Goal: Task Accomplishment & Management: Use online tool/utility

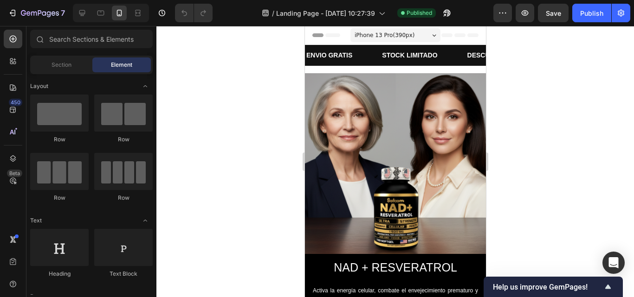
drag, startPoint x: 184, startPoint y: 94, endPoint x: 551, endPoint y: 145, distance: 370.6
click at [551, 145] on div at bounding box center [395, 161] width 478 height 271
click at [536, 206] on div at bounding box center [395, 161] width 478 height 271
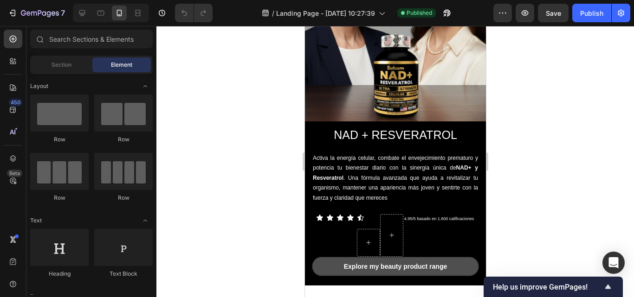
scroll to position [121, 0]
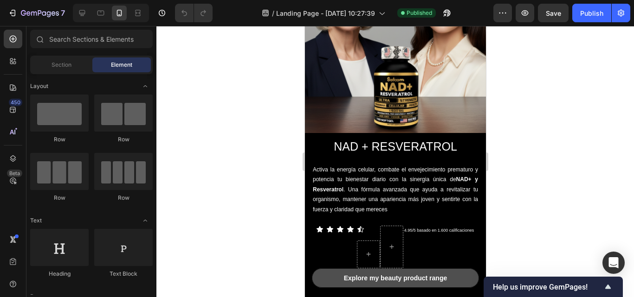
drag, startPoint x: 482, startPoint y: 83, endPoint x: 793, endPoint y: 162, distance: 320.8
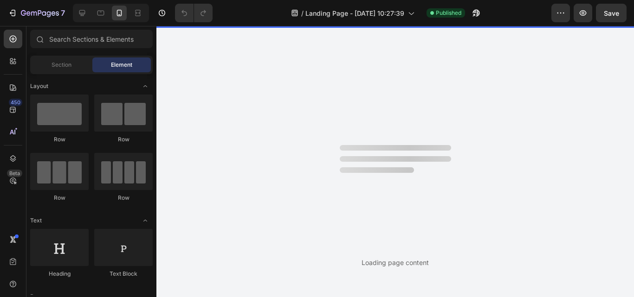
click at [509, 78] on div "Loading page content" at bounding box center [395, 161] width 478 height 271
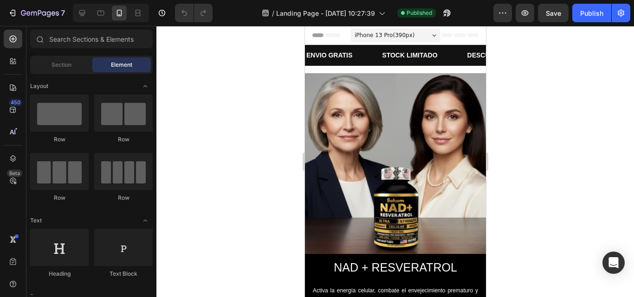
drag, startPoint x: 482, startPoint y: 164, endPoint x: 791, endPoint y: 179, distance: 309.4
click at [79, 15] on icon at bounding box center [82, 12] width 9 height 9
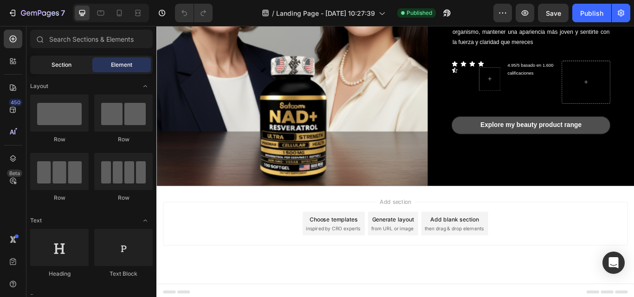
click at [62, 68] on span "Section" at bounding box center [62, 65] width 20 height 8
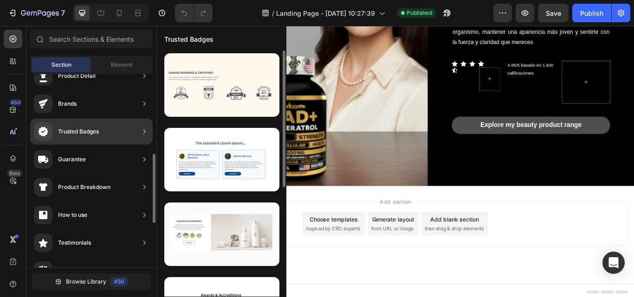
scroll to position [93, 0]
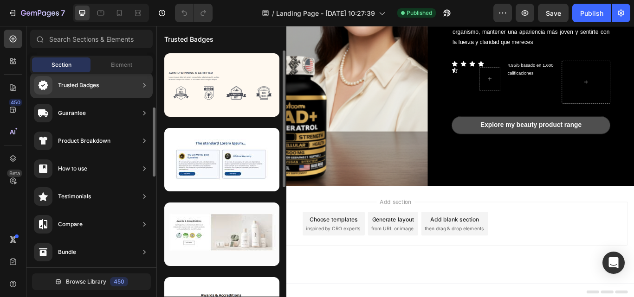
click at [144, 139] on icon at bounding box center [144, 141] width 2 height 4
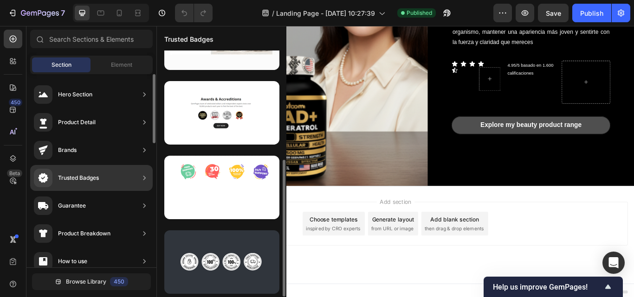
scroll to position [196, 0]
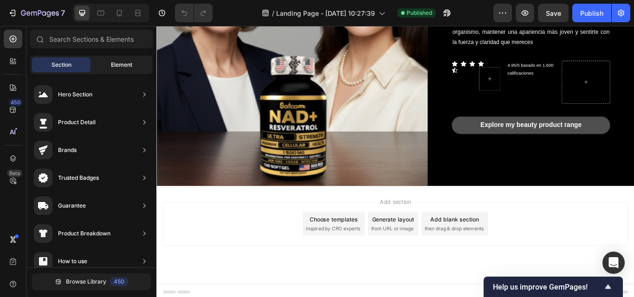
click at [111, 65] on span "Element" at bounding box center [121, 65] width 21 height 8
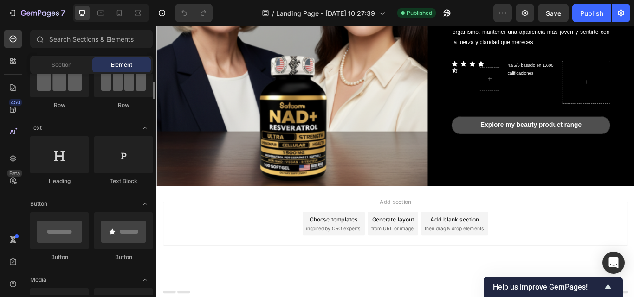
scroll to position [0, 0]
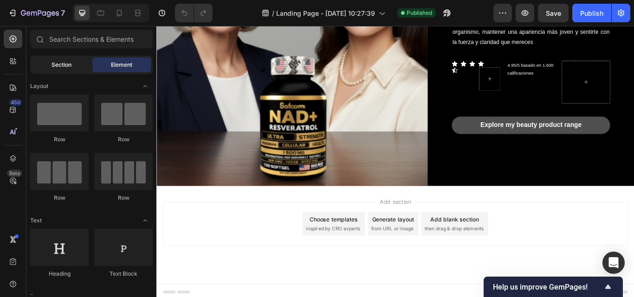
click at [68, 65] on span "Section" at bounding box center [62, 65] width 20 height 8
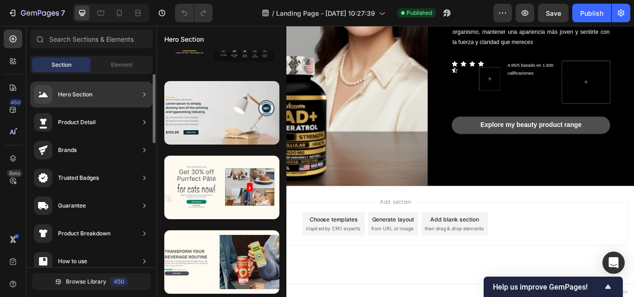
click at [143, 121] on icon at bounding box center [144, 122] width 9 height 9
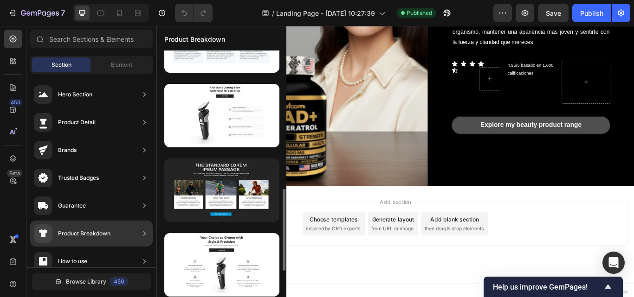
scroll to position [495, 0]
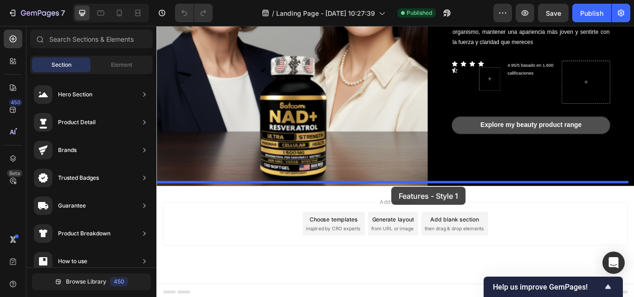
drag, startPoint x: 358, startPoint y: 193, endPoint x: 430, endPoint y: 214, distance: 74.9
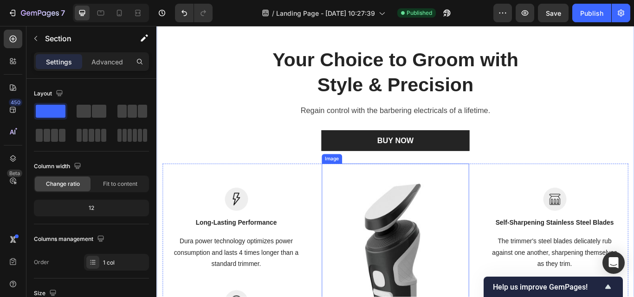
scroll to position [337, 0]
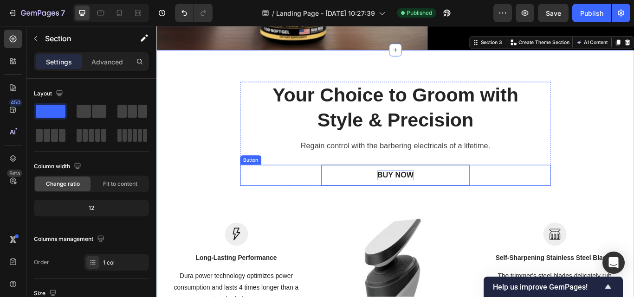
click at [413, 195] on div "BUY NOW" at bounding box center [434, 201] width 42 height 12
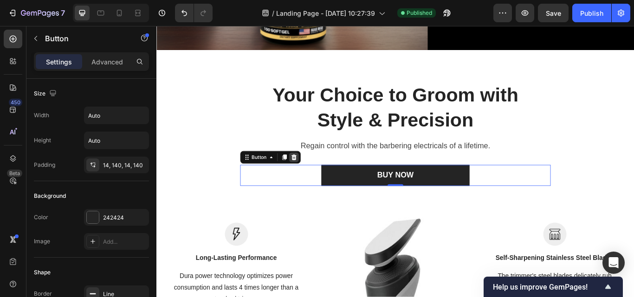
click at [315, 176] on icon at bounding box center [317, 179] width 6 height 6
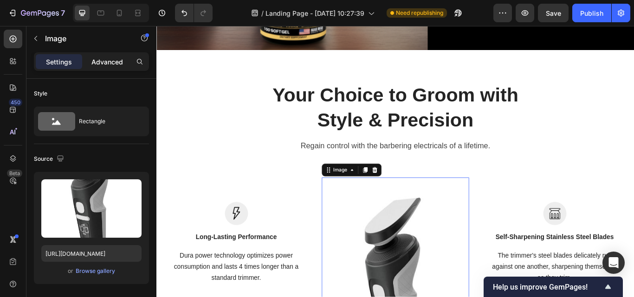
click at [99, 63] on p "Advanced" at bounding box center [107, 62] width 32 height 10
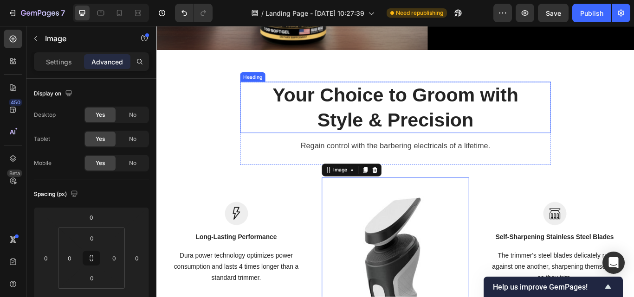
click at [453, 116] on p "Your Choice to Groom with Style & Precision" at bounding box center [435, 121] width 338 height 58
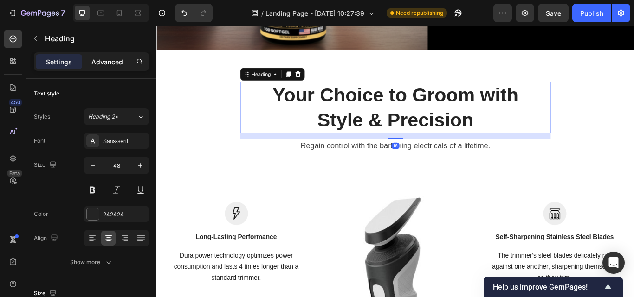
click at [106, 56] on div "Advanced" at bounding box center [107, 61] width 46 height 15
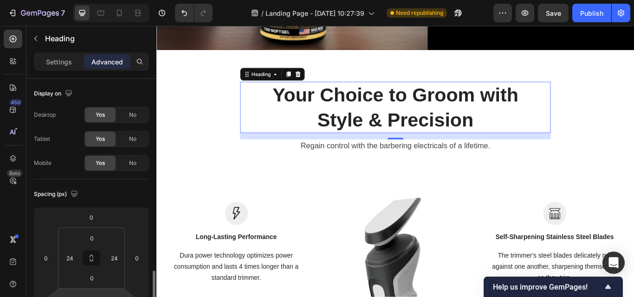
scroll to position [139, 0]
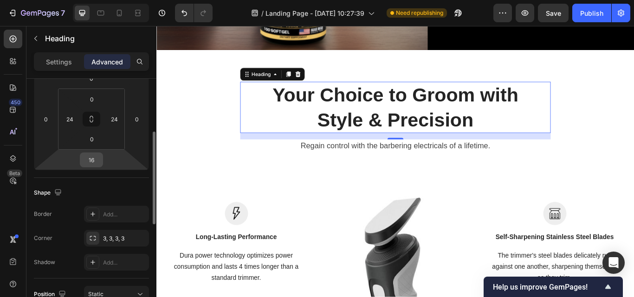
click at [87, 163] on input "16" at bounding box center [91, 160] width 19 height 14
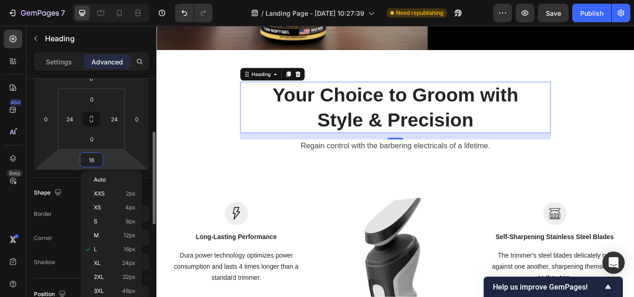
type input "0"
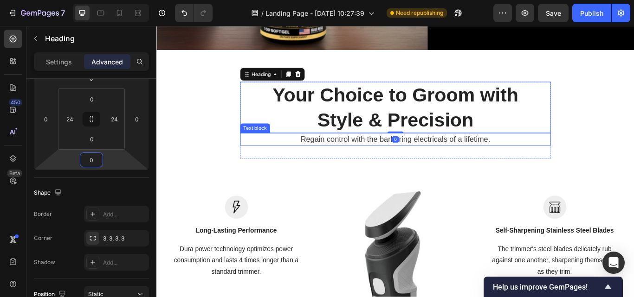
click at [416, 157] on p "Regain control with the barbering electricals of a lifetime." at bounding box center [434, 158] width 345 height 13
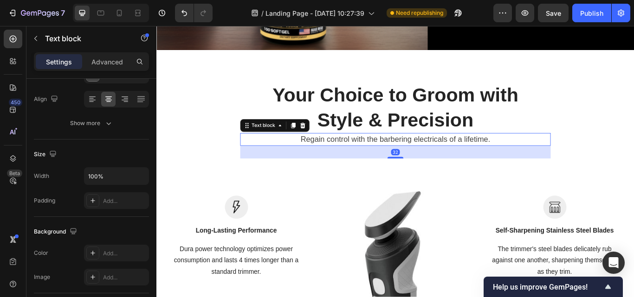
scroll to position [0, 0]
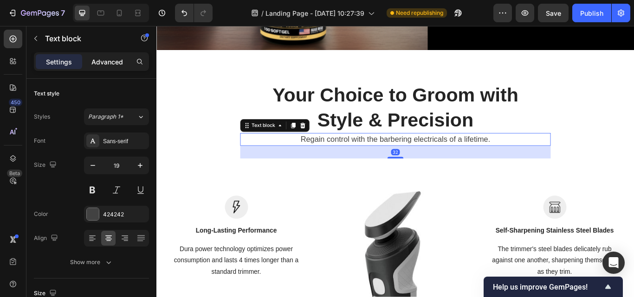
click at [102, 65] on p "Advanced" at bounding box center [107, 62] width 32 height 10
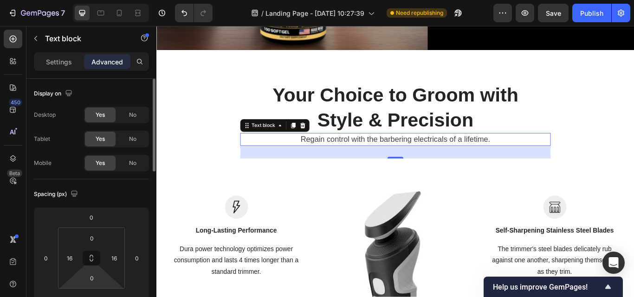
scroll to position [139, 0]
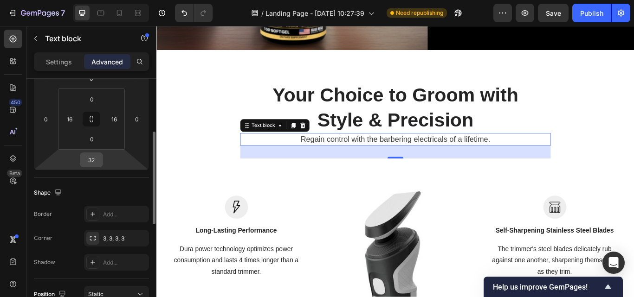
click at [89, 161] on input "32" at bounding box center [91, 160] width 19 height 14
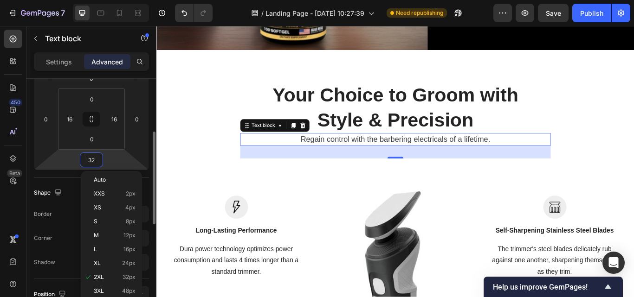
type input "0"
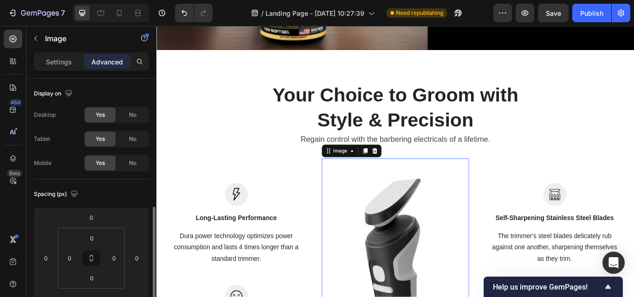
scroll to position [93, 0]
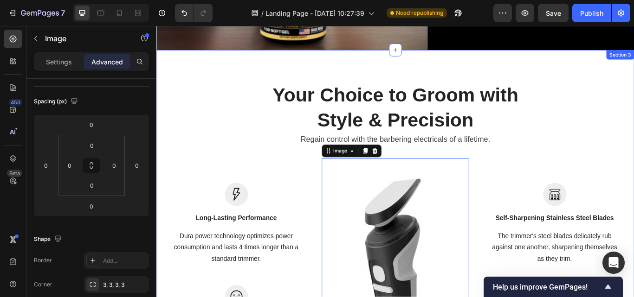
click at [633, 119] on div "Your Choice to Groom with Style & Precision Heading Regain control with the bar…" at bounding box center [434, 272] width 543 height 362
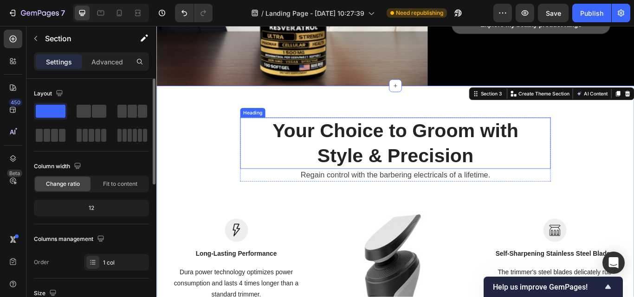
scroll to position [244, 0]
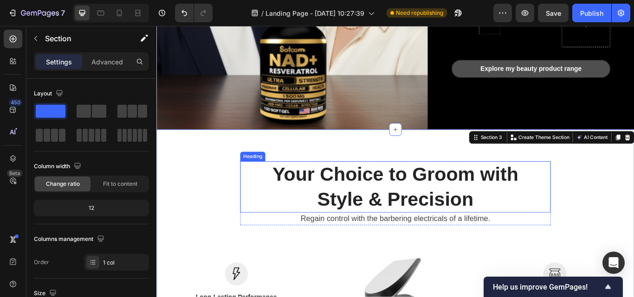
click at [450, 195] on p "Your Choice to Groom with Style & Precision" at bounding box center [435, 214] width 338 height 58
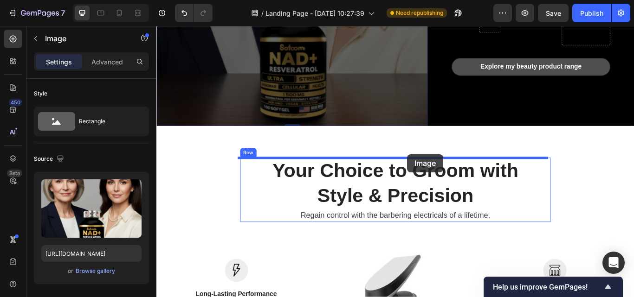
drag, startPoint x: 442, startPoint y: 142, endPoint x: 449, endPoint y: 176, distance: 34.5
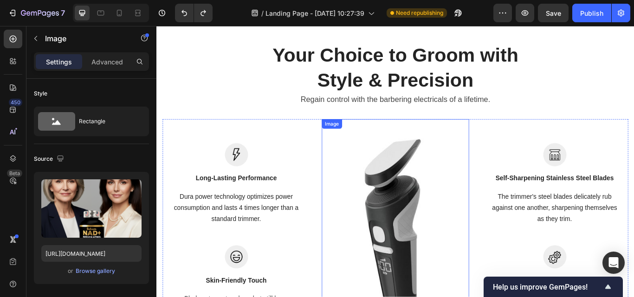
scroll to position [333, 0]
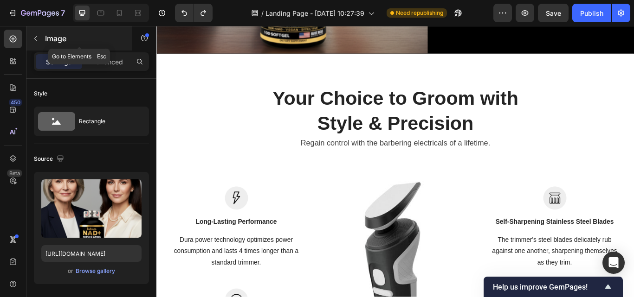
click at [36, 36] on icon "button" at bounding box center [35, 38] width 7 height 7
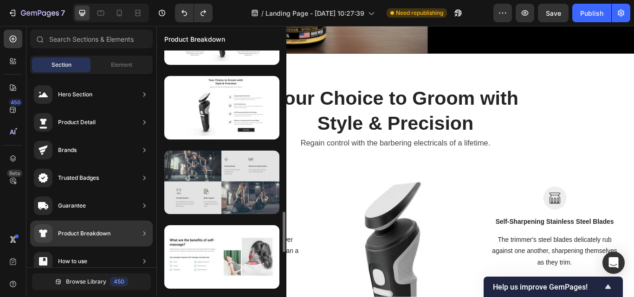
scroll to position [696, 0]
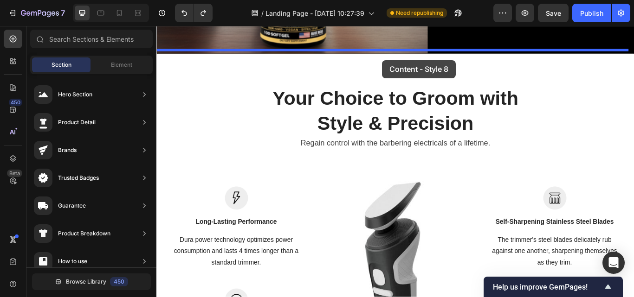
drag, startPoint x: 345, startPoint y: 233, endPoint x: 420, endPoint y: 66, distance: 183.3
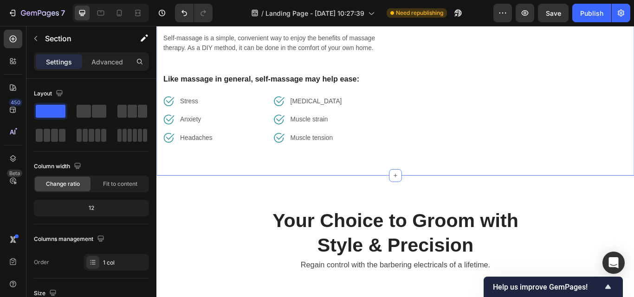
scroll to position [426, 0]
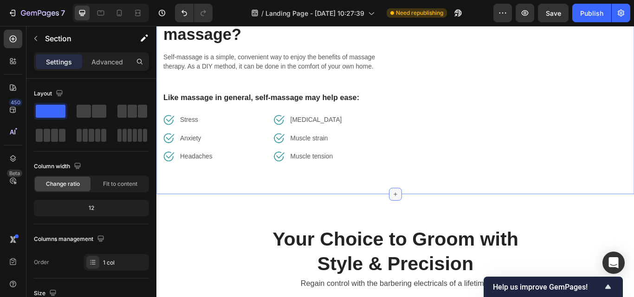
click at [432, 226] on icon at bounding box center [434, 222] width 7 height 7
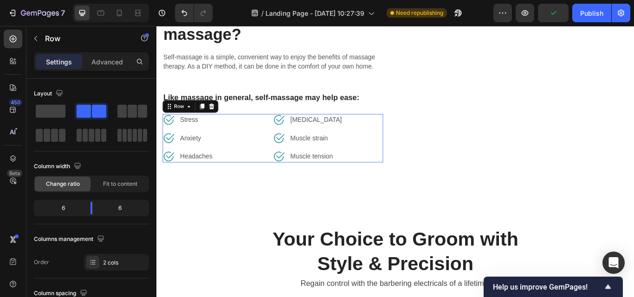
click at [414, 168] on div "Image [MEDICAL_DATA] Text block Row Image Muscle strain Text block Row Image Mu…" at bounding box center [356, 157] width 129 height 57
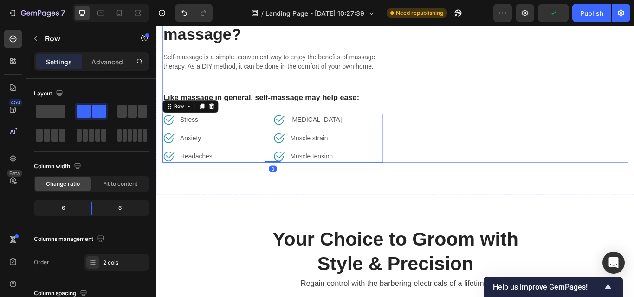
click at [431, 186] on div "What are the benefits of self-massage? Heading Self-massage is a simple, conven…" at bounding box center [434, 92] width 543 height 187
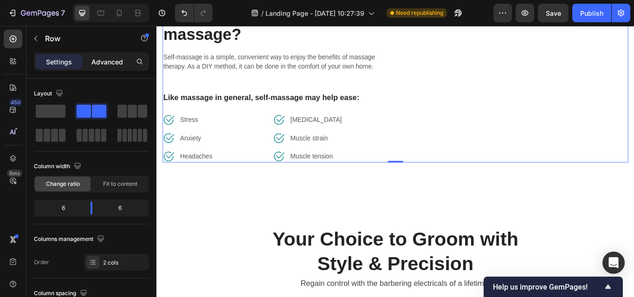
click at [119, 68] on div "Advanced" at bounding box center [107, 61] width 46 height 15
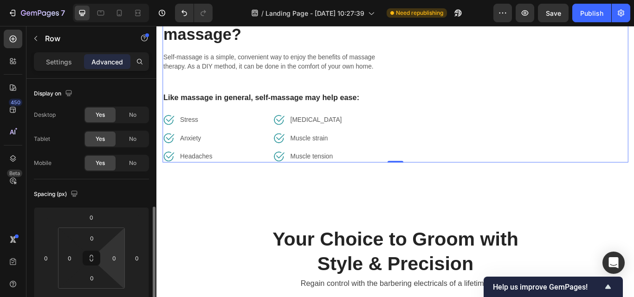
scroll to position [93, 0]
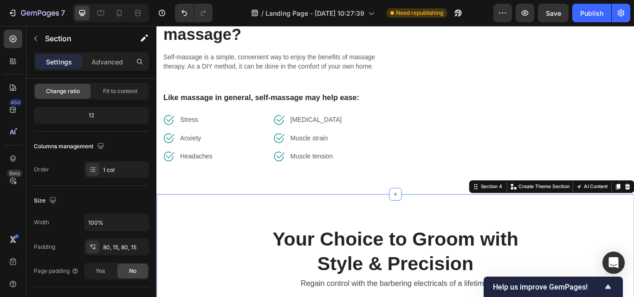
scroll to position [0, 0]
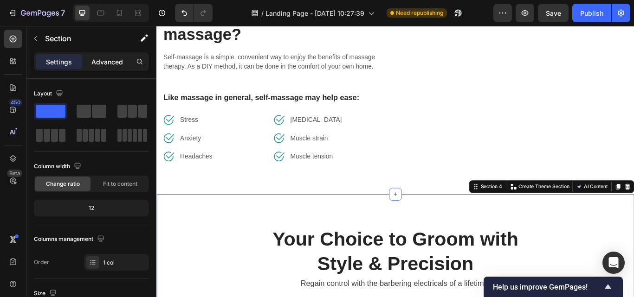
click at [109, 57] on p "Advanced" at bounding box center [107, 62] width 32 height 10
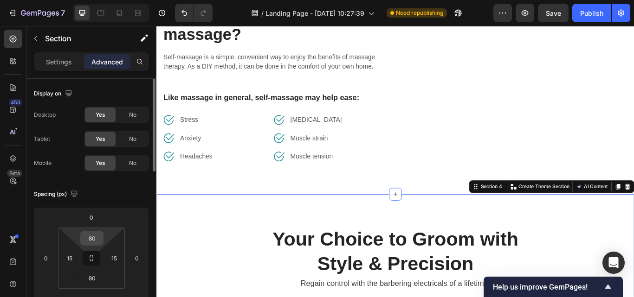
click at [96, 234] on input "80" at bounding box center [92, 239] width 19 height 14
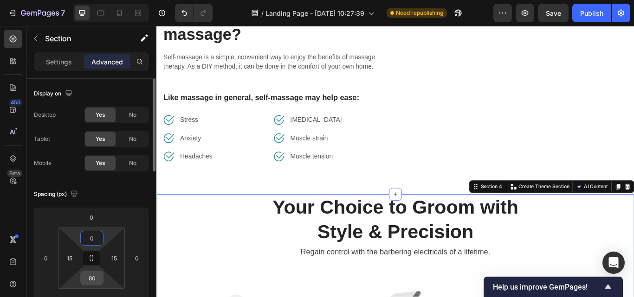
type input "0"
click at [91, 277] on input "80" at bounding box center [92, 278] width 19 height 14
type input "0"
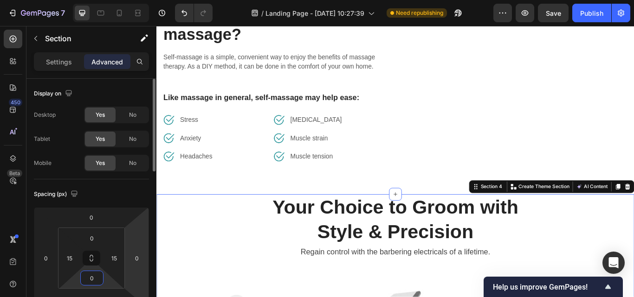
scroll to position [93, 0]
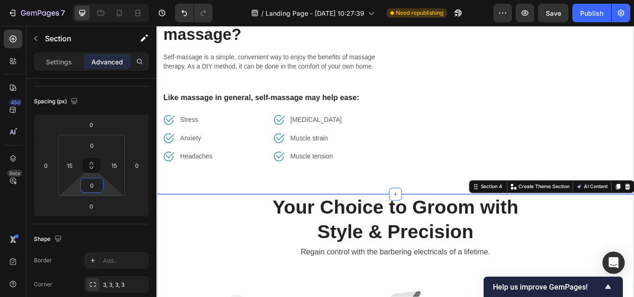
click at [256, 203] on div "What are the benefits of self-massage? Heading Self-massage is a simple, conven…" at bounding box center [434, 91] width 557 height 261
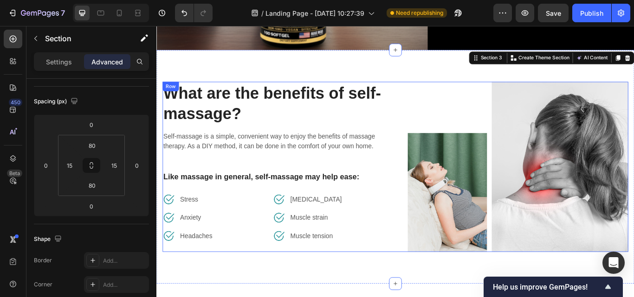
scroll to position [286, 0]
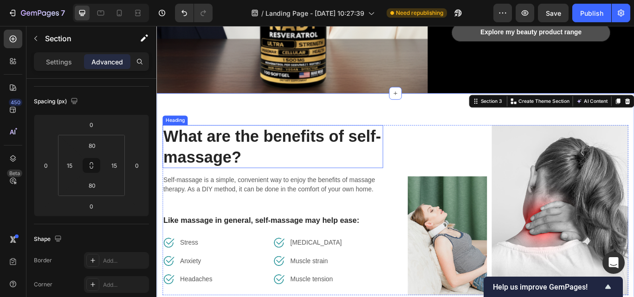
click at [256, 160] on p "What are the benefits of self-massage?" at bounding box center [291, 167] width 255 height 48
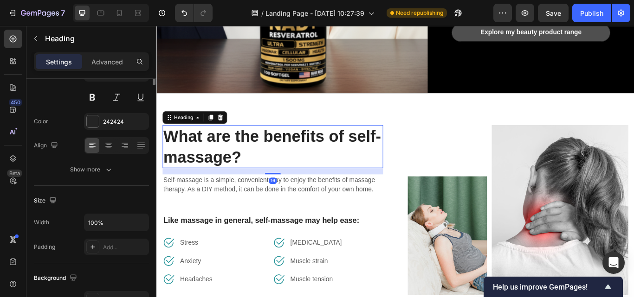
scroll to position [0, 0]
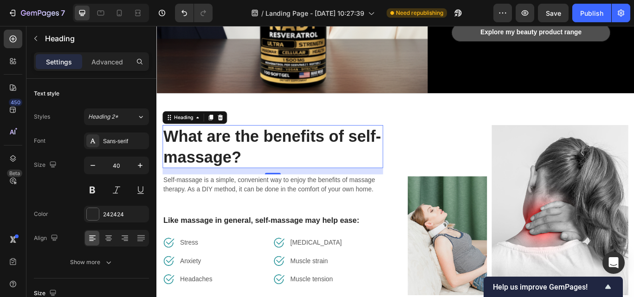
click at [239, 158] on p "What are the benefits of self-massage?" at bounding box center [291, 167] width 255 height 48
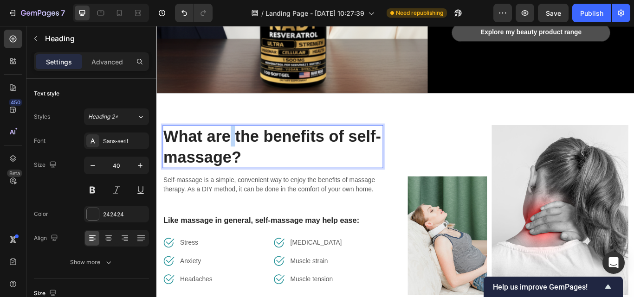
click at [239, 158] on p "What are the benefits of self-massage?" at bounding box center [291, 167] width 255 height 48
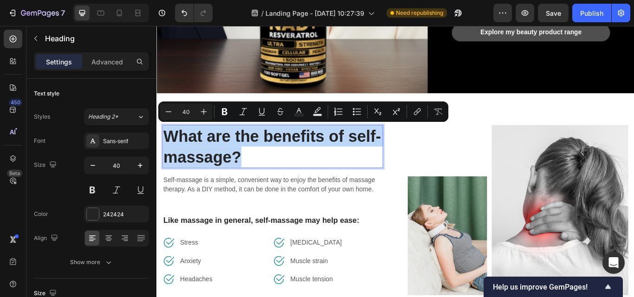
click at [239, 158] on p "What are the benefits of self-massage?" at bounding box center [291, 167] width 255 height 48
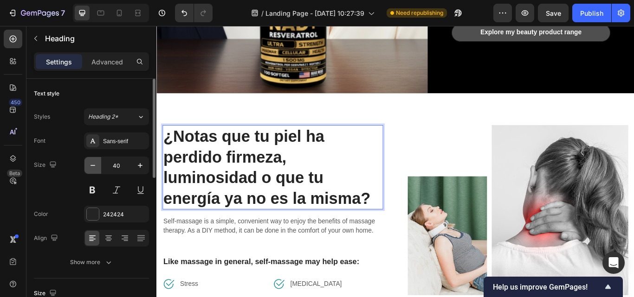
click at [92, 166] on icon "button" at bounding box center [92, 165] width 9 height 9
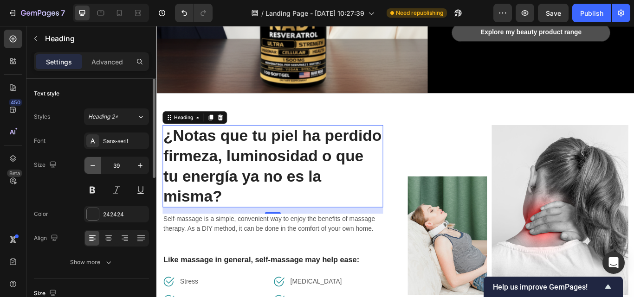
click at [92, 166] on icon "button" at bounding box center [92, 165] width 9 height 9
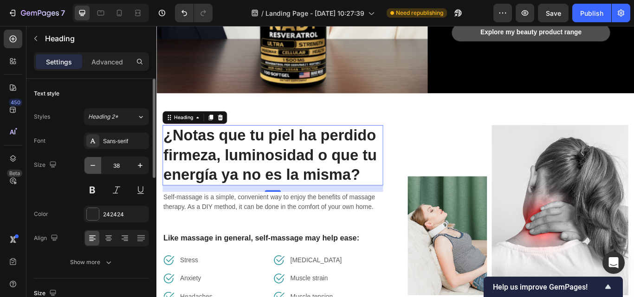
click at [92, 166] on icon "button" at bounding box center [92, 165] width 9 height 9
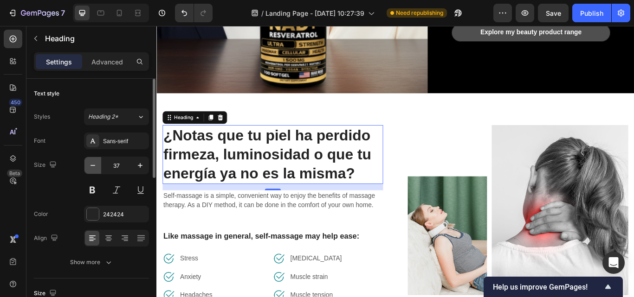
click at [92, 166] on icon "button" at bounding box center [92, 165] width 9 height 9
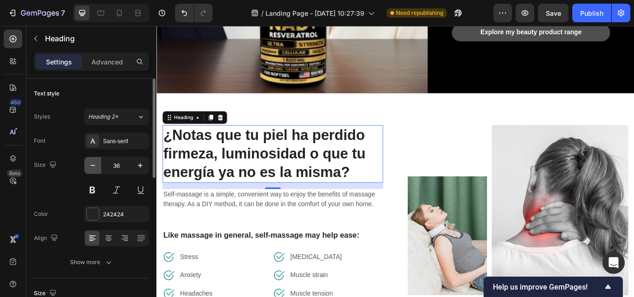
click at [92, 166] on icon "button" at bounding box center [92, 165] width 9 height 9
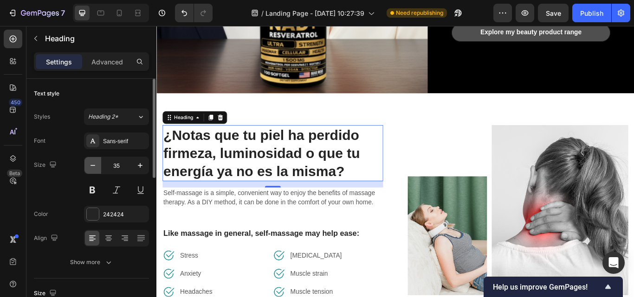
click at [92, 166] on icon "button" at bounding box center [92, 165] width 9 height 9
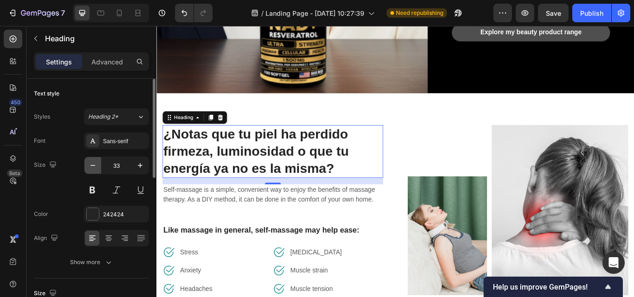
click at [92, 166] on icon "button" at bounding box center [92, 165] width 9 height 9
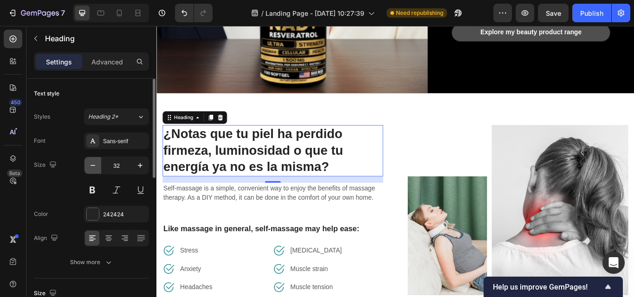
click at [92, 166] on icon "button" at bounding box center [92, 165] width 9 height 9
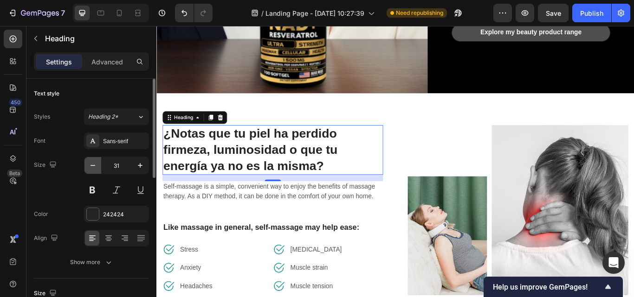
click at [92, 166] on icon "button" at bounding box center [92, 165] width 9 height 9
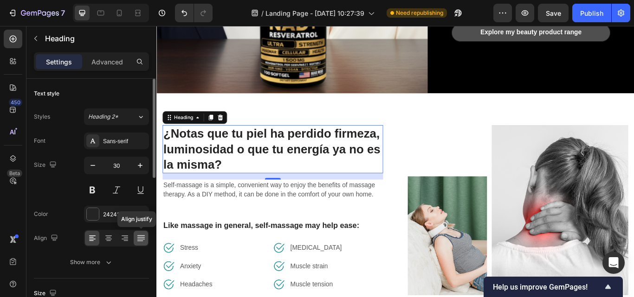
click at [136, 237] on icon at bounding box center [140, 238] width 9 height 9
click at [90, 163] on icon "button" at bounding box center [92, 165] width 9 height 9
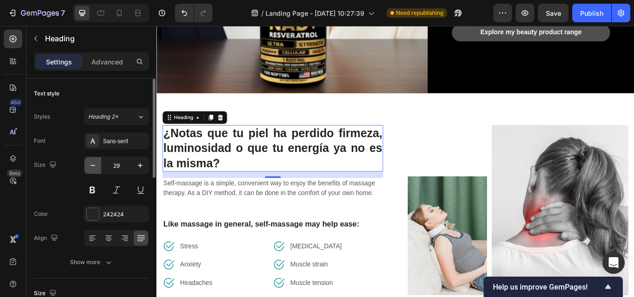
click at [90, 163] on icon "button" at bounding box center [92, 165] width 9 height 9
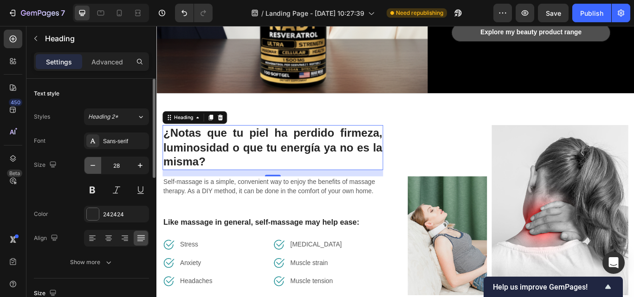
click at [90, 163] on icon "button" at bounding box center [92, 165] width 9 height 9
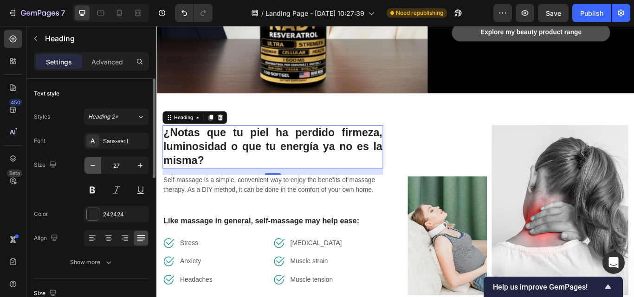
type input "26"
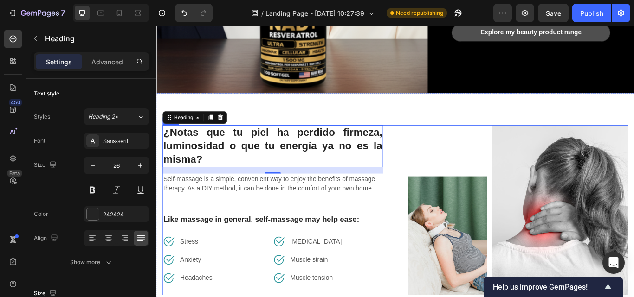
click at [267, 227] on div "¿Notas que tu [PERSON_NAME] perdido firmeza, luminosidad o que tu energía ya no…" at bounding box center [291, 241] width 257 height 199
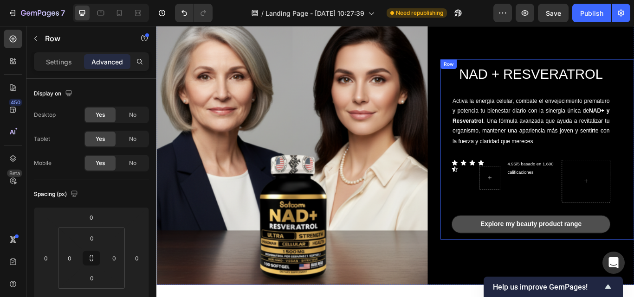
scroll to position [186, 0]
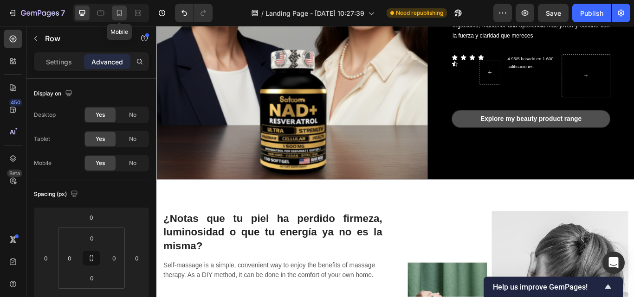
click at [121, 13] on icon at bounding box center [119, 13] width 5 height 6
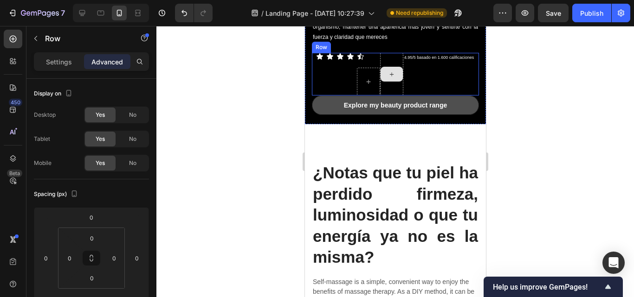
scroll to position [325, 0]
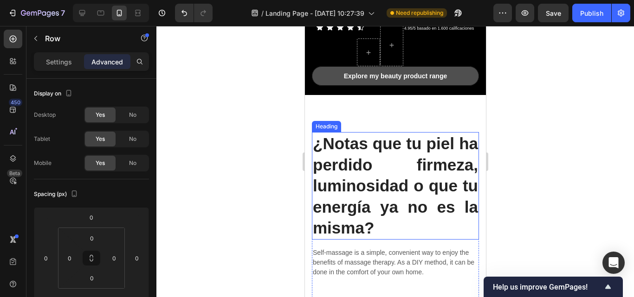
click at [386, 132] on h2 "¿Notas que tu piel ha perdido firmeza, luminosidad o que tu energía ya no es la…" at bounding box center [394, 186] width 167 height 108
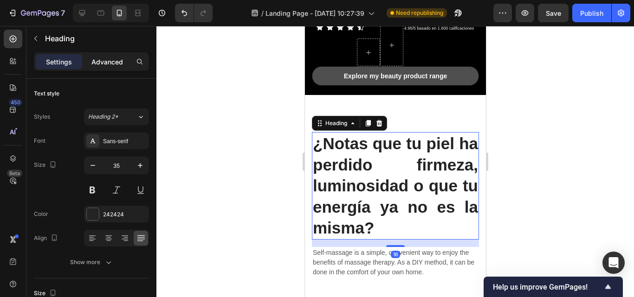
click at [108, 60] on p "Advanced" at bounding box center [107, 62] width 32 height 10
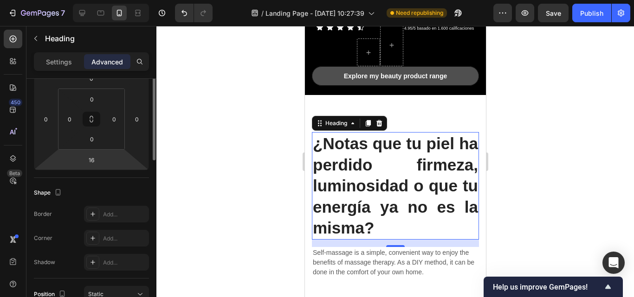
scroll to position [93, 0]
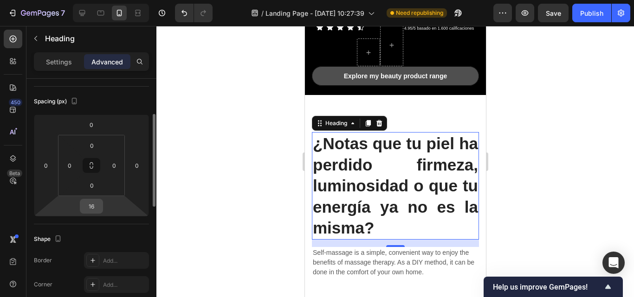
click at [89, 207] on input "16" at bounding box center [91, 207] width 19 height 14
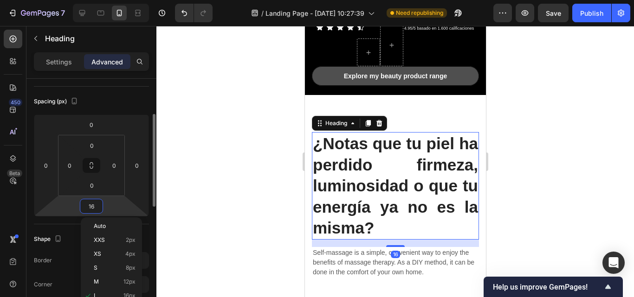
type input "0"
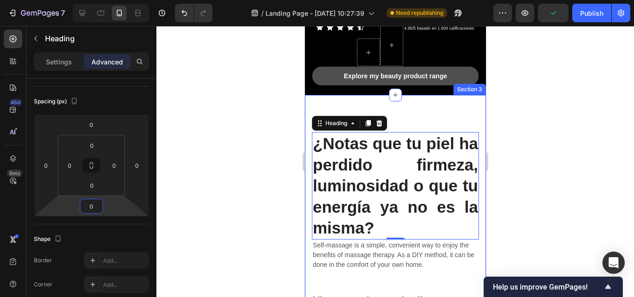
click at [365, 88] on div "NAD + RESVERATROL Heading Activa la energía celular, combate el envejecimiento …" at bounding box center [394, 13] width 181 height 164
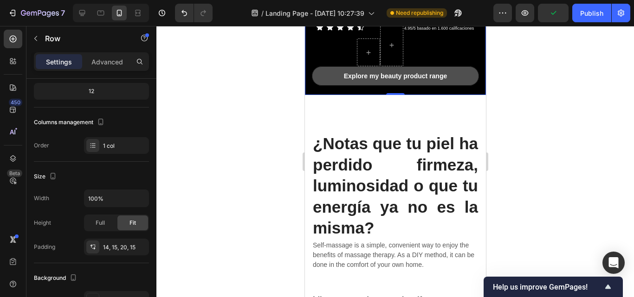
scroll to position [0, 0]
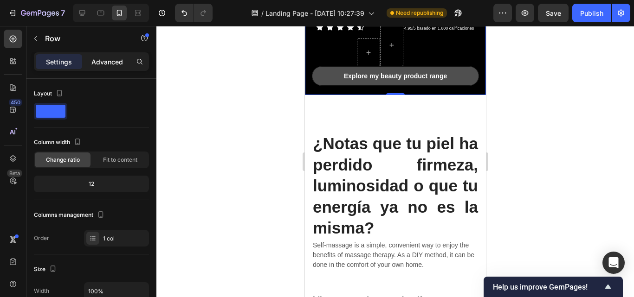
click at [110, 61] on p "Advanced" at bounding box center [107, 62] width 32 height 10
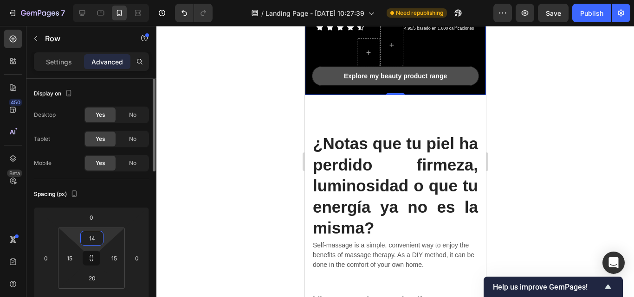
click at [96, 241] on input "14" at bounding box center [92, 239] width 19 height 14
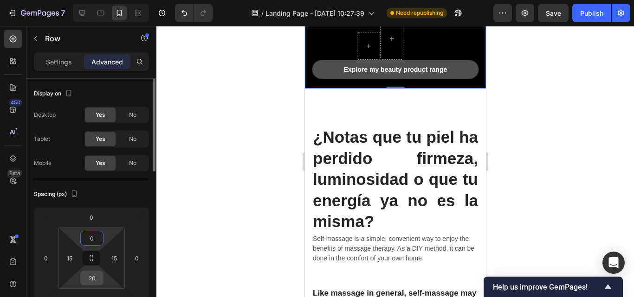
type input "0"
click at [86, 280] on input "20" at bounding box center [92, 278] width 19 height 14
type input "0"
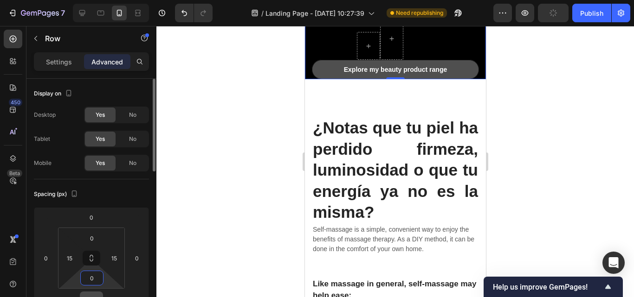
scroll to position [93, 0]
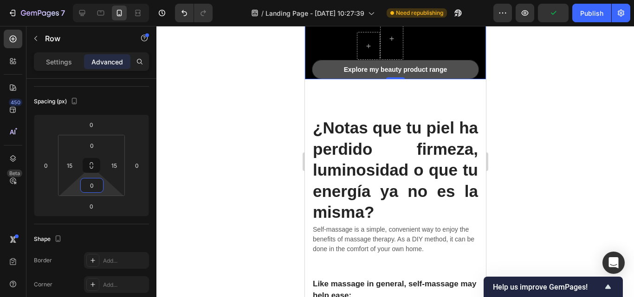
click at [531, 102] on div at bounding box center [395, 161] width 478 height 271
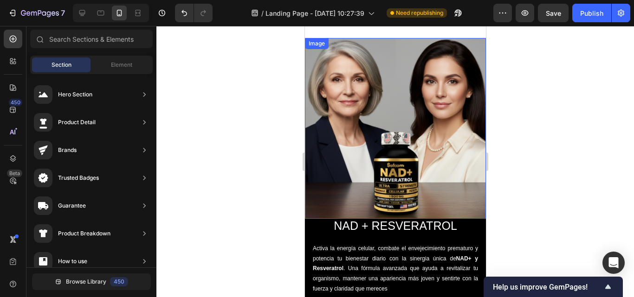
scroll to position [232, 0]
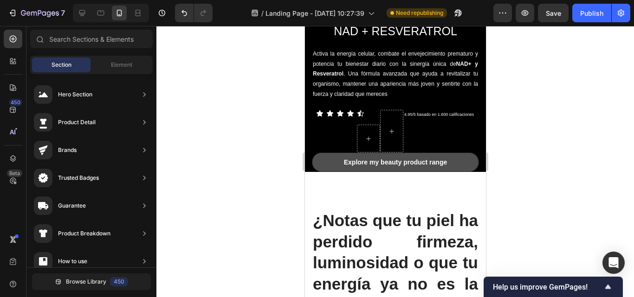
click at [529, 153] on div at bounding box center [395, 161] width 478 height 271
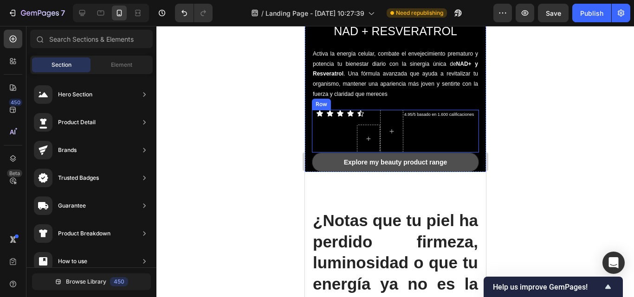
click at [469, 138] on div "4.95/5 basado en 1.600 calificaciones Text Block" at bounding box center [439, 131] width 72 height 43
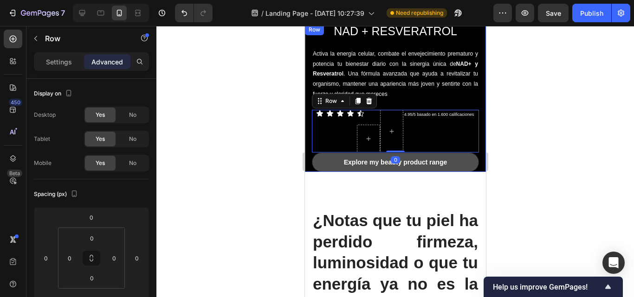
click at [477, 150] on div "NAD + RESVERATROL Heading Activa la energía celular, combate el envejecimiento …" at bounding box center [394, 98] width 181 height 149
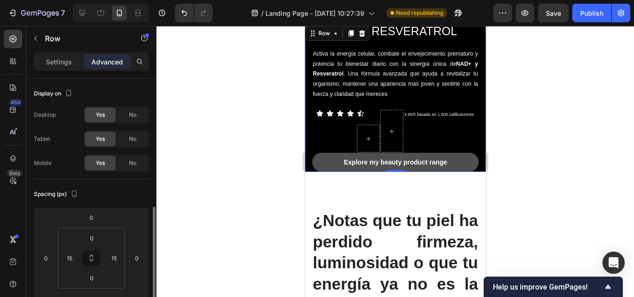
scroll to position [93, 0]
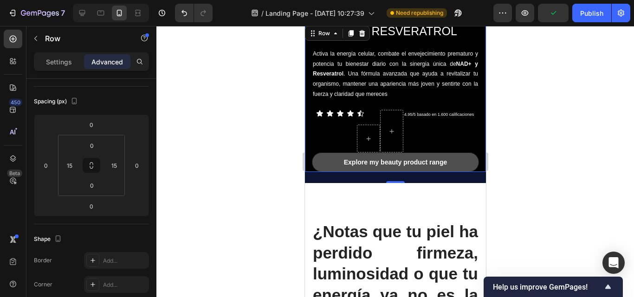
drag, startPoint x: 393, startPoint y: 165, endPoint x: 394, endPoint y: 176, distance: 11.2
click at [394, 181] on div at bounding box center [395, 182] width 19 height 2
type input "24"
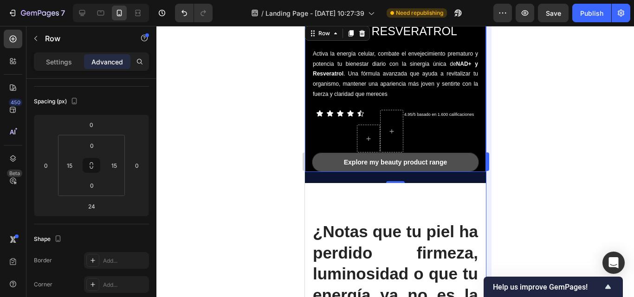
scroll to position [469, 0]
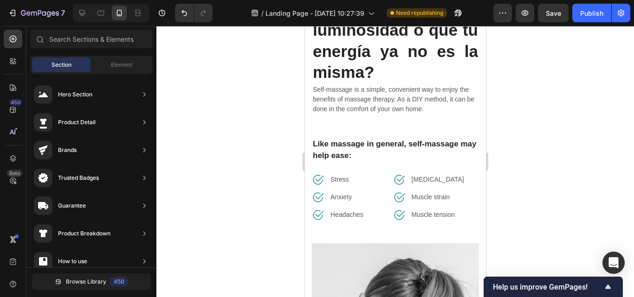
click at [517, 140] on div at bounding box center [395, 161] width 478 height 271
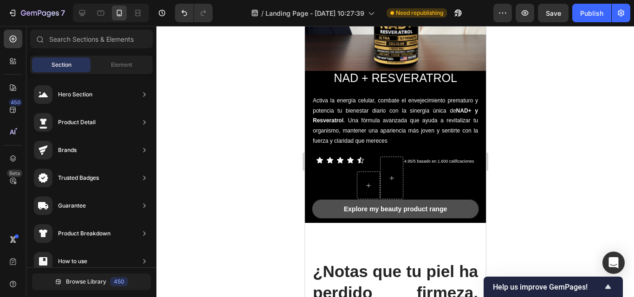
scroll to position [198, 0]
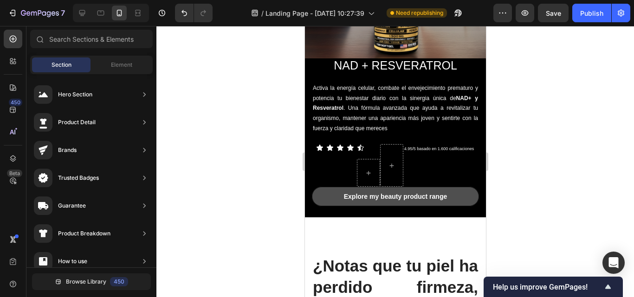
click at [530, 151] on div at bounding box center [395, 161] width 478 height 271
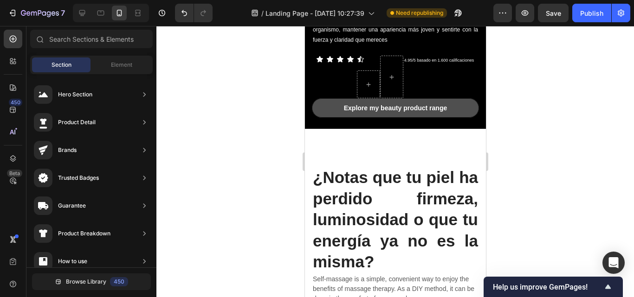
scroll to position [311, 0]
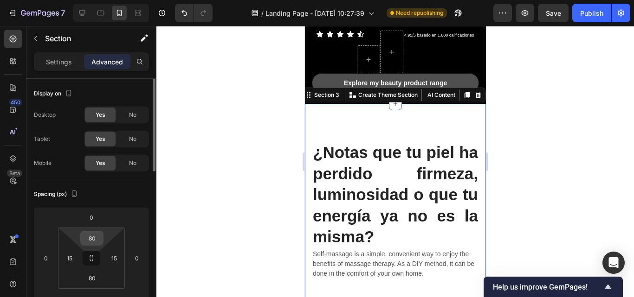
click at [94, 242] on input "80" at bounding box center [92, 239] width 19 height 14
type input "0"
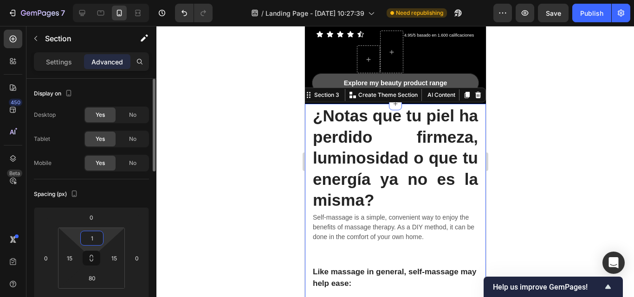
type input "10"
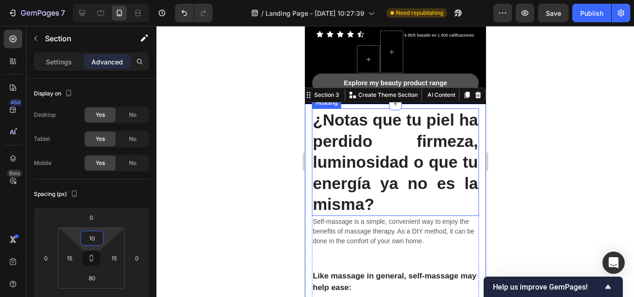
click at [428, 181] on h2 "¿Notas que tu piel ha perdido firmeza, luminosidad o que tu energía ya no es la…" at bounding box center [394, 163] width 167 height 108
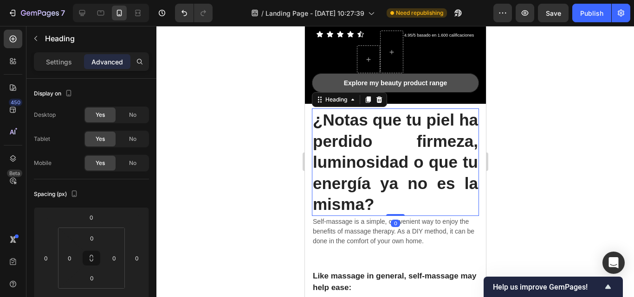
click at [365, 147] on h2 "¿Notas que tu piel ha perdido firmeza, luminosidad o que tu energía ya no es la…" at bounding box center [394, 163] width 167 height 108
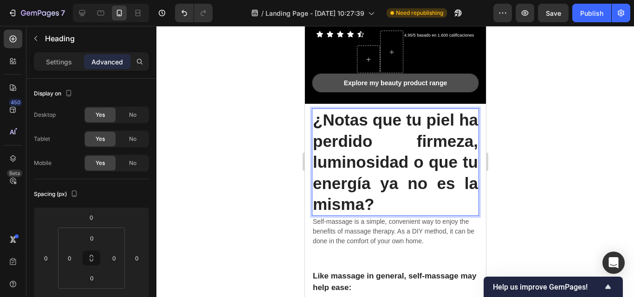
click at [498, 168] on div at bounding box center [395, 161] width 478 height 271
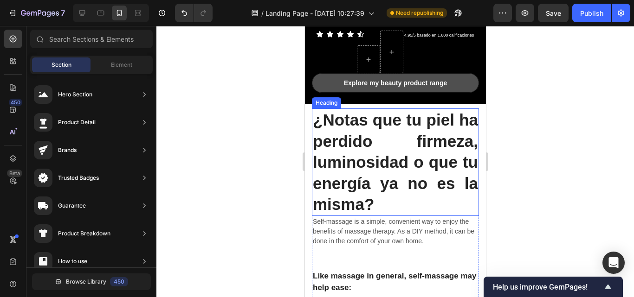
click at [406, 166] on p "¿Notas que tu piel ha perdido firmeza, luminosidad o que tu energía ya no es la…" at bounding box center [394, 163] width 165 height 106
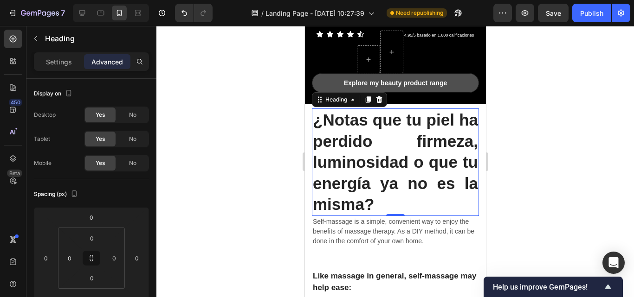
click at [57, 69] on div "Settings Advanced" at bounding box center [91, 61] width 115 height 19
click at [55, 64] on p "Settings" at bounding box center [59, 62] width 26 height 10
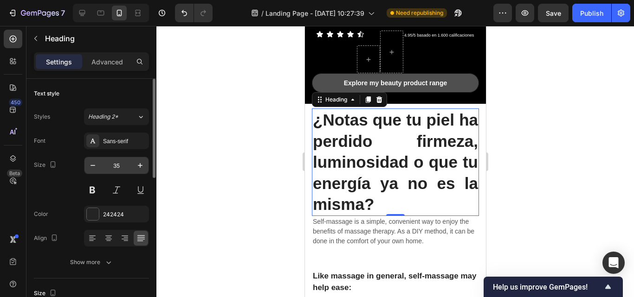
click at [118, 167] on input "35" at bounding box center [116, 165] width 31 height 17
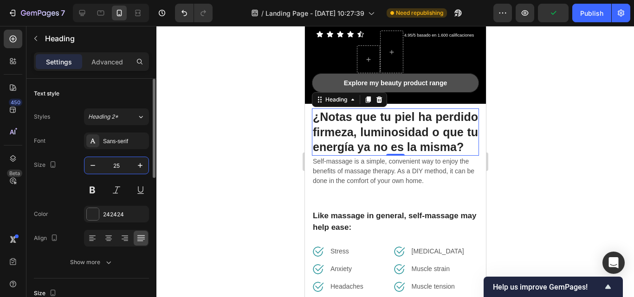
type input "2"
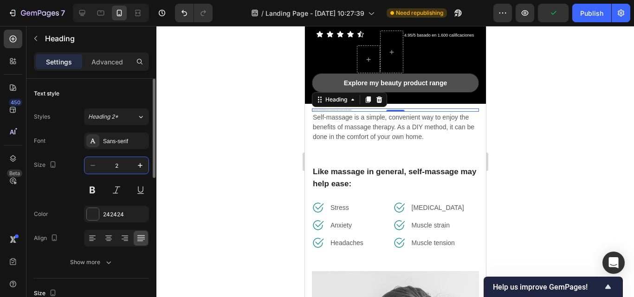
type input "20"
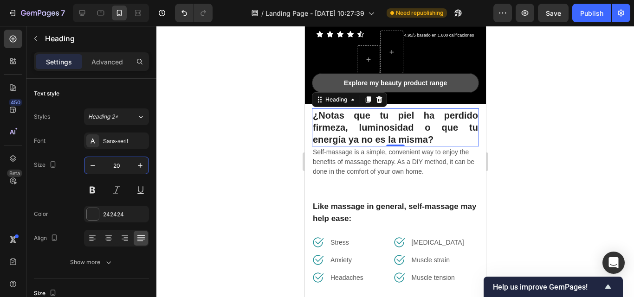
click at [531, 126] on div at bounding box center [395, 161] width 478 height 271
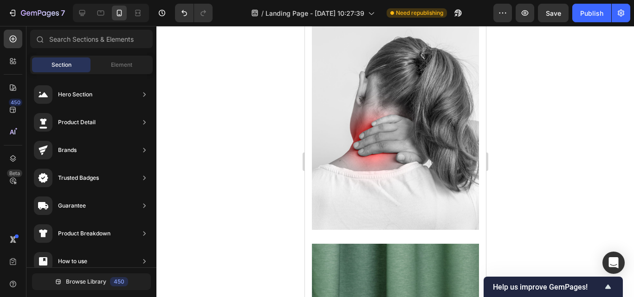
scroll to position [590, 0]
click at [392, 163] on img at bounding box center [394, 125] width 167 height 208
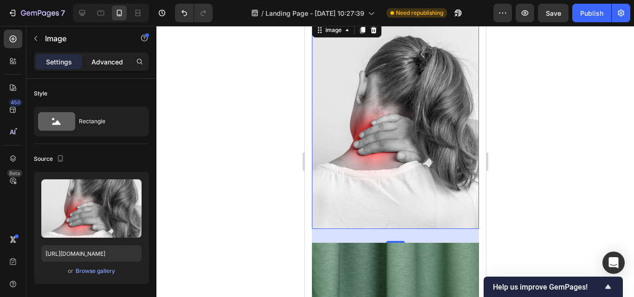
click at [104, 59] on p "Advanced" at bounding box center [107, 62] width 32 height 10
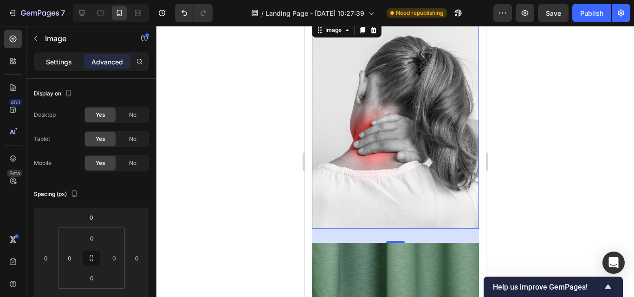
click at [58, 59] on p "Settings" at bounding box center [59, 62] width 26 height 10
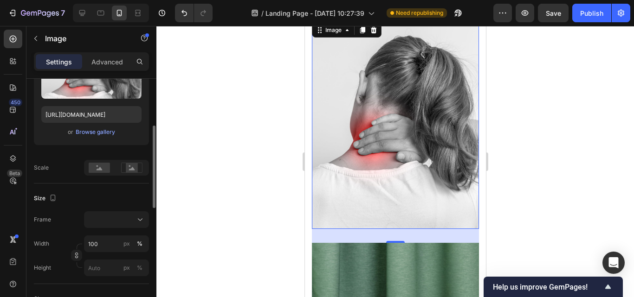
scroll to position [232, 0]
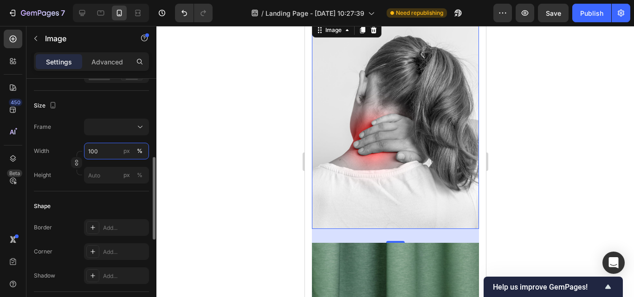
click at [98, 153] on input "100" at bounding box center [116, 151] width 65 height 17
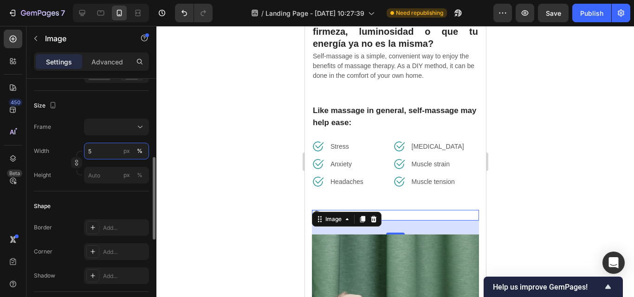
type input "50"
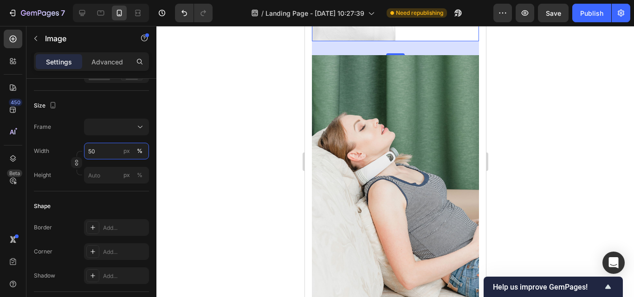
scroll to position [676, 0]
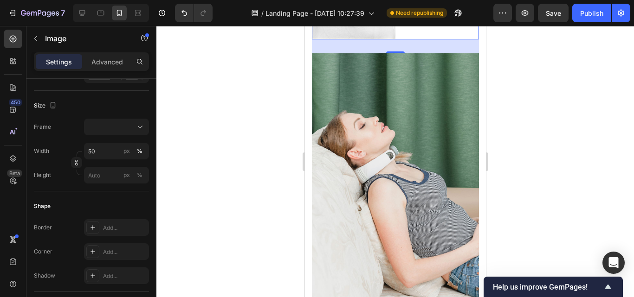
click at [389, 195] on img at bounding box center [394, 178] width 167 height 251
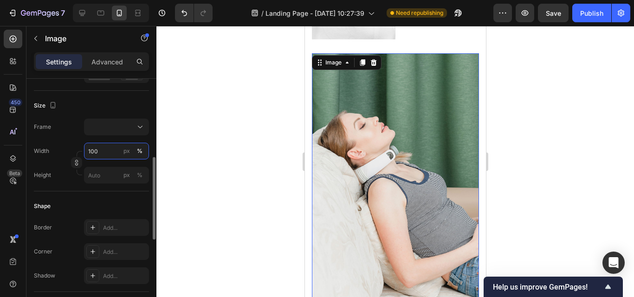
click at [102, 150] on input "100" at bounding box center [116, 151] width 65 height 17
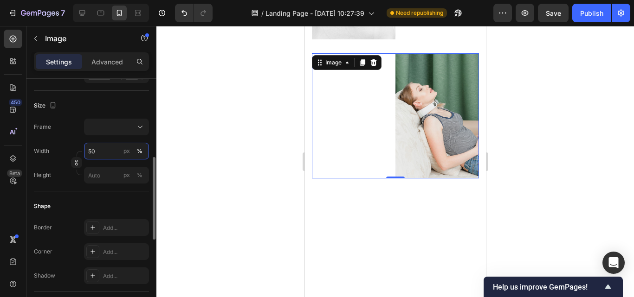
type input "5"
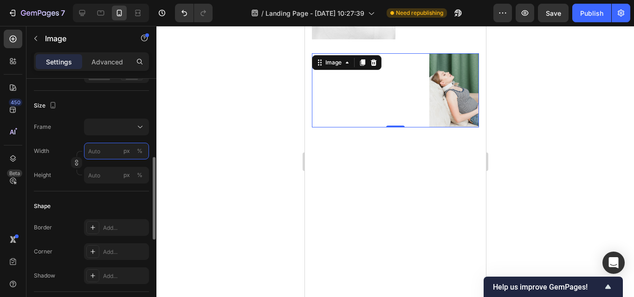
type input "3"
type input "30"
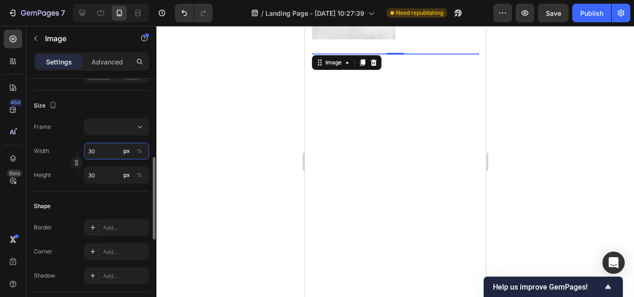
type input "3"
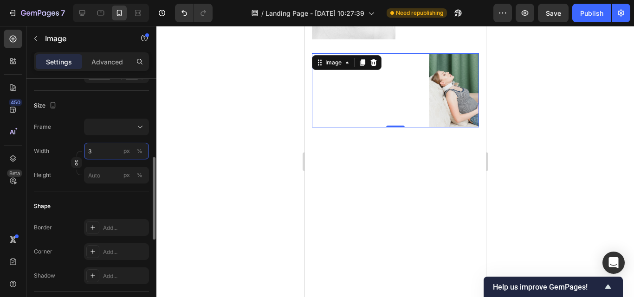
type input "34"
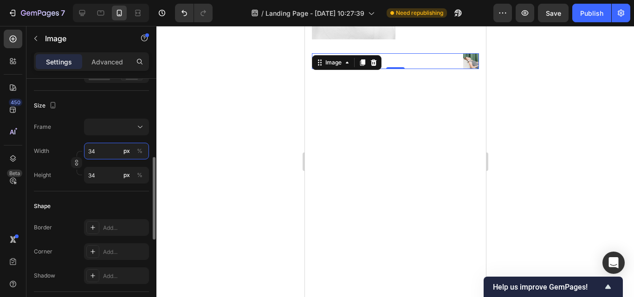
type input "340"
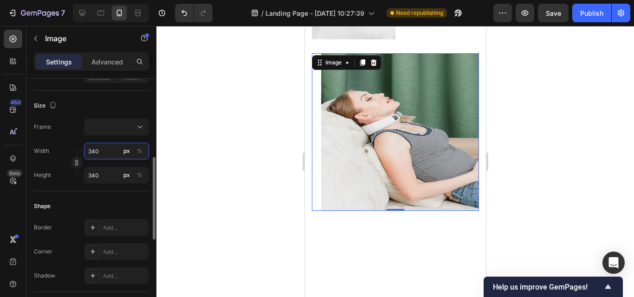
type input "34"
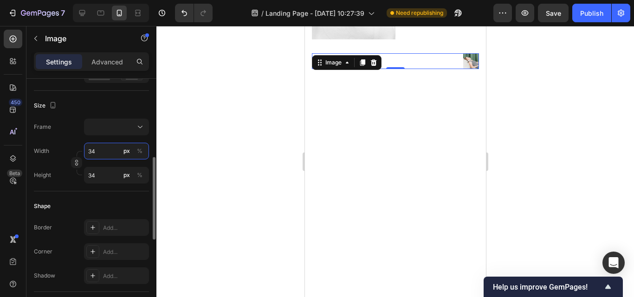
type input "3"
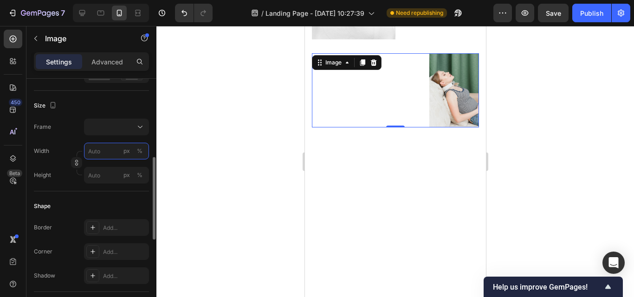
type input "3"
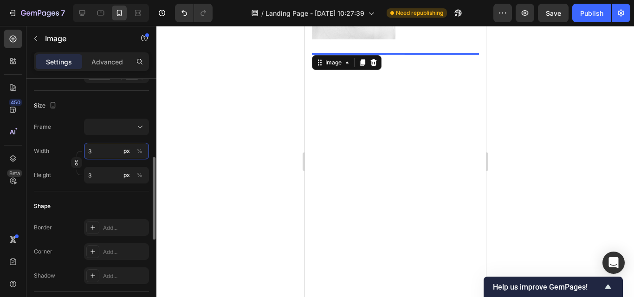
type input "37"
type input "370"
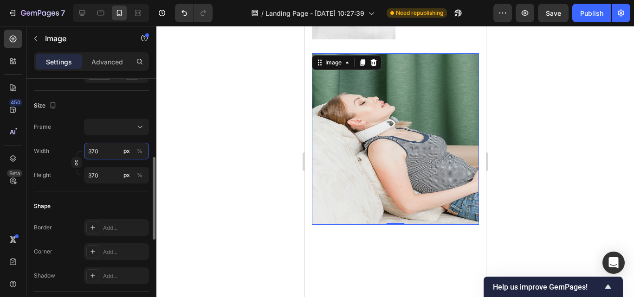
type input "37"
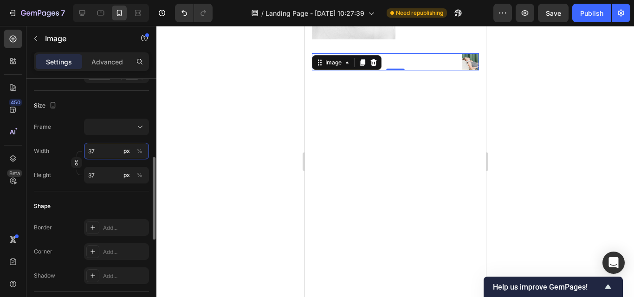
type input "3"
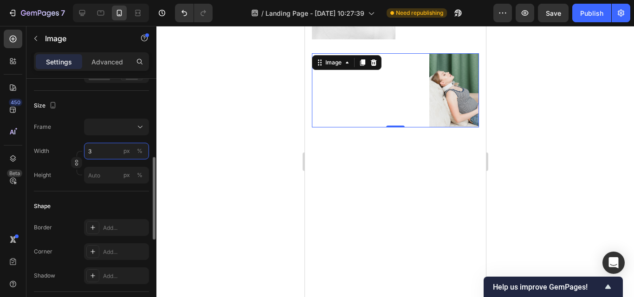
type input "35"
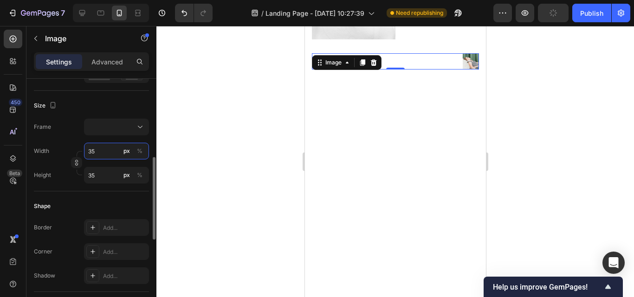
type input "350"
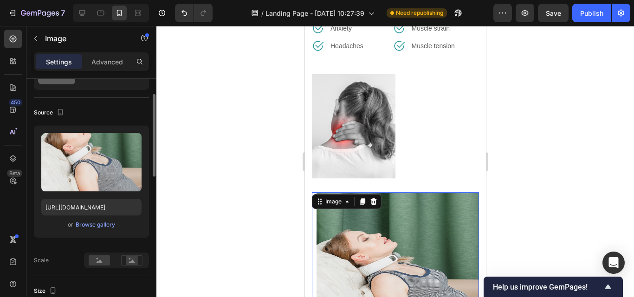
scroll to position [139, 0]
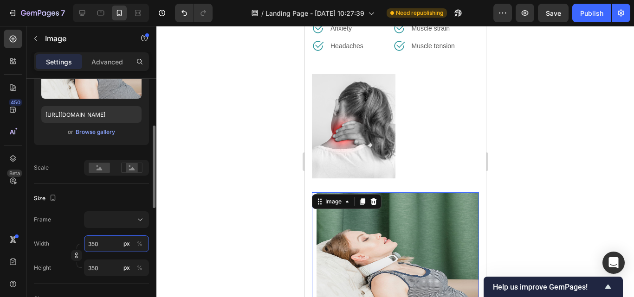
type input "35"
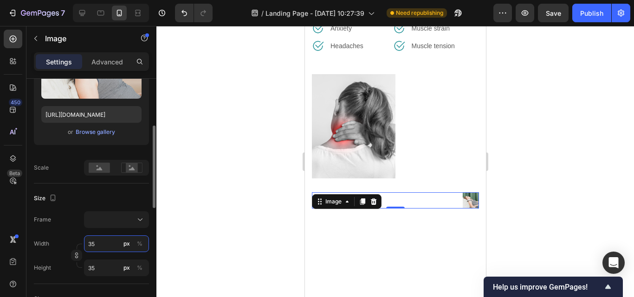
type input "3"
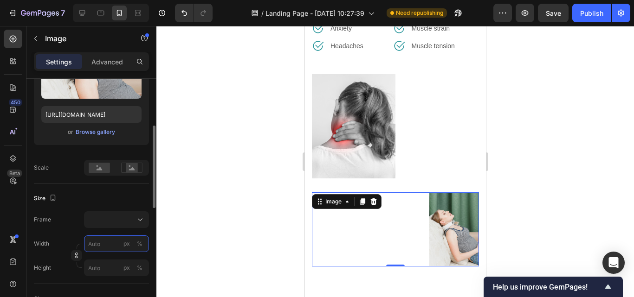
type input "3"
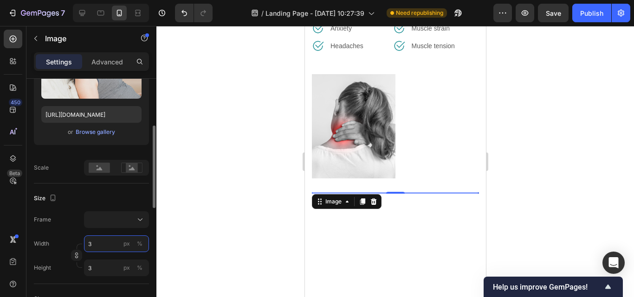
type input "31"
type input "310"
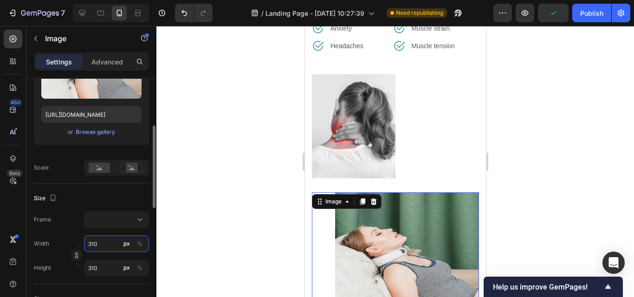
type input "31"
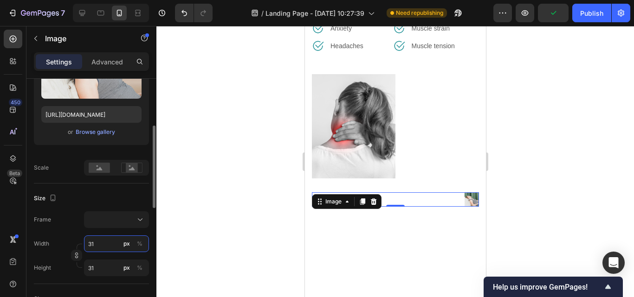
type input "3"
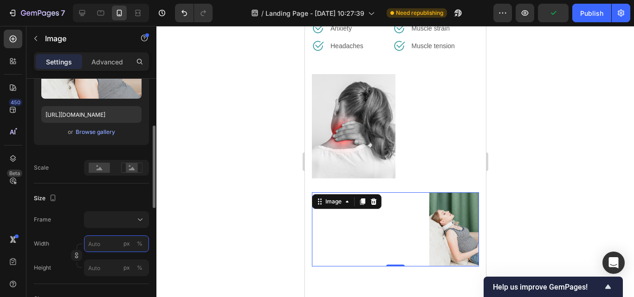
type input "2"
type input "20"
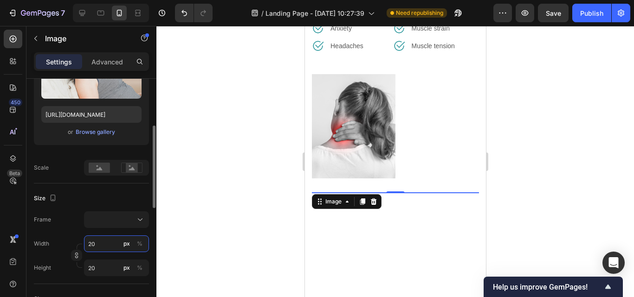
type input "2"
type input "1"
type input "10"
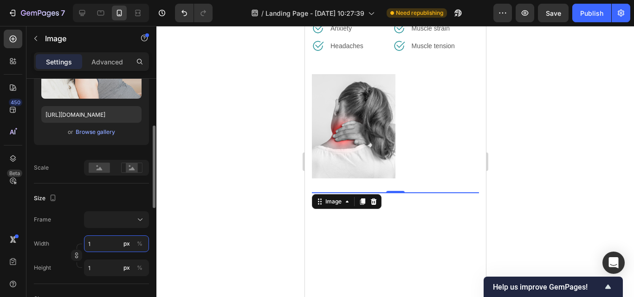
type input "10"
type input "1"
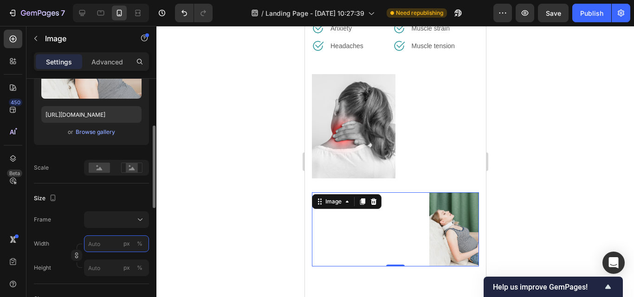
type input "3"
type input "30"
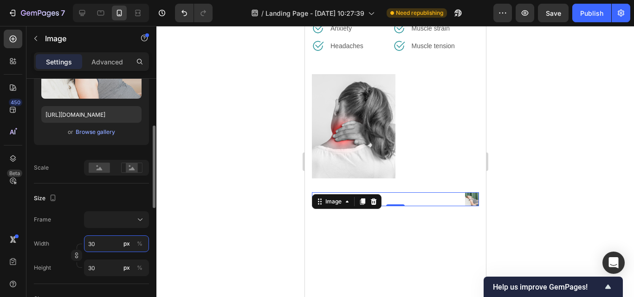
type input "3"
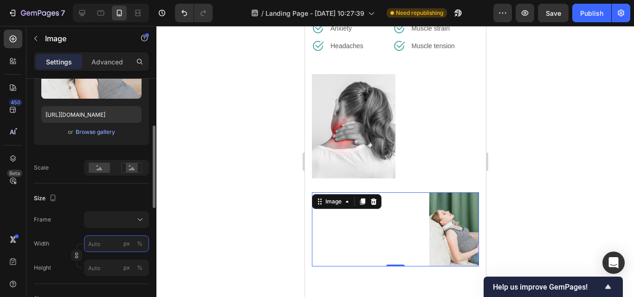
type input "4"
type input "40"
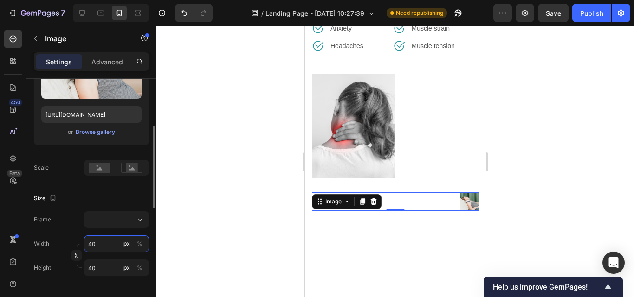
type input "4"
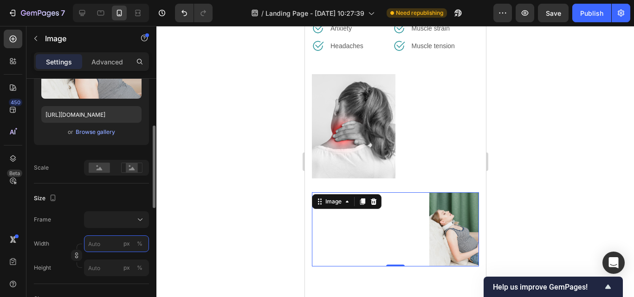
type input "4"
type input "45"
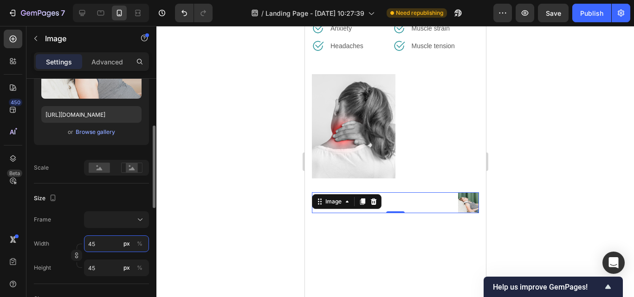
type input "450"
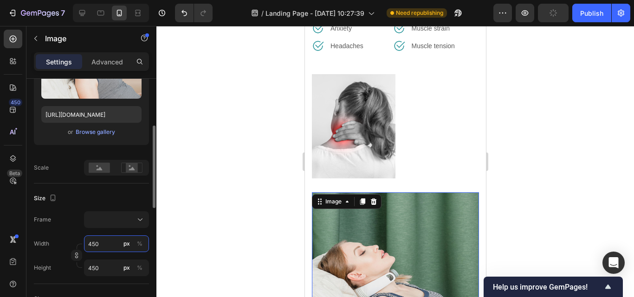
type input "45"
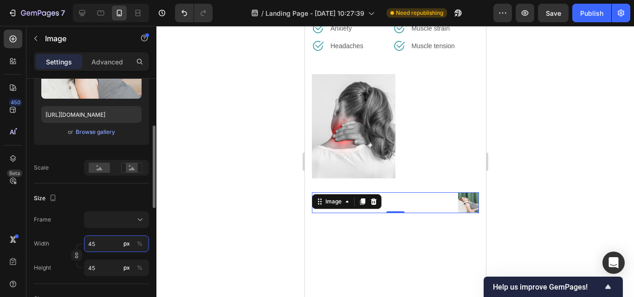
type input "4"
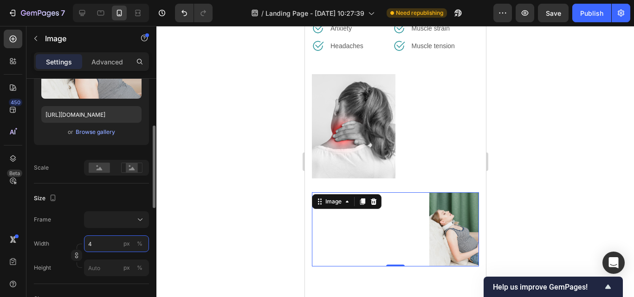
type input "45"
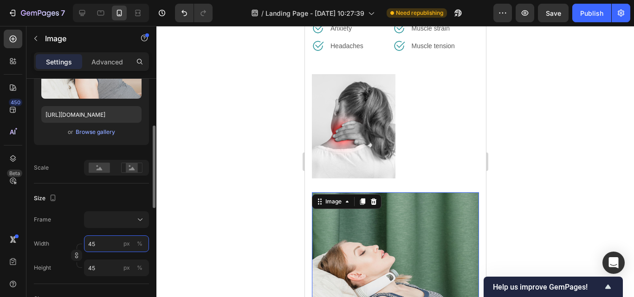
type input "450"
type input "45"
type input "4"
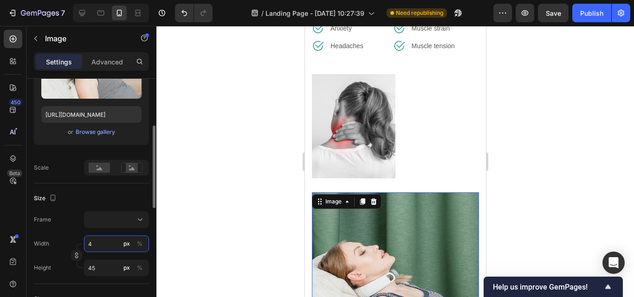
type input "4"
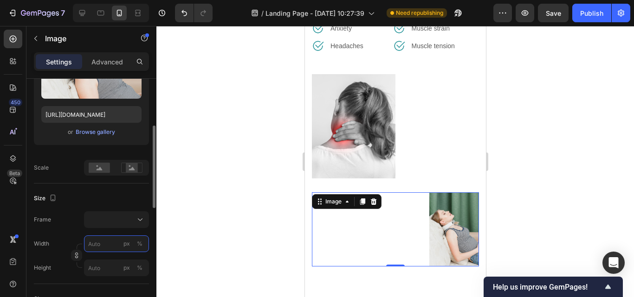
type input "5"
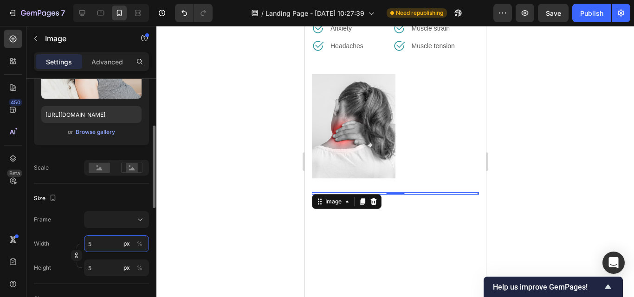
type input "50"
type input "5"
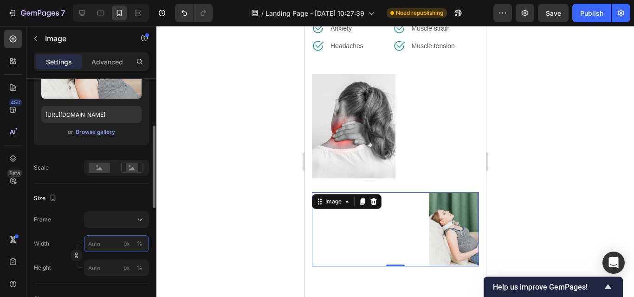
type input "5"
type input "58"
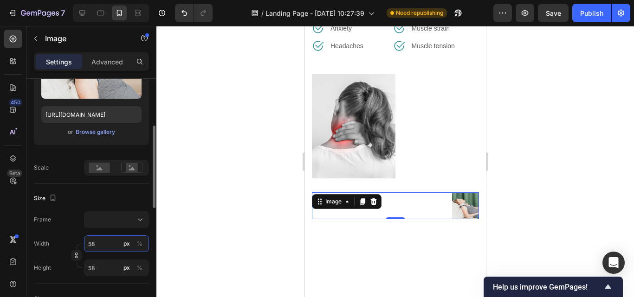
type input "580"
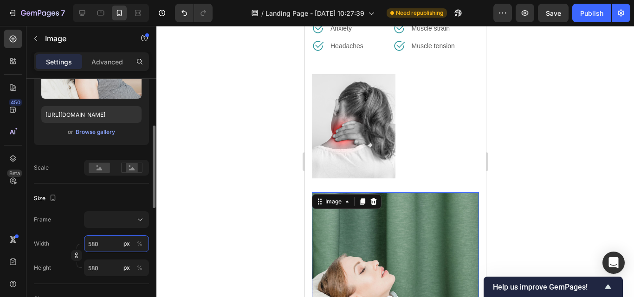
type input "58"
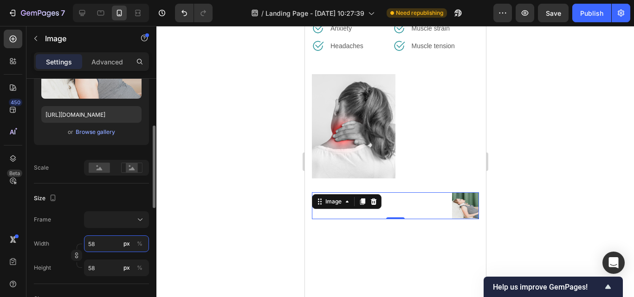
type input "5"
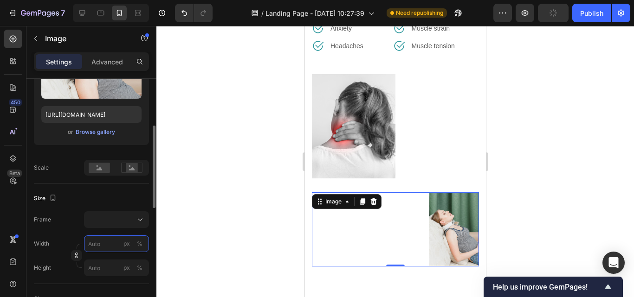
type input "5"
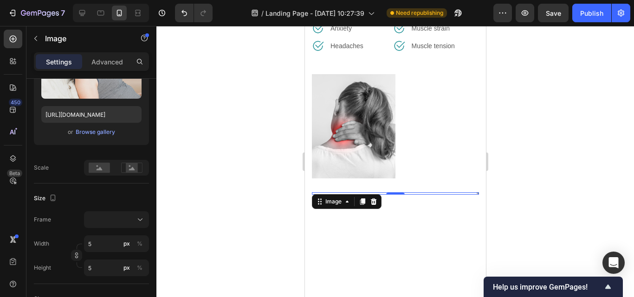
click at [550, 191] on div at bounding box center [395, 161] width 478 height 271
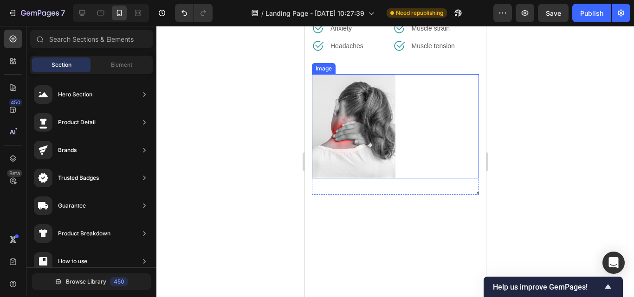
click at [348, 138] on img at bounding box center [353, 126] width 84 height 104
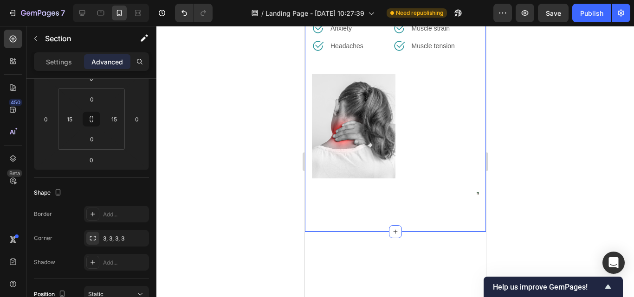
scroll to position [0, 0]
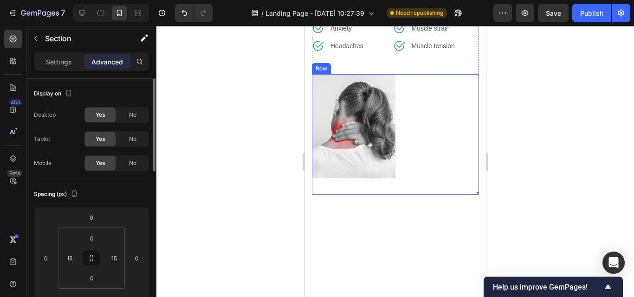
click at [471, 187] on div "Image" at bounding box center [394, 133] width 167 height 118
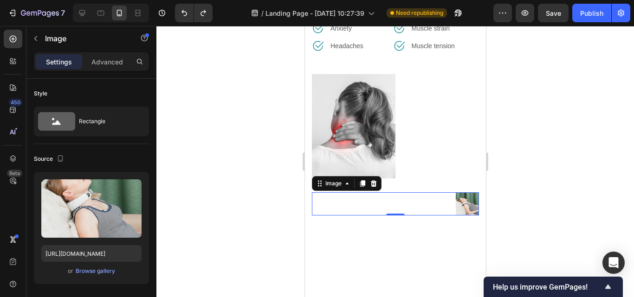
click at [458, 200] on img at bounding box center [466, 204] width 23 height 23
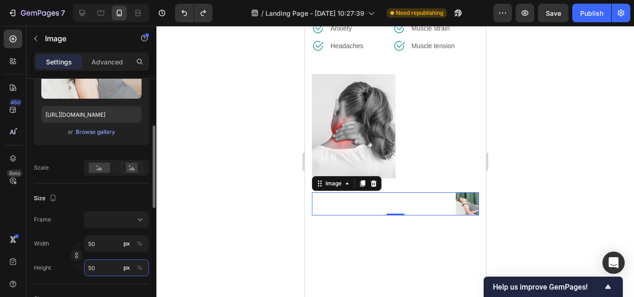
click at [109, 272] on input "50" at bounding box center [116, 268] width 65 height 17
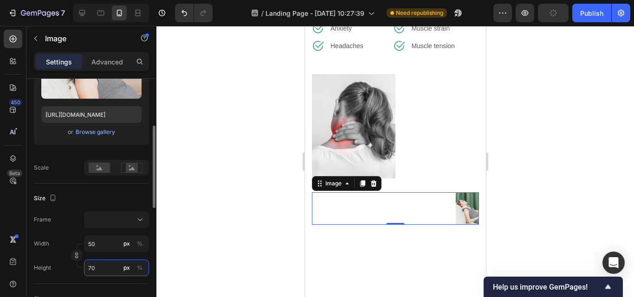
type input "7"
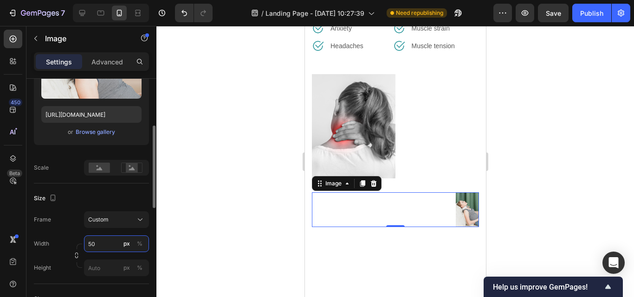
click at [97, 242] on div "Width 50 px % Height px %" at bounding box center [91, 256] width 115 height 41
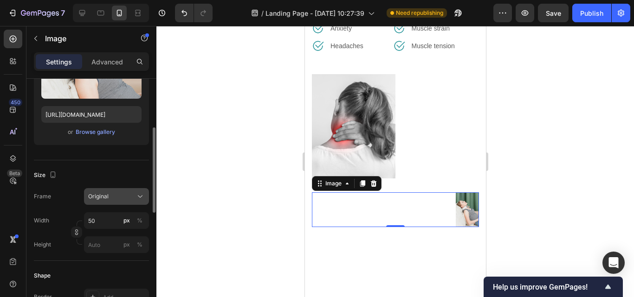
click at [133, 194] on div "Original" at bounding box center [110, 197] width 45 height 8
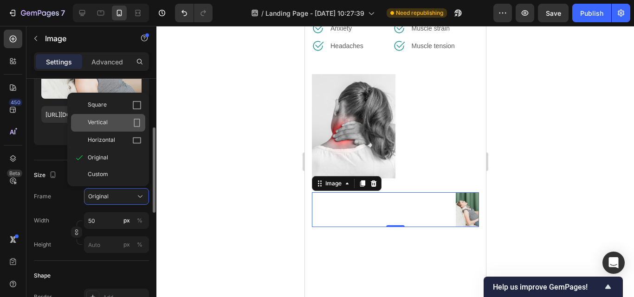
click at [120, 123] on div "Vertical" at bounding box center [115, 122] width 54 height 9
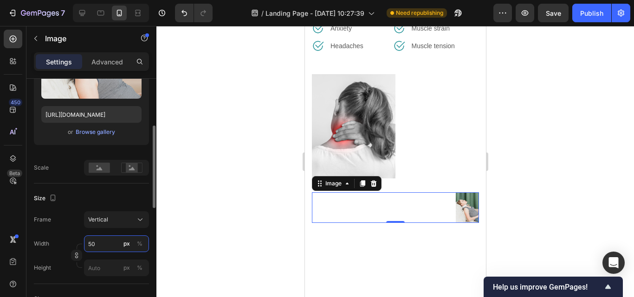
click at [104, 244] on input "50" at bounding box center [116, 244] width 65 height 17
type input "5"
type input "7"
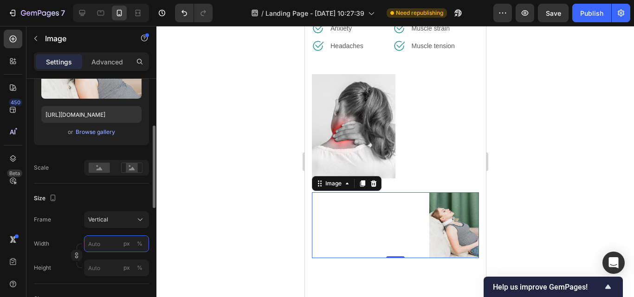
type input "5"
type input "7"
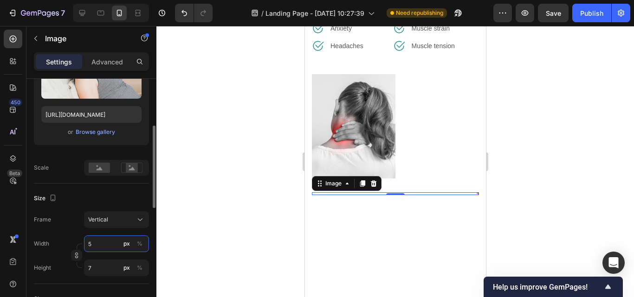
type input "57"
type input "76"
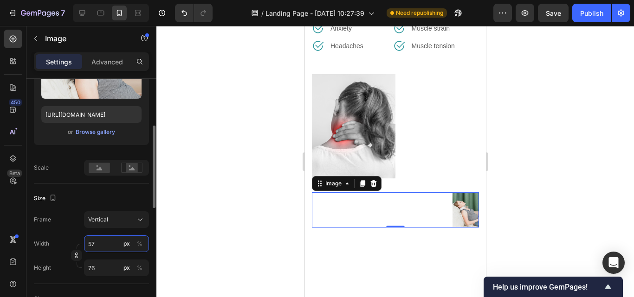
type input "5"
type input "7"
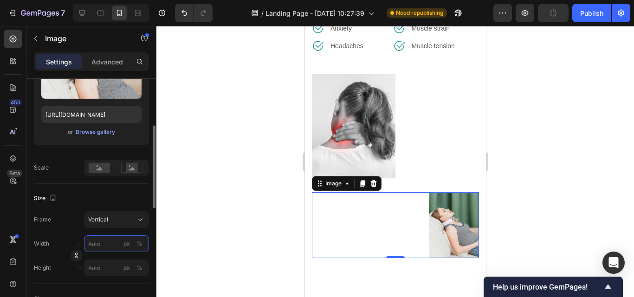
type input "5"
type input "7"
type input "9"
type input "70"
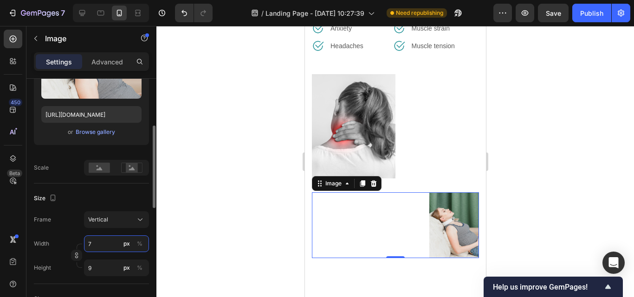
type input "93"
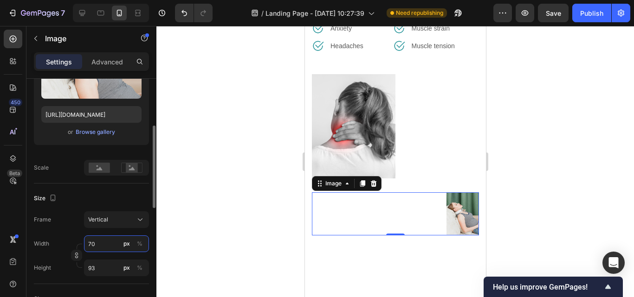
type input "7"
type input "9"
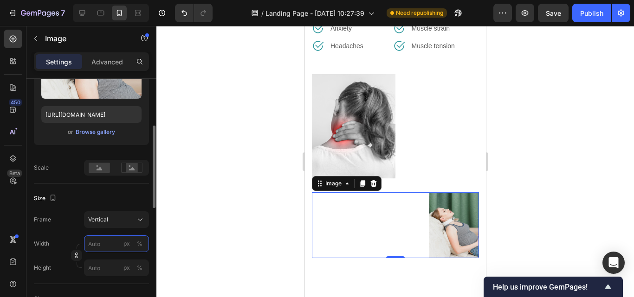
type input "7"
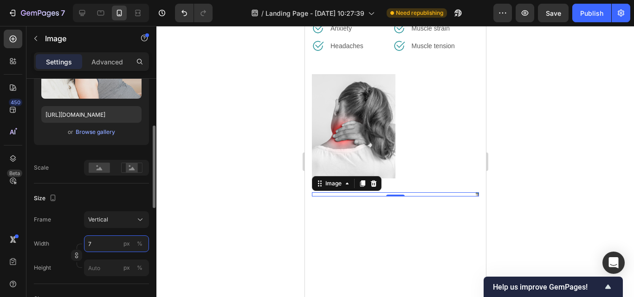
type input "9"
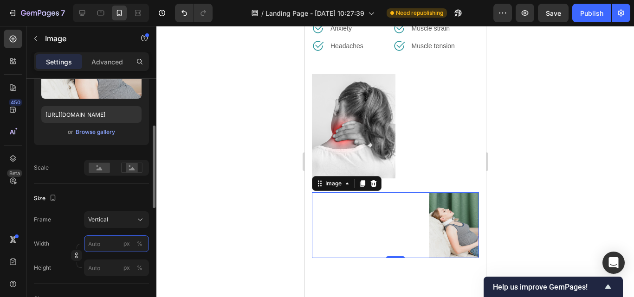
type input "1"
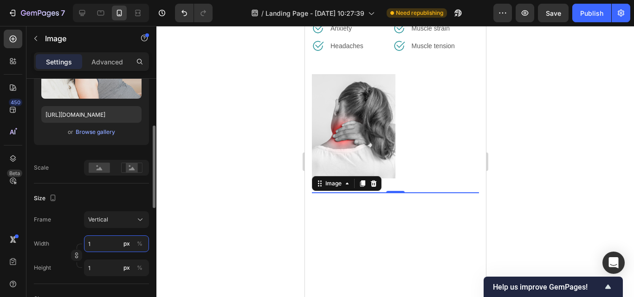
type input "12"
type input "16"
type input "120"
type input "160"
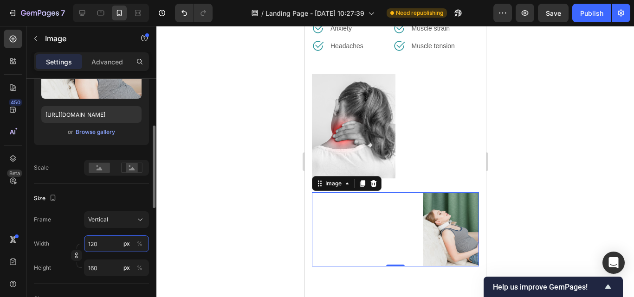
type input "12"
type input "16"
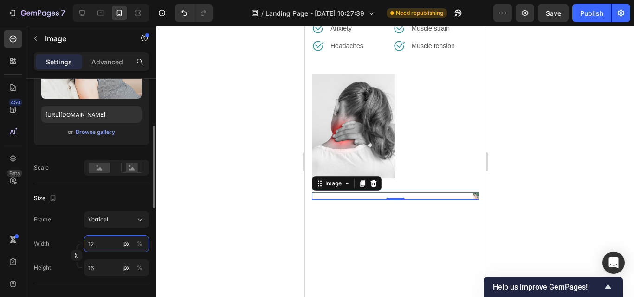
type input "1"
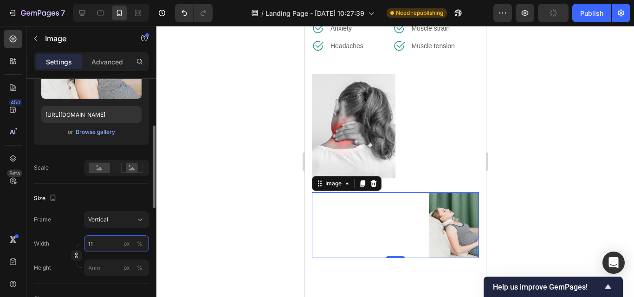
type input "115"
type input "153"
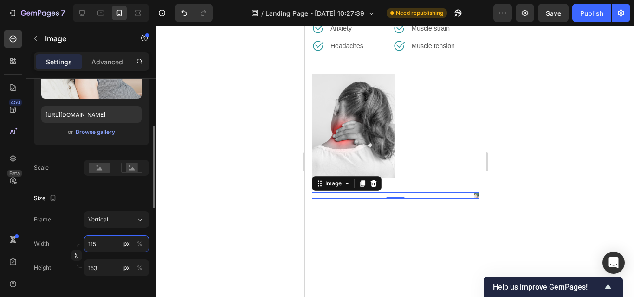
type input "11"
type input "15"
type input "1"
type input "15"
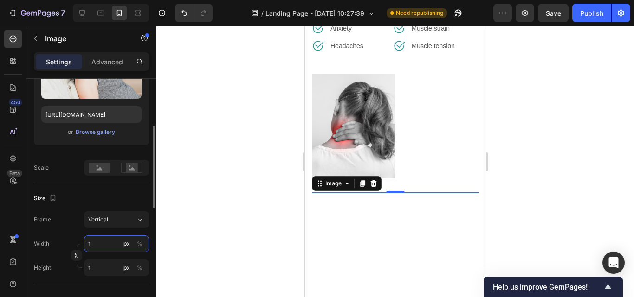
type input "20"
type input "150"
type input "200"
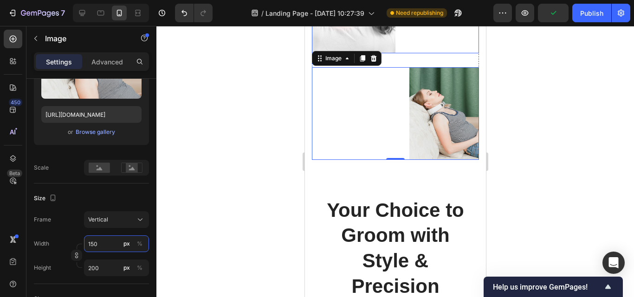
scroll to position [583, 0]
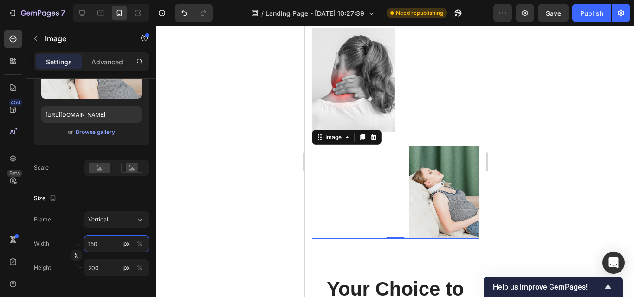
type input "150"
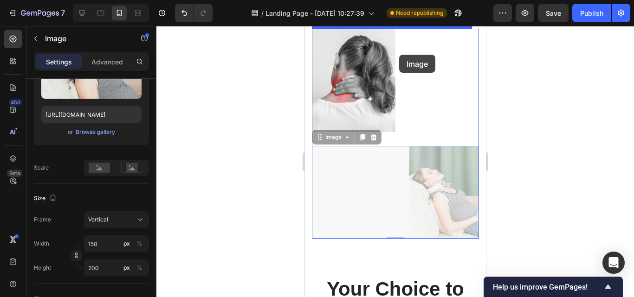
scroll to position [527, 0]
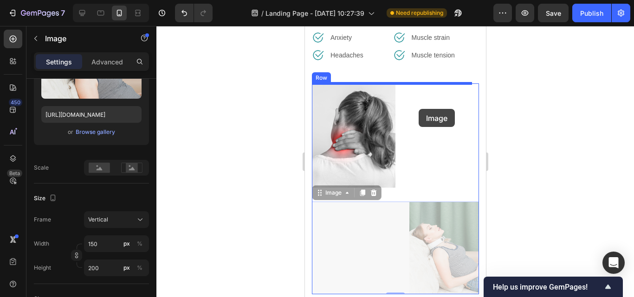
drag, startPoint x: 388, startPoint y: 90, endPoint x: 416, endPoint y: 104, distance: 32.2
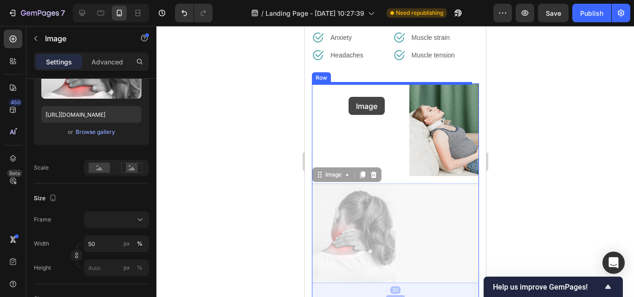
drag, startPoint x: 353, startPoint y: 201, endPoint x: 348, endPoint y: 97, distance: 104.1
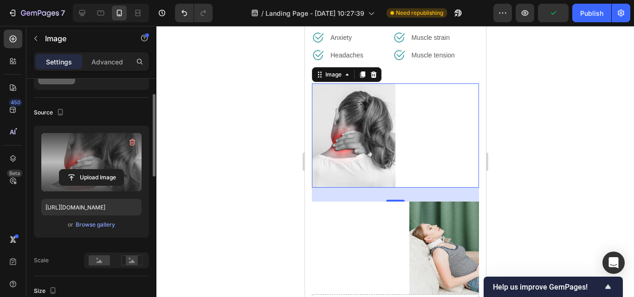
scroll to position [0, 0]
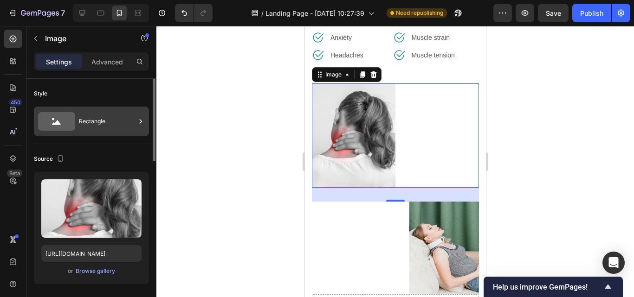
click at [72, 125] on icon at bounding box center [56, 121] width 37 height 19
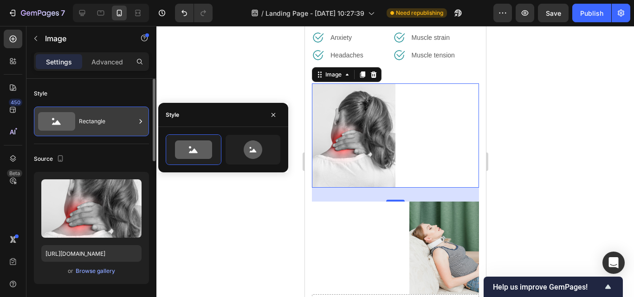
click at [102, 122] on div "Rectangle" at bounding box center [107, 121] width 57 height 21
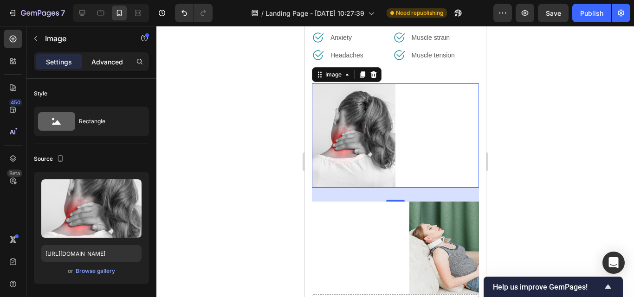
click at [107, 64] on p "Advanced" at bounding box center [107, 62] width 32 height 10
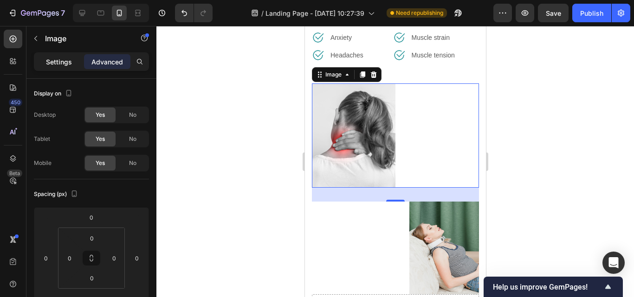
click at [67, 66] on p "Settings" at bounding box center [59, 62] width 26 height 10
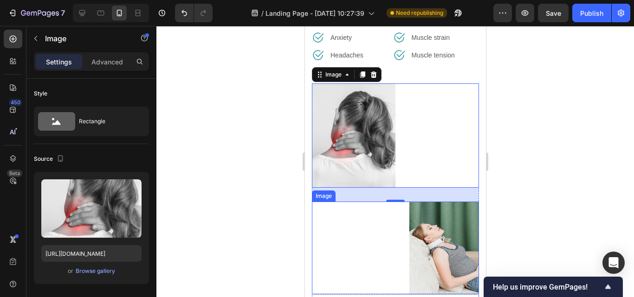
click at [420, 216] on img at bounding box center [444, 248] width 70 height 93
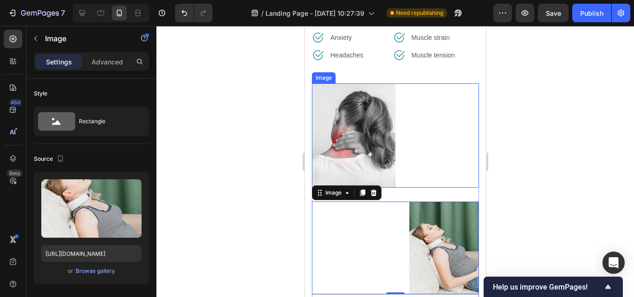
click at [394, 155] on div at bounding box center [394, 136] width 167 height 104
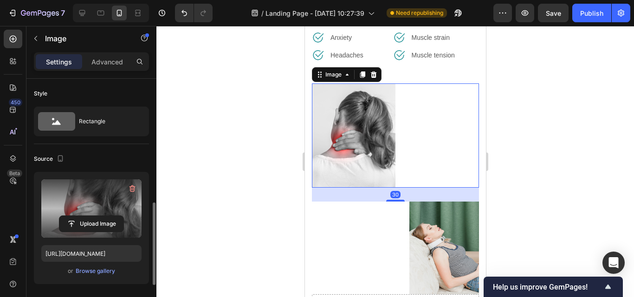
scroll to position [186, 0]
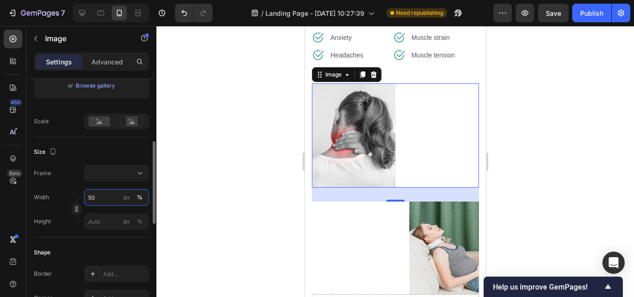
click at [97, 202] on input "50" at bounding box center [116, 197] width 65 height 17
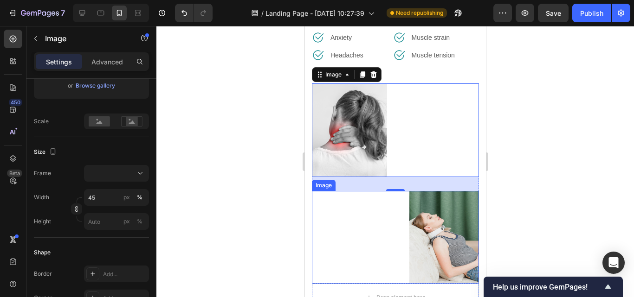
click at [437, 213] on img at bounding box center [444, 237] width 70 height 93
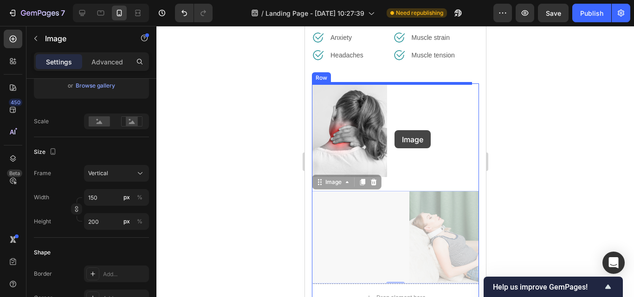
drag, startPoint x: 402, startPoint y: 258, endPoint x: 394, endPoint y: 130, distance: 127.4
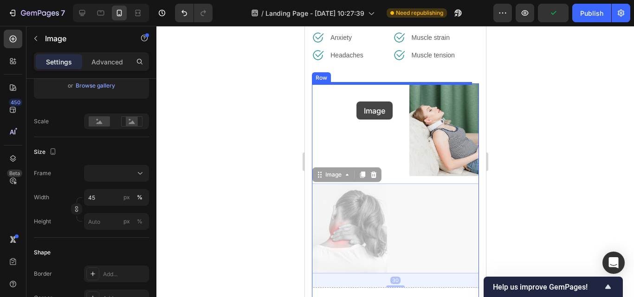
drag, startPoint x: 356, startPoint y: 205, endPoint x: 356, endPoint y: 102, distance: 103.5
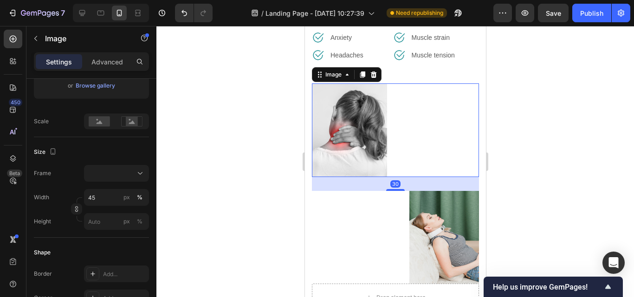
click at [560, 129] on div at bounding box center [395, 161] width 478 height 271
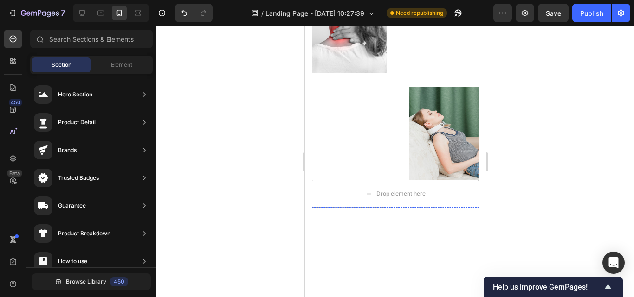
scroll to position [527, 0]
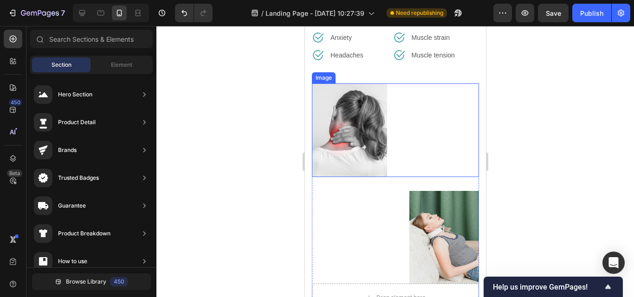
click at [390, 129] on div at bounding box center [394, 131] width 167 height 94
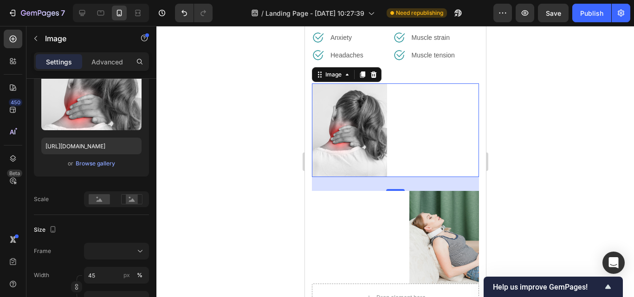
scroll to position [0, 0]
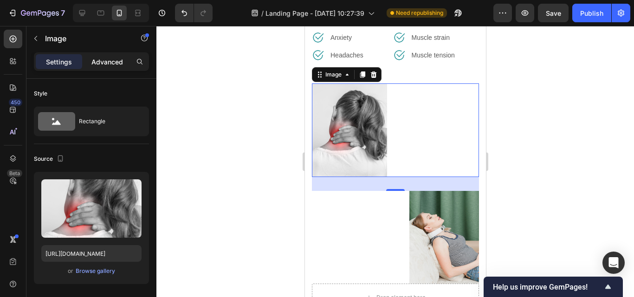
click at [103, 57] on p "Advanced" at bounding box center [107, 62] width 32 height 10
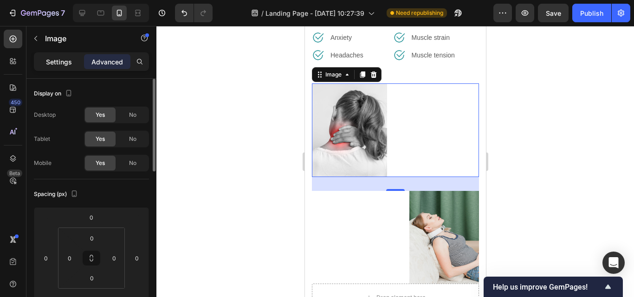
click at [59, 65] on p "Settings" at bounding box center [59, 62] width 26 height 10
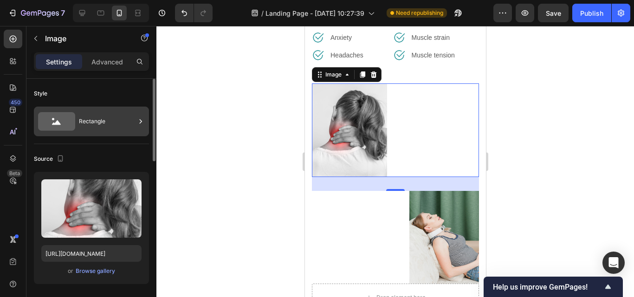
click at [107, 123] on div "Rectangle" at bounding box center [107, 121] width 57 height 21
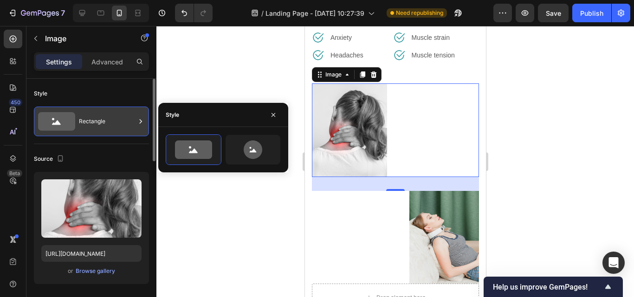
click at [103, 117] on div "Rectangle" at bounding box center [107, 121] width 57 height 21
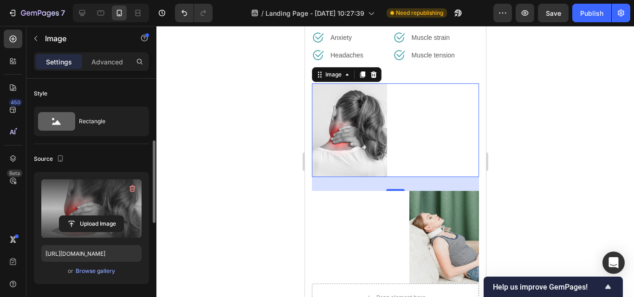
scroll to position [93, 0]
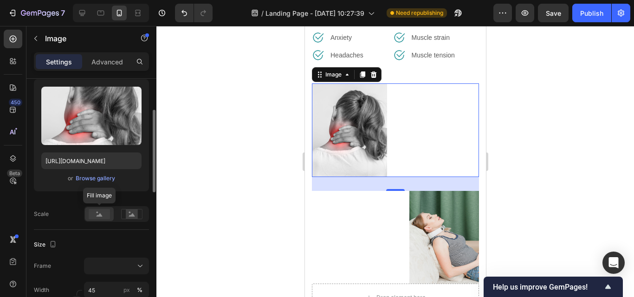
click at [106, 214] on rect at bounding box center [99, 214] width 21 height 10
click at [125, 214] on icon at bounding box center [131, 214] width 21 height 10
click at [103, 214] on rect at bounding box center [99, 214] width 21 height 10
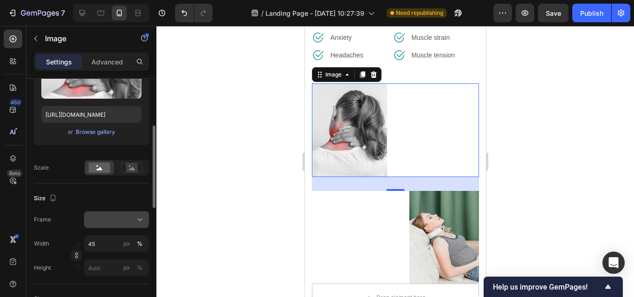
click at [125, 219] on div at bounding box center [116, 219] width 57 height 9
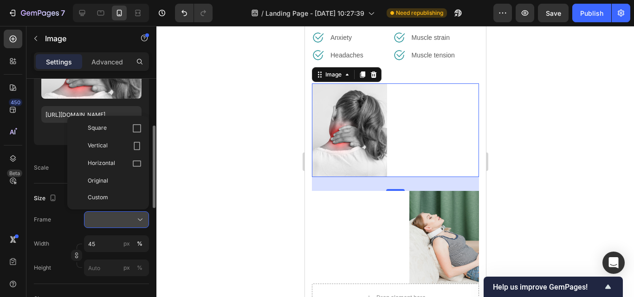
click at [125, 219] on div at bounding box center [116, 219] width 57 height 9
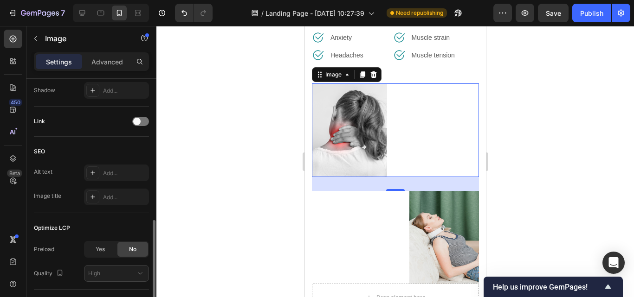
scroll to position [464, 0]
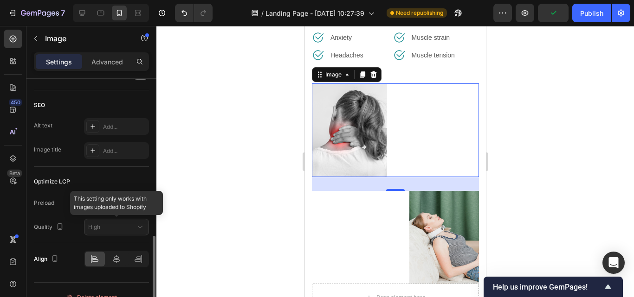
click at [120, 225] on div at bounding box center [116, 227] width 65 height 17
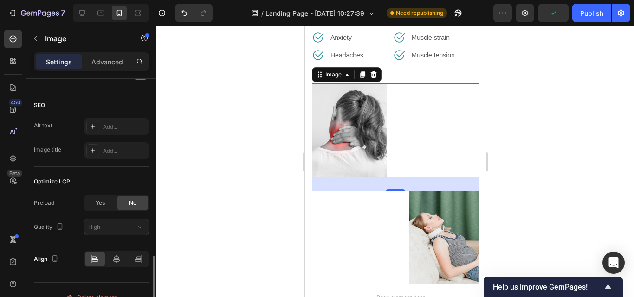
scroll to position [479, 0]
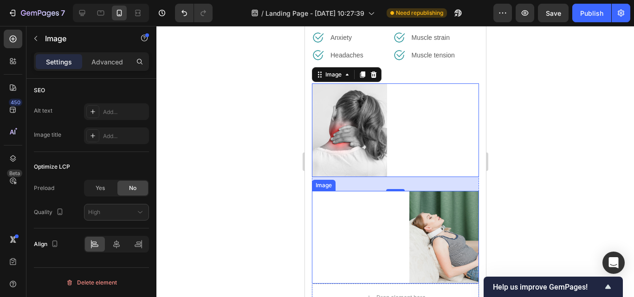
click at [421, 218] on img at bounding box center [444, 237] width 70 height 93
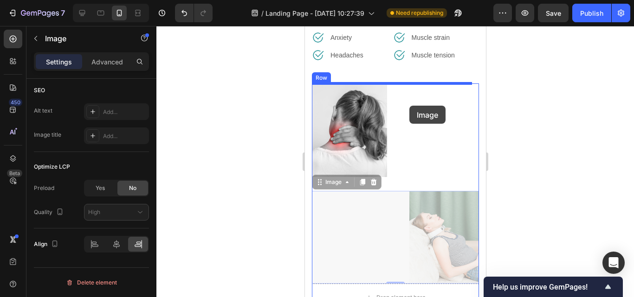
drag, startPoint x: 418, startPoint y: 243, endPoint x: 409, endPoint y: 106, distance: 136.7
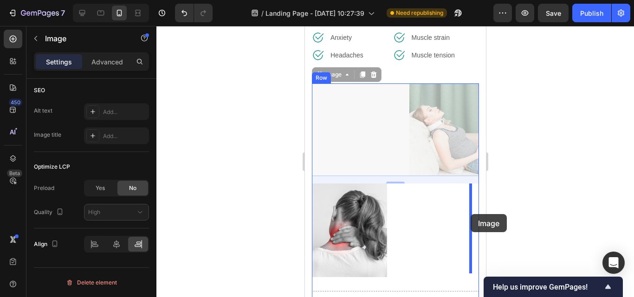
drag, startPoint x: 428, startPoint y: 161, endPoint x: 470, endPoint y: 214, distance: 68.4
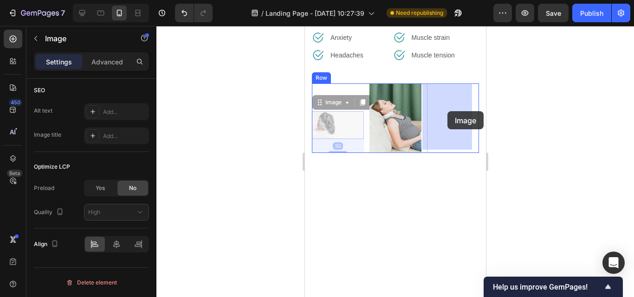
drag, startPoint x: 325, startPoint y: 123, endPoint x: 447, endPoint y: 111, distance: 122.1
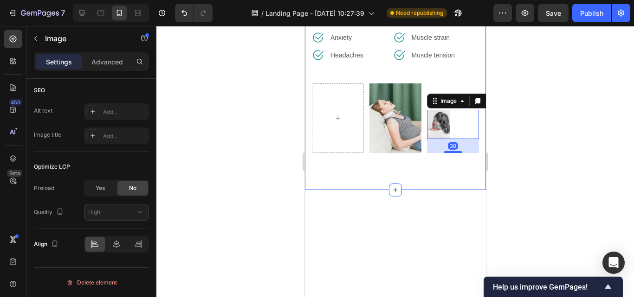
click at [452, 176] on div "¿Notas que tu [PERSON_NAME] perdido firmeza, luminosidad o que tu energía ya no…" at bounding box center [394, 35] width 181 height 309
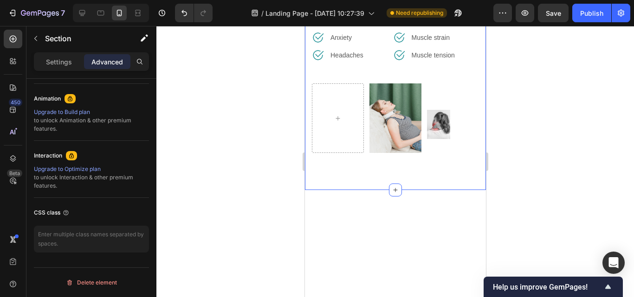
scroll to position [0, 0]
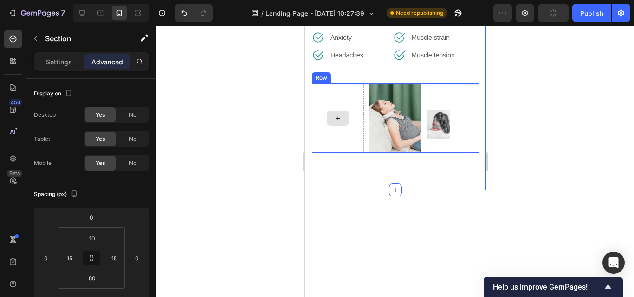
click at [349, 105] on div at bounding box center [337, 118] width 52 height 69
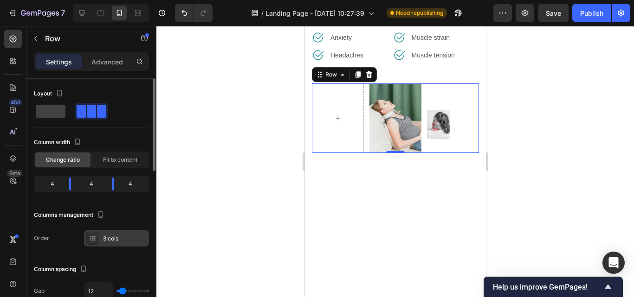
click at [97, 242] on div at bounding box center [92, 238] width 13 height 13
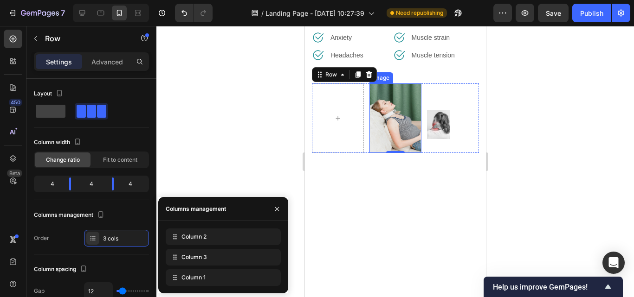
click at [381, 112] on img at bounding box center [395, 118] width 52 height 69
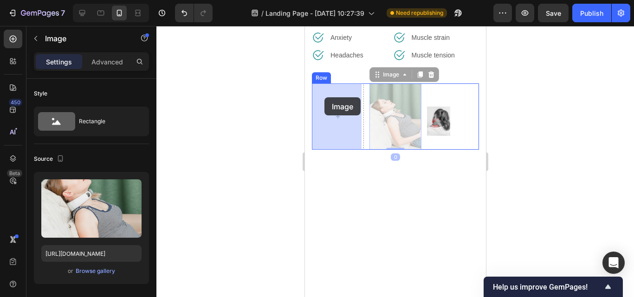
drag, startPoint x: 383, startPoint y: 106, endPoint x: 324, endPoint y: 97, distance: 60.1
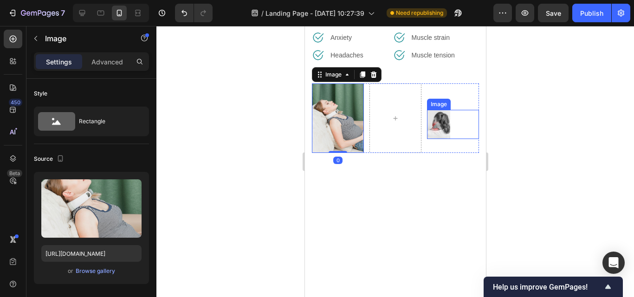
click at [439, 114] on img at bounding box center [437, 124] width 23 height 29
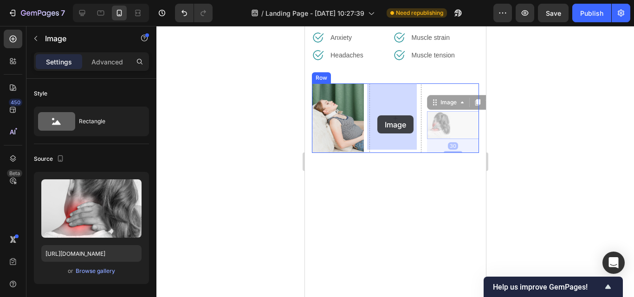
drag, startPoint x: 430, startPoint y: 117, endPoint x: 381, endPoint y: 113, distance: 49.4
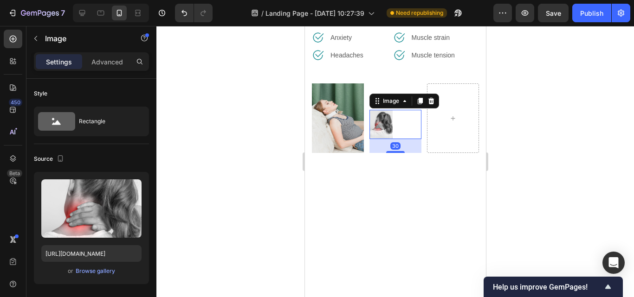
click at [426, 178] on div "¿Notas que tu [PERSON_NAME] perdido firmeza, luminosidad o que tu energía ya no…" at bounding box center [394, 35] width 181 height 309
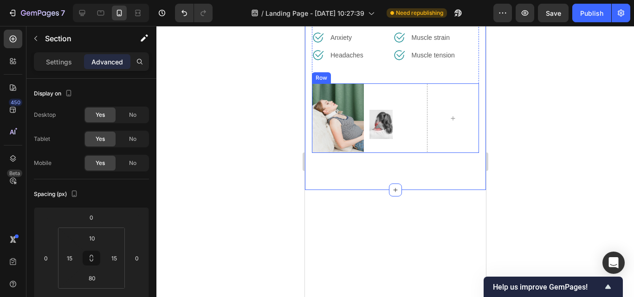
click at [388, 134] on img at bounding box center [380, 124] width 23 height 29
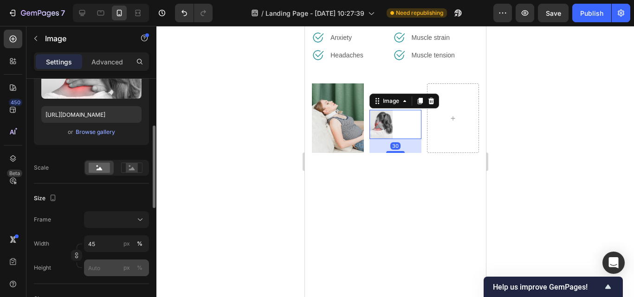
scroll to position [186, 0]
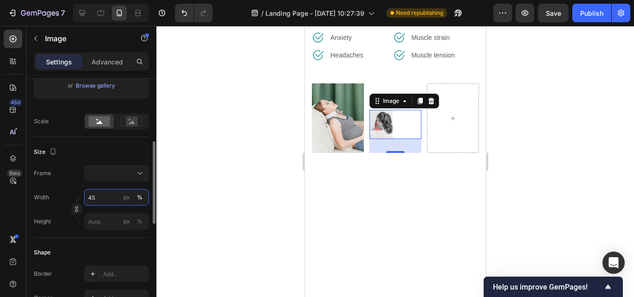
click at [94, 199] on input "45" at bounding box center [116, 197] width 65 height 17
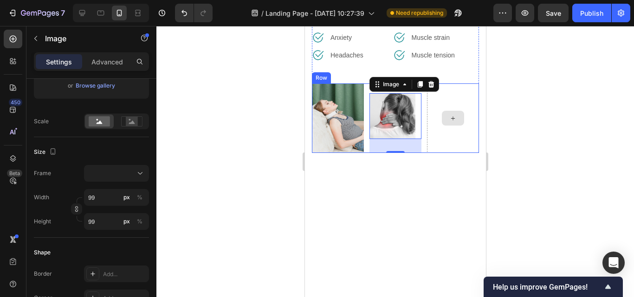
drag, startPoint x: 446, startPoint y: 140, endPoint x: 440, endPoint y: 182, distance: 42.2
click at [446, 160] on div "¿Notas que tu [PERSON_NAME] perdido firmeza, luminosidad o que tu energía ya no…" at bounding box center [394, 35] width 181 height 309
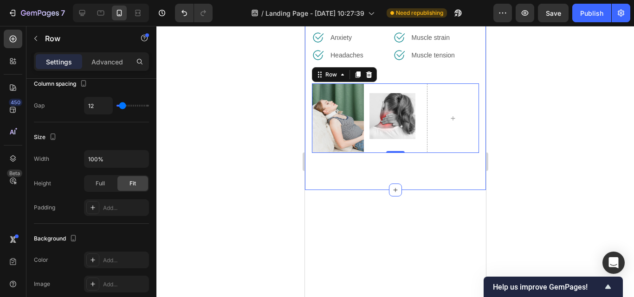
scroll to position [0, 0]
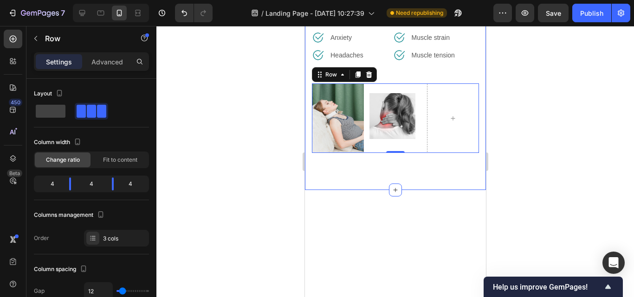
click at [440, 182] on div "¿Notas que tu [PERSON_NAME] perdido firmeza, luminosidad o que tu energía ya no…" at bounding box center [394, 35] width 181 height 309
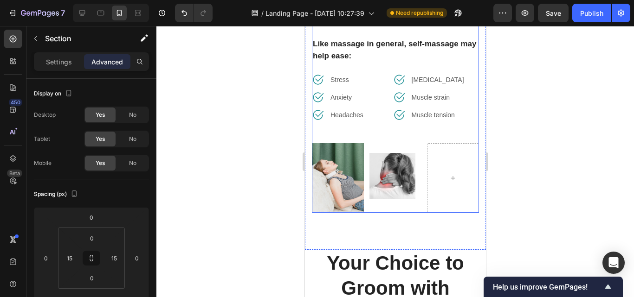
scroll to position [481, 0]
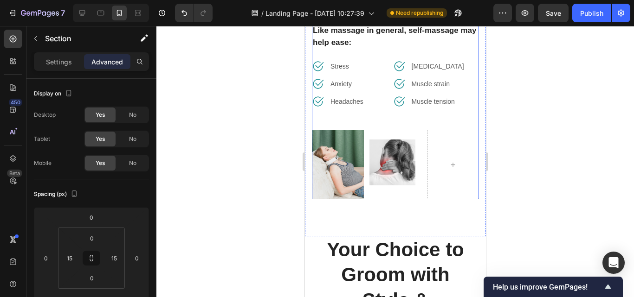
click at [392, 155] on img at bounding box center [392, 163] width 46 height 46
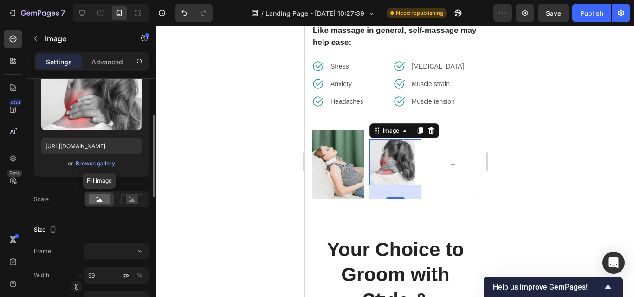
scroll to position [0, 0]
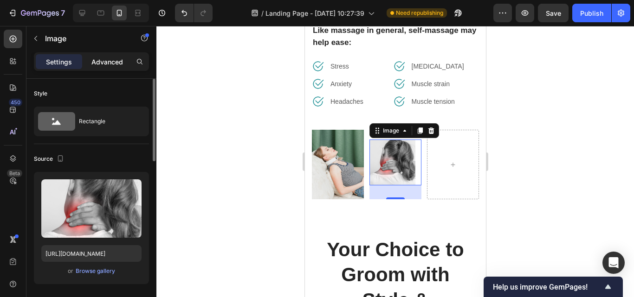
click at [102, 60] on p "Advanced" at bounding box center [107, 62] width 32 height 10
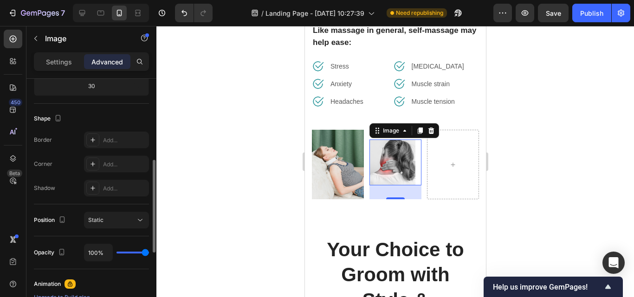
scroll to position [167, 0]
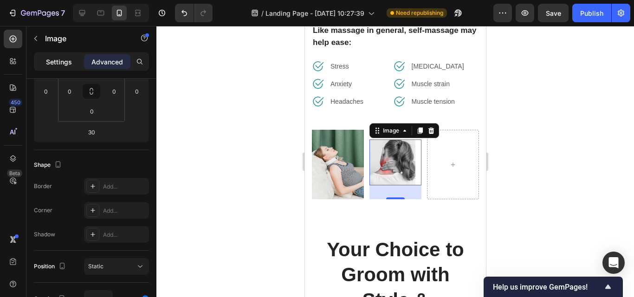
click at [56, 63] on p "Settings" at bounding box center [59, 62] width 26 height 10
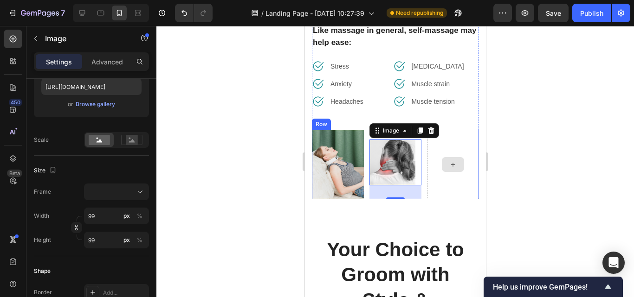
click at [446, 188] on div at bounding box center [452, 164] width 52 height 69
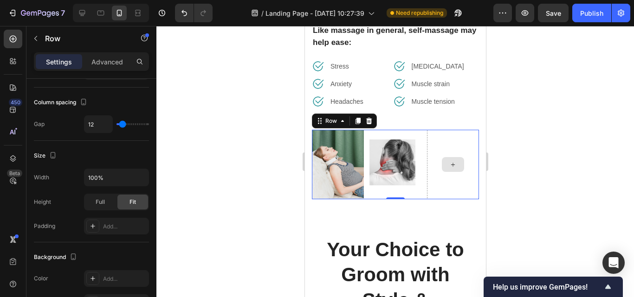
scroll to position [0, 0]
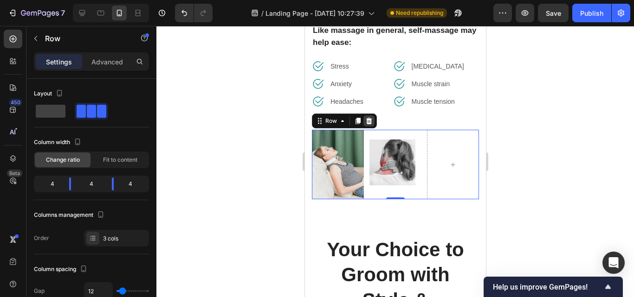
click at [371, 124] on icon at bounding box center [368, 120] width 7 height 7
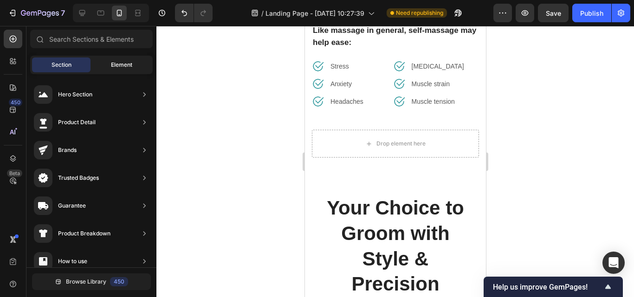
click at [124, 61] on span "Element" at bounding box center [121, 65] width 21 height 8
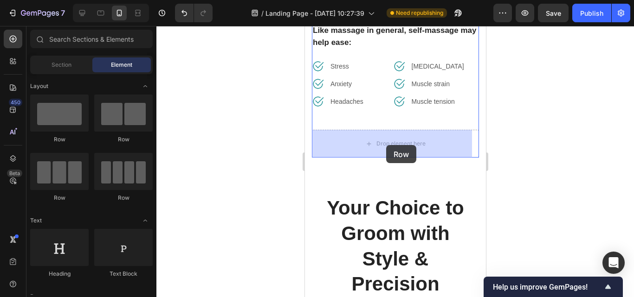
drag, startPoint x: 422, startPoint y: 137, endPoint x: 386, endPoint y: 145, distance: 37.5
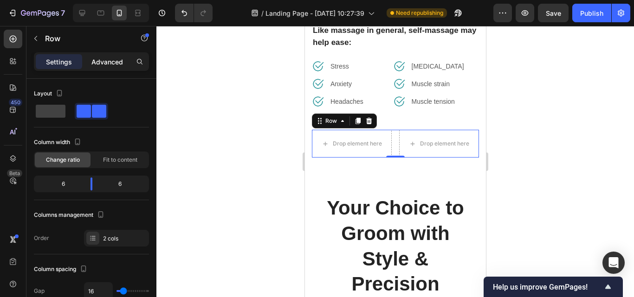
click at [117, 58] on p "Advanced" at bounding box center [107, 62] width 32 height 10
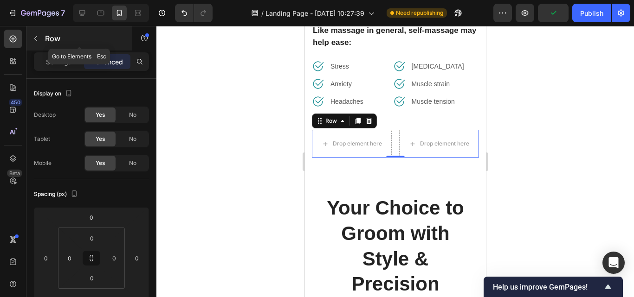
click at [33, 39] on icon "button" at bounding box center [35, 38] width 7 height 7
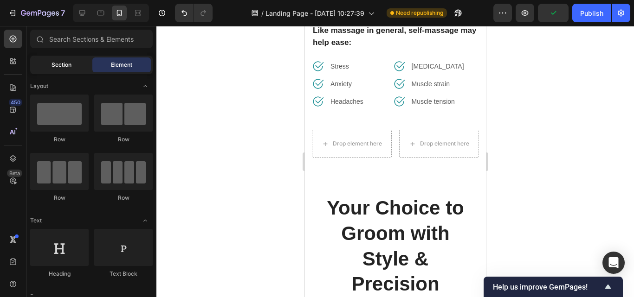
click at [65, 67] on span "Section" at bounding box center [62, 65] width 20 height 8
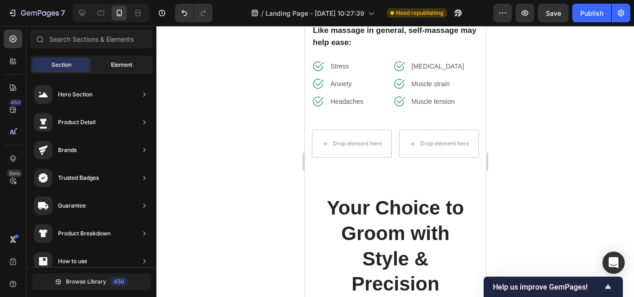
click at [112, 60] on div "Element" at bounding box center [121, 65] width 58 height 15
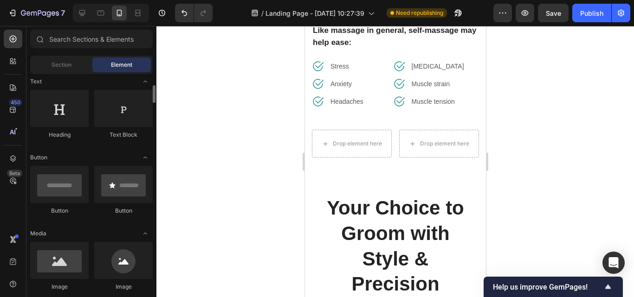
scroll to position [232, 0]
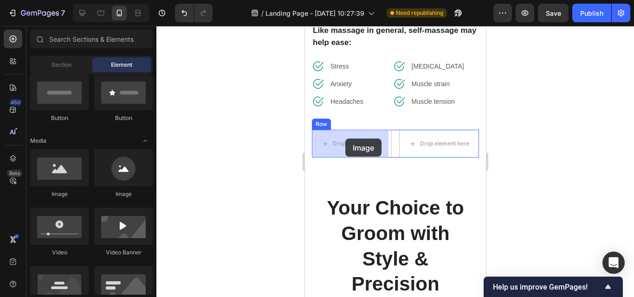
drag, startPoint x: 370, startPoint y: 200, endPoint x: 345, endPoint y: 139, distance: 66.4
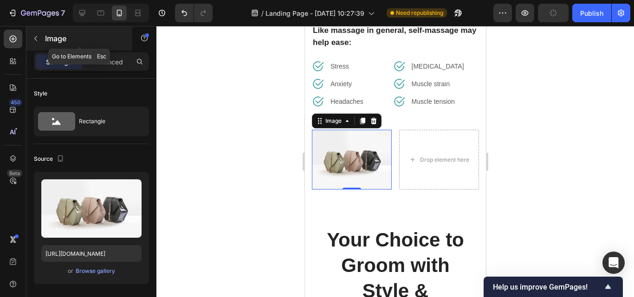
click at [35, 39] on icon "button" at bounding box center [35, 38] width 3 height 5
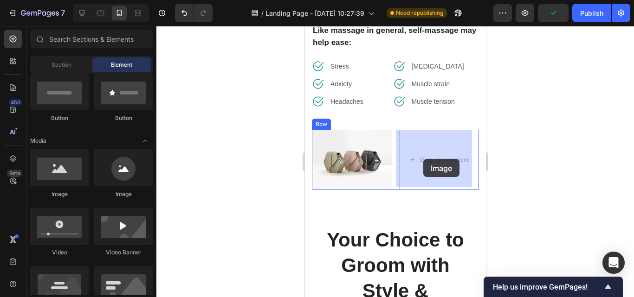
drag, startPoint x: 365, startPoint y: 198, endPoint x: 422, endPoint y: 160, distance: 69.0
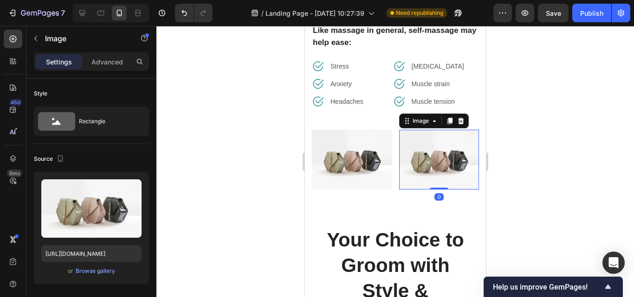
click at [560, 157] on div at bounding box center [395, 161] width 478 height 271
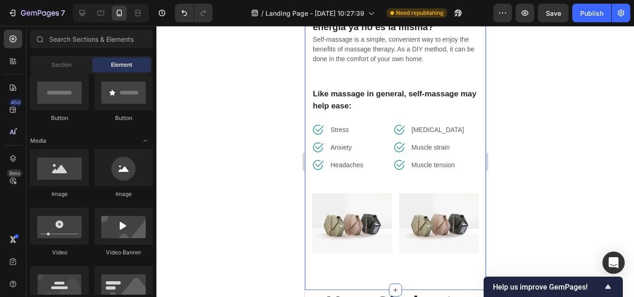
scroll to position [481, 0]
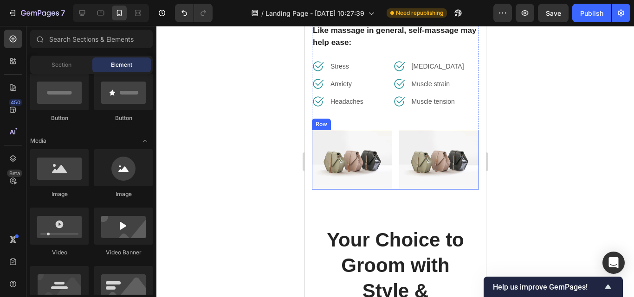
click at [392, 133] on div "Image Image Row" at bounding box center [394, 160] width 167 height 60
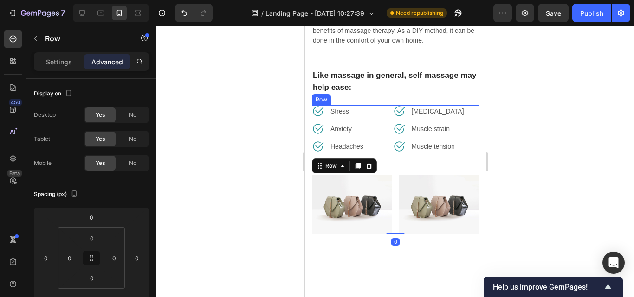
scroll to position [388, 0]
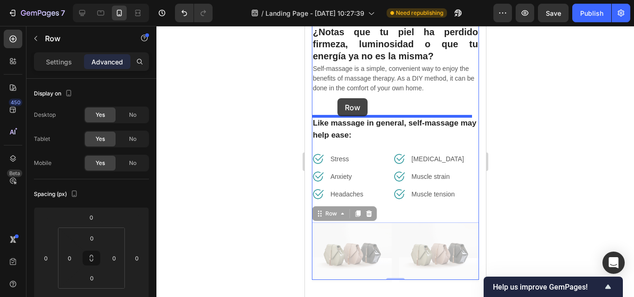
drag, startPoint x: 318, startPoint y: 217, endPoint x: 337, endPoint y: 98, distance: 120.2
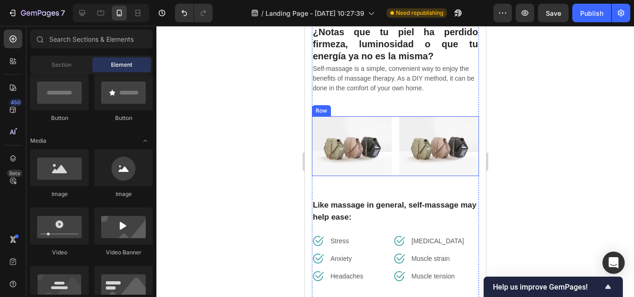
click at [393, 118] on div "Image Image Row" at bounding box center [394, 146] width 167 height 60
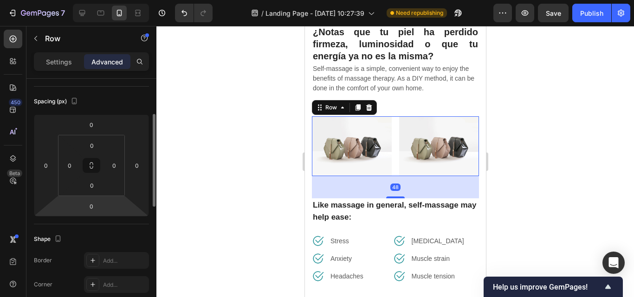
scroll to position [0, 0]
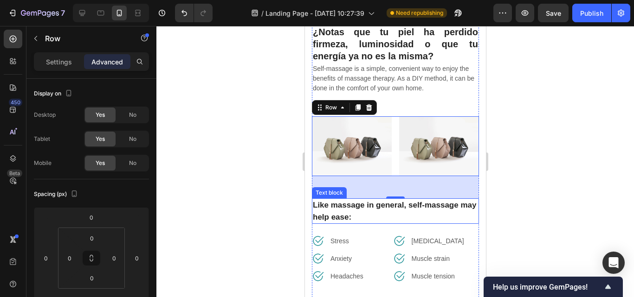
click at [354, 200] on p "Like massage in general, self-massage may help ease:" at bounding box center [394, 212] width 165 height 24
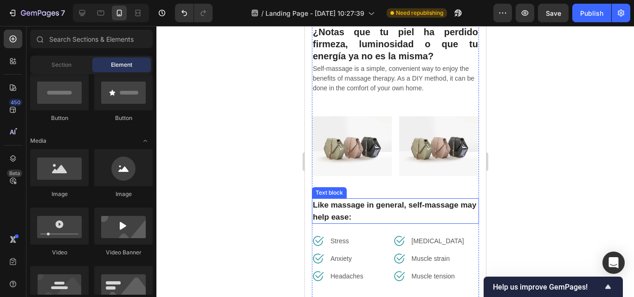
click at [388, 200] on p "Like massage in general, self-massage may help ease:" at bounding box center [394, 212] width 165 height 24
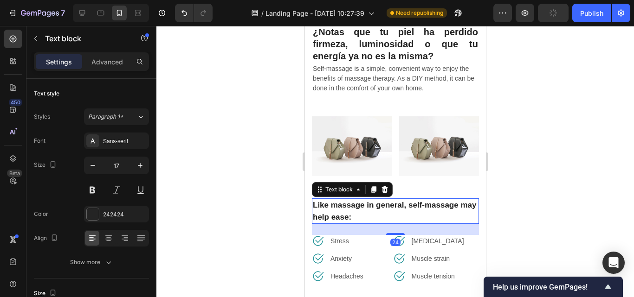
click at [113, 53] on div "Settings Advanced" at bounding box center [91, 61] width 115 height 19
click at [112, 57] on p "Advanced" at bounding box center [107, 62] width 32 height 10
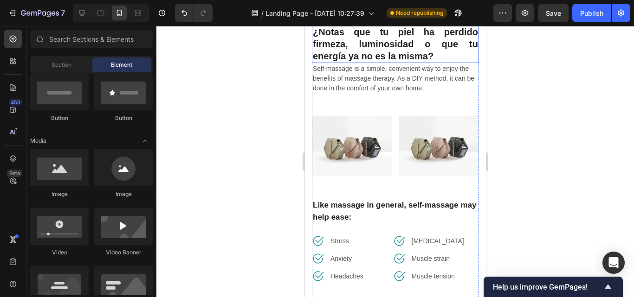
scroll to position [295, 0]
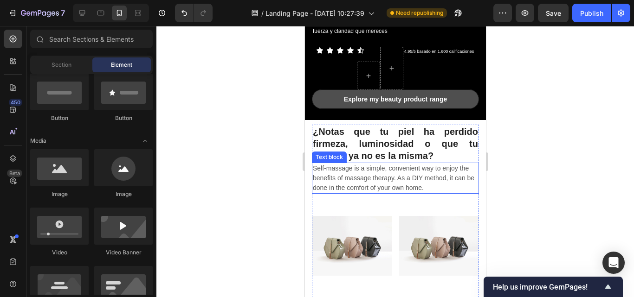
click at [372, 169] on p "Self-massage is a simple, convenient way to enjoy the benefits of massage thera…" at bounding box center [394, 178] width 165 height 29
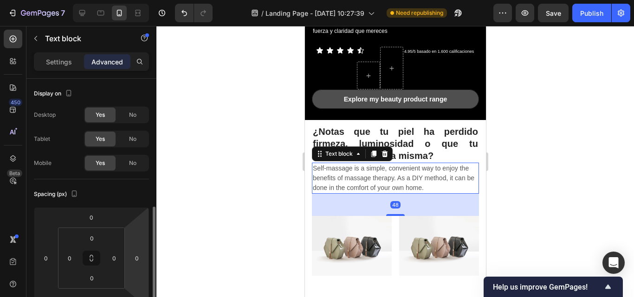
scroll to position [93, 0]
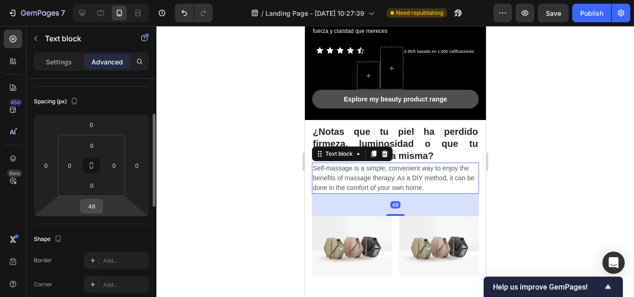
click at [94, 209] on input "48" at bounding box center [91, 207] width 19 height 14
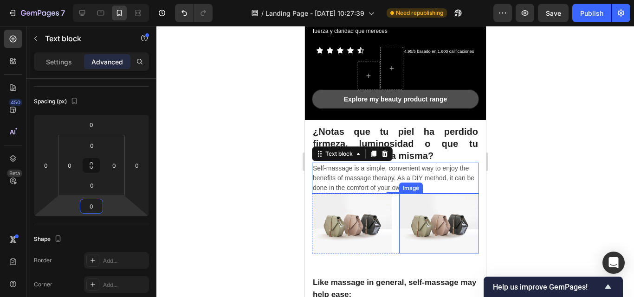
click at [502, 209] on div at bounding box center [395, 161] width 478 height 271
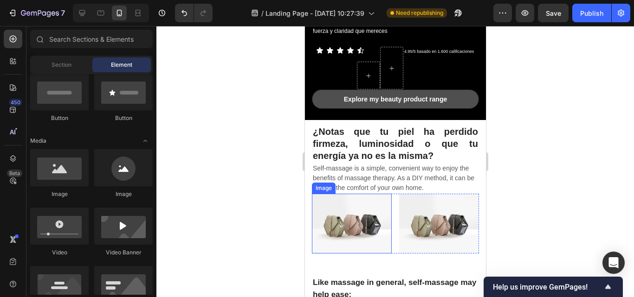
click at [380, 239] on img at bounding box center [351, 224] width 80 height 60
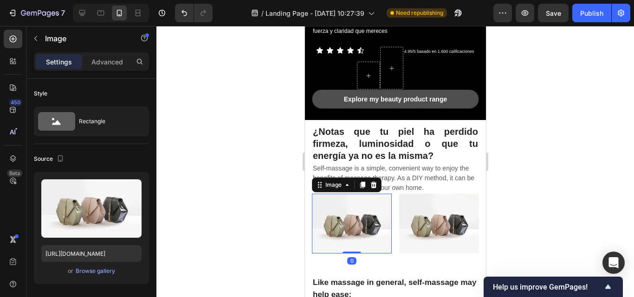
click at [94, 63] on p "Advanced" at bounding box center [107, 62] width 32 height 10
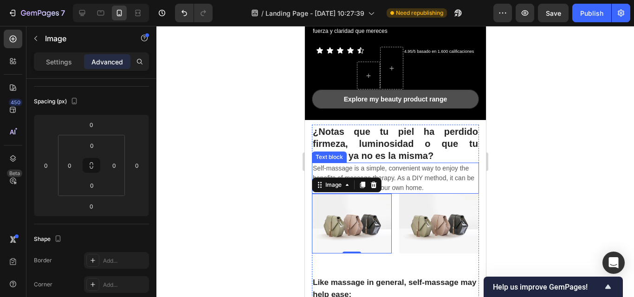
click at [473, 175] on div "¿Notas que tu [PERSON_NAME] perdido firmeza, luminosidad o que tu energía ya no…" at bounding box center [394, 283] width 181 height 327
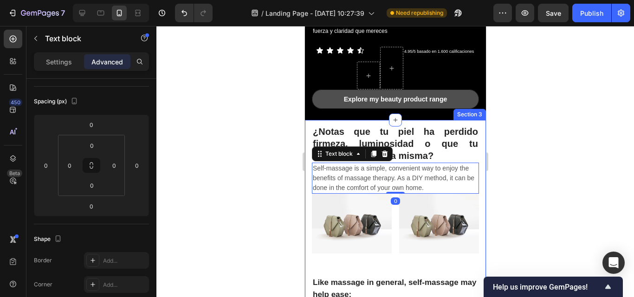
scroll to position [0, 0]
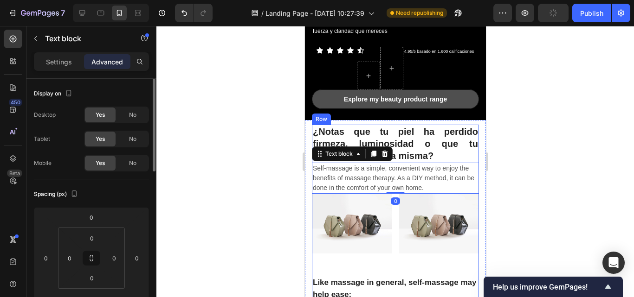
click at [366, 260] on div "¿Notas que tu [PERSON_NAME] perdido firmeza, luminosidad o que tu energía ya no…" at bounding box center [394, 254] width 167 height 258
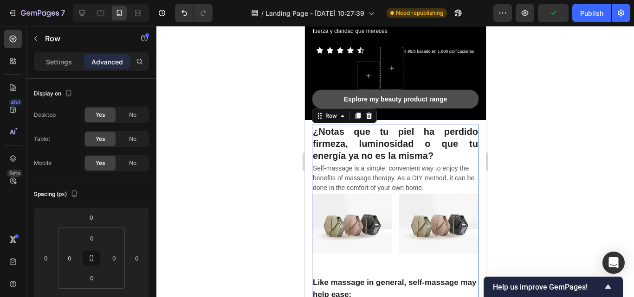
scroll to position [342, 0]
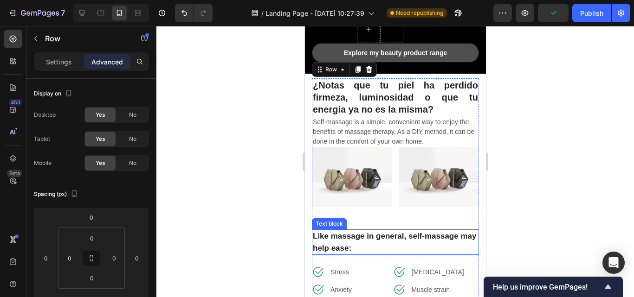
click at [355, 231] on p "Like massage in general, self-massage may help ease:" at bounding box center [394, 243] width 165 height 24
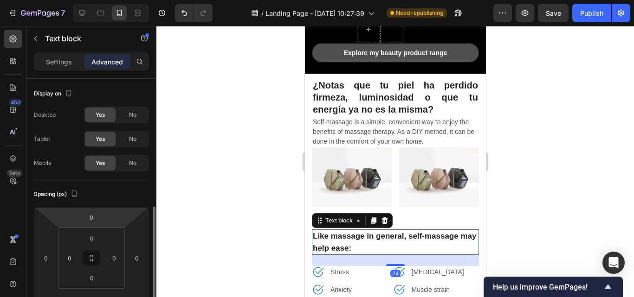
scroll to position [139, 0]
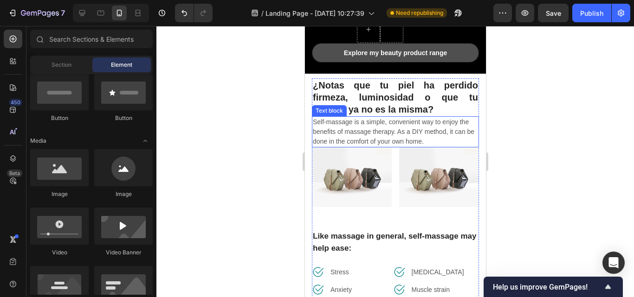
click at [398, 129] on p "Self-massage is a simple, convenient way to enjoy the benefits of massage thera…" at bounding box center [394, 131] width 165 height 29
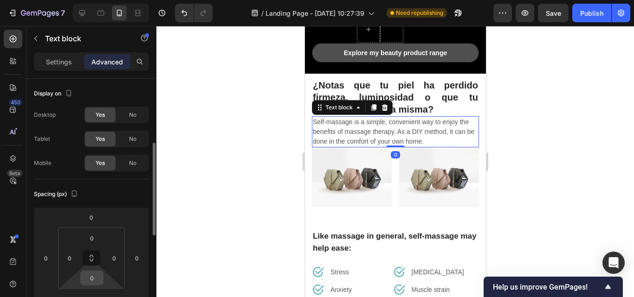
scroll to position [93, 0]
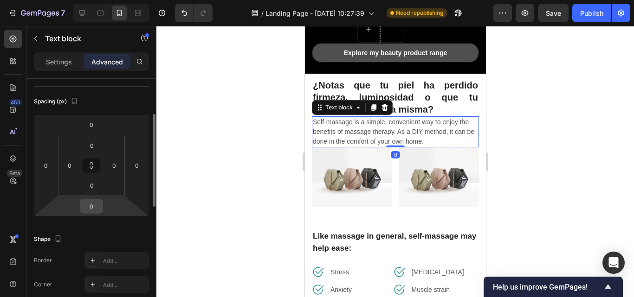
click at [92, 211] on input "0" at bounding box center [91, 207] width 19 height 14
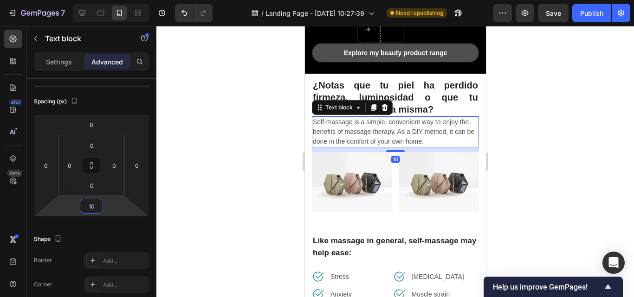
click at [545, 181] on div at bounding box center [395, 161] width 478 height 271
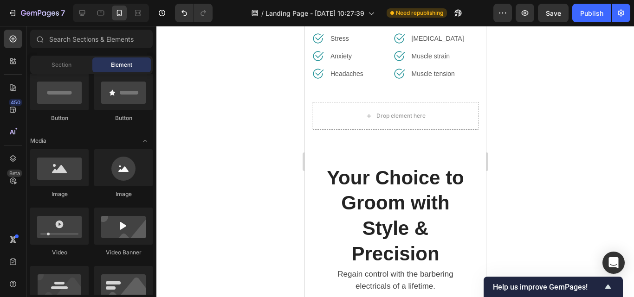
scroll to position [527, 0]
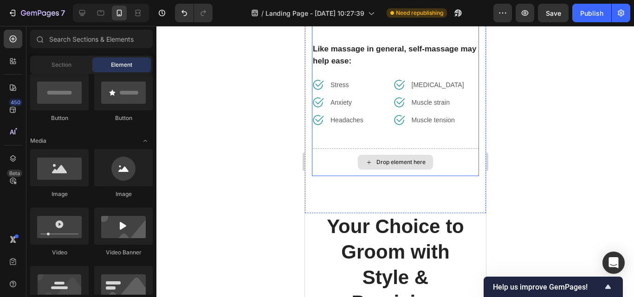
click at [401, 170] on div "Drop element here" at bounding box center [394, 163] width 167 height 28
click at [359, 189] on div "¿Notas que tu [PERSON_NAME] perdido firmeza, luminosidad o que tu energía ya no…" at bounding box center [394, 48] width 181 height 332
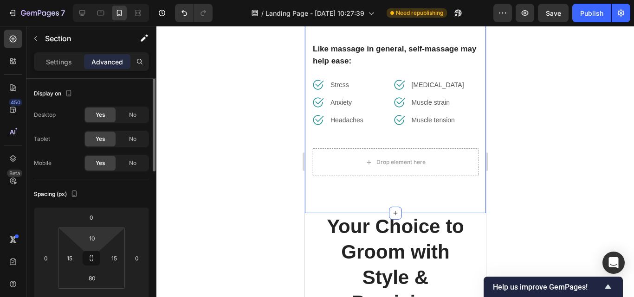
scroll to position [46, 0]
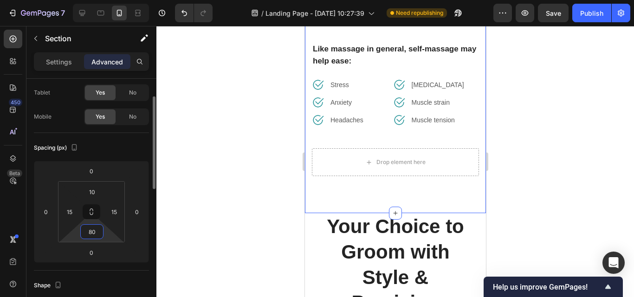
click at [93, 234] on input "80" at bounding box center [92, 232] width 19 height 14
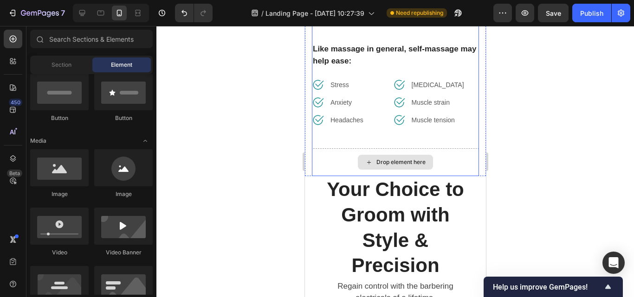
click at [350, 149] on div "Drop element here" at bounding box center [394, 163] width 167 height 28
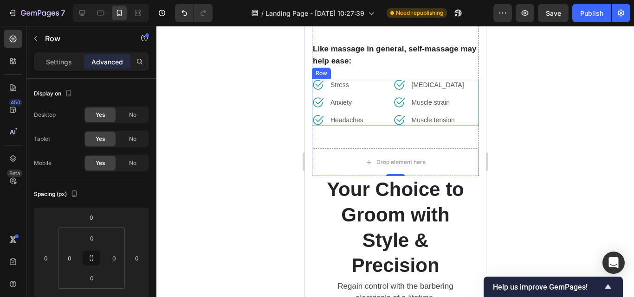
click at [376, 121] on div "Image Stress Text block Row Image Anxiety Text block Row Image Headaches Text b…" at bounding box center [394, 102] width 167 height 47
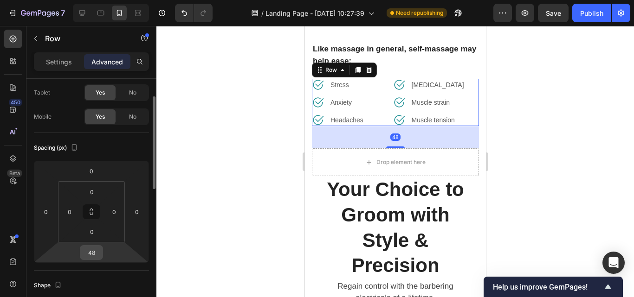
click at [93, 255] on input "48" at bounding box center [91, 253] width 19 height 14
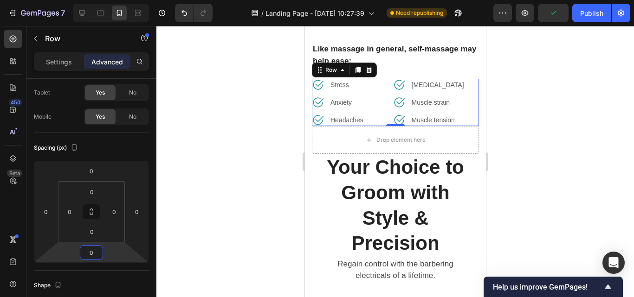
click at [567, 181] on div at bounding box center [395, 161] width 478 height 271
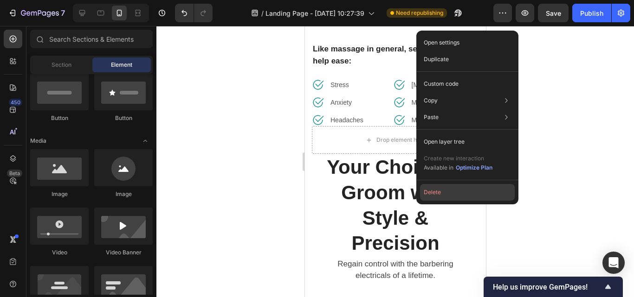
click at [433, 190] on button "Delete" at bounding box center [467, 192] width 95 height 17
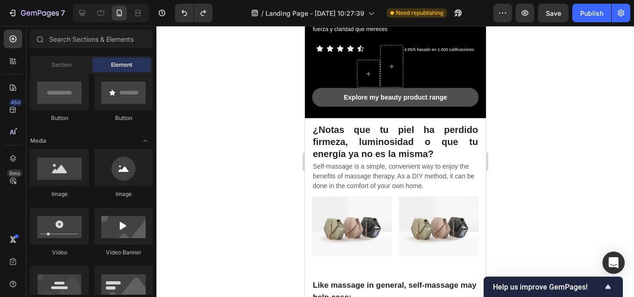
scroll to position [309, 0]
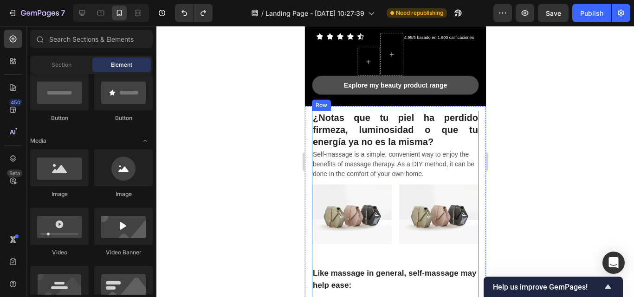
click at [469, 175] on div "¿Notas que tu [PERSON_NAME] perdido firmeza, luminosidad o que tu energía ya no…" at bounding box center [394, 231] width 167 height 240
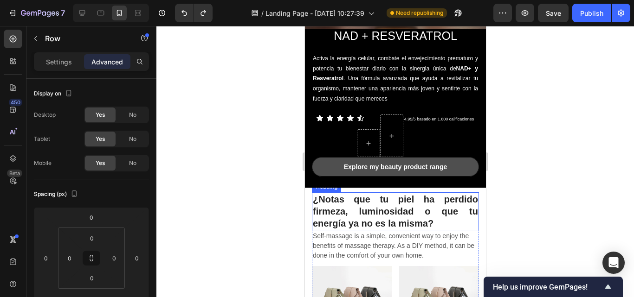
scroll to position [263, 0]
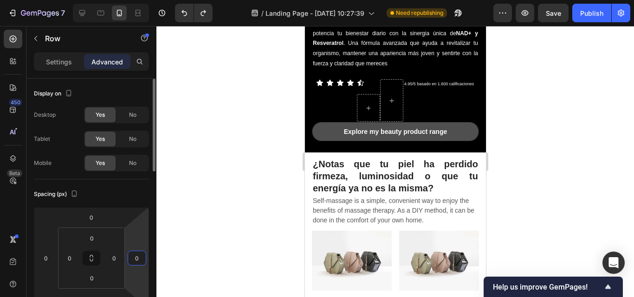
click at [136, 258] on input "0" at bounding box center [137, 259] width 14 height 14
click at [515, 180] on div at bounding box center [395, 161] width 478 height 271
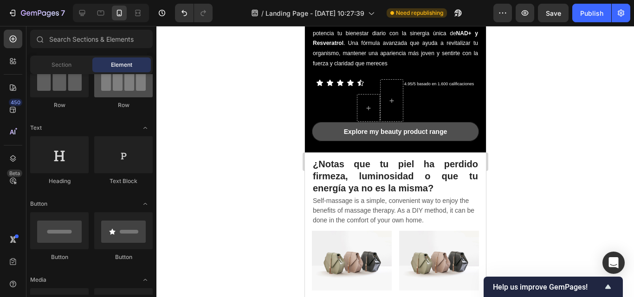
scroll to position [0, 0]
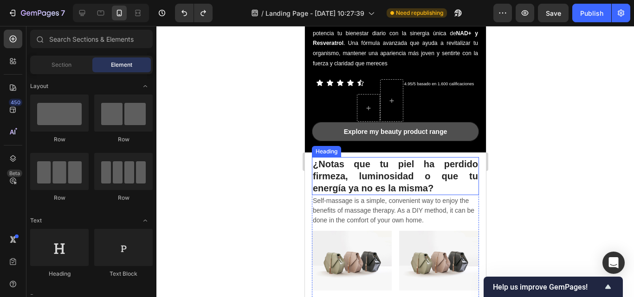
click at [432, 181] on h2 "¿Notas que tu piel ha perdido firmeza, luminosidad o que tu energía ya no es la…" at bounding box center [394, 176] width 167 height 38
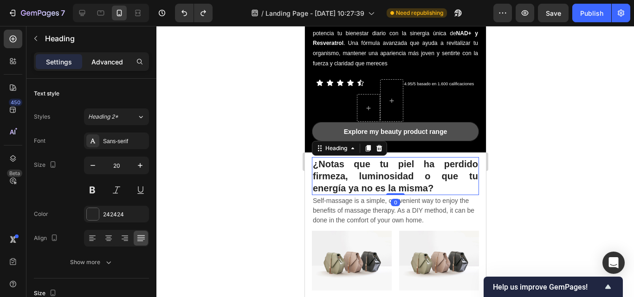
click at [110, 64] on p "Advanced" at bounding box center [107, 62] width 32 height 10
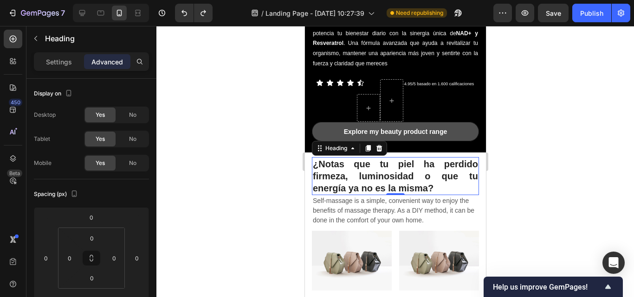
click at [510, 192] on div at bounding box center [395, 161] width 478 height 271
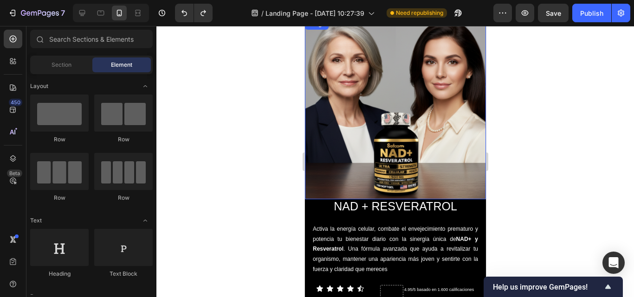
scroll to position [278, 0]
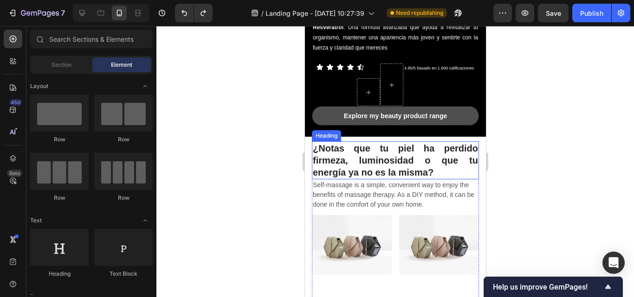
click at [421, 154] on h2 "¿Notas que tu piel ha perdido firmeza, luminosidad o que tu energía ya no es la…" at bounding box center [394, 161] width 167 height 38
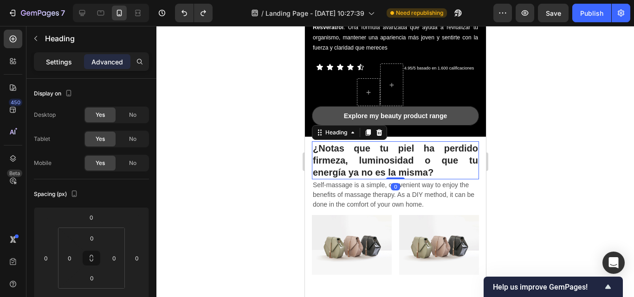
click at [44, 59] on div "Settings" at bounding box center [59, 61] width 46 height 15
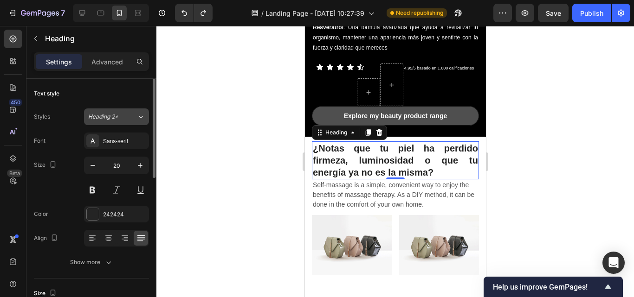
click at [114, 114] on span "Heading 2*" at bounding box center [103, 117] width 30 height 8
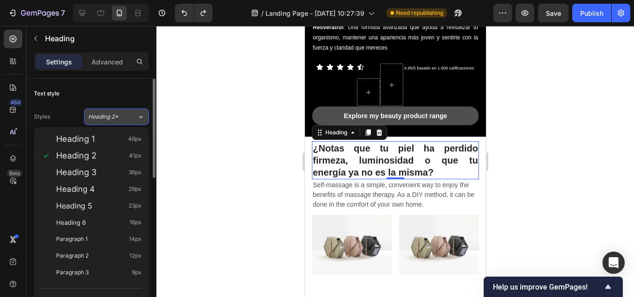
click at [114, 112] on button "Heading 2*" at bounding box center [116, 117] width 65 height 17
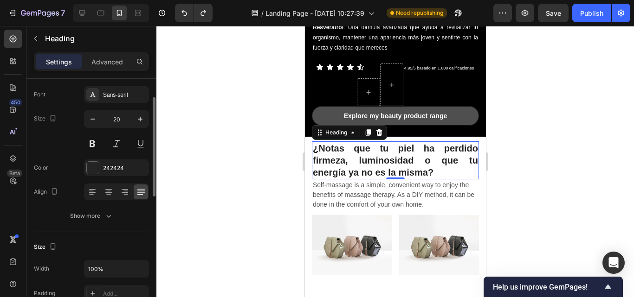
scroll to position [0, 0]
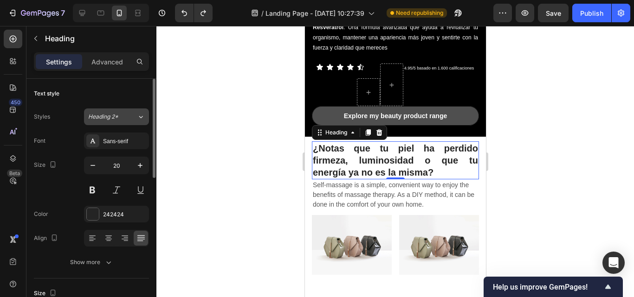
click at [113, 120] on span "Heading 2*" at bounding box center [103, 117] width 30 height 8
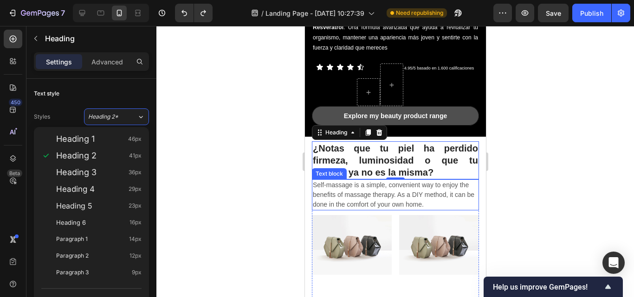
click at [354, 185] on p "Self-massage is a simple, convenient way to enjoy the benefits of massage thera…" at bounding box center [394, 195] width 165 height 29
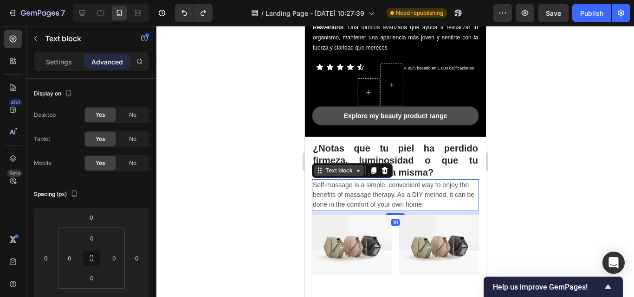
click at [344, 167] on div "Text block" at bounding box center [338, 171] width 31 height 8
click at [76, 66] on div "Settings" at bounding box center [59, 61] width 46 height 15
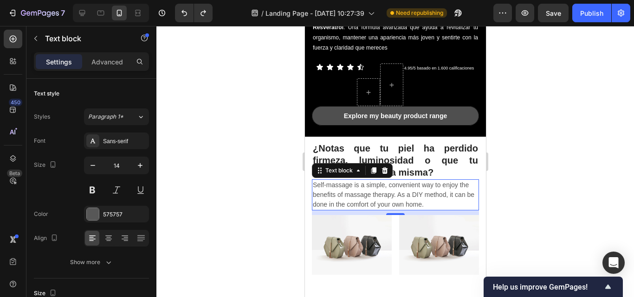
click at [344, 192] on p "Self-massage is a simple, convenient way to enjoy the benefits of massage thera…" at bounding box center [394, 195] width 165 height 29
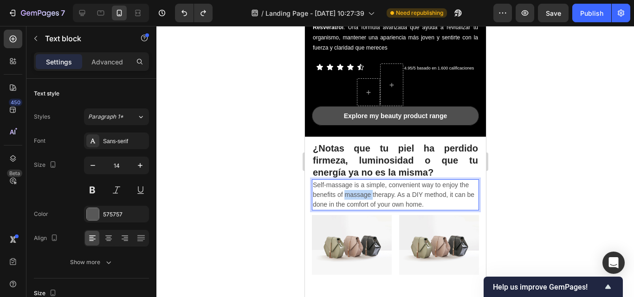
click at [344, 192] on p "Self-massage is a simple, convenient way to enjoy the benefits of massage thera…" at bounding box center [394, 195] width 165 height 29
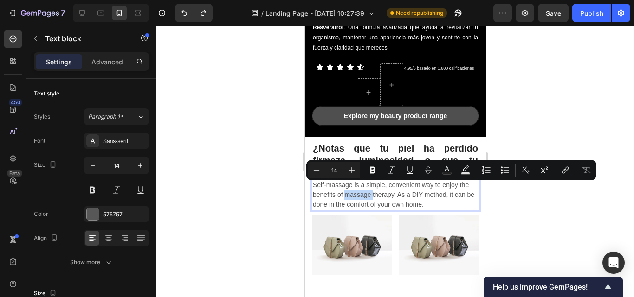
click at [344, 192] on p "Self-massage is a simple, convenient way to enjoy the benefits of massage thera…" at bounding box center [394, 195] width 165 height 29
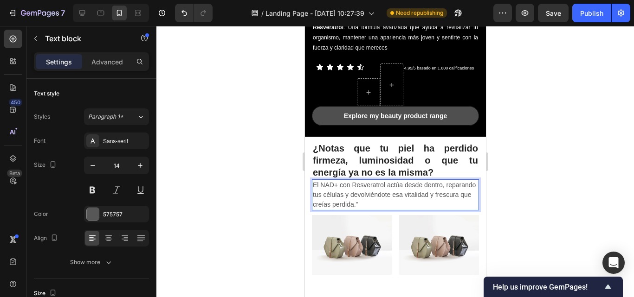
click at [572, 162] on div at bounding box center [395, 161] width 478 height 271
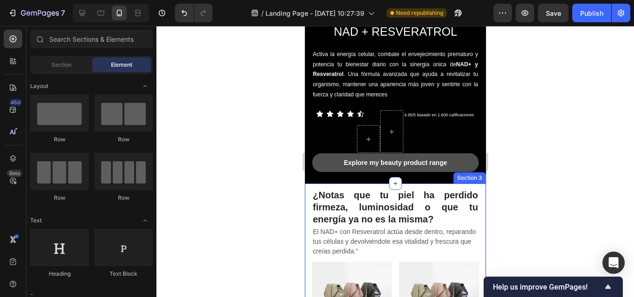
scroll to position [232, 0]
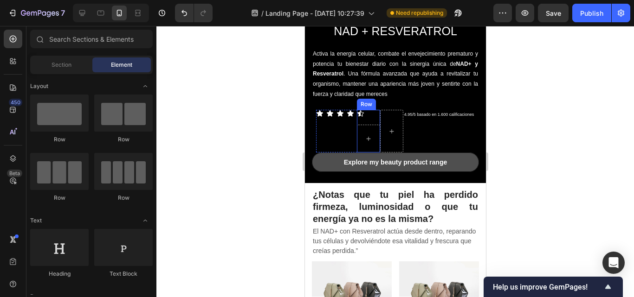
click at [365, 117] on div "Icon Row" at bounding box center [367, 131] width 23 height 43
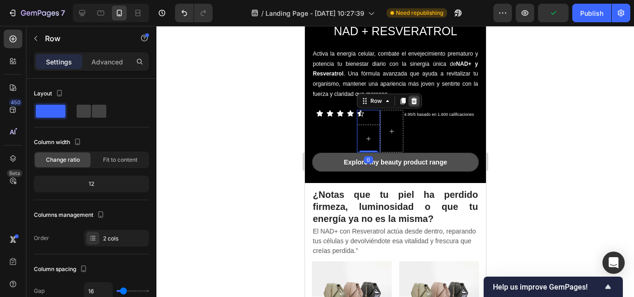
click at [410, 97] on icon at bounding box center [413, 100] width 7 height 7
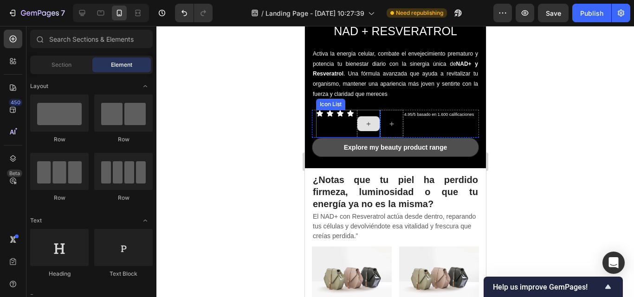
click at [357, 121] on div at bounding box center [368, 123] width 22 height 15
click at [375, 110] on div at bounding box center [367, 124] width 23 height 28
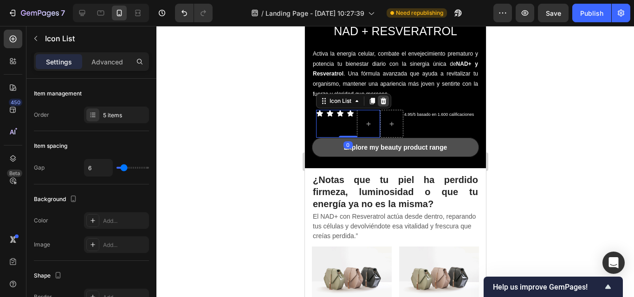
click at [380, 98] on icon at bounding box center [383, 101] width 6 height 6
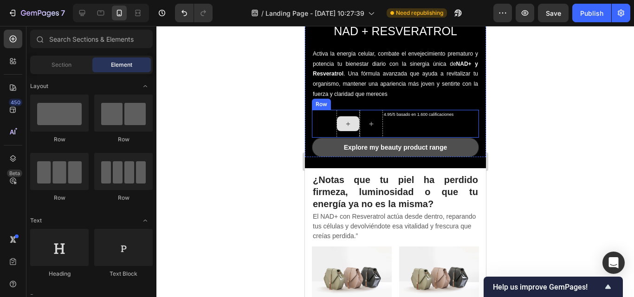
click at [336, 110] on div at bounding box center [347, 124] width 23 height 28
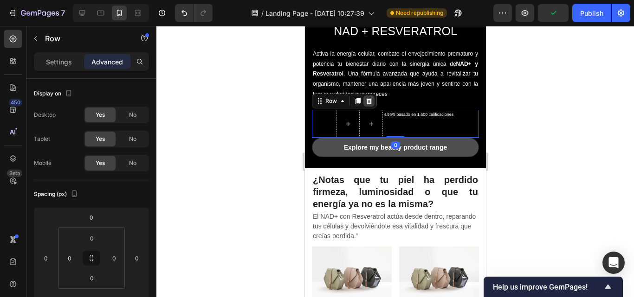
click at [372, 97] on icon at bounding box center [368, 100] width 7 height 7
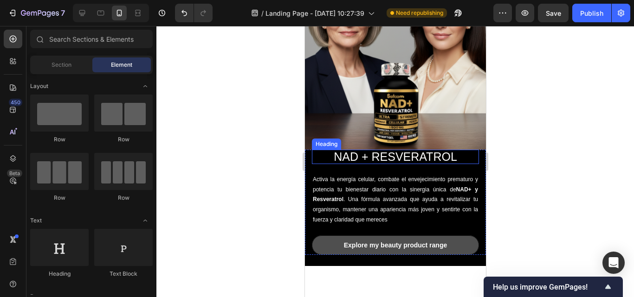
scroll to position [46, 0]
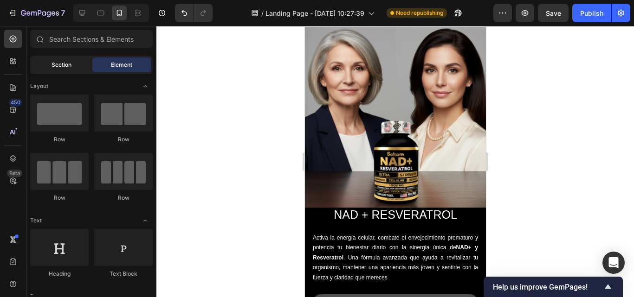
click at [61, 65] on span "Section" at bounding box center [62, 65] width 20 height 8
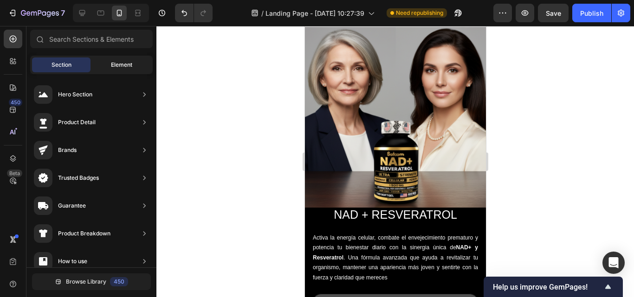
click at [103, 65] on div "Element" at bounding box center [121, 65] width 58 height 15
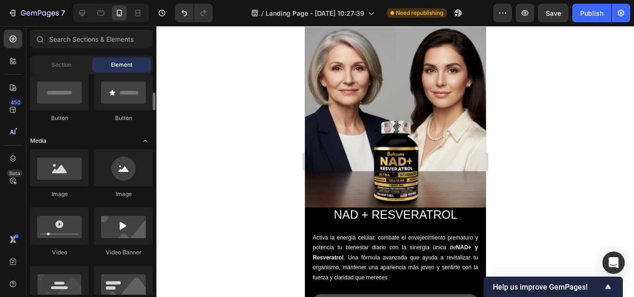
scroll to position [139, 0]
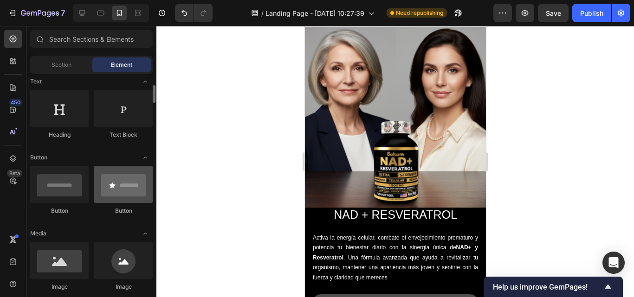
click at [119, 190] on div at bounding box center [123, 184] width 58 height 37
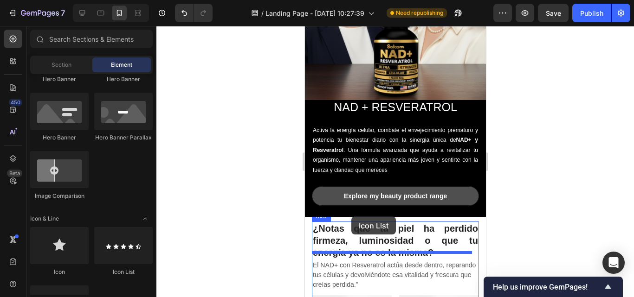
scroll to position [186, 0]
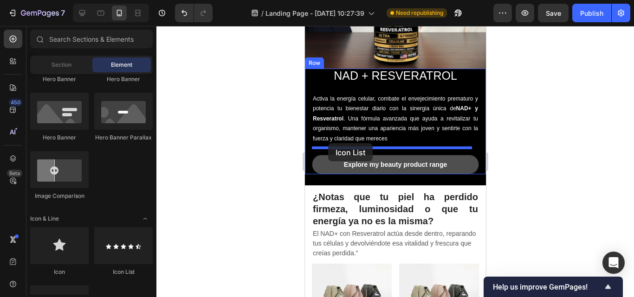
drag, startPoint x: 439, startPoint y: 273, endPoint x: 328, endPoint y: 143, distance: 170.8
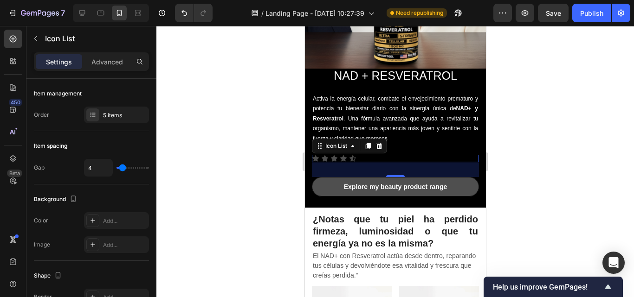
click at [517, 138] on div at bounding box center [395, 161] width 478 height 271
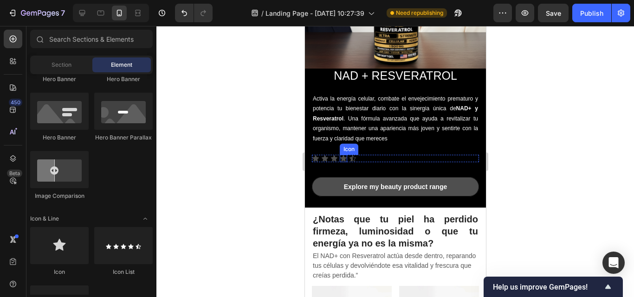
click at [340, 155] on icon at bounding box center [342, 158] width 7 height 7
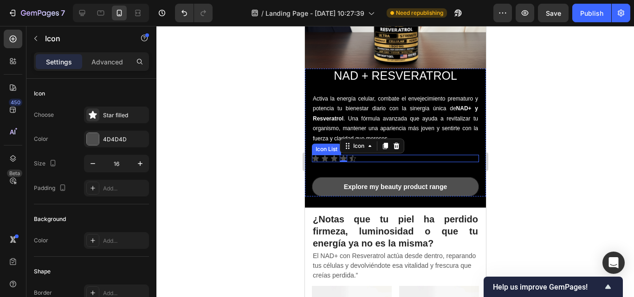
click at [362, 155] on div "Icon Icon Icon Icon 0 Icon" at bounding box center [394, 158] width 167 height 7
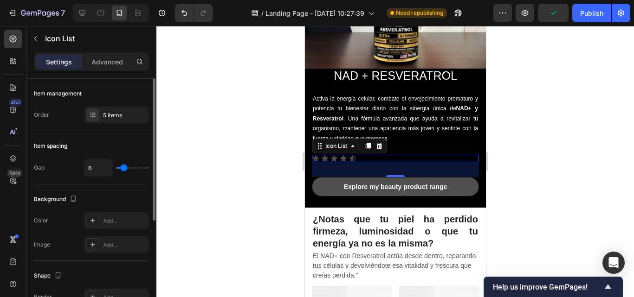
click at [124, 169] on input "range" at bounding box center [132, 168] width 32 height 2
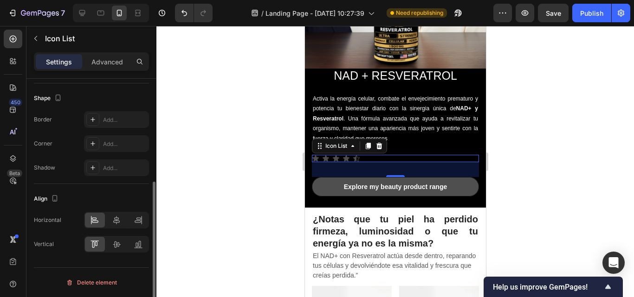
scroll to position [0, 0]
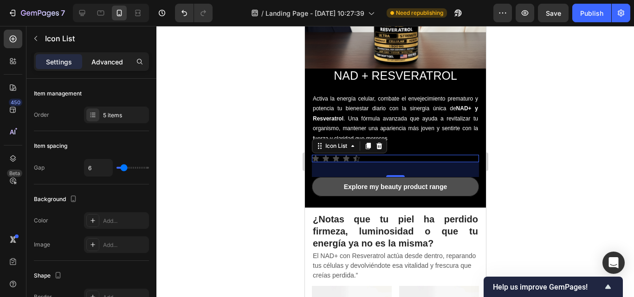
click at [117, 66] on p "Advanced" at bounding box center [107, 62] width 32 height 10
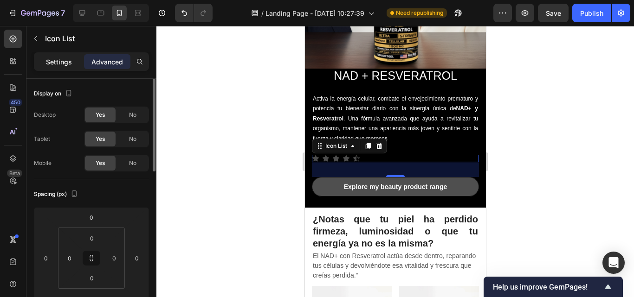
click at [55, 62] on p "Settings" at bounding box center [59, 62] width 26 height 10
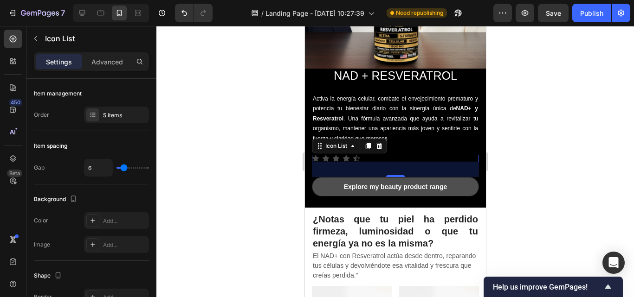
click at [522, 151] on div at bounding box center [395, 161] width 478 height 271
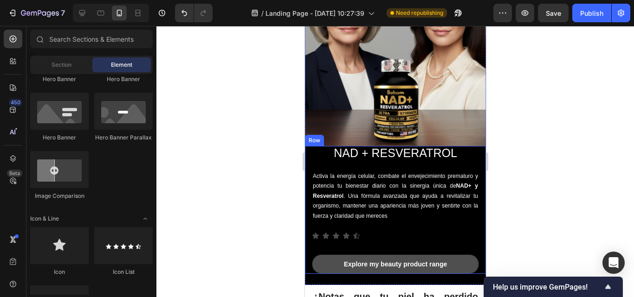
scroll to position [93, 0]
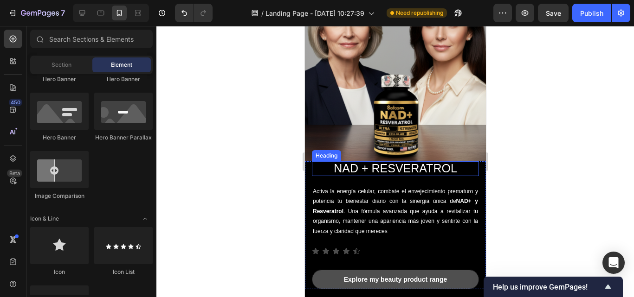
click at [363, 164] on h2 "NAD + RESVERATROL" at bounding box center [394, 169] width 167 height 15
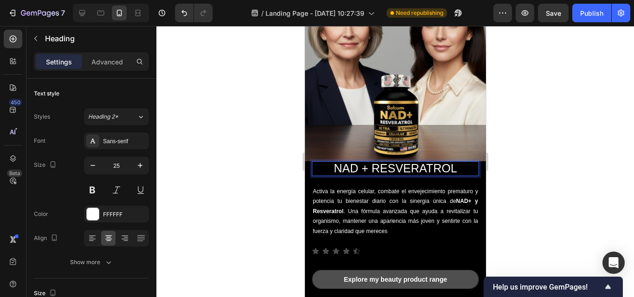
click at [360, 162] on p "NAD + RESVERATROL" at bounding box center [394, 168] width 165 height 13
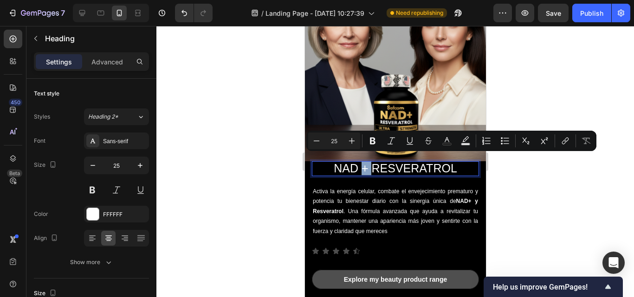
click at [363, 162] on p "NAD + RESVERATROL" at bounding box center [394, 168] width 165 height 13
click at [464, 137] on icon "Editor contextual toolbar" at bounding box center [465, 140] width 9 height 9
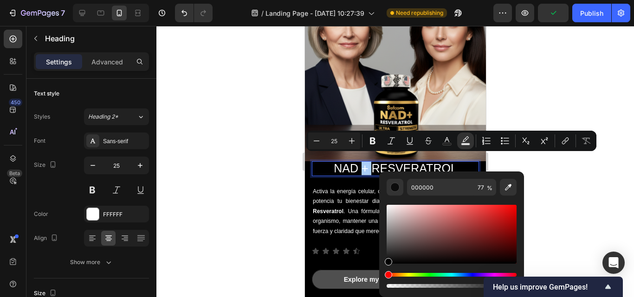
scroll to position [186, 0]
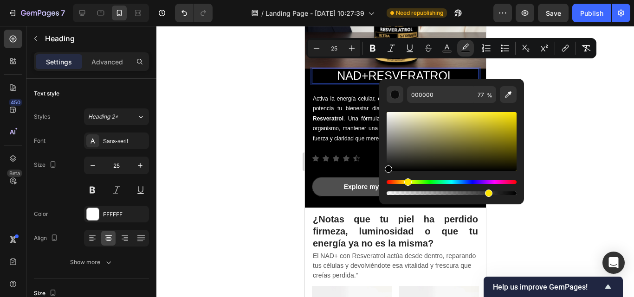
drag, startPoint x: 414, startPoint y: 183, endPoint x: 406, endPoint y: 181, distance: 8.2
click at [406, 181] on div "Hue" at bounding box center [452, 183] width 130 height 4
drag, startPoint x: 388, startPoint y: 172, endPoint x: 504, endPoint y: 131, distance: 122.0
click at [504, 131] on div "Editor contextual toolbar" at bounding box center [505, 132] width 7 height 7
click at [556, 118] on div at bounding box center [395, 161] width 478 height 271
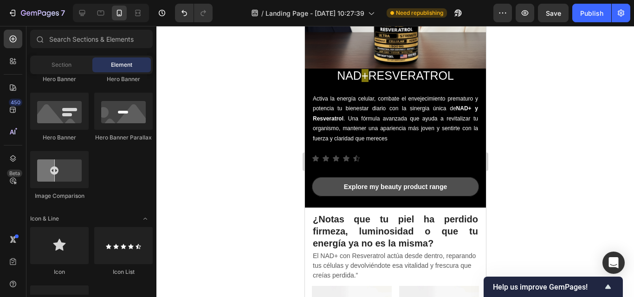
click at [556, 118] on div at bounding box center [395, 161] width 478 height 271
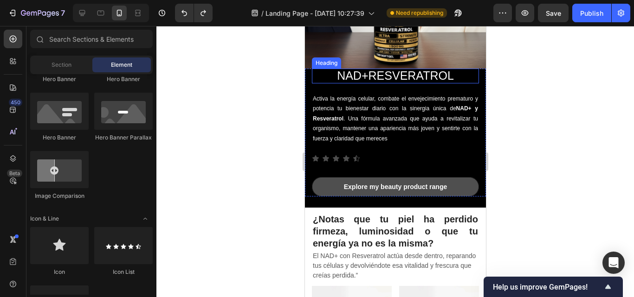
click at [361, 69] on span "+" at bounding box center [364, 75] width 7 height 13
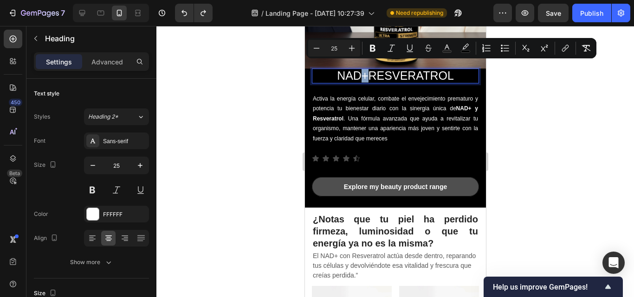
click at [362, 69] on span "+" at bounding box center [364, 75] width 7 height 13
click at [507, 154] on div at bounding box center [395, 161] width 478 height 271
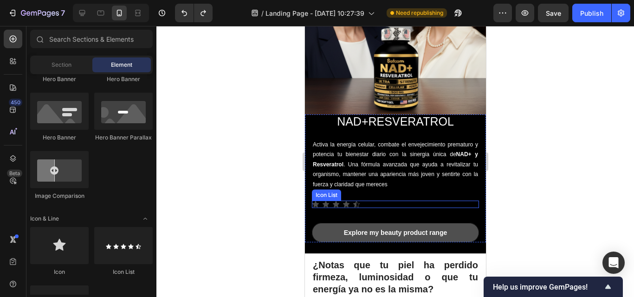
scroll to position [139, 0]
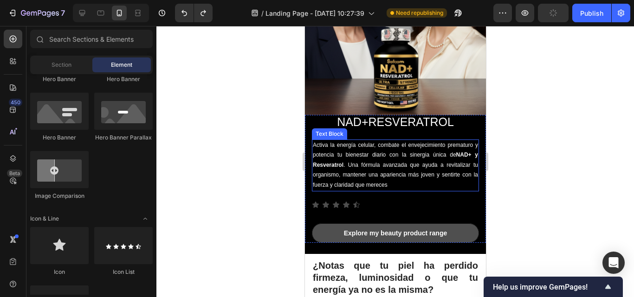
click at [454, 152] on strong "NAD+ y Resveratrol" at bounding box center [394, 160] width 165 height 17
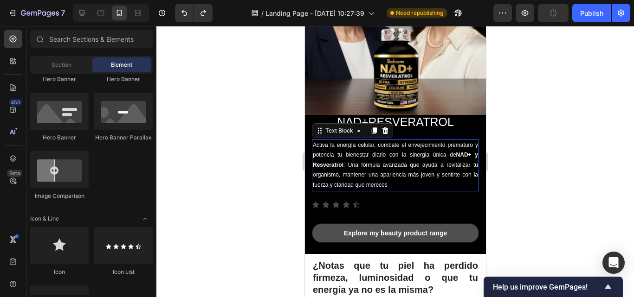
click at [454, 152] on strong "NAD+ y Resveratrol" at bounding box center [394, 160] width 165 height 17
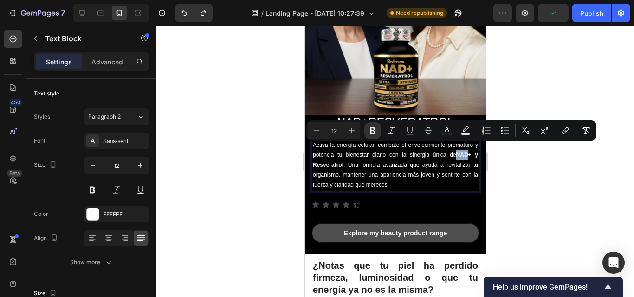
click at [450, 152] on strong "NAD+ y Resveratrol" at bounding box center [394, 160] width 165 height 17
drag, startPoint x: 450, startPoint y: 148, endPoint x: 346, endPoint y: 162, distance: 105.3
click at [346, 162] on p "Activa la energía celular, combate el envejecimiento prematuro y potencia tu bi…" at bounding box center [394, 166] width 165 height 50
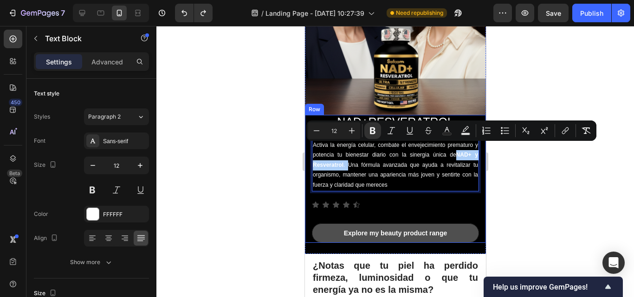
click at [510, 168] on div at bounding box center [395, 161] width 478 height 271
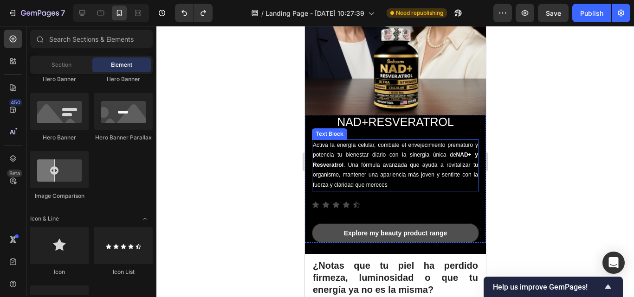
scroll to position [93, 0]
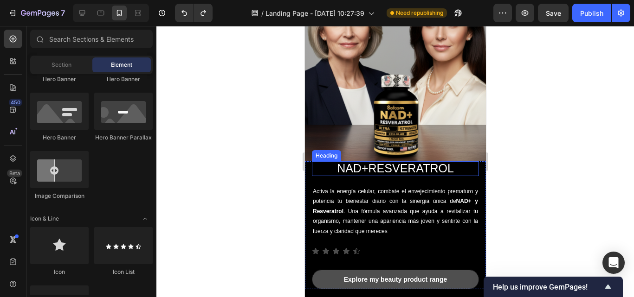
click at [415, 162] on p "NAD + RESVERATROL" at bounding box center [394, 168] width 165 height 13
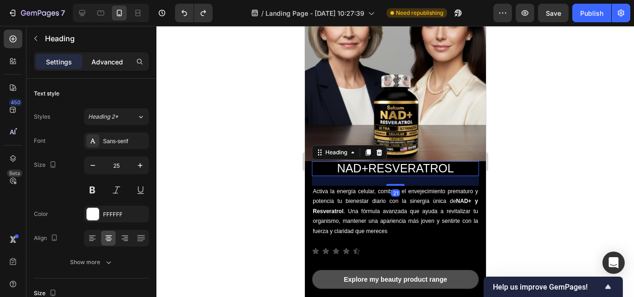
click at [116, 57] on p "Advanced" at bounding box center [107, 62] width 32 height 10
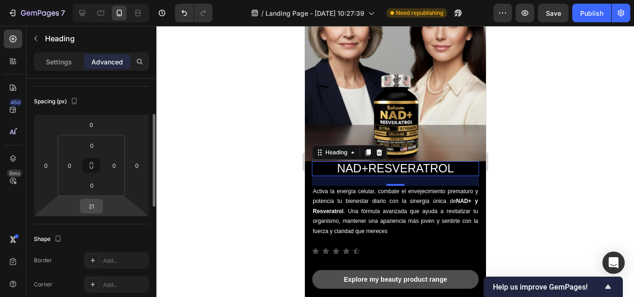
click at [99, 208] on input "21" at bounding box center [91, 207] width 19 height 14
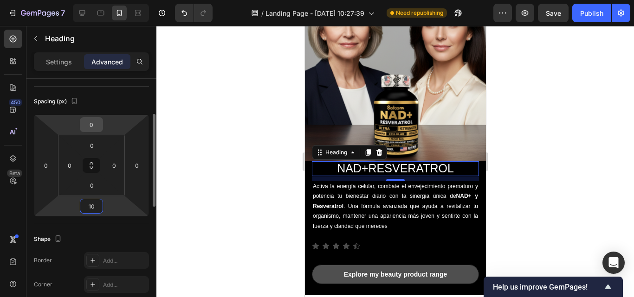
click at [95, 125] on input "0" at bounding box center [91, 125] width 19 height 14
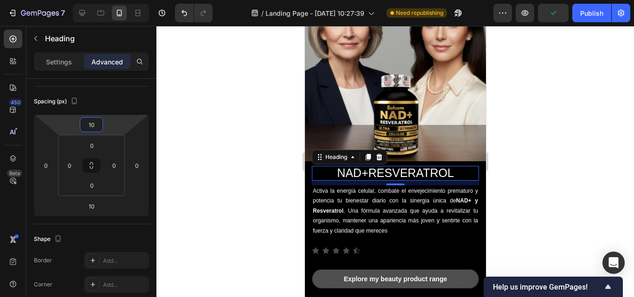
click at [528, 151] on div at bounding box center [395, 161] width 478 height 271
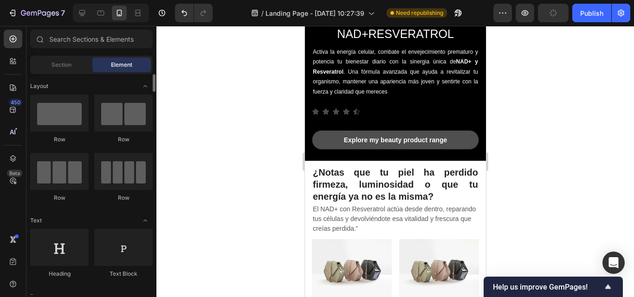
scroll to position [46, 0]
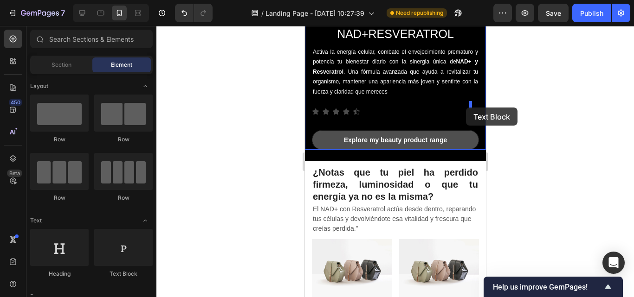
scroll to position [46, 0]
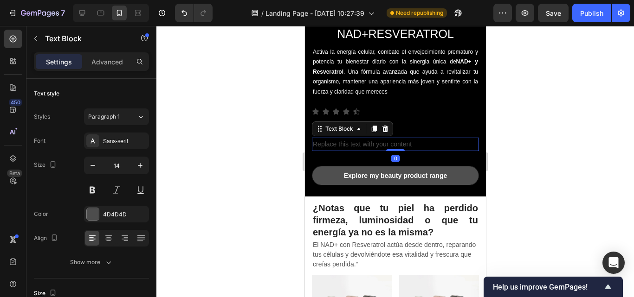
click at [540, 139] on div at bounding box center [395, 161] width 478 height 271
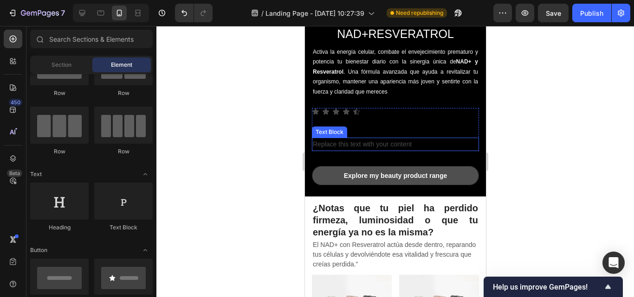
click at [381, 138] on div "Replace this text with your content" at bounding box center [394, 144] width 167 height 13
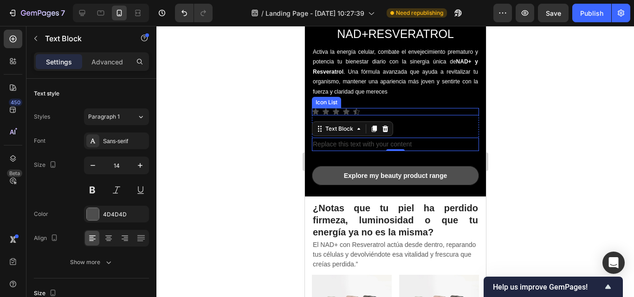
click at [371, 108] on div "Icon Icon Icon Icon Icon" at bounding box center [394, 111] width 167 height 7
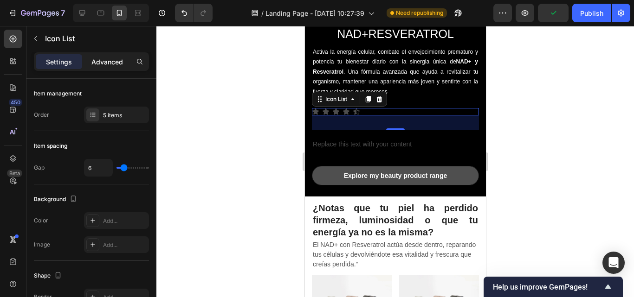
click at [100, 60] on p "Advanced" at bounding box center [107, 62] width 32 height 10
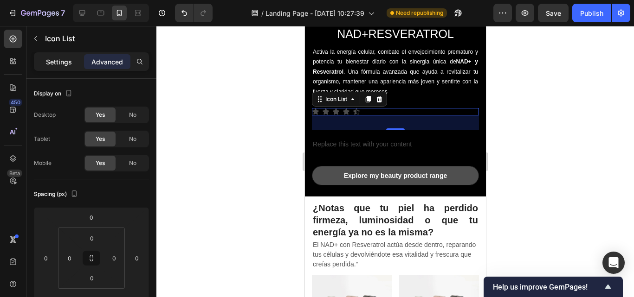
click at [56, 61] on p "Settings" at bounding box center [59, 62] width 26 height 10
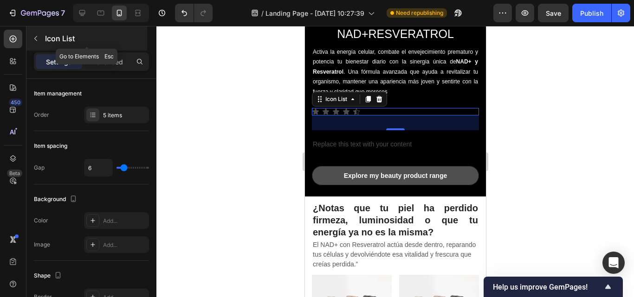
click at [43, 39] on button "button" at bounding box center [35, 38] width 15 height 15
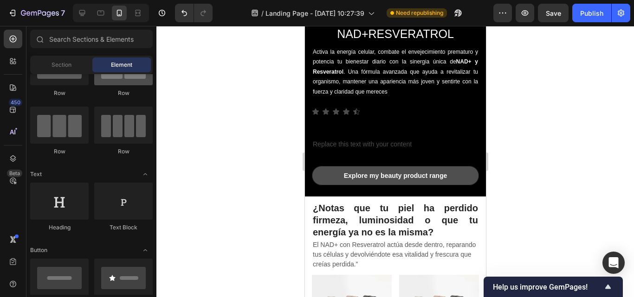
scroll to position [0, 0]
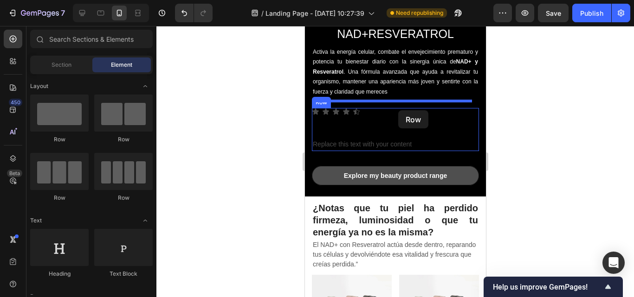
drag, startPoint x: 425, startPoint y: 155, endPoint x: 398, endPoint y: 110, distance: 52.1
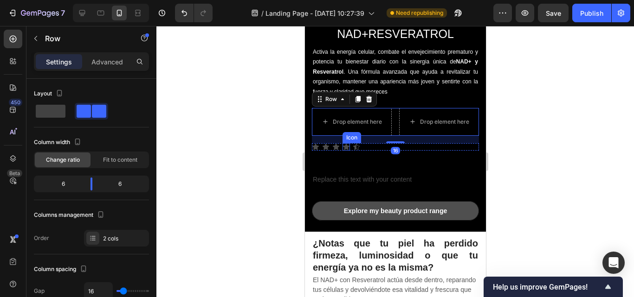
click at [342, 143] on icon at bounding box center [345, 146] width 7 height 7
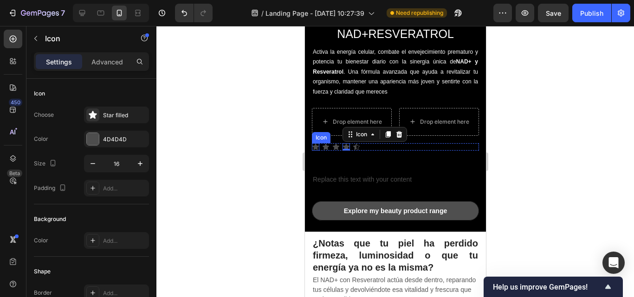
click at [316, 144] on icon at bounding box center [315, 147] width 6 height 6
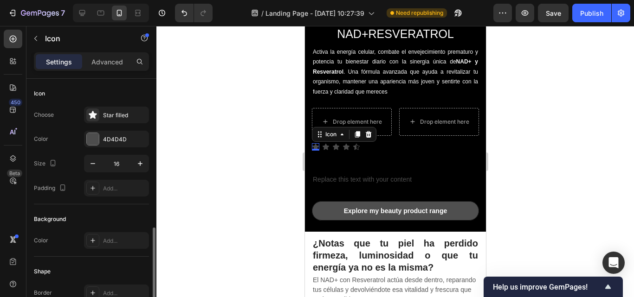
scroll to position [93, 0]
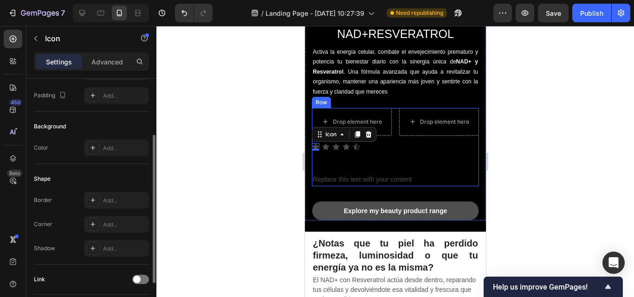
click at [366, 147] on div "Drop element here Drop element here Row Icon 0 Icon Icon Icon Icon Icon List" at bounding box center [394, 137] width 167 height 58
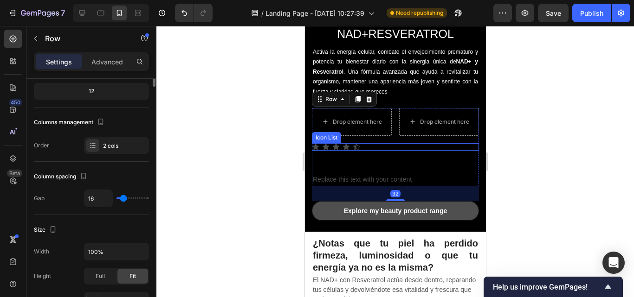
scroll to position [0, 0]
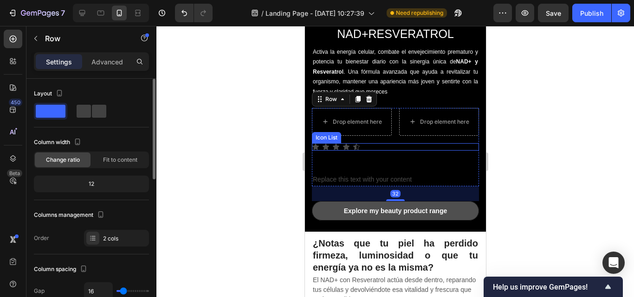
click at [381, 143] on div "Icon Icon Icon Icon Icon" at bounding box center [394, 146] width 167 height 7
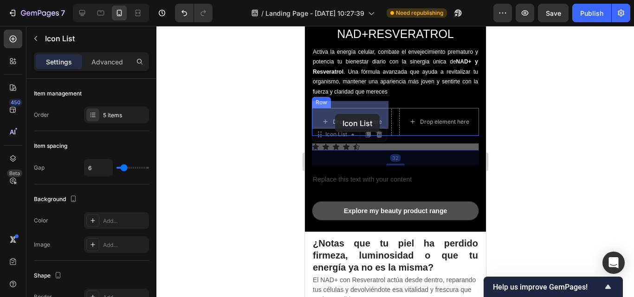
drag, startPoint x: 323, startPoint y: 129, endPoint x: 335, endPoint y: 114, distance: 19.5
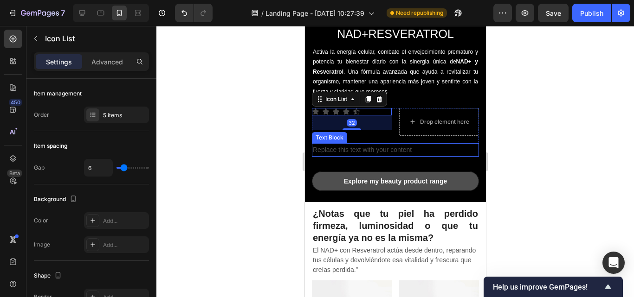
click at [334, 144] on div "Replace this text with your content" at bounding box center [394, 149] width 167 height 13
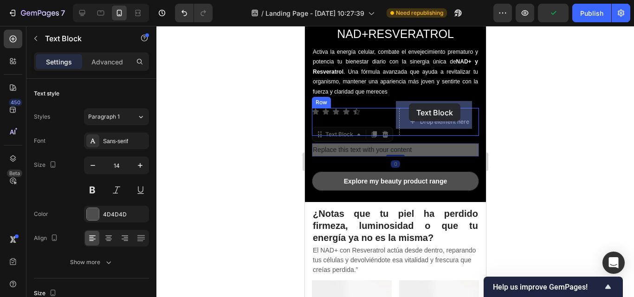
drag, startPoint x: 319, startPoint y: 129, endPoint x: 408, endPoint y: 103, distance: 92.6
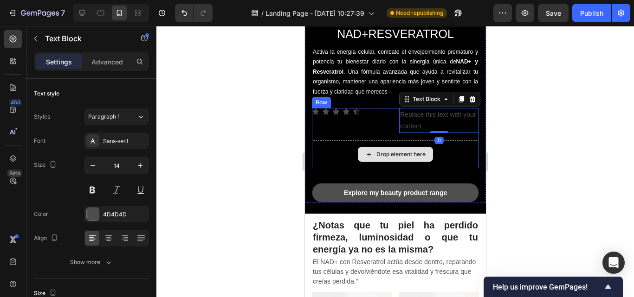
click at [337, 152] on div "Drop element here" at bounding box center [394, 155] width 167 height 28
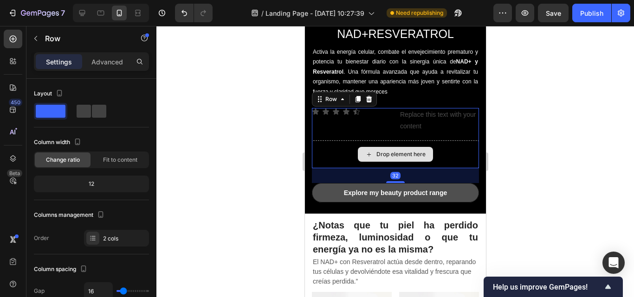
click at [444, 142] on div "Drop element here" at bounding box center [394, 155] width 167 height 28
click at [441, 133] on div "Icon Icon Icon Icon Icon Icon List Replace this text with your content Text Blo…" at bounding box center [394, 138] width 167 height 60
click at [329, 151] on div "Drop element here" at bounding box center [394, 155] width 167 height 28
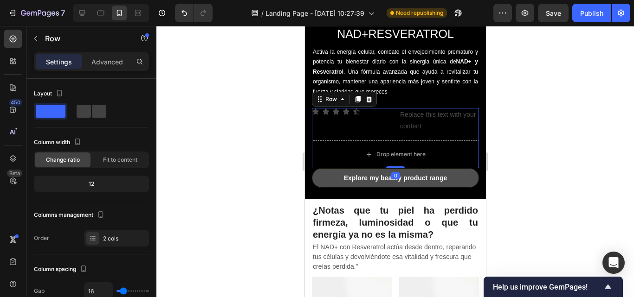
drag, startPoint x: 394, startPoint y: 175, endPoint x: 790, endPoint y: 160, distance: 396.6
click at [383, 131] on div "Icon Icon Icon Icon Icon Icon List Replace this text with your content Text Blo…" at bounding box center [394, 138] width 167 height 60
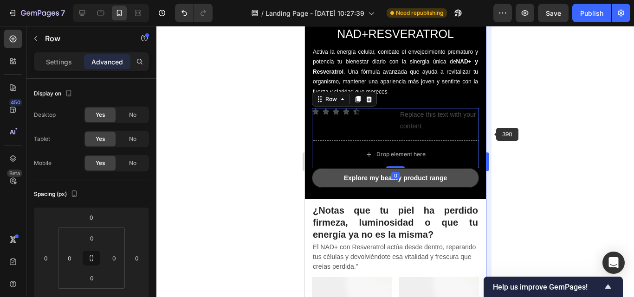
click at [520, 141] on div at bounding box center [395, 161] width 478 height 271
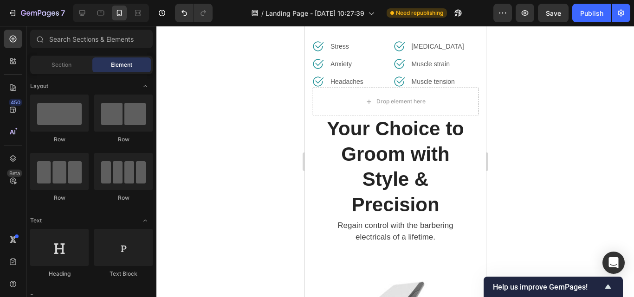
scroll to position [566, 0]
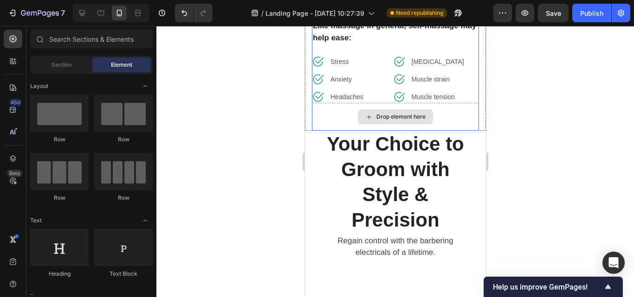
click at [451, 116] on div "Drop element here" at bounding box center [394, 117] width 167 height 28
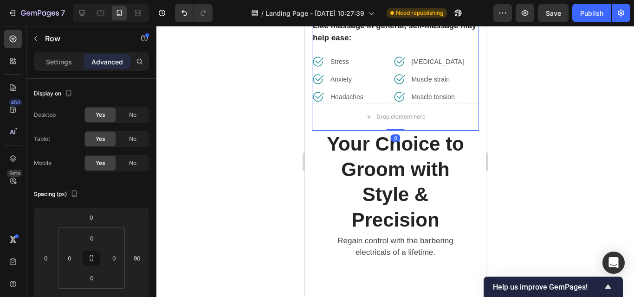
drag, startPoint x: 398, startPoint y: 127, endPoint x: 397, endPoint y: 96, distance: 31.1
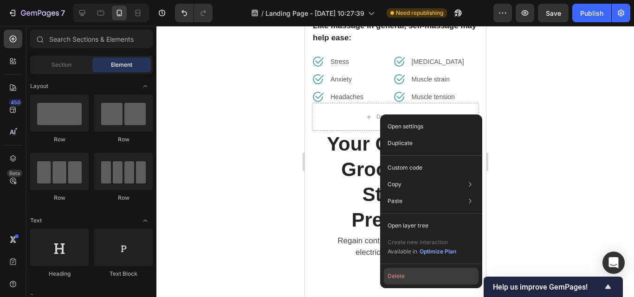
click at [397, 278] on button "Delete" at bounding box center [431, 276] width 95 height 17
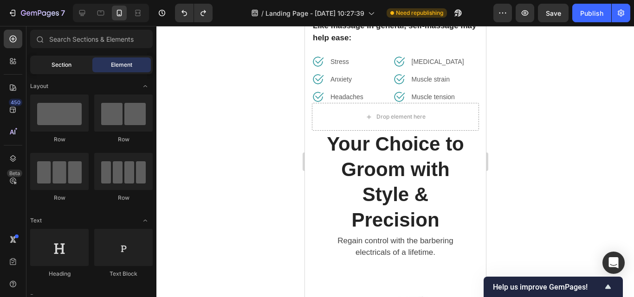
click at [60, 65] on span "Section" at bounding box center [62, 65] width 20 height 8
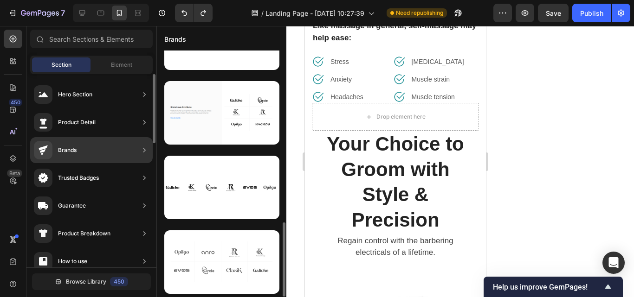
scroll to position [196, 0]
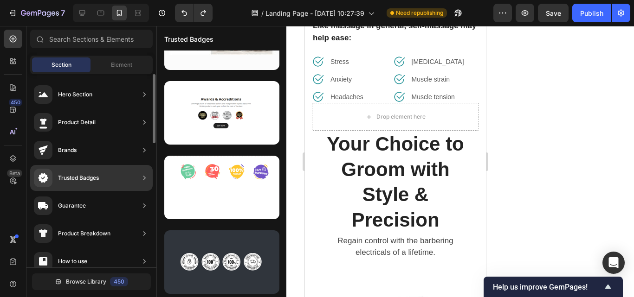
click at [142, 232] on icon at bounding box center [144, 233] width 9 height 9
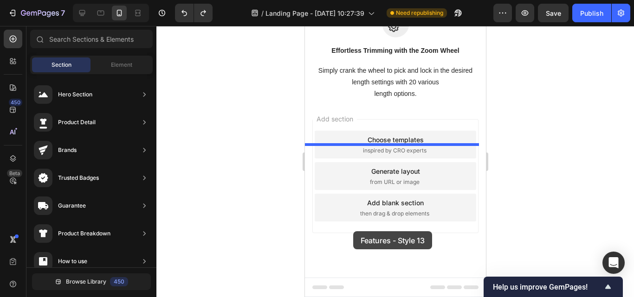
scroll to position [1424, 0]
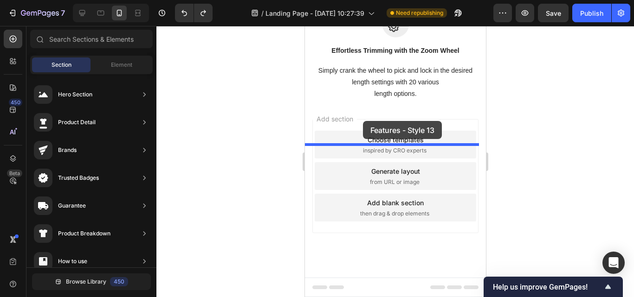
drag, startPoint x: 508, startPoint y: 139, endPoint x: 362, endPoint y: 119, distance: 147.5
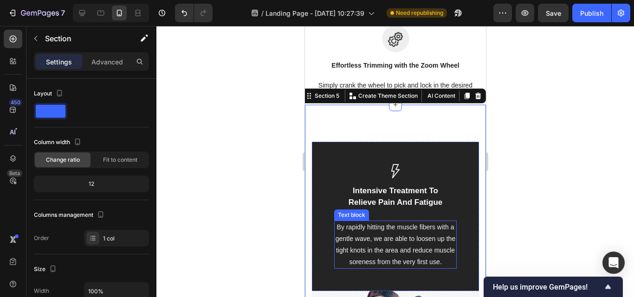
scroll to position [1374, 0]
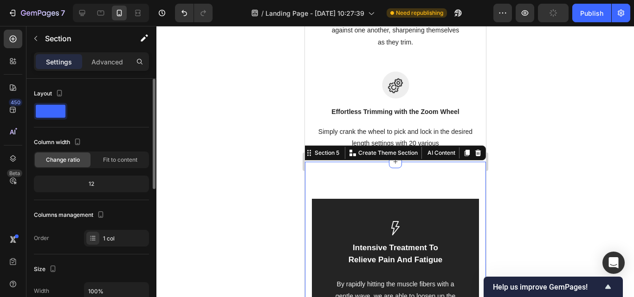
click at [101, 57] on p "Advanced" at bounding box center [107, 62] width 32 height 10
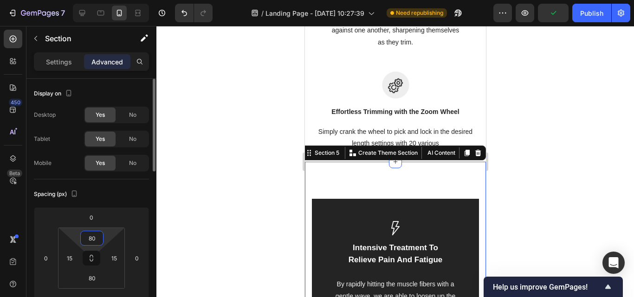
click at [96, 242] on input "80" at bounding box center [92, 239] width 19 height 14
type input "0"
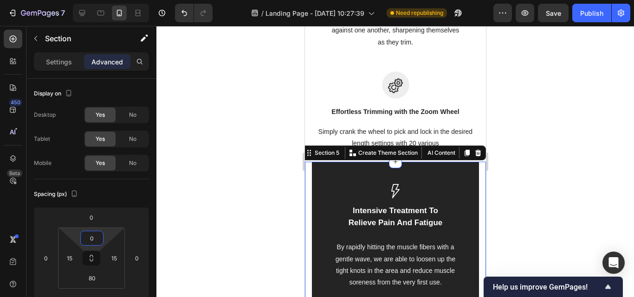
click at [568, 136] on div at bounding box center [395, 161] width 478 height 271
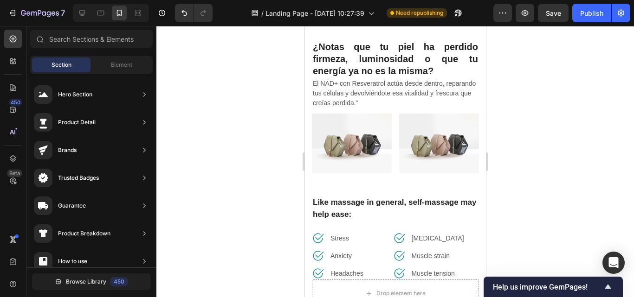
scroll to position [492, 0]
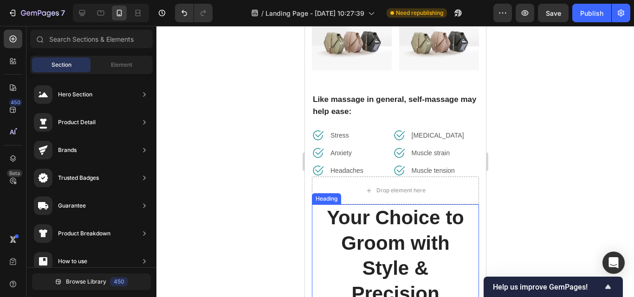
click at [355, 208] on p "Your Choice to Groom with Style & Precision" at bounding box center [395, 256] width 150 height 101
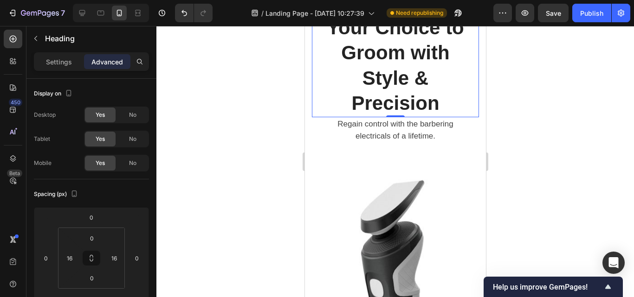
scroll to position [585, 0]
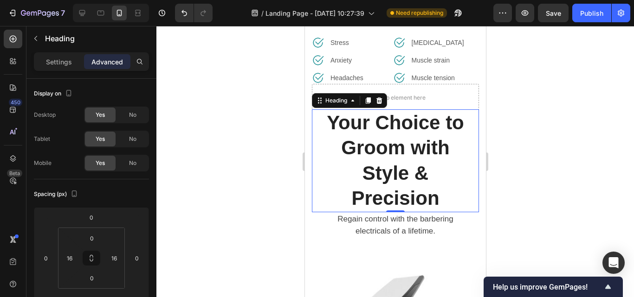
click at [528, 152] on div at bounding box center [395, 161] width 478 height 271
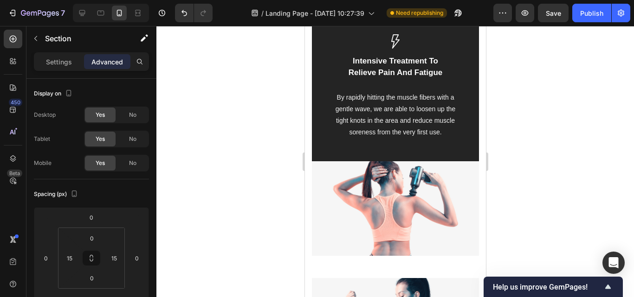
scroll to position [1652, 0]
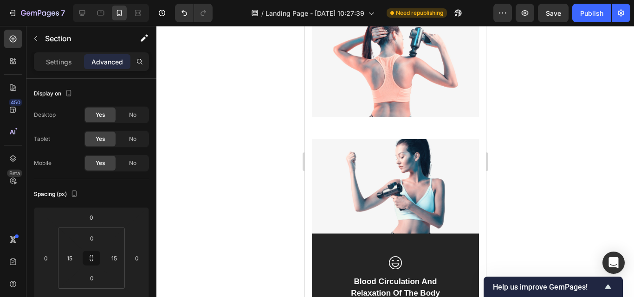
click at [543, 143] on div at bounding box center [395, 161] width 478 height 271
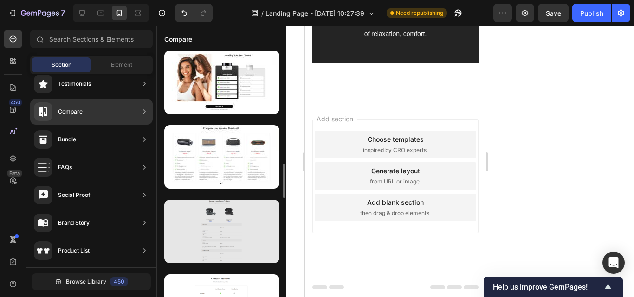
scroll to position [778, 0]
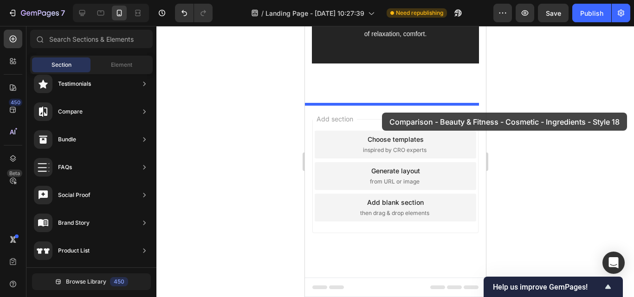
drag, startPoint x: 515, startPoint y: 155, endPoint x: 381, endPoint y: 113, distance: 139.7
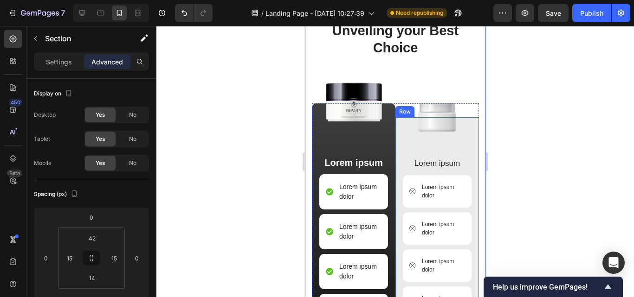
scroll to position [2028, 0]
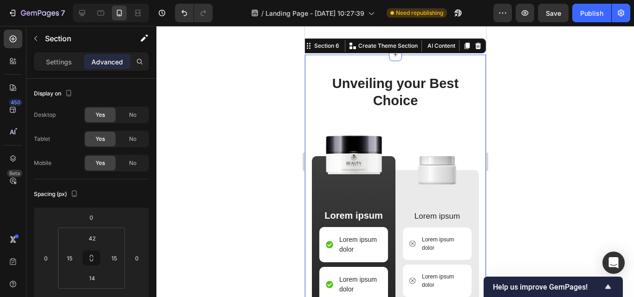
click at [429, 62] on div "Image Unveiling your Best Choice Heading Image Lorem ipsum Text Block Lorem ips…" at bounding box center [394, 276] width 181 height 443
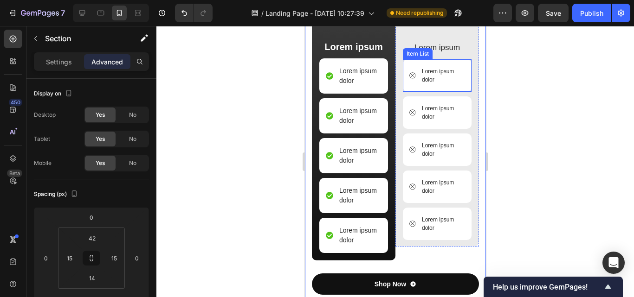
scroll to position [2306, 0]
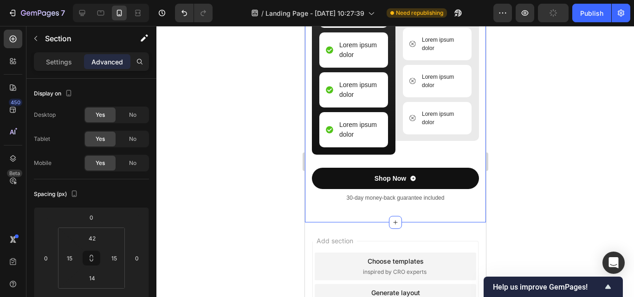
click at [518, 173] on div at bounding box center [395, 161] width 478 height 271
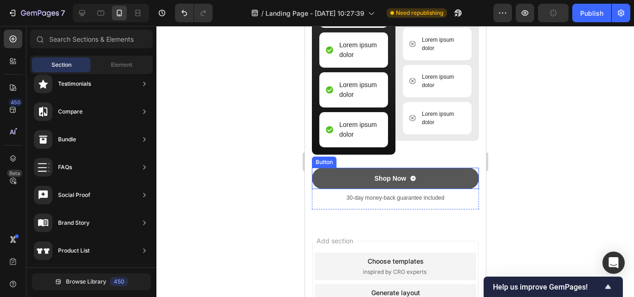
click at [433, 177] on button "Shop Now" at bounding box center [394, 178] width 167 height 21
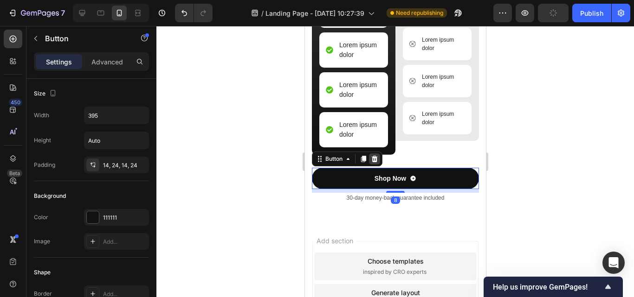
click at [372, 157] on icon at bounding box center [374, 159] width 6 height 6
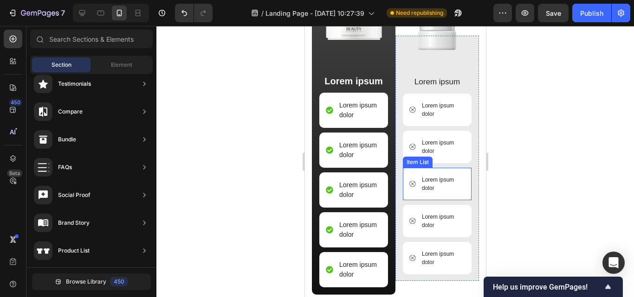
scroll to position [2074, 0]
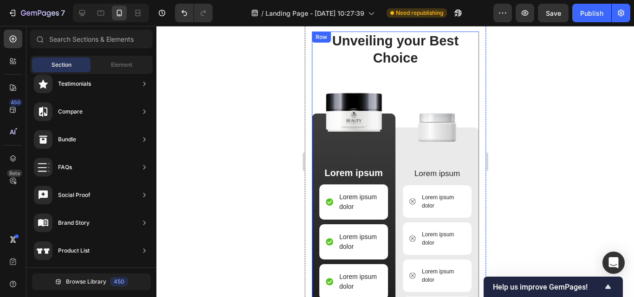
click at [451, 69] on div "Unveiling your Best Choice Heading Image Lorem ipsum Text Block Lorem ipsum dol…" at bounding box center [394, 213] width 167 height 362
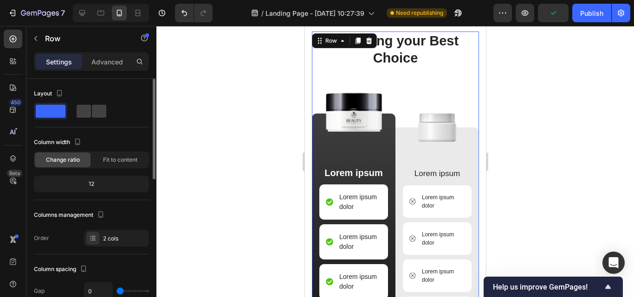
click at [88, 182] on div "12" at bounding box center [91, 184] width 111 height 13
click at [119, 162] on span "Fit to content" at bounding box center [120, 160] width 34 height 8
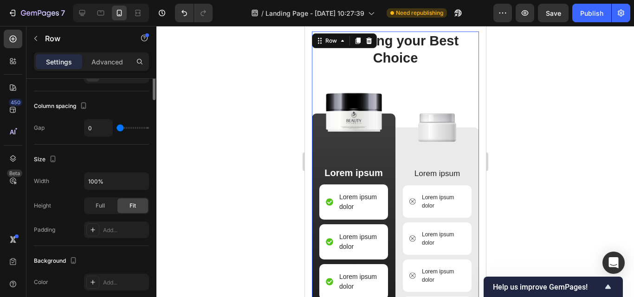
scroll to position [0, 0]
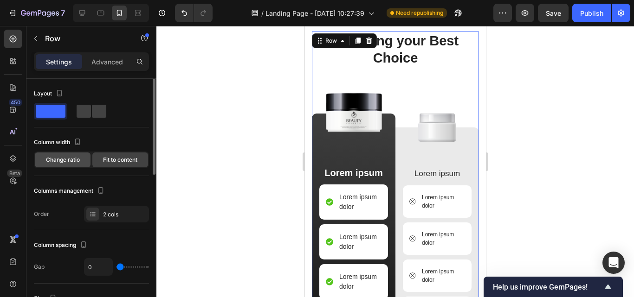
click at [78, 159] on span "Change ratio" at bounding box center [63, 160] width 34 height 8
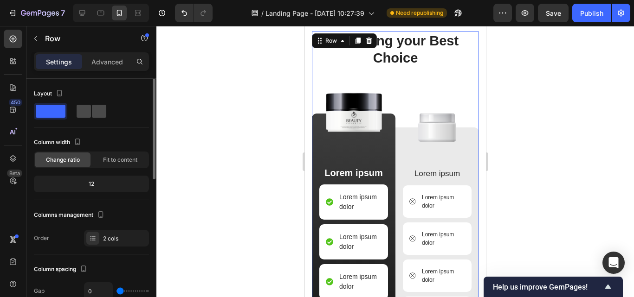
click at [89, 109] on span at bounding box center [84, 111] width 14 height 13
type input "30"
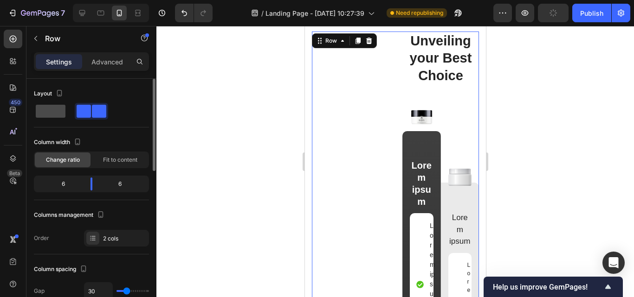
click at [43, 109] on span at bounding box center [51, 111] width 30 height 13
type input "0"
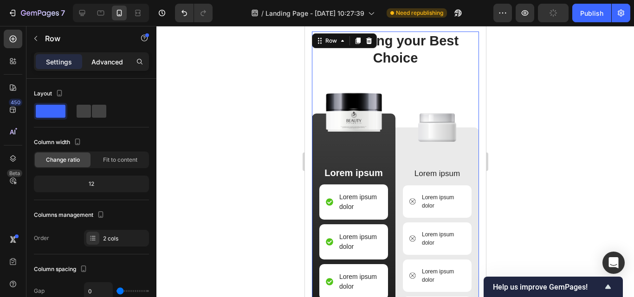
click at [98, 56] on div "Advanced" at bounding box center [107, 61] width 46 height 15
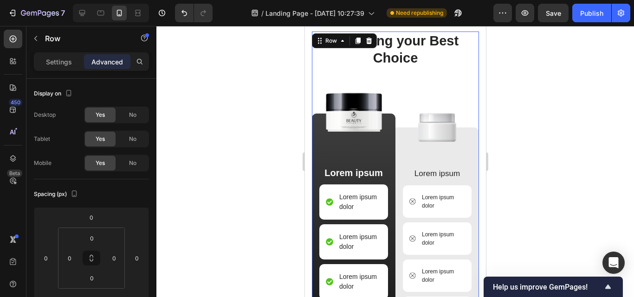
click at [536, 121] on div at bounding box center [395, 161] width 478 height 271
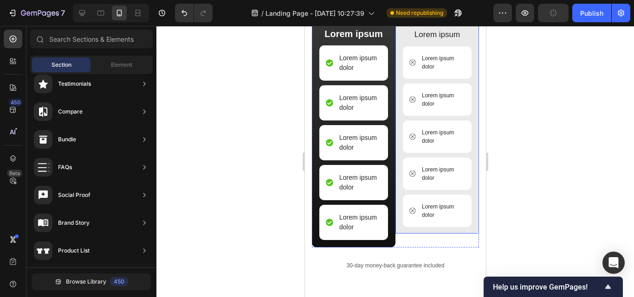
scroll to position [2260, 0]
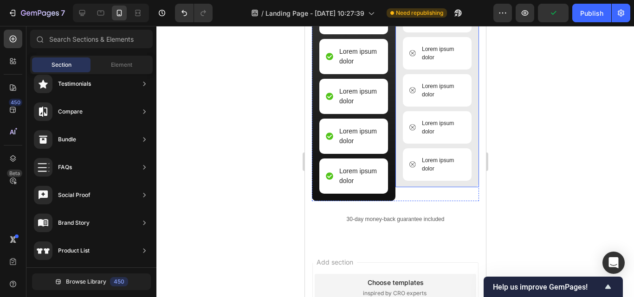
click at [411, 186] on div "Image Lorem ipsum Text Block Lorem ipsum dolor Item List Lorem ipsum dolor Item…" at bounding box center [436, 64] width 69 height 245
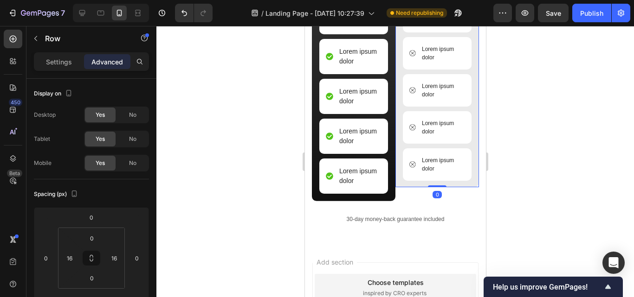
drag, startPoint x: 432, startPoint y: 187, endPoint x: 417, endPoint y: 151, distance: 38.7
click at [417, 151] on div "Image Lorem ipsum Text Block Lorem ipsum dolor Item List Lorem ipsum dolor Item…" at bounding box center [437, 64] width 84 height 245
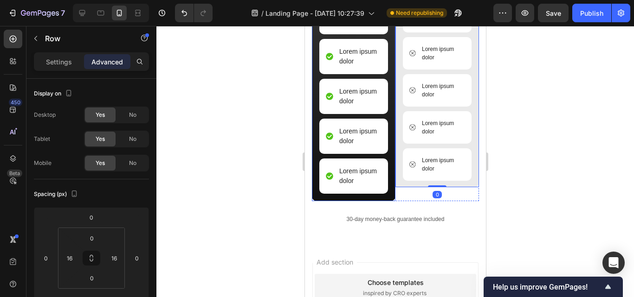
click at [376, 200] on div "Image Lorem ipsum Text Block Lorem ipsum dolor Item List Lorem ipsum dolor Item…" at bounding box center [353, 64] width 69 height 273
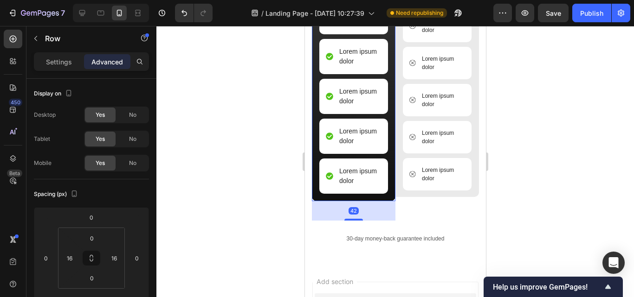
drag, startPoint x: 355, startPoint y: 200, endPoint x: 362, endPoint y: 219, distance: 20.5
click at [362, 201] on div "42" at bounding box center [353, 201] width 84 height 0
type input "42"
click at [523, 197] on div at bounding box center [395, 161] width 478 height 271
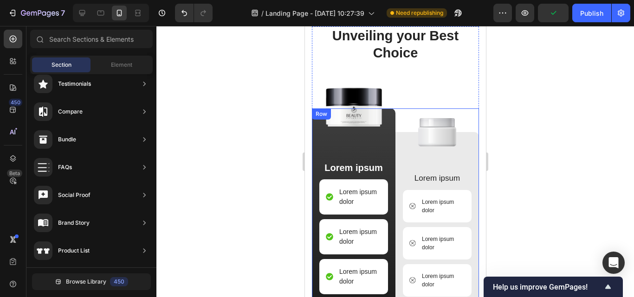
scroll to position [2074, 0]
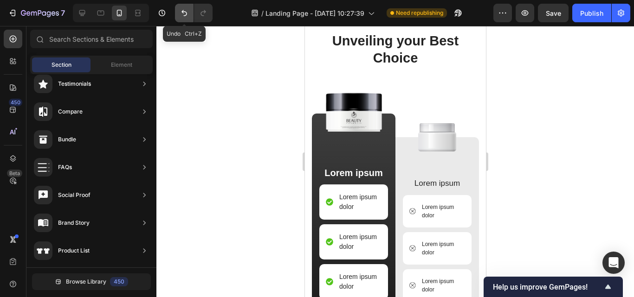
click at [190, 7] on button "Undo/Redo" at bounding box center [184, 13] width 19 height 19
click at [186, 7] on button "Undo/Redo" at bounding box center [184, 13] width 19 height 19
click at [178, 13] on button "Undo/Redo" at bounding box center [184, 13] width 19 height 19
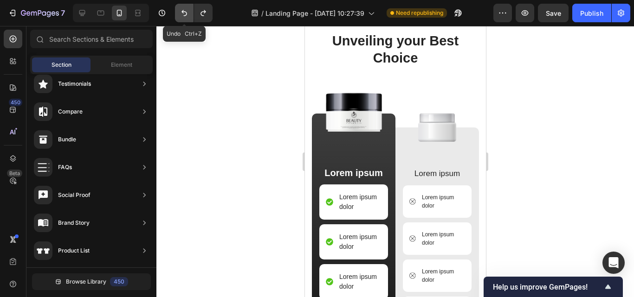
click at [178, 13] on button "Undo/Redo" at bounding box center [184, 13] width 19 height 19
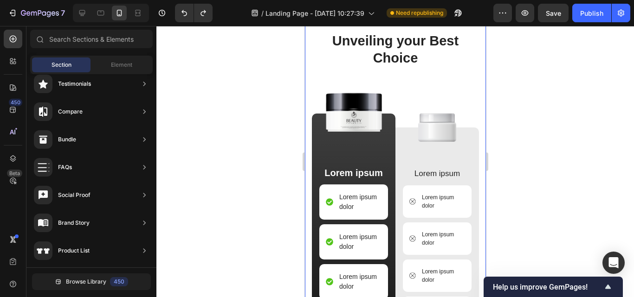
click at [521, 166] on div at bounding box center [395, 161] width 478 height 271
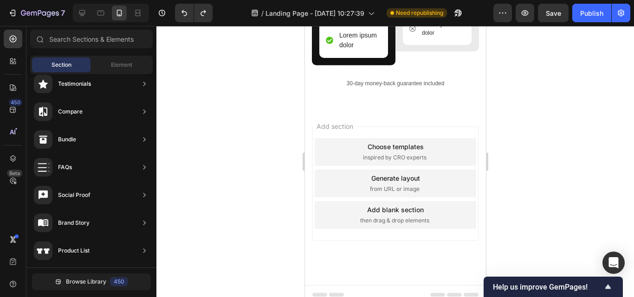
scroll to position [2403, 0]
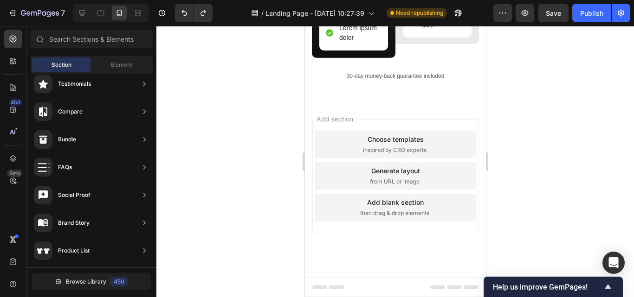
drag, startPoint x: 482, startPoint y: 241, endPoint x: 788, endPoint y: 310, distance: 313.7
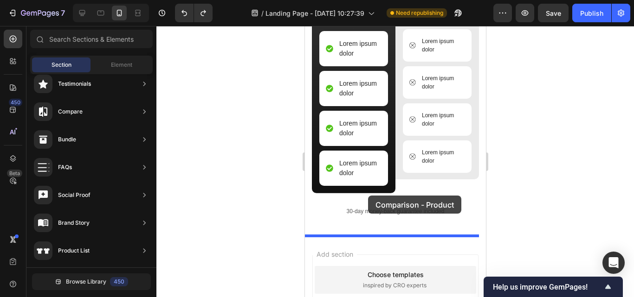
scroll to position [2357, 0]
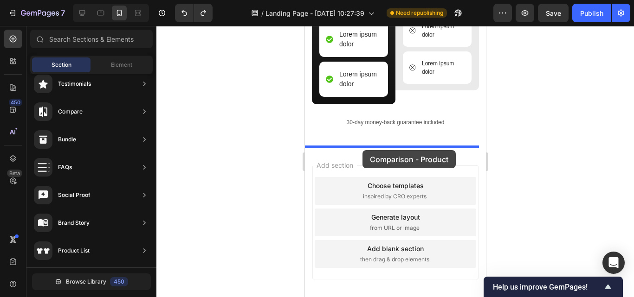
drag, startPoint x: 504, startPoint y: 165, endPoint x: 362, endPoint y: 150, distance: 142.3
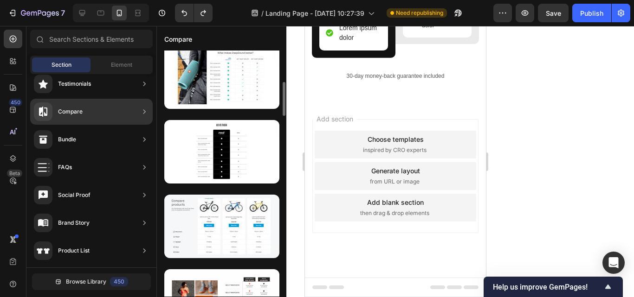
scroll to position [278, 0]
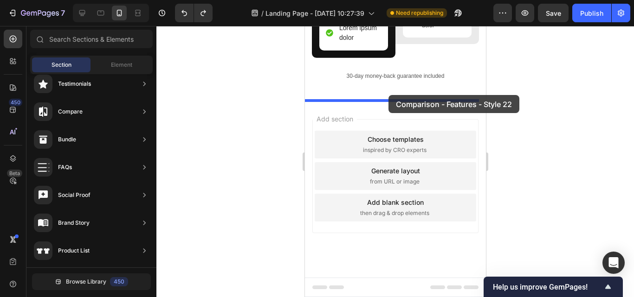
drag, startPoint x: 523, startPoint y: 129, endPoint x: 388, endPoint y: 95, distance: 138.8
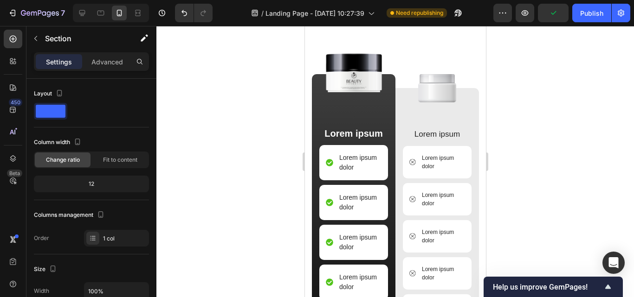
scroll to position [2074, 0]
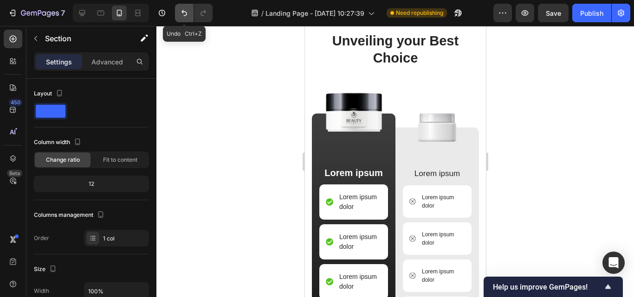
click at [185, 12] on icon "Undo/Redo" at bounding box center [184, 13] width 6 height 6
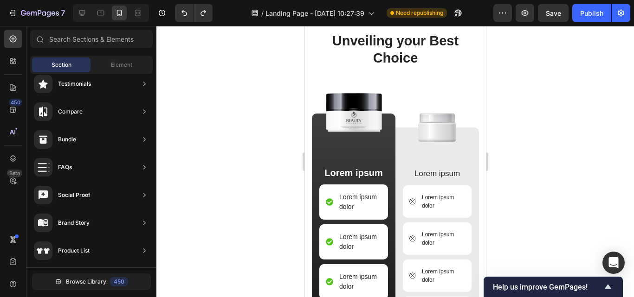
scroll to position [1888, 0]
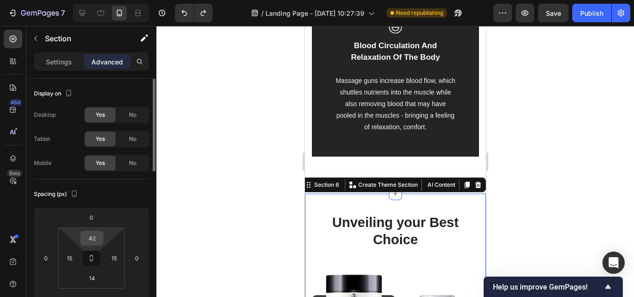
click at [94, 244] on input "42" at bounding box center [92, 239] width 19 height 14
type input "0"
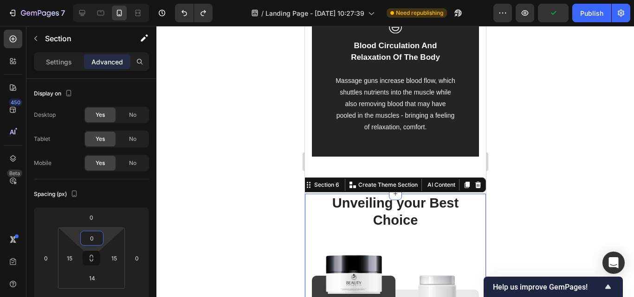
click at [539, 162] on div at bounding box center [395, 161] width 478 height 271
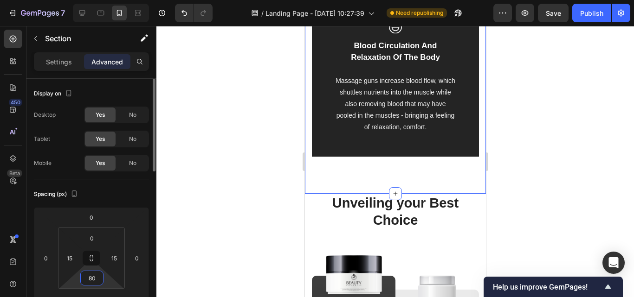
click at [99, 279] on input "80" at bounding box center [92, 278] width 19 height 14
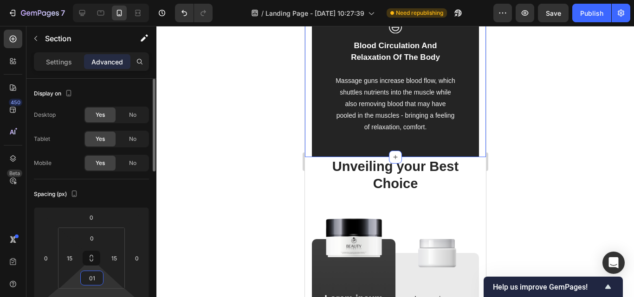
type input "0"
type input "10"
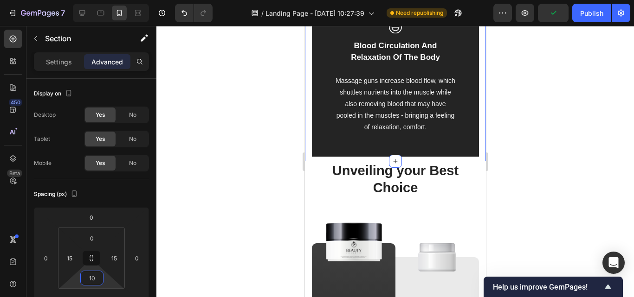
click at [518, 144] on div at bounding box center [395, 161] width 478 height 271
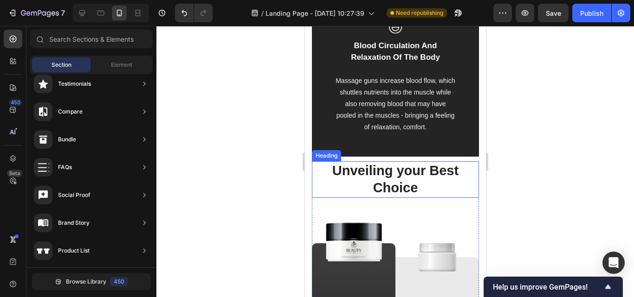
click at [394, 192] on h2 "Unveiling your Best Choice" at bounding box center [394, 180] width 167 height 37
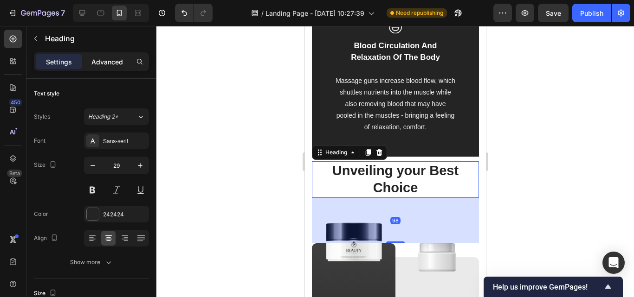
click at [108, 63] on p "Advanced" at bounding box center [107, 62] width 32 height 10
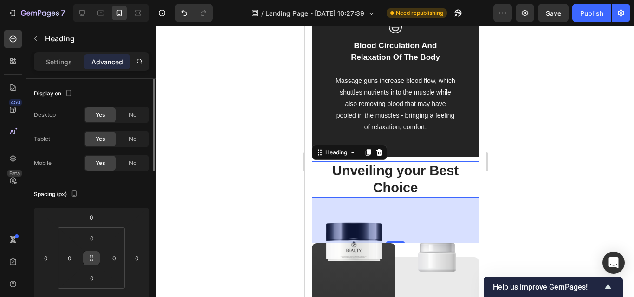
scroll to position [93, 0]
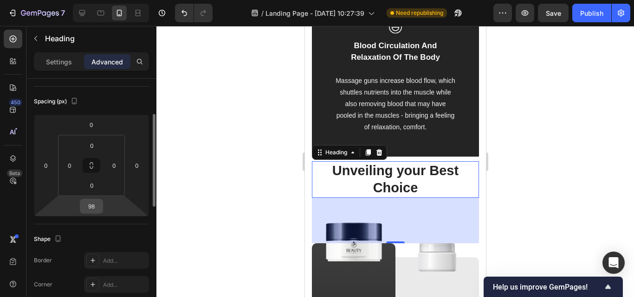
click at [91, 204] on input "98" at bounding box center [91, 207] width 19 height 14
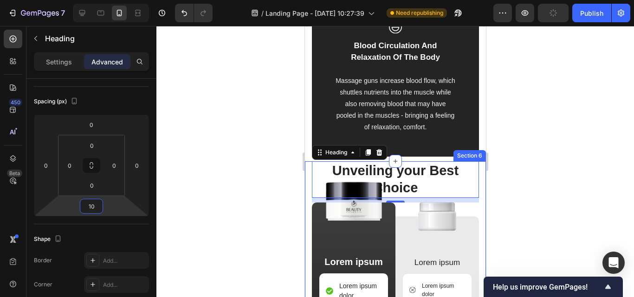
type input "1"
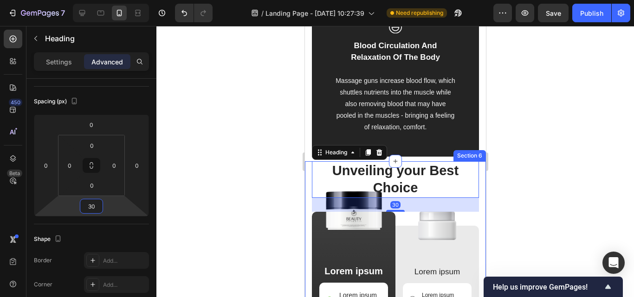
type input "3"
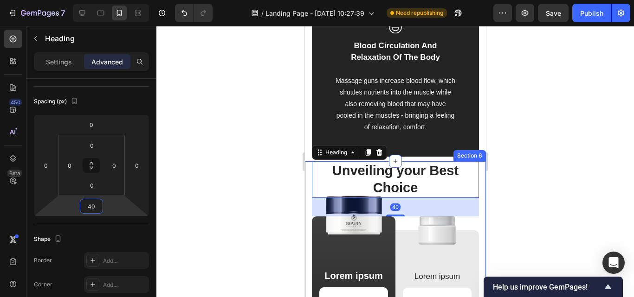
type input "4"
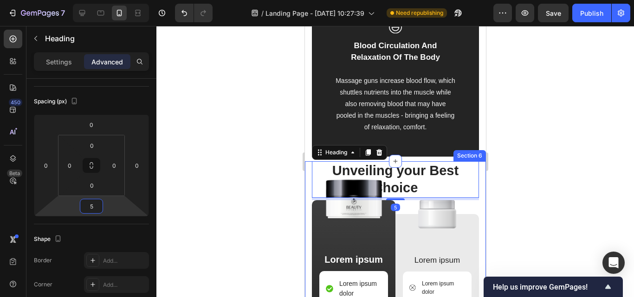
type input "50"
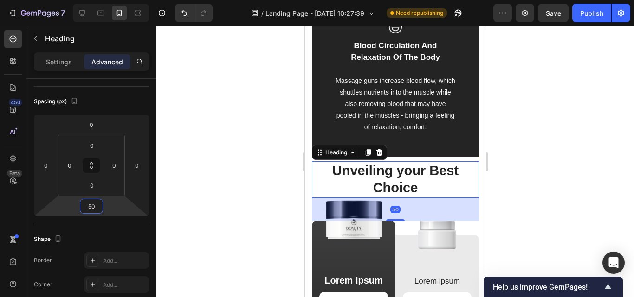
click at [575, 185] on div at bounding box center [395, 161] width 478 height 271
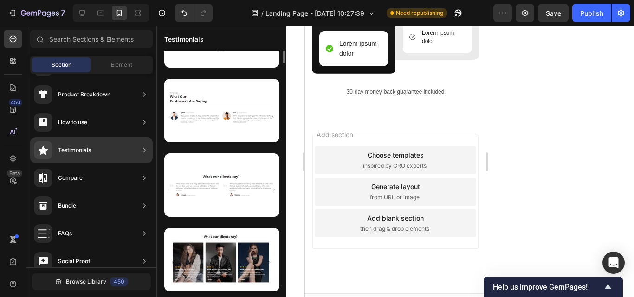
scroll to position [0, 0]
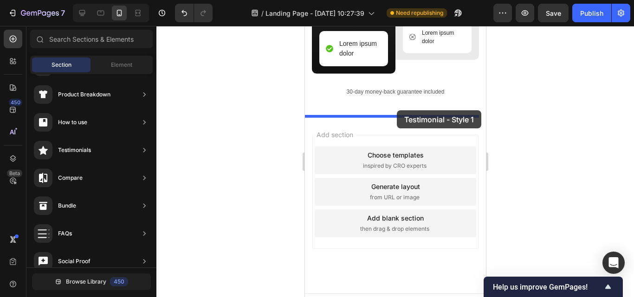
drag, startPoint x: 497, startPoint y: 116, endPoint x: 396, endPoint y: 110, distance: 101.3
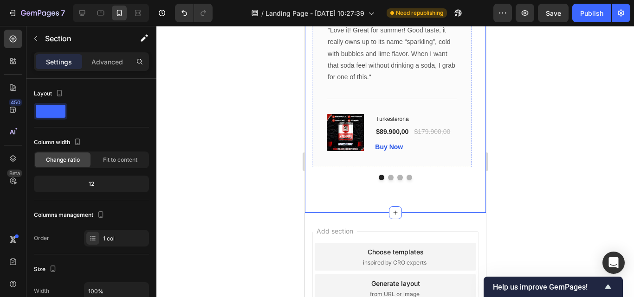
scroll to position [2603, 0]
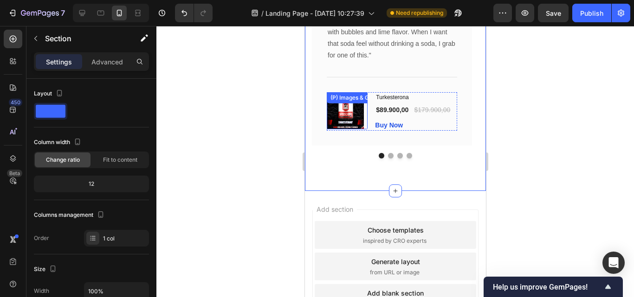
click at [351, 103] on div "(P) Images & Gallery" at bounding box center [356, 97] width 61 height 11
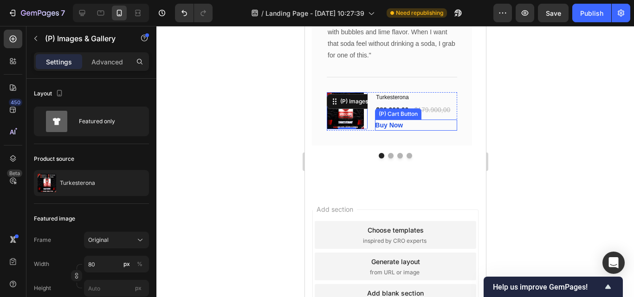
click at [420, 131] on div "Buy Now (P) Cart Button" at bounding box center [416, 125] width 82 height 11
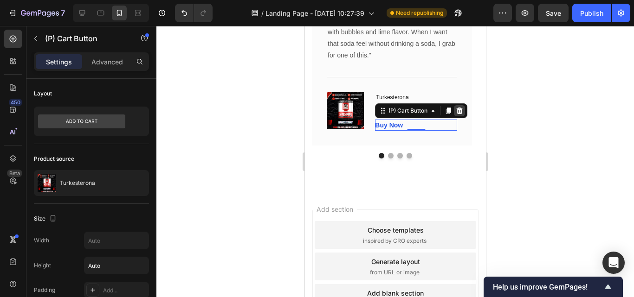
click at [459, 115] on icon at bounding box center [458, 110] width 7 height 7
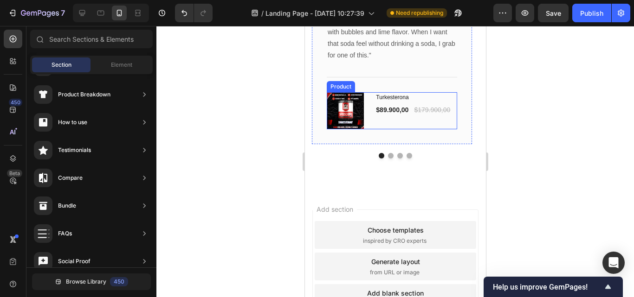
click at [371, 121] on div "(P) Images & Gallery Turkesterona (P) Title $89.900,00 (P) Price (P) Price $179…" at bounding box center [391, 110] width 130 height 37
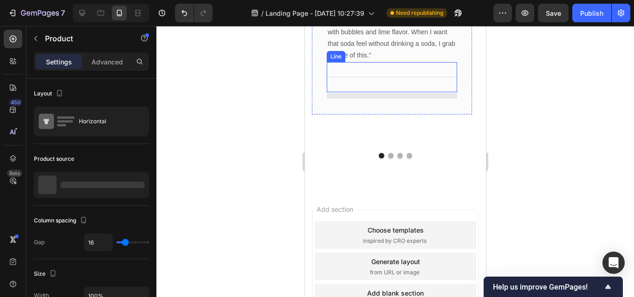
click at [396, 92] on div "Title Line" at bounding box center [391, 77] width 130 height 30
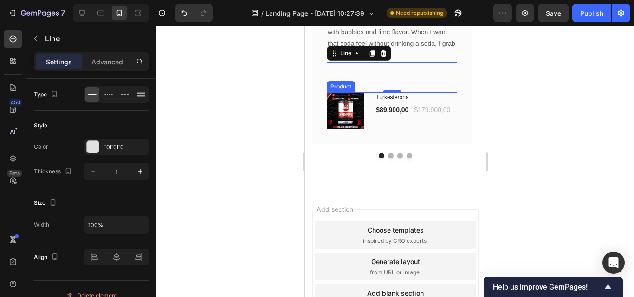
click at [368, 120] on div "(P) Images & Gallery Turkesterona (P) Title $89.900,00 (P) Price (P) Price $179…" at bounding box center [391, 110] width 130 height 37
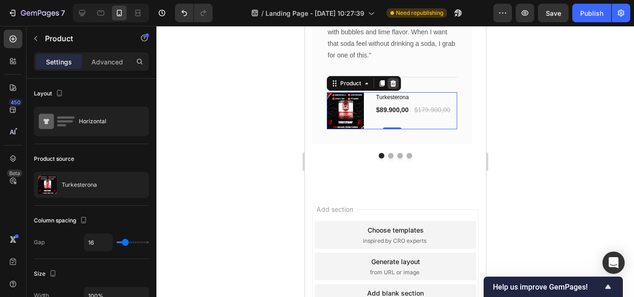
click at [390, 87] on icon at bounding box center [392, 83] width 7 height 7
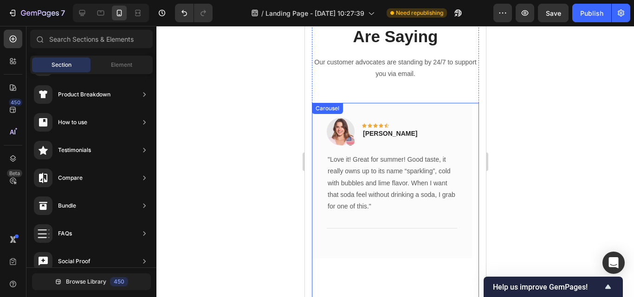
scroll to position [2535, 0]
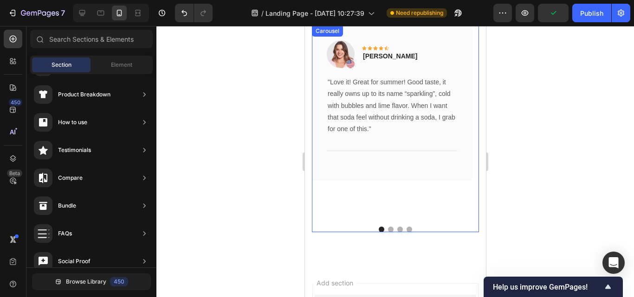
click at [388, 233] on button "Dot" at bounding box center [391, 230] width 6 height 6
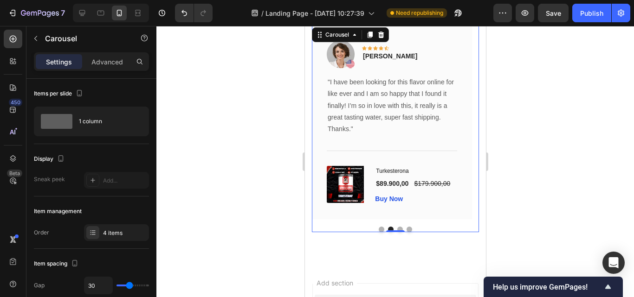
click at [378, 233] on button "Dot" at bounding box center [381, 230] width 6 height 6
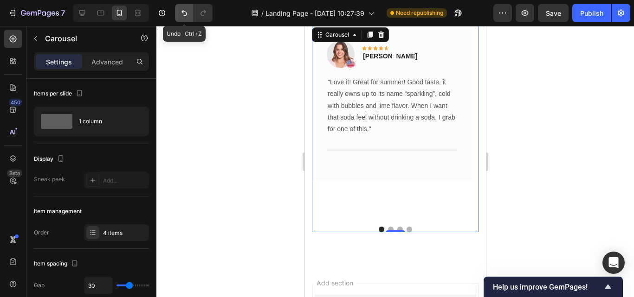
click at [180, 12] on icon "Undo/Redo" at bounding box center [184, 12] width 9 height 9
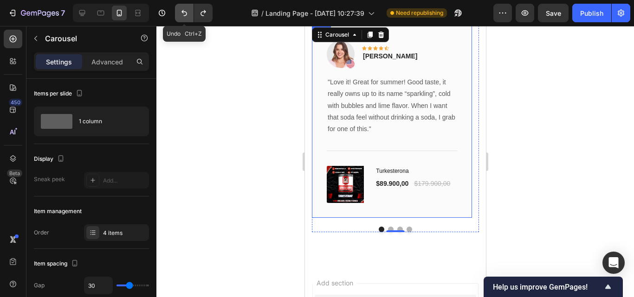
click at [185, 17] on icon "Undo/Redo" at bounding box center [184, 12] width 9 height 9
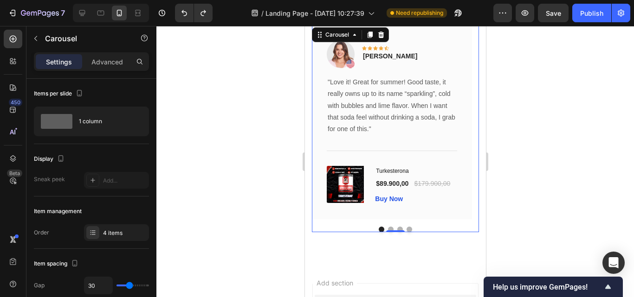
click at [543, 153] on div at bounding box center [395, 161] width 478 height 271
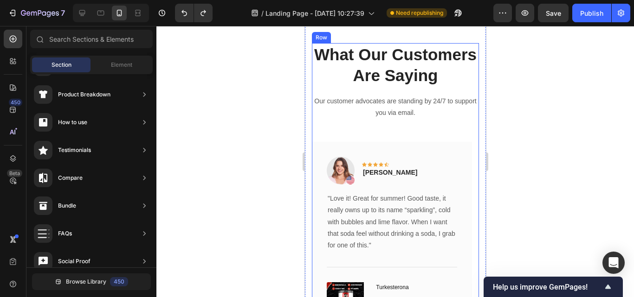
scroll to position [2343, 0]
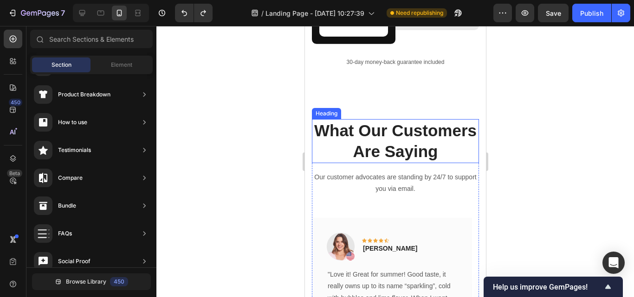
click at [348, 122] on p "What Our Customers Are Saying" at bounding box center [394, 141] width 165 height 42
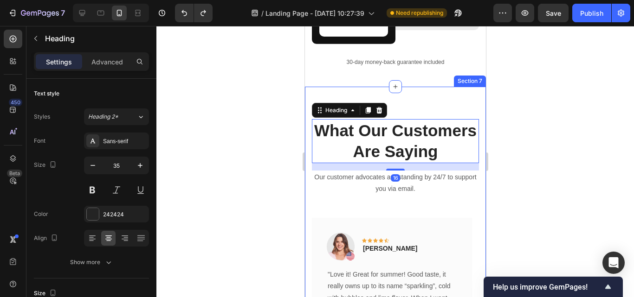
click at [415, 87] on div "What Our Customers Are Saying Heading 16 Our customer advocates are standing by…" at bounding box center [394, 272] width 181 height 371
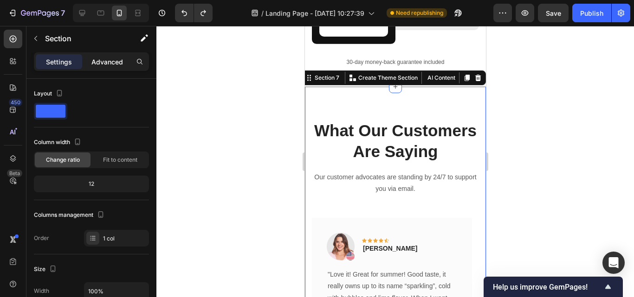
click at [113, 57] on p "Advanced" at bounding box center [107, 62] width 32 height 10
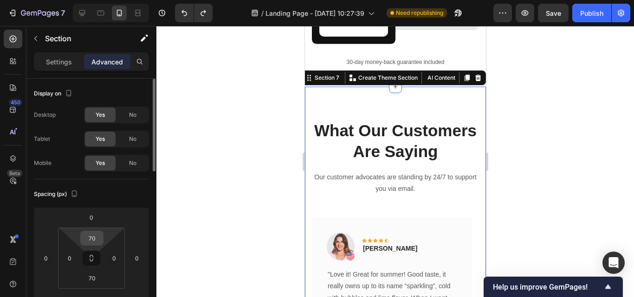
click at [94, 239] on input "70" at bounding box center [92, 239] width 19 height 14
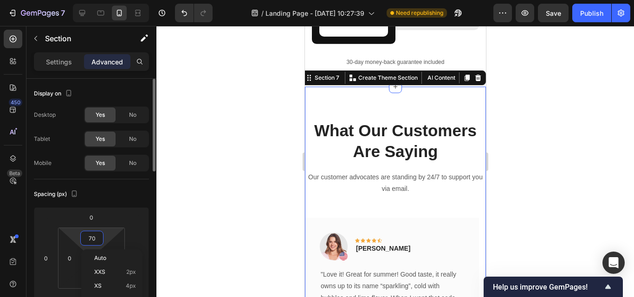
type input "0"
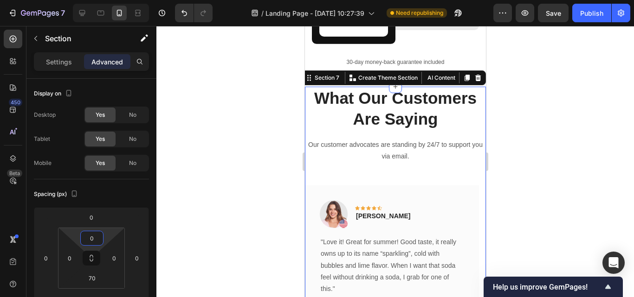
click at [539, 120] on div at bounding box center [395, 161] width 478 height 271
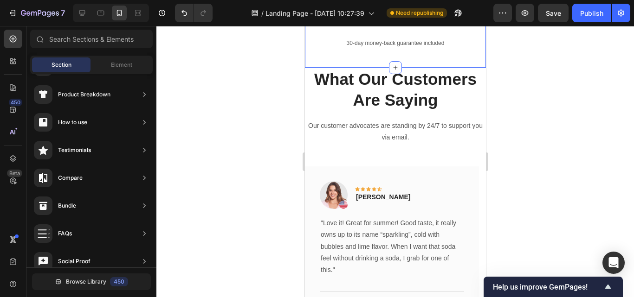
scroll to position [2370, 0]
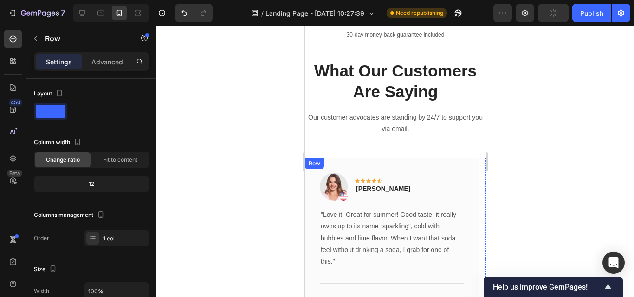
click at [399, 162] on div "Image Icon Icon Icon Icon Icon Row Rita Carroll Text block Row "Love it! Great …" at bounding box center [391, 255] width 174 height 194
click at [116, 58] on p "Advanced" at bounding box center [107, 62] width 32 height 10
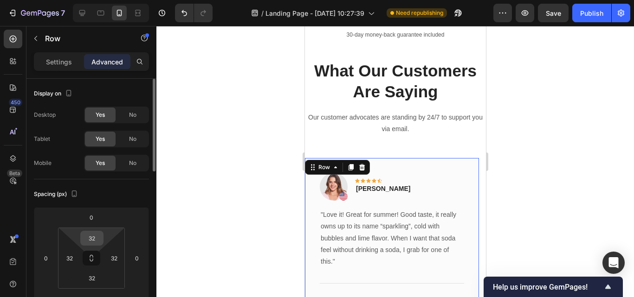
click at [92, 243] on input "32" at bounding box center [92, 239] width 19 height 14
type input "0"
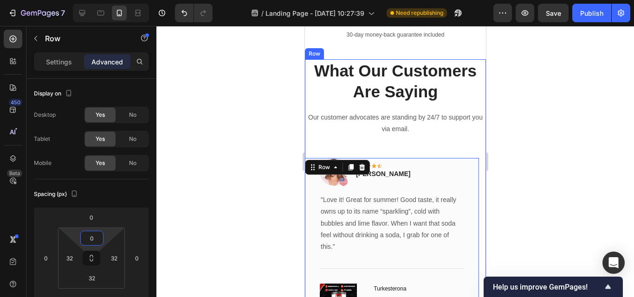
click at [413, 151] on div "What Our Customers Are Saying Heading Our customer advocates are standing by 24…" at bounding box center [394, 212] width 181 height 306
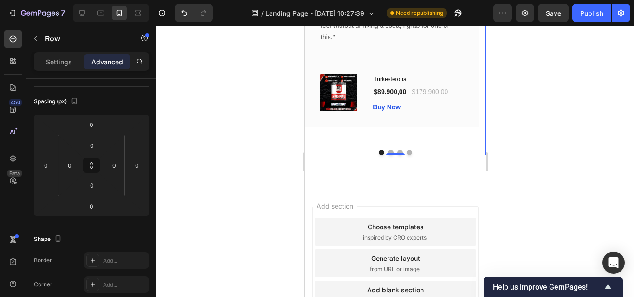
scroll to position [2584, 0]
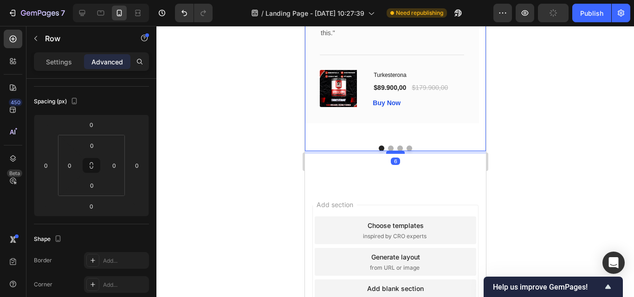
drag, startPoint x: 387, startPoint y: 149, endPoint x: 394, endPoint y: 152, distance: 7.5
click at [394, 152] on div at bounding box center [395, 152] width 19 height 3
type input "6"
click at [541, 130] on div at bounding box center [395, 161] width 478 height 271
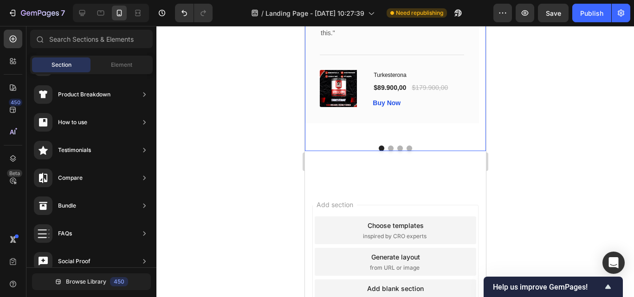
click at [420, 134] on div "Image Icon Icon Icon Icon Icon Row Rita Carroll Text block Row "Love it! Great …" at bounding box center [391, 41] width 174 height 194
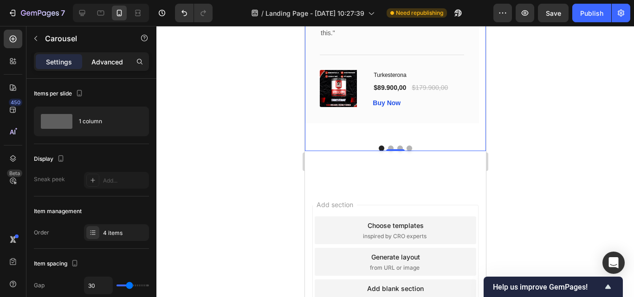
click at [106, 63] on p "Advanced" at bounding box center [107, 62] width 32 height 10
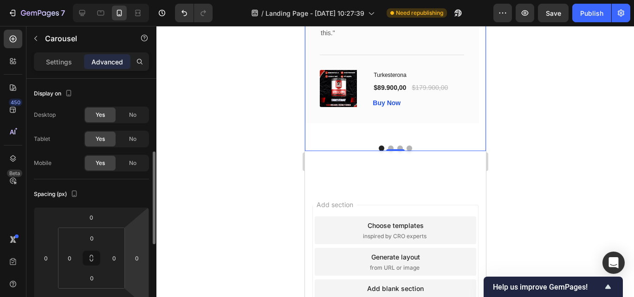
scroll to position [60, 0]
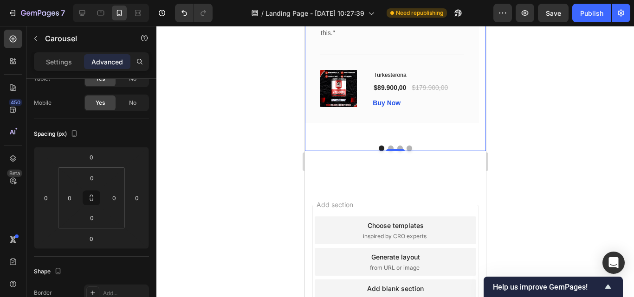
click at [543, 141] on div at bounding box center [395, 161] width 478 height 271
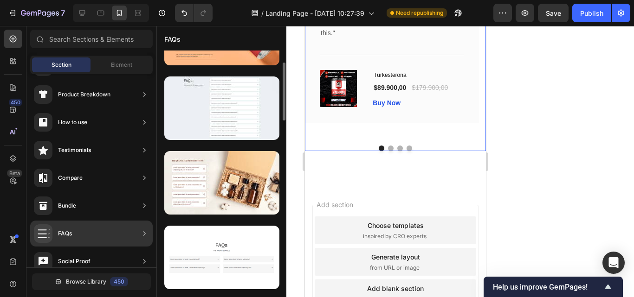
scroll to position [0, 0]
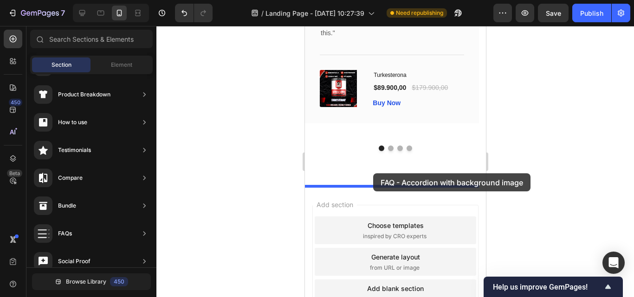
drag, startPoint x: 526, startPoint y: 278, endPoint x: 373, endPoint y: 174, distance: 185.6
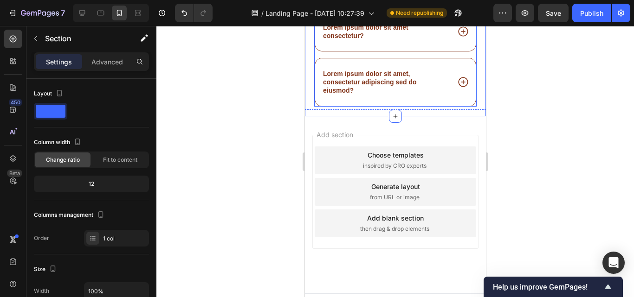
scroll to position [3037, 0]
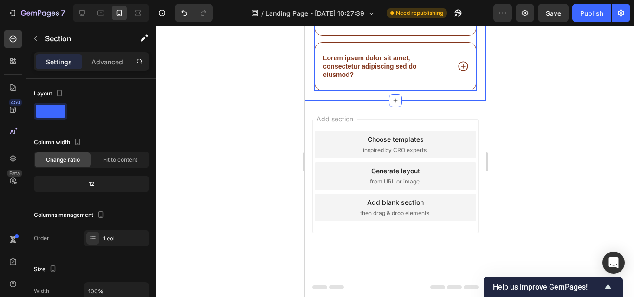
click at [457, 72] on icon at bounding box center [463, 66] width 12 height 12
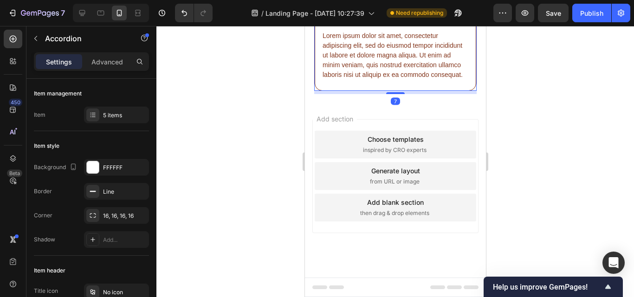
click at [457, 12] on icon at bounding box center [463, 6] width 12 height 12
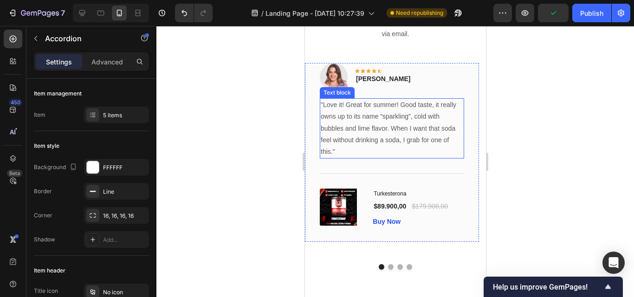
scroll to position [2551, 0]
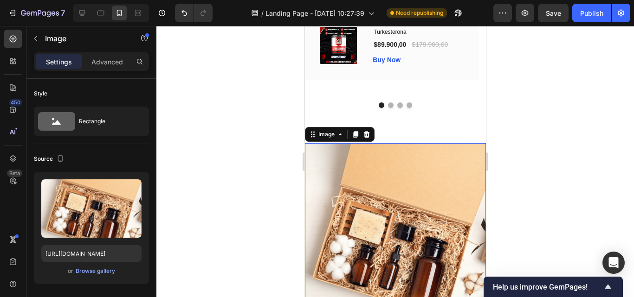
scroll to position [2737, 0]
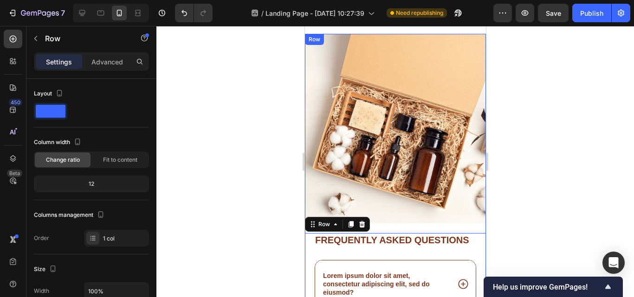
click at [404, 220] on div "Image" at bounding box center [394, 134] width 181 height 200
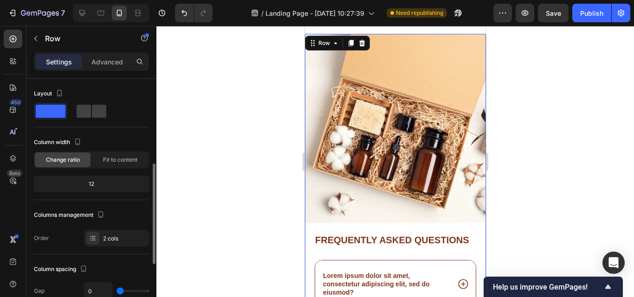
scroll to position [60, 0]
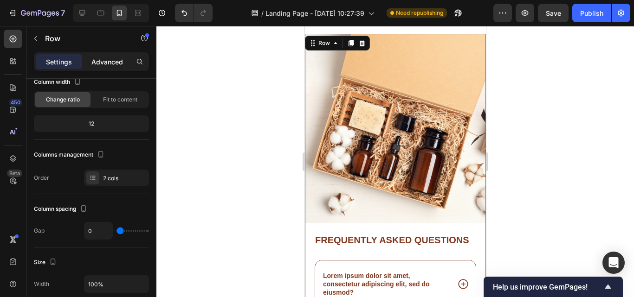
click at [103, 62] on p "Advanced" at bounding box center [107, 62] width 32 height 10
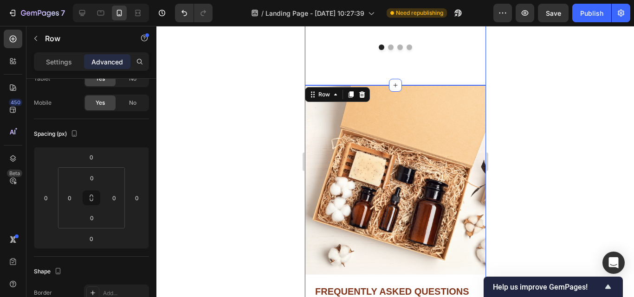
scroll to position [2597, 0]
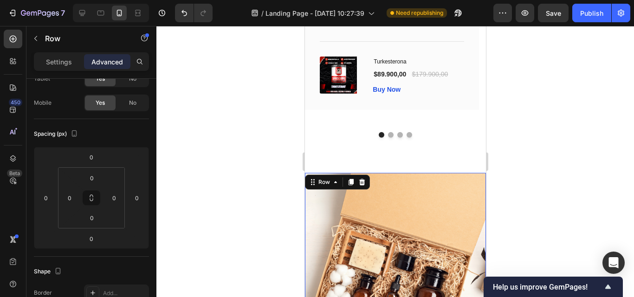
click at [534, 171] on div at bounding box center [395, 161] width 478 height 271
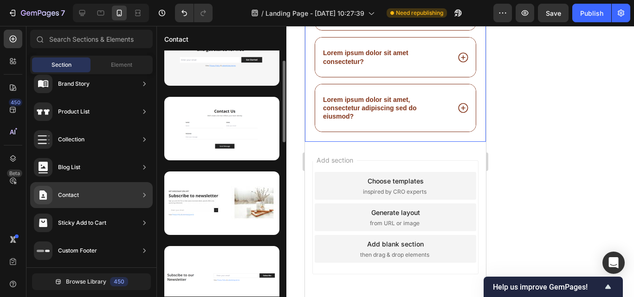
scroll to position [0, 0]
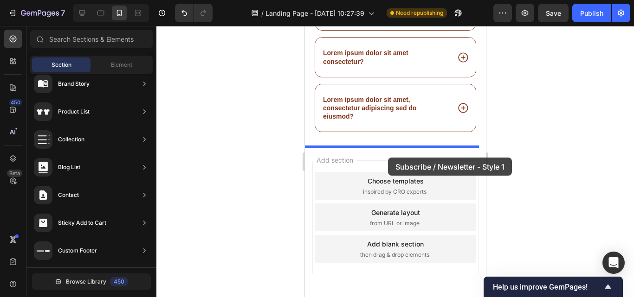
drag, startPoint x: 520, startPoint y: 110, endPoint x: 388, endPoint y: 158, distance: 141.2
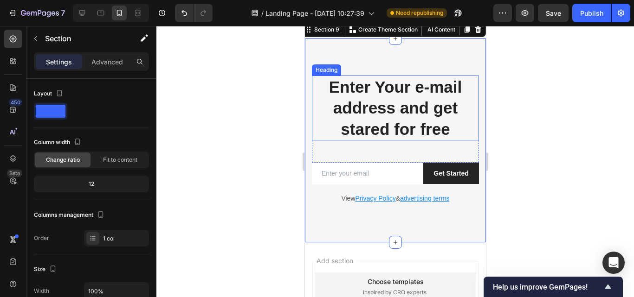
scroll to position [3294, 0]
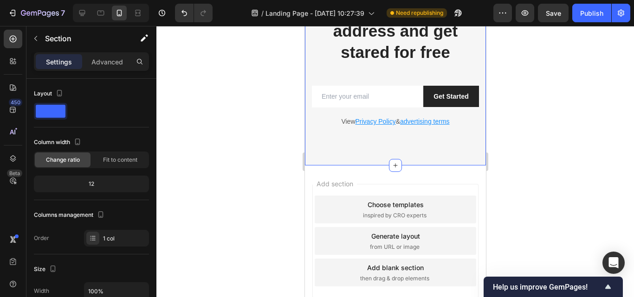
click at [418, 185] on div "Add section Choose templates inspired by CRO experts Generate layout from URL o…" at bounding box center [395, 241] width 166 height 114
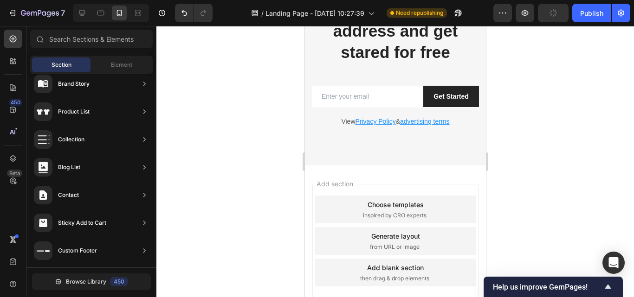
click at [341, 182] on span "Add section" at bounding box center [334, 184] width 44 height 10
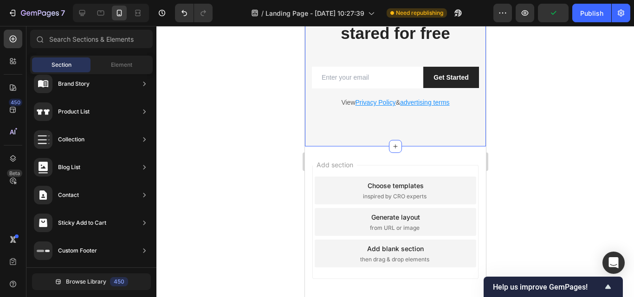
scroll to position [3359, 0]
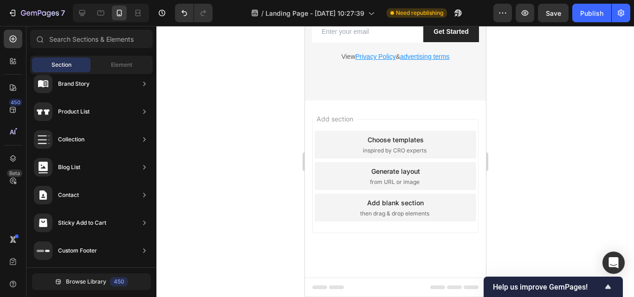
click at [361, 263] on div "Add section Choose templates inspired by CRO experts Generate layout from URL o…" at bounding box center [394, 189] width 181 height 177
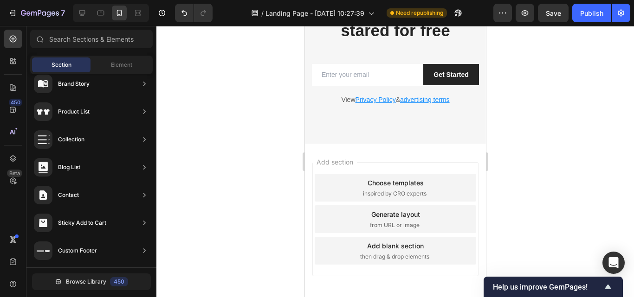
scroll to position [3266, 0]
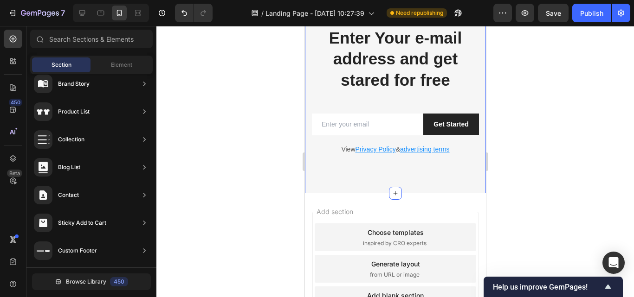
click at [349, 189] on div "Enter Your e-mail address and get stared for free Heading Row Email Field Get S…" at bounding box center [394, 91] width 181 height 205
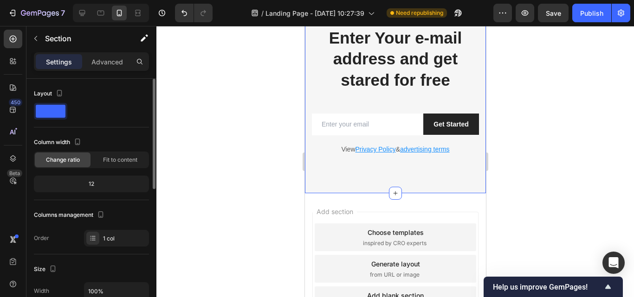
click at [116, 62] on p "Advanced" at bounding box center [107, 62] width 32 height 10
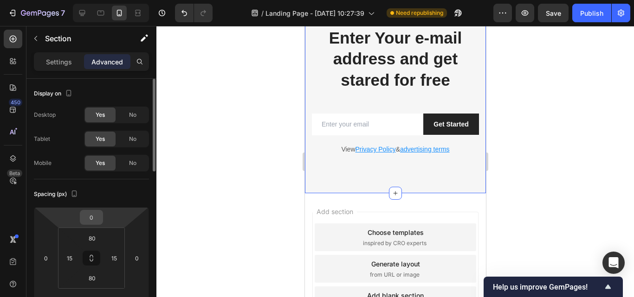
scroll to position [93, 0]
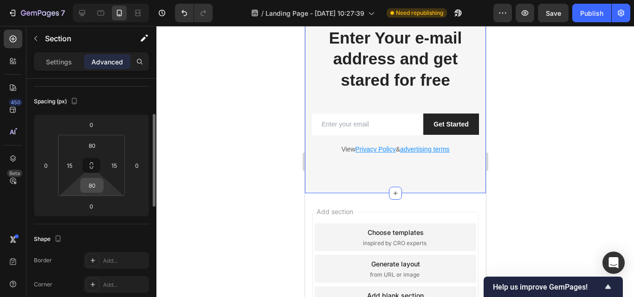
drag, startPoint x: 91, startPoint y: 194, endPoint x: 91, endPoint y: 186, distance: 8.8
click at [91, 0] on html "7 / Landing Page - Sep 27, 10:27:39 Need republishing Preview Save Publish 450 …" at bounding box center [317, 0] width 634 height 0
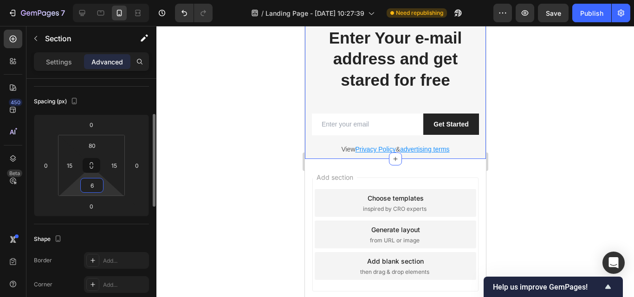
click at [91, 186] on input "6" at bounding box center [92, 186] width 19 height 14
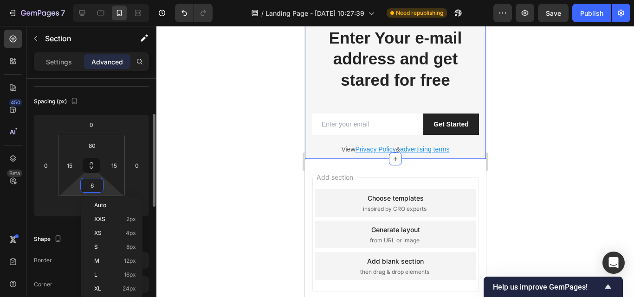
click at [101, 186] on input "6" at bounding box center [92, 186] width 19 height 14
click at [99, 185] on input "6" at bounding box center [92, 186] width 19 height 14
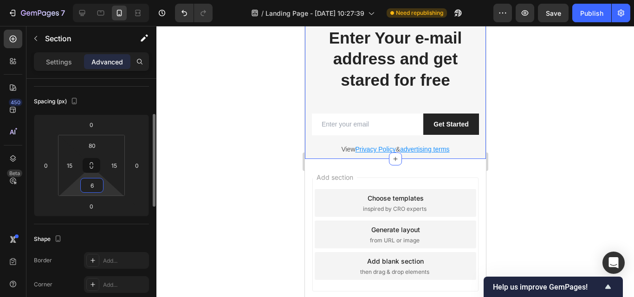
drag, startPoint x: 98, startPoint y: 185, endPoint x: 86, endPoint y: 182, distance: 11.9
click at [86, 182] on input "6" at bounding box center [92, 186] width 19 height 14
type input "0"
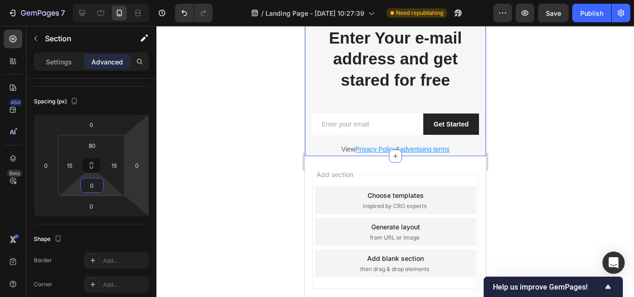
drag, startPoint x: 531, startPoint y: 142, endPoint x: 524, endPoint y: 141, distance: 7.1
click at [531, 142] on div at bounding box center [395, 161] width 478 height 271
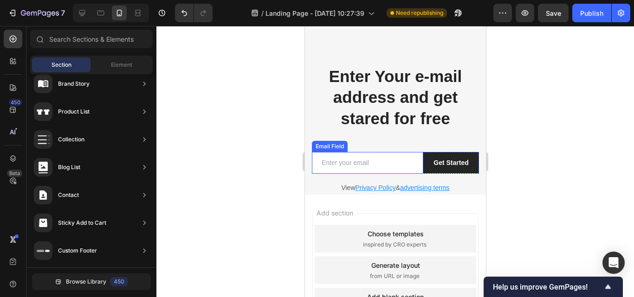
scroll to position [3219, 0]
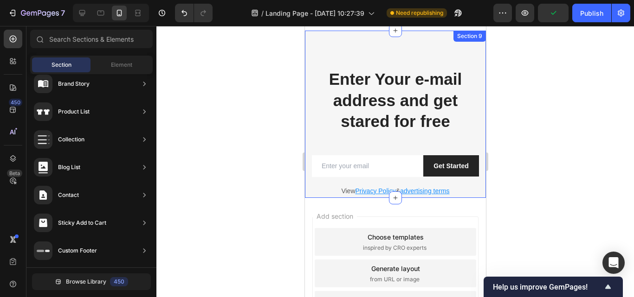
click at [309, 97] on div "Enter Your e-mail address and get stared for free Heading Row Email Field Get S…" at bounding box center [394, 115] width 181 height 168
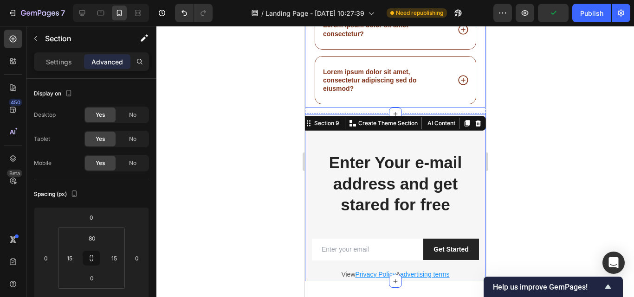
scroll to position [3127, 0]
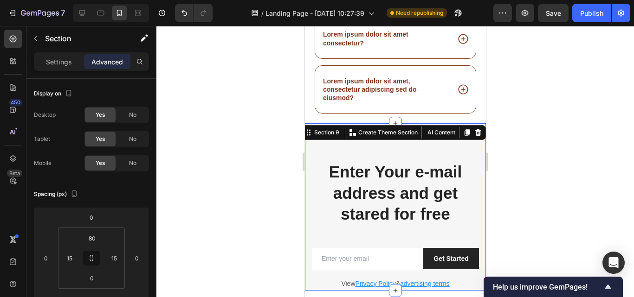
click at [549, 154] on div at bounding box center [395, 161] width 478 height 271
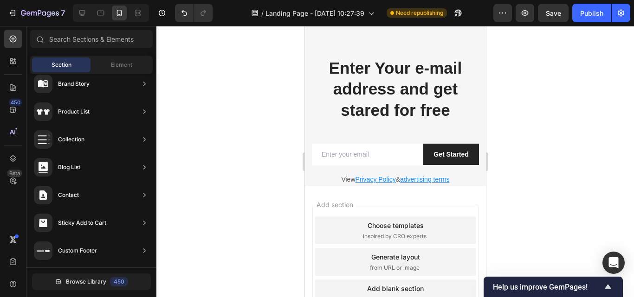
scroll to position [3136, 0]
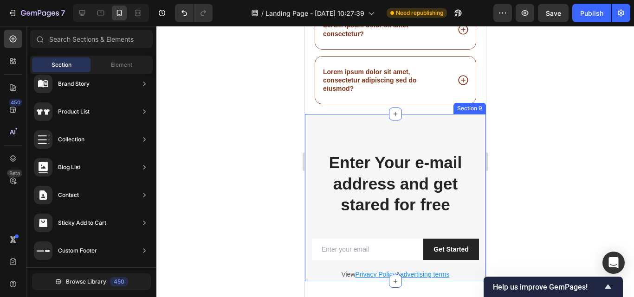
click at [358, 130] on div "Enter Your e-mail address and get stared for free Heading Row Email Field Get S…" at bounding box center [394, 198] width 181 height 168
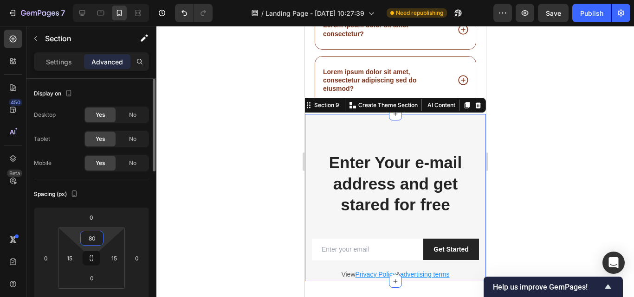
click at [98, 234] on input "80" at bounding box center [92, 239] width 19 height 14
type input "0"
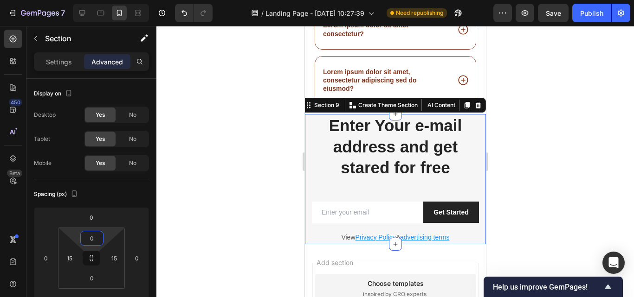
click at [500, 181] on div at bounding box center [395, 161] width 478 height 271
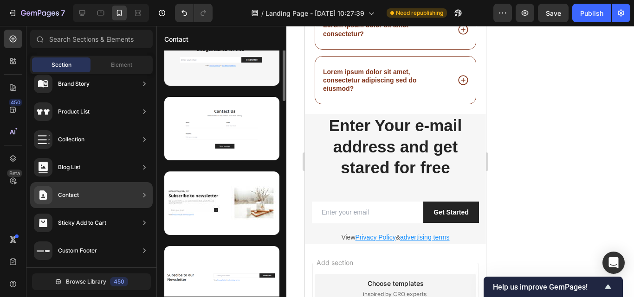
scroll to position [0, 0]
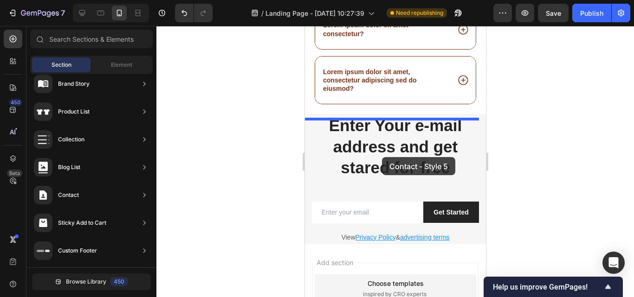
drag, startPoint x: 505, startPoint y: 195, endPoint x: 381, endPoint y: 157, distance: 129.6
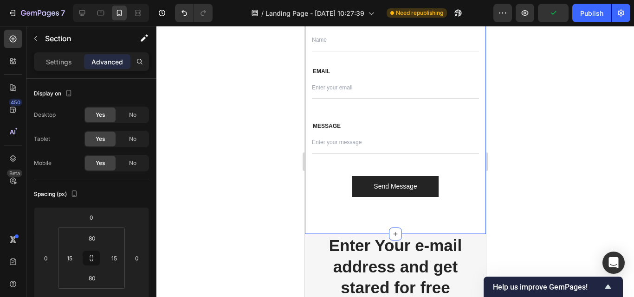
scroll to position [3289, 0]
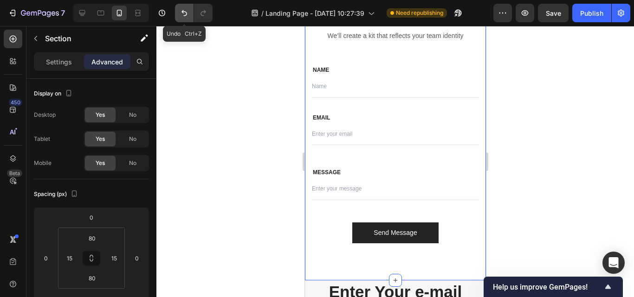
click at [184, 8] on button "Undo/Redo" at bounding box center [184, 13] width 19 height 19
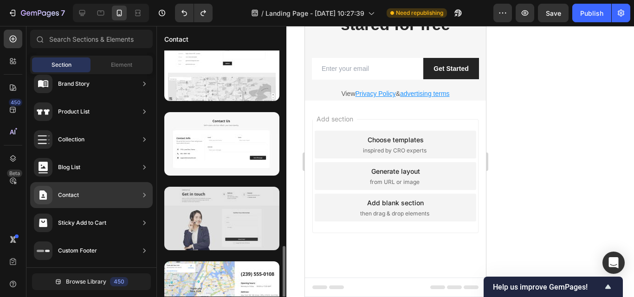
scroll to position [495, 0]
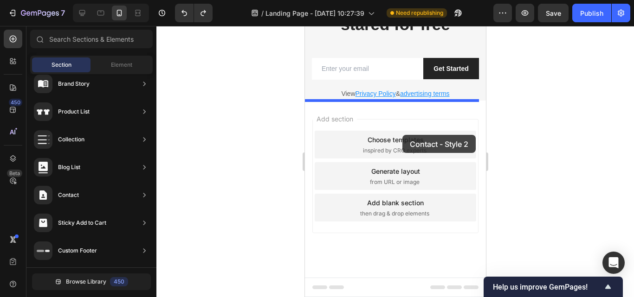
drag, startPoint x: 514, startPoint y: 150, endPoint x: 401, endPoint y: 135, distance: 113.4
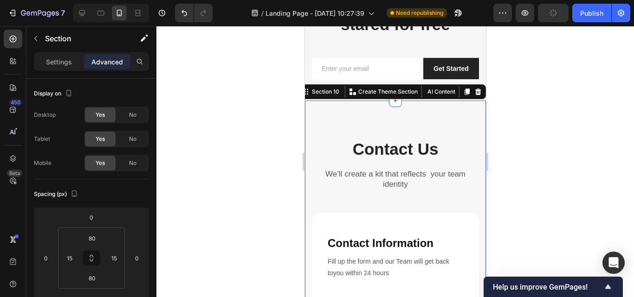
scroll to position [3234, 0]
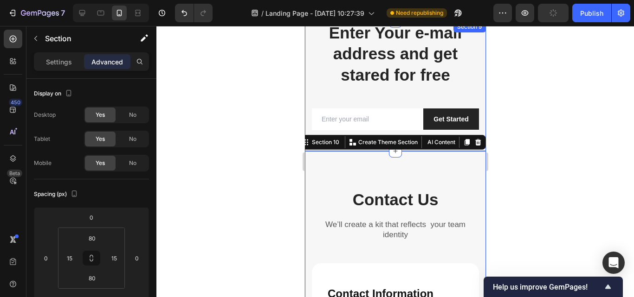
click at [524, 126] on div at bounding box center [395, 161] width 478 height 271
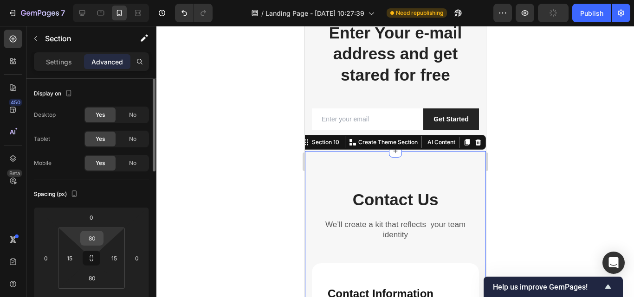
click at [92, 245] on input "80" at bounding box center [92, 239] width 19 height 14
type input "0"
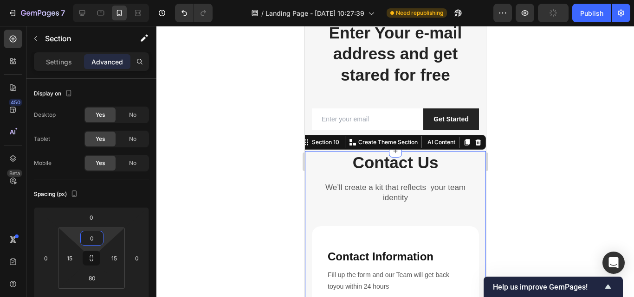
click at [506, 134] on div at bounding box center [395, 161] width 478 height 271
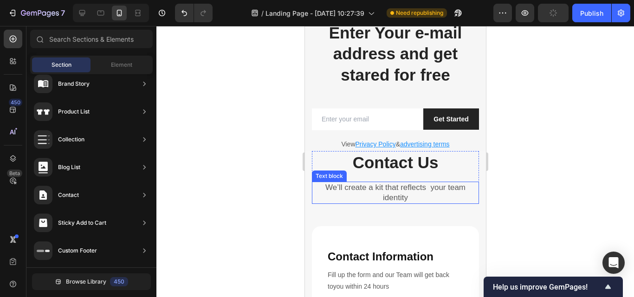
scroll to position [3280, 0]
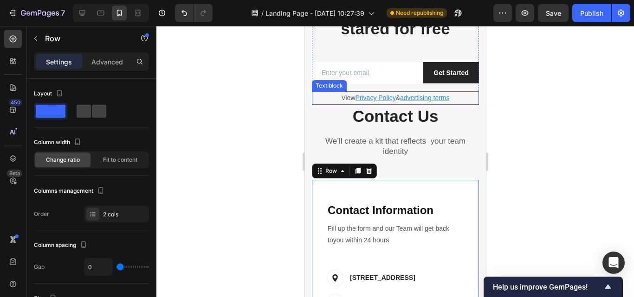
click at [338, 97] on p "View Privacy Policy & advertising terms" at bounding box center [394, 98] width 165 height 12
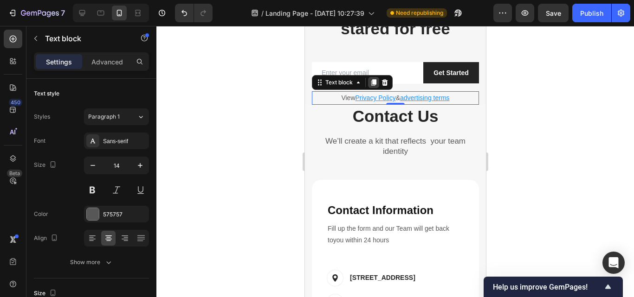
click at [372, 83] on icon at bounding box center [373, 82] width 5 height 6
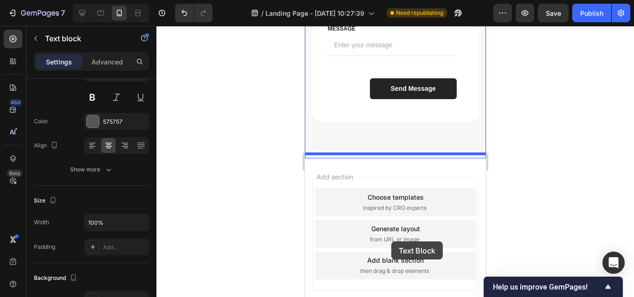
scroll to position [3744, 0]
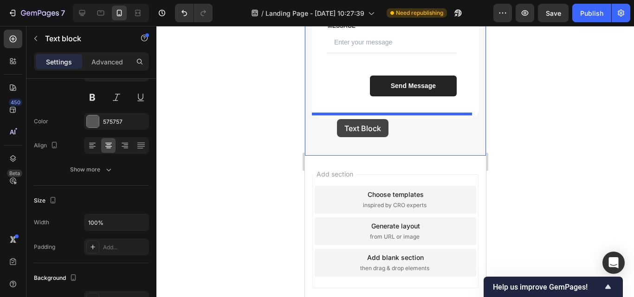
drag, startPoint x: 319, startPoint y: 102, endPoint x: 336, endPoint y: 119, distance: 24.6
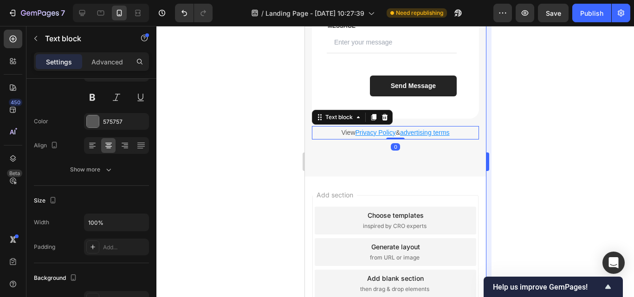
click at [502, 122] on div at bounding box center [395, 161] width 478 height 271
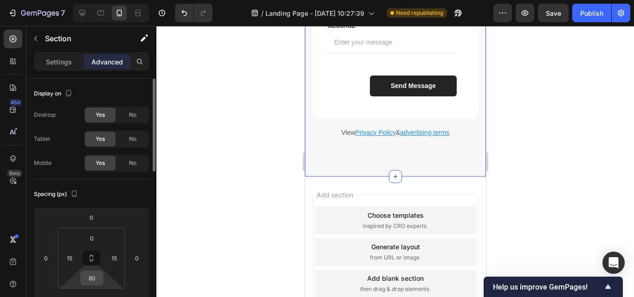
click at [98, 278] on input "80" at bounding box center [92, 278] width 19 height 14
type input "0"
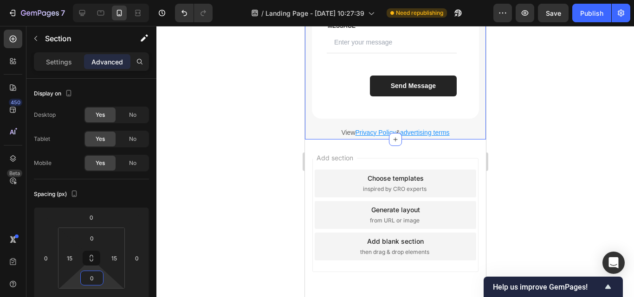
click at [520, 129] on div at bounding box center [395, 161] width 478 height 271
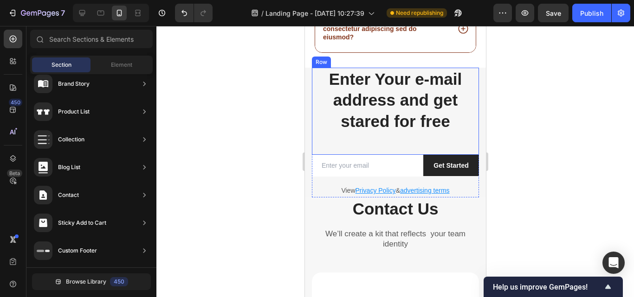
scroll to position [3141, 0]
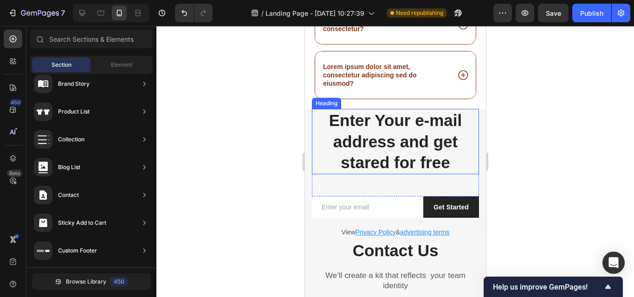
click at [464, 116] on p "Enter Your e-mail address and get stared for free" at bounding box center [394, 142] width 165 height 64
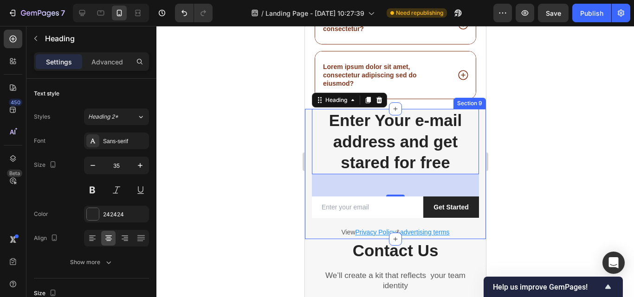
click at [308, 163] on div "Enter Your e-mail address and get stared for free Heading 48 Row Email Field Ge…" at bounding box center [394, 174] width 181 height 130
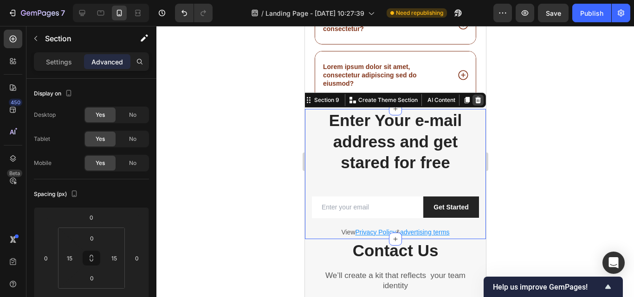
click at [475, 103] on icon at bounding box center [478, 100] width 6 height 6
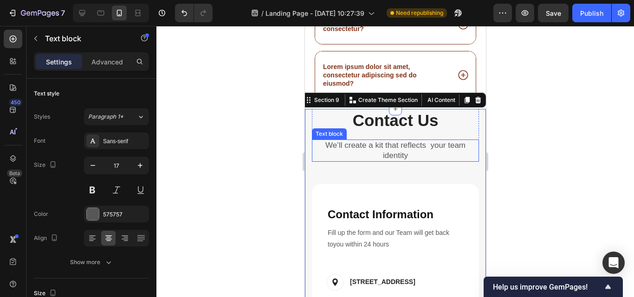
click at [374, 158] on p "We’ll create a kit that reflects your team identity" at bounding box center [394, 151] width 165 height 20
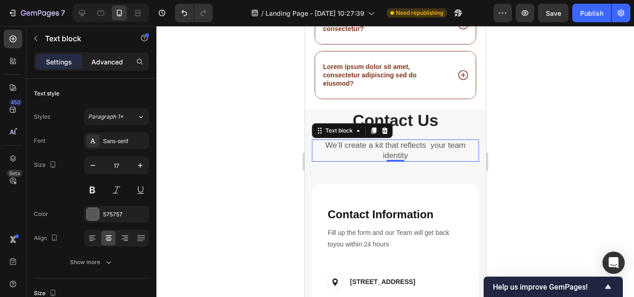
click at [106, 65] on p "Advanced" at bounding box center [107, 62] width 32 height 10
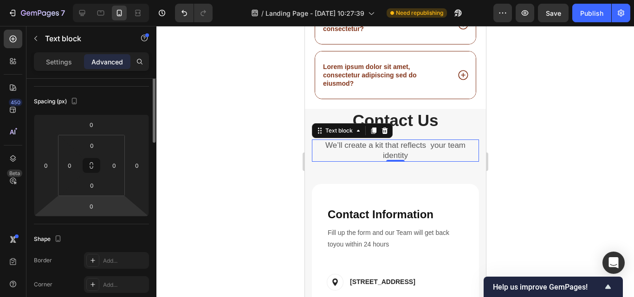
scroll to position [139, 0]
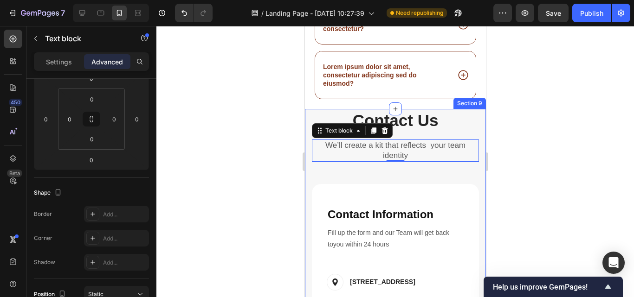
click at [507, 192] on div at bounding box center [395, 161] width 478 height 271
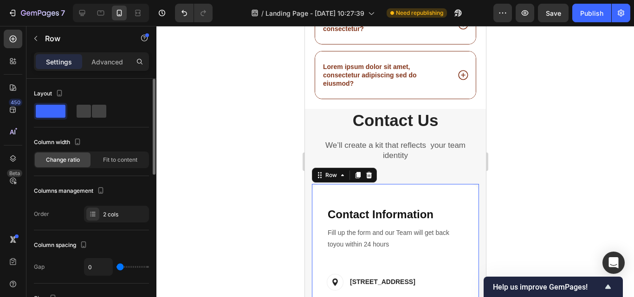
drag, startPoint x: 122, startPoint y: 59, endPoint x: 99, endPoint y: 103, distance: 49.6
click at [121, 59] on p "Advanced" at bounding box center [107, 62] width 32 height 10
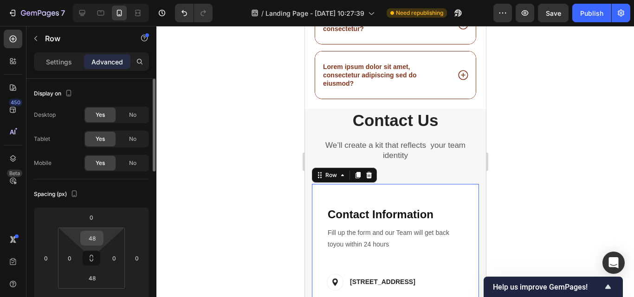
click at [97, 237] on input "48" at bounding box center [92, 239] width 19 height 14
type input "0"
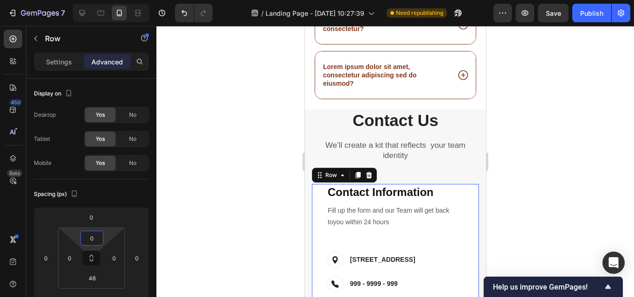
click at [549, 149] on div at bounding box center [395, 161] width 478 height 271
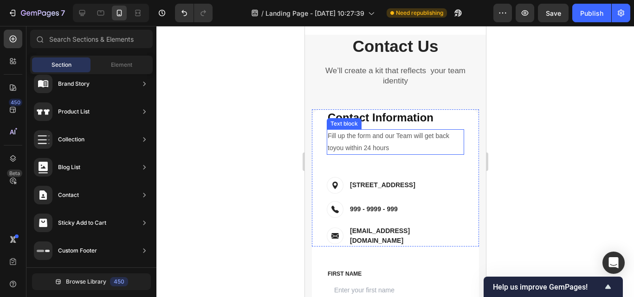
scroll to position [3234, 0]
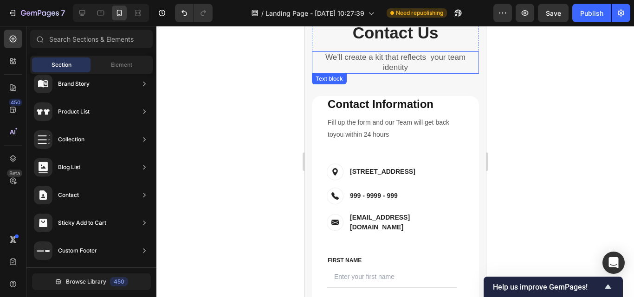
click at [390, 65] on p "We’ll create a kit that reflects your team identity" at bounding box center [394, 62] width 165 height 20
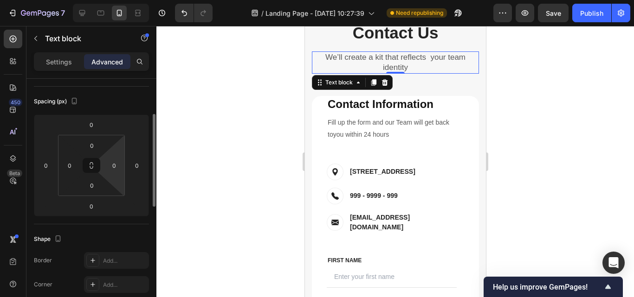
scroll to position [46, 0]
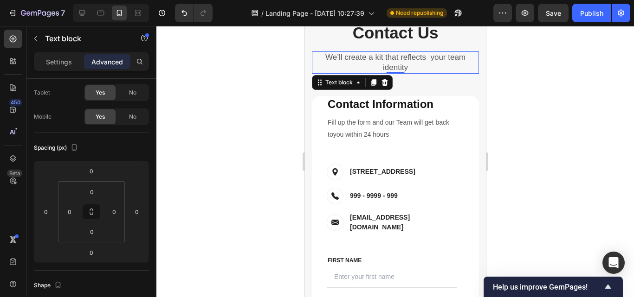
click at [520, 84] on div at bounding box center [395, 161] width 478 height 271
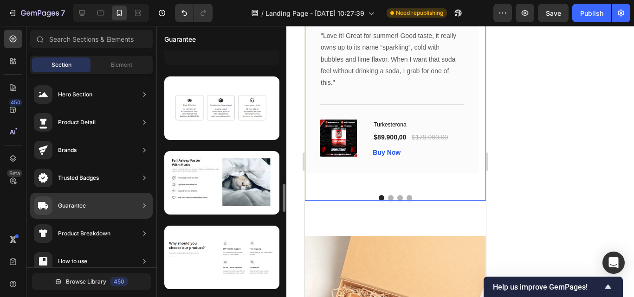
scroll to position [1033, 0]
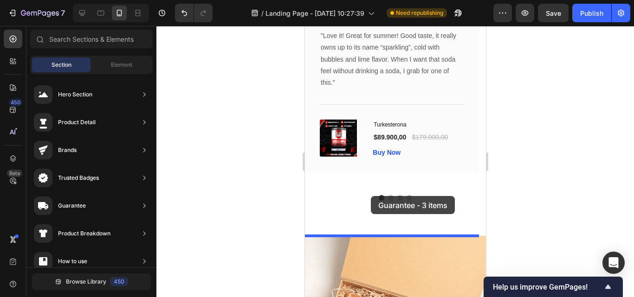
drag, startPoint x: 501, startPoint y: 189, endPoint x: 370, endPoint y: 196, distance: 130.6
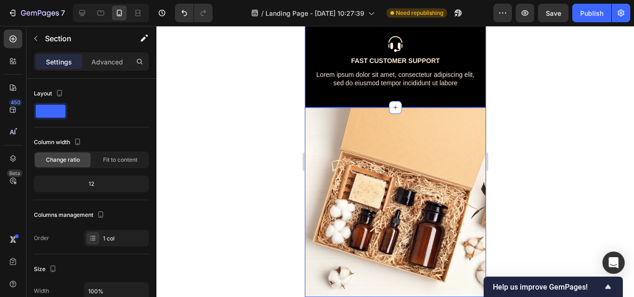
scroll to position [2816, 0]
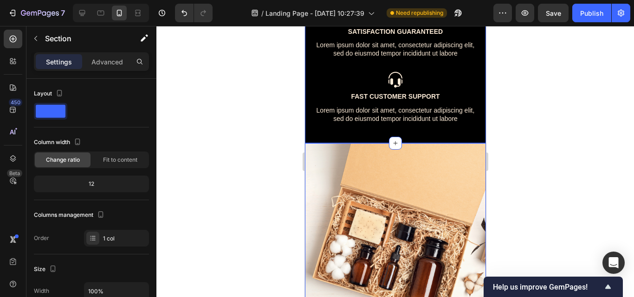
click at [552, 161] on div at bounding box center [395, 161] width 478 height 271
click at [514, 78] on div at bounding box center [395, 161] width 478 height 271
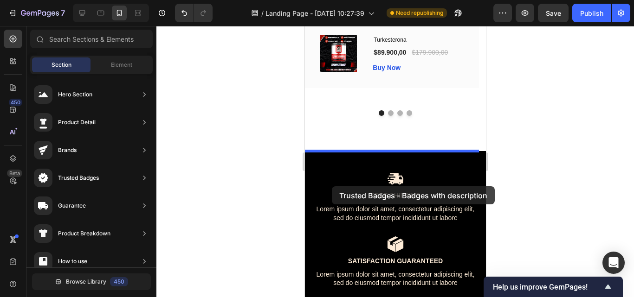
scroll to position [2898, 0]
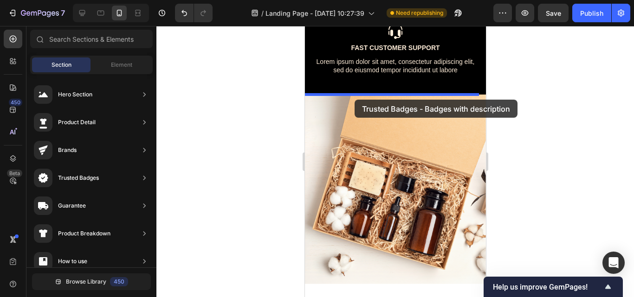
drag, startPoint x: 527, startPoint y: 191, endPoint x: 354, endPoint y: 100, distance: 195.4
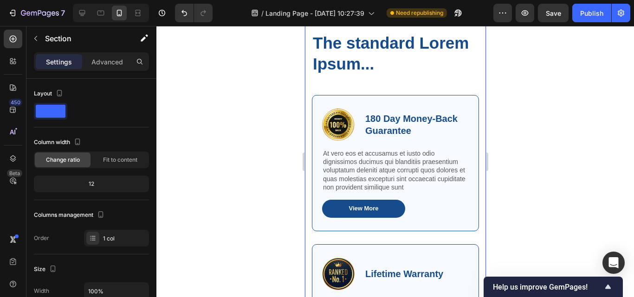
scroll to position [2934, 0]
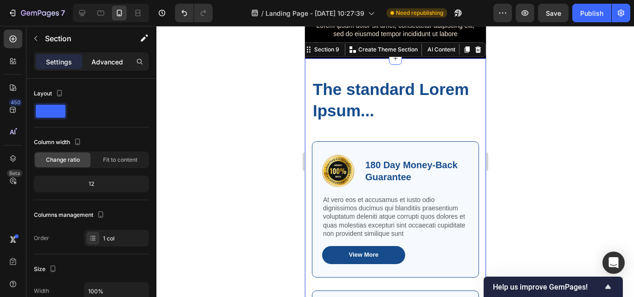
click at [103, 63] on p "Advanced" at bounding box center [107, 62] width 32 height 10
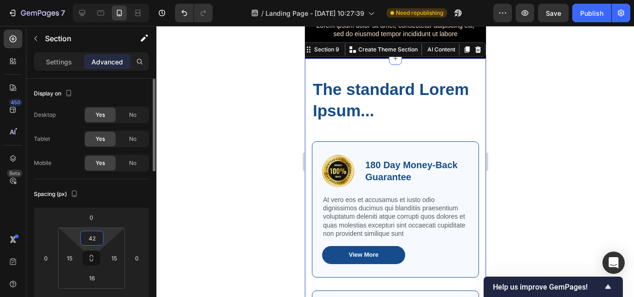
click at [90, 241] on input "42" at bounding box center [92, 239] width 19 height 14
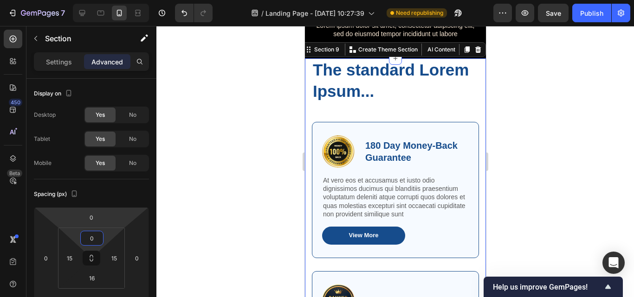
type input "0"
click at [355, 122] on div "The standard Lorem Ipsum... Heading Row Image 180 Day Money-Back Guarantee Text…" at bounding box center [394, 239] width 167 height 362
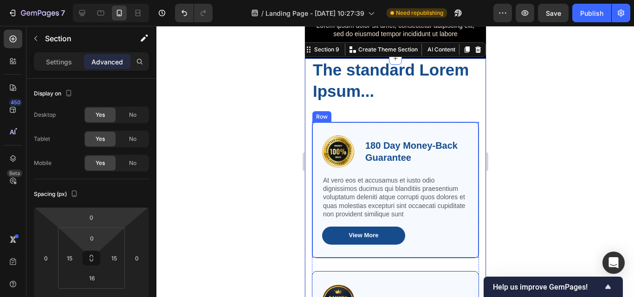
click at [354, 123] on div "Image 180 Day Money-Back Guarantee Text Block Row At vero eos et accusamus et i…" at bounding box center [394, 190] width 167 height 136
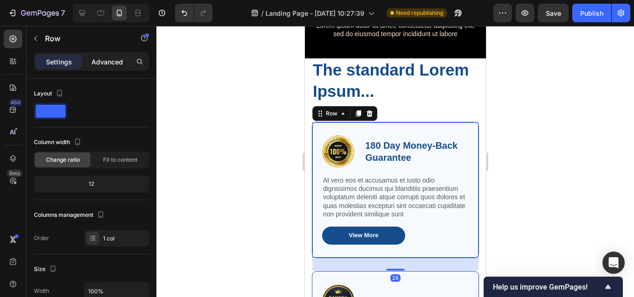
click at [113, 62] on p "Advanced" at bounding box center [107, 62] width 32 height 10
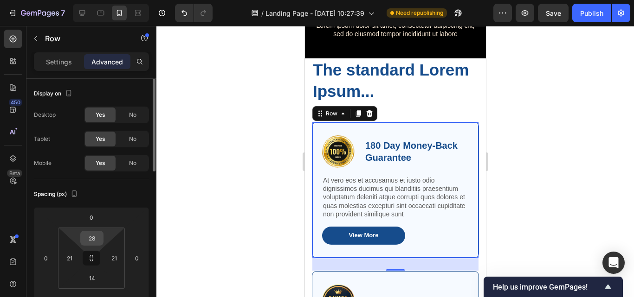
click at [93, 245] on input "28" at bounding box center [92, 239] width 19 height 14
type input "0"
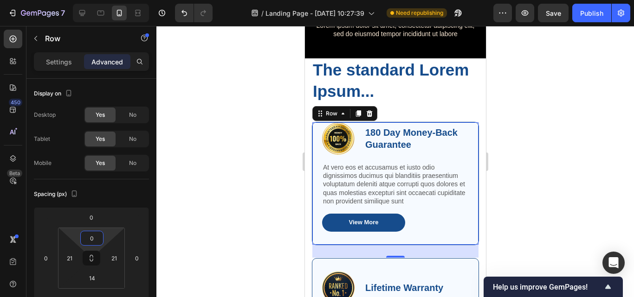
click at [546, 104] on div at bounding box center [395, 161] width 478 height 271
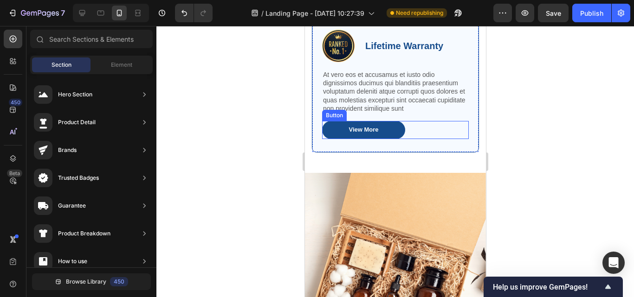
scroll to position [3212, 0]
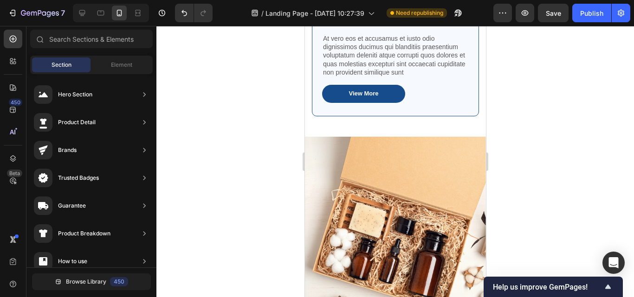
click at [514, 119] on div at bounding box center [395, 161] width 478 height 271
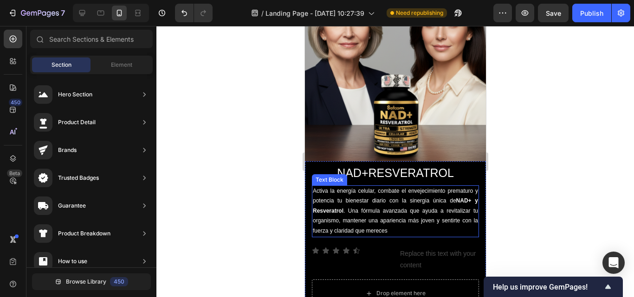
scroll to position [0, 0]
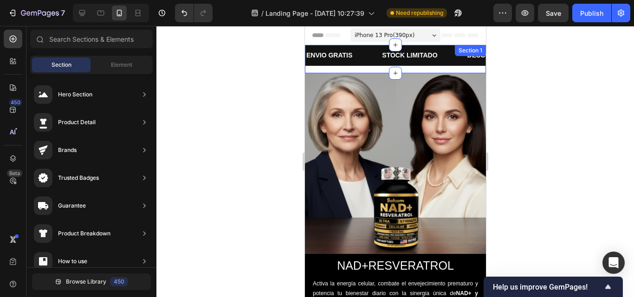
click at [401, 68] on div "ENVIO GRATIS Text Block STOCK LIMITADO Text Block DESCUENTO SOLO POR HOY Text B…" at bounding box center [394, 59] width 181 height 28
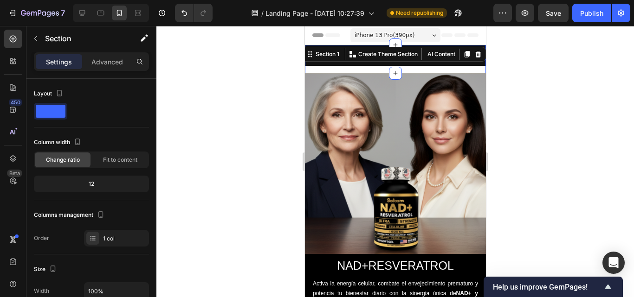
click at [540, 82] on div at bounding box center [395, 161] width 478 height 271
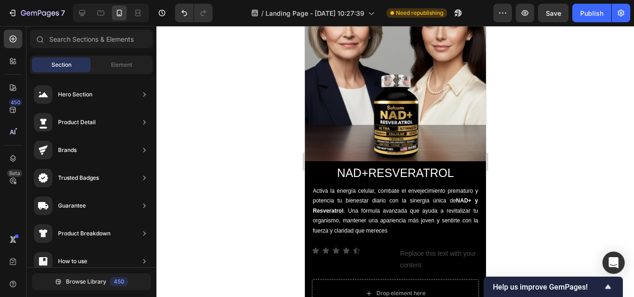
scroll to position [371, 0]
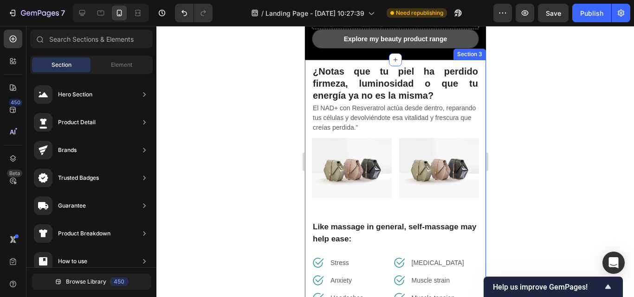
click at [474, 103] on div "¿Notas que tu piel ha perdido firmeza, luminosidad o que tu energía ya no es la…" at bounding box center [394, 196] width 181 height 272
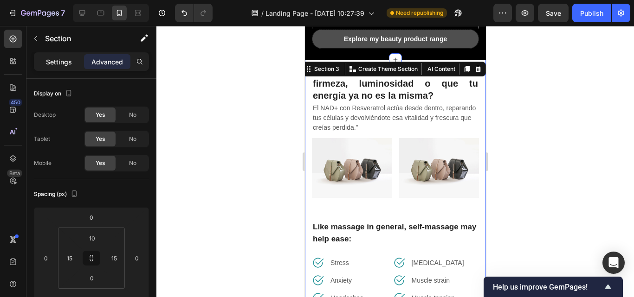
click at [72, 63] on div "Settings" at bounding box center [59, 61] width 46 height 15
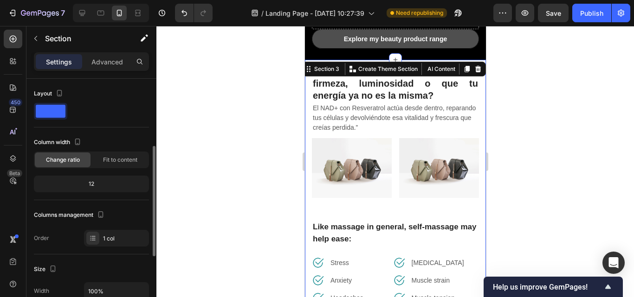
scroll to position [139, 0]
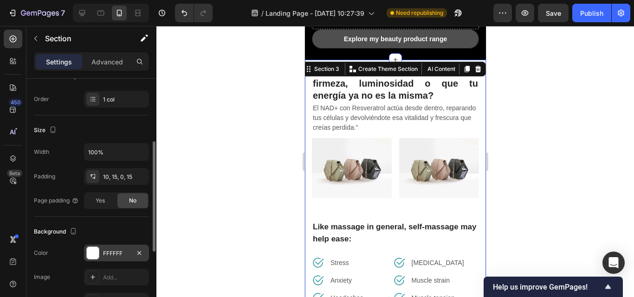
click at [96, 249] on div at bounding box center [93, 253] width 12 height 12
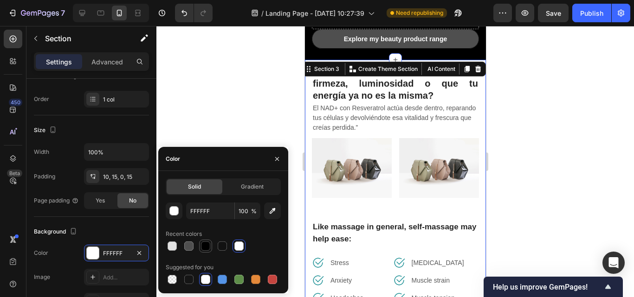
click at [207, 244] on div at bounding box center [205, 246] width 9 height 9
type input "000000"
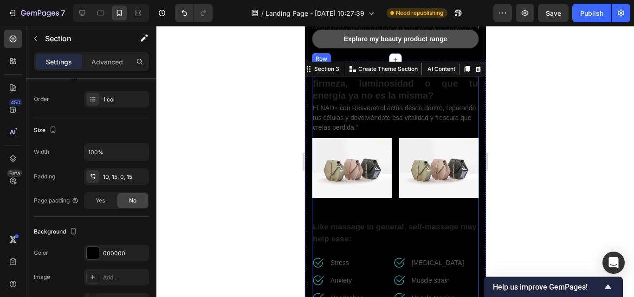
click at [559, 172] on div at bounding box center [395, 161] width 478 height 271
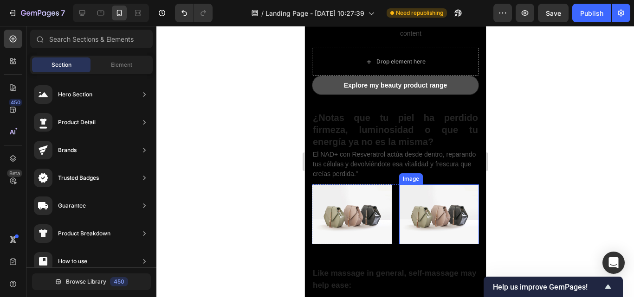
scroll to position [278, 0]
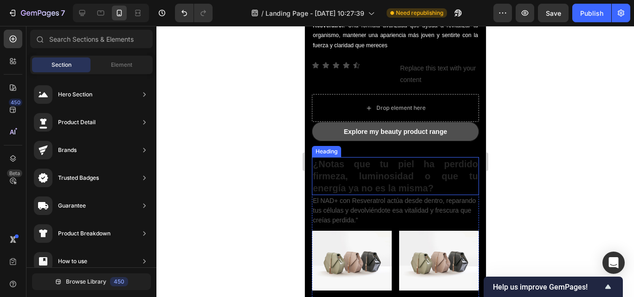
click at [351, 164] on h2 "¿Notas que tu piel ha perdido firmeza, luminosidad o que tu energía ya no es la…" at bounding box center [394, 176] width 167 height 38
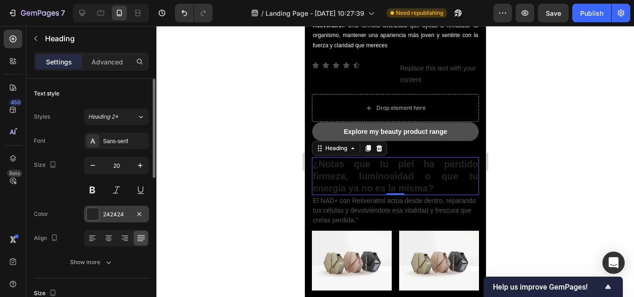
click at [91, 220] on div at bounding box center [92, 214] width 13 height 13
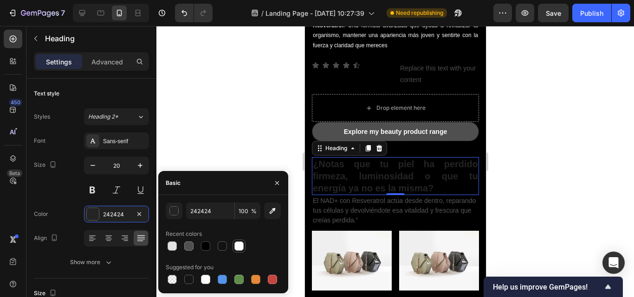
click at [241, 246] on div at bounding box center [238, 246] width 9 height 9
type input "FFFFFF"
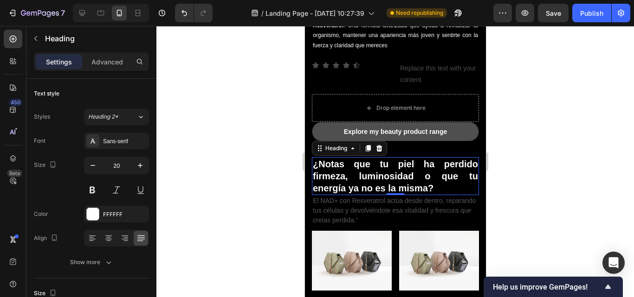
click at [520, 174] on div at bounding box center [395, 161] width 478 height 271
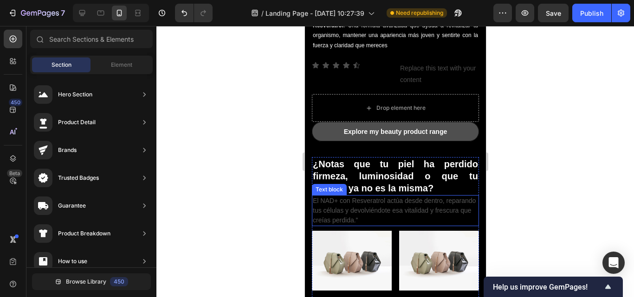
click at [368, 207] on p "El NAD+ con Resveratrol actúa desde dentro, reparando tus células y devolviéndo…" at bounding box center [394, 210] width 165 height 29
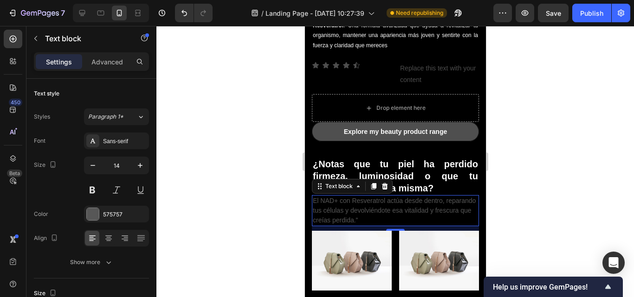
scroll to position [325, 0]
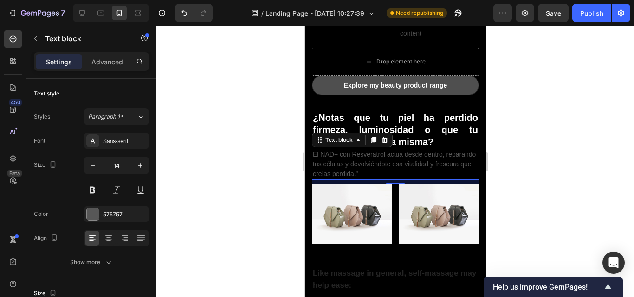
click at [368, 158] on p "El NAD+ con Resveratrol actúa desde dentro, reparando tus células y devolviéndo…" at bounding box center [394, 164] width 165 height 29
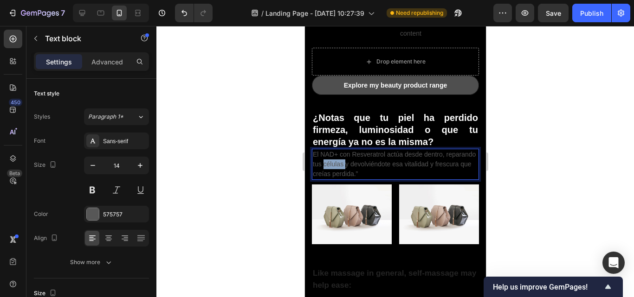
click at [368, 158] on p "El NAD+ con Resveratrol actúa desde dentro, reparando tus células y devolviéndo…" at bounding box center [394, 164] width 165 height 29
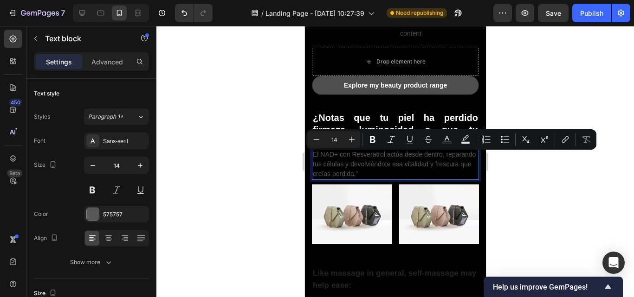
click at [403, 165] on p "El NAD+ con Resveratrol actúa desde dentro, reparando tus células y devolviéndo…" at bounding box center [394, 164] width 165 height 29
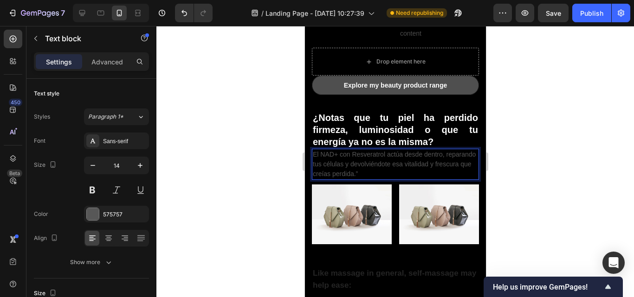
click at [403, 165] on p "El NAD+ con Resveratrol actúa desde dentro, reparando tus células y devolviéndo…" at bounding box center [394, 164] width 165 height 29
click at [96, 219] on div at bounding box center [93, 214] width 12 height 12
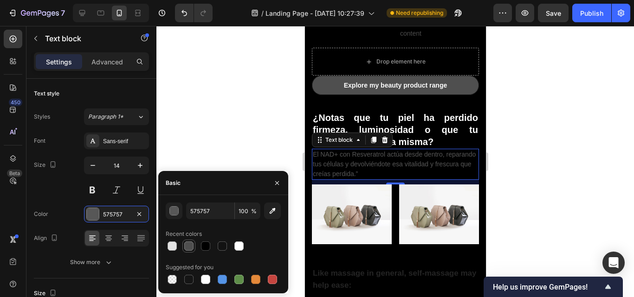
click at [186, 245] on div at bounding box center [188, 246] width 9 height 9
click at [174, 245] on div at bounding box center [172, 246] width 9 height 9
type input "E2E2E2"
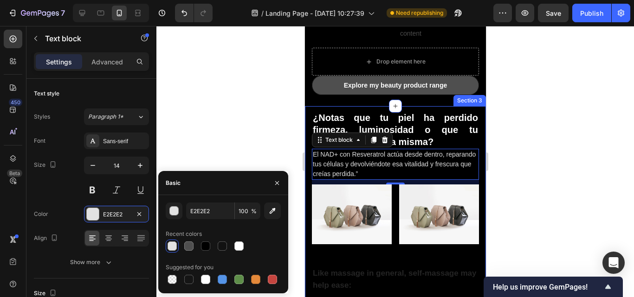
click at [542, 143] on div at bounding box center [395, 161] width 478 height 271
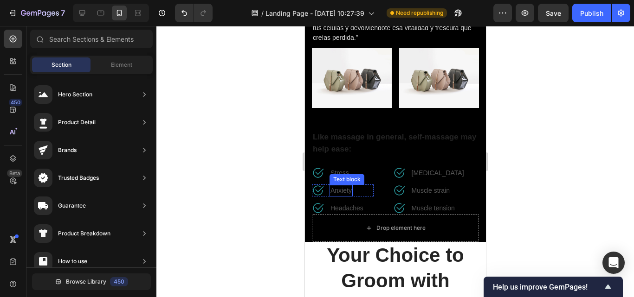
scroll to position [464, 0]
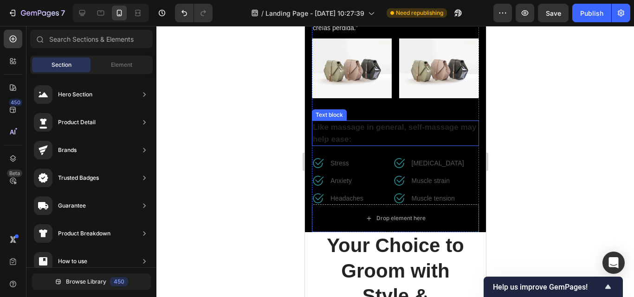
click at [370, 123] on p "Like massage in general, self-massage may help ease:" at bounding box center [394, 134] width 165 height 24
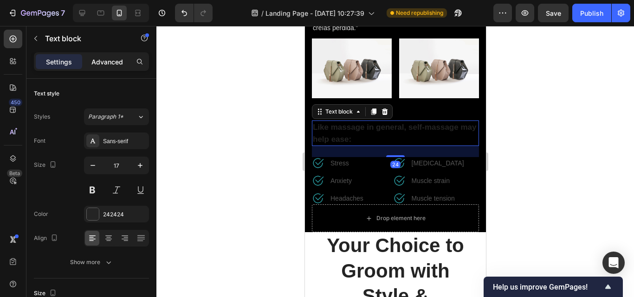
click at [119, 60] on p "Advanced" at bounding box center [107, 62] width 32 height 10
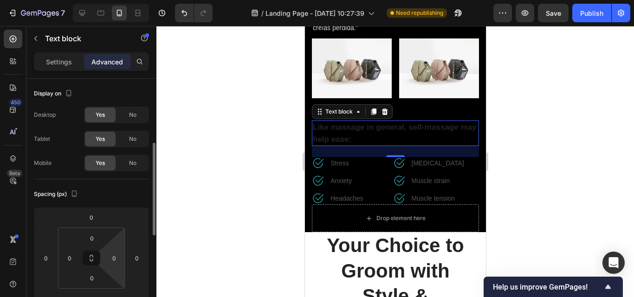
scroll to position [93, 0]
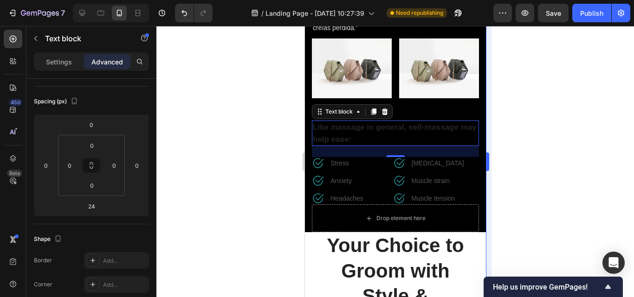
click at [528, 152] on div at bounding box center [395, 161] width 478 height 271
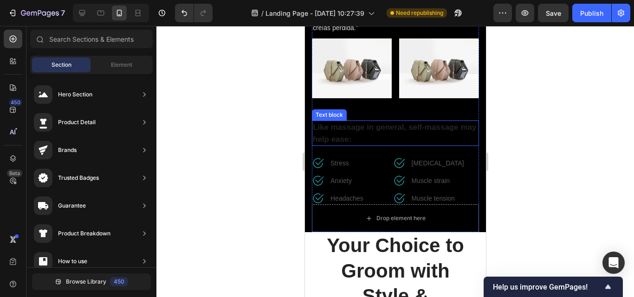
click at [340, 123] on p "Like massage in general, self-massage may help ease:" at bounding box center [394, 134] width 165 height 24
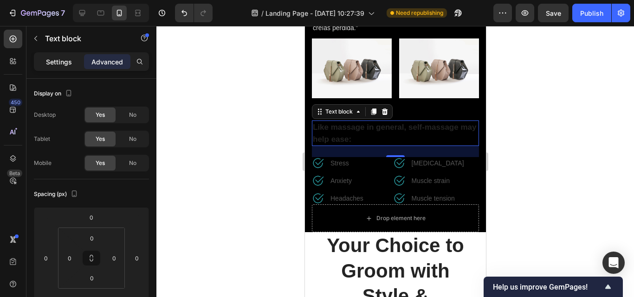
click at [65, 63] on p "Settings" at bounding box center [59, 62] width 26 height 10
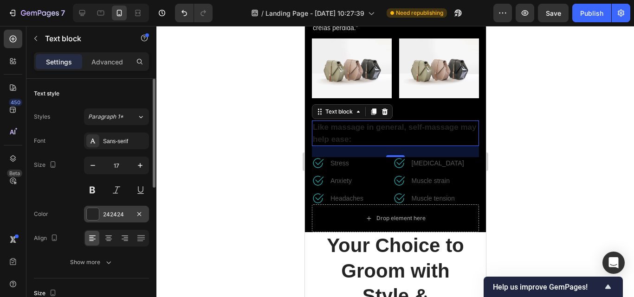
click at [93, 213] on div at bounding box center [93, 214] width 12 height 12
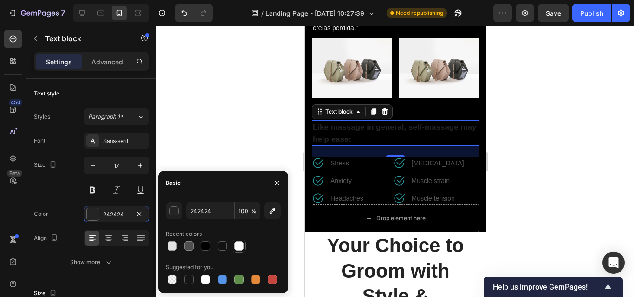
click at [236, 247] on div at bounding box center [238, 246] width 9 height 9
type input "FFFFFF"
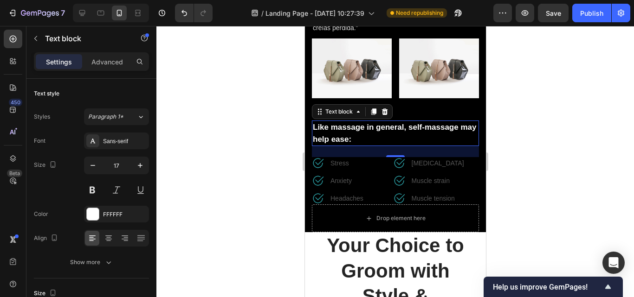
click at [522, 124] on div at bounding box center [395, 161] width 478 height 271
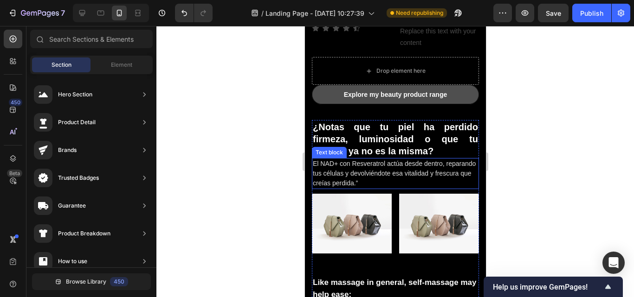
scroll to position [325, 0]
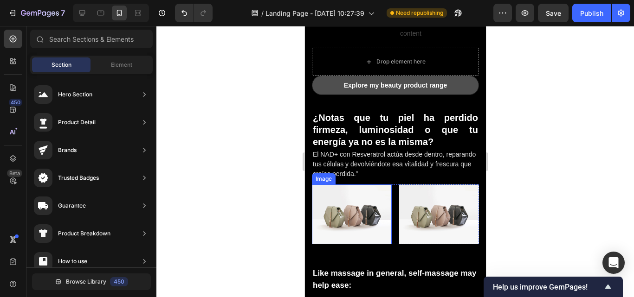
click at [385, 230] on img at bounding box center [351, 215] width 80 height 60
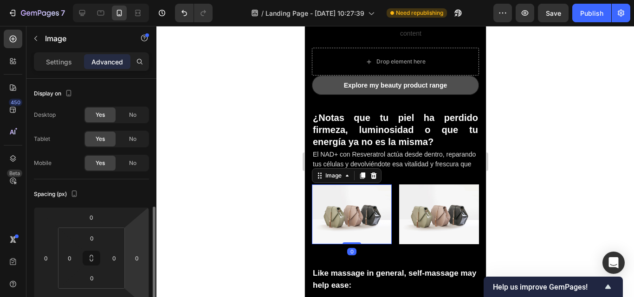
scroll to position [93, 0]
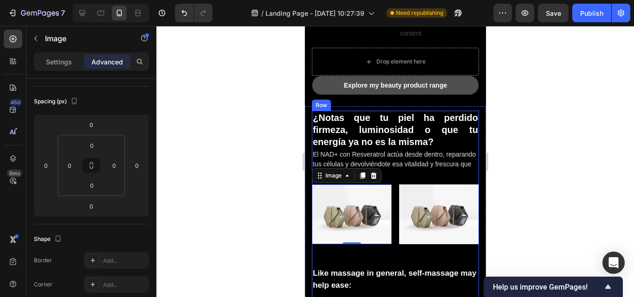
click at [364, 255] on div "¿Notas que tu piel ha perdido firmeza, luminosidad o que tu energía ya no es la…" at bounding box center [394, 231] width 167 height 240
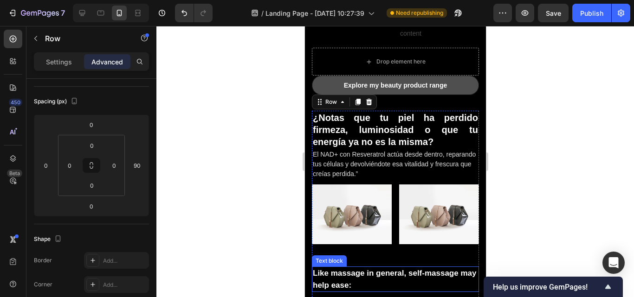
scroll to position [0, 0]
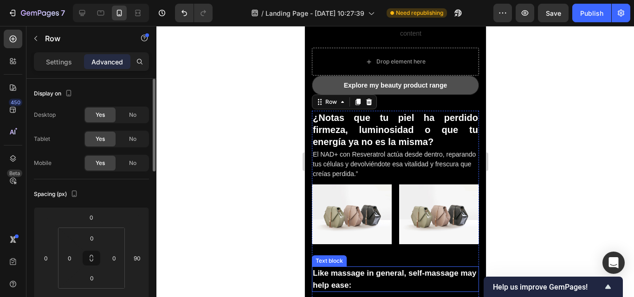
click at [336, 268] on p "Like massage in general, self-massage may help ease:" at bounding box center [394, 280] width 165 height 24
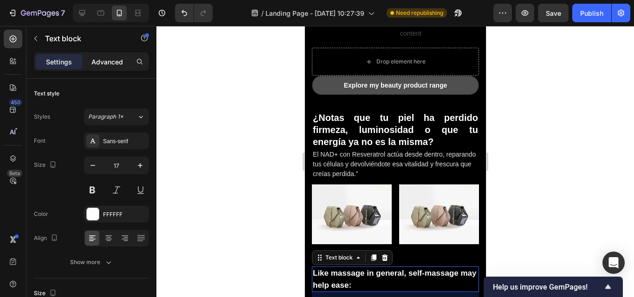
click at [109, 66] on div "Advanced" at bounding box center [107, 61] width 46 height 15
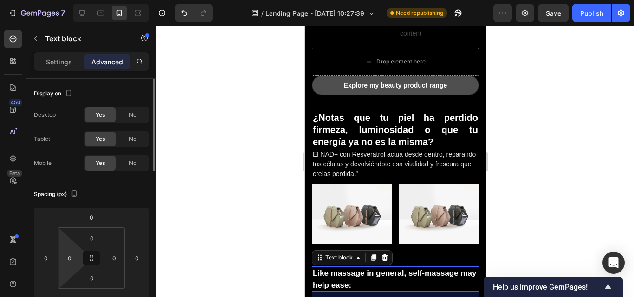
scroll to position [93, 0]
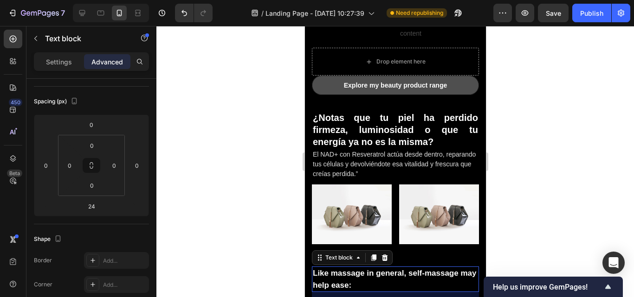
click at [527, 169] on div at bounding box center [395, 161] width 478 height 271
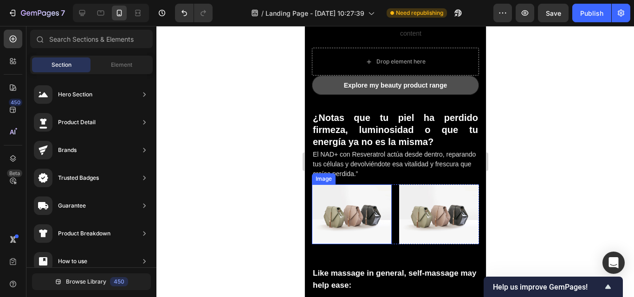
scroll to position [278, 0]
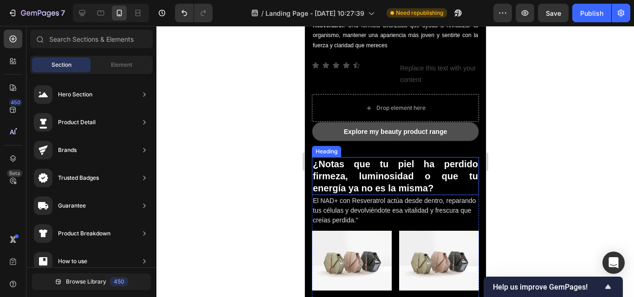
click at [411, 195] on div "El NAD+ con Resveratrol actúa desde dentro, reparando tus células y devolviéndo…" at bounding box center [394, 210] width 167 height 31
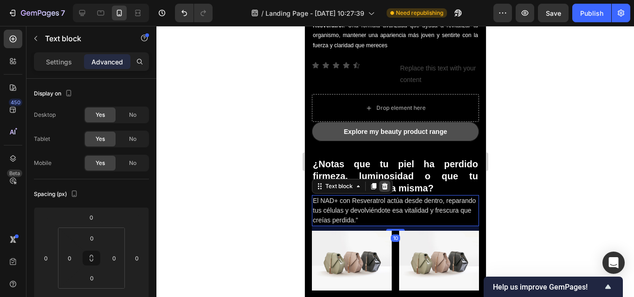
click at [386, 185] on div at bounding box center [384, 186] width 11 height 11
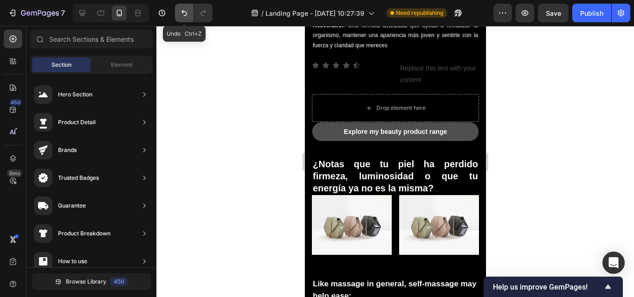
click at [186, 12] on icon "Undo/Redo" at bounding box center [184, 12] width 9 height 9
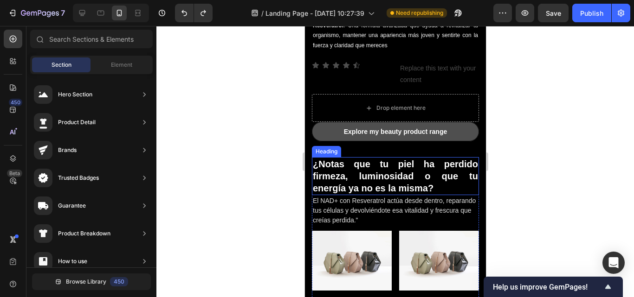
click at [414, 185] on h2 "¿Notas que tu piel ha perdido firmeza, luminosidad o que tu energía ya no es la…" at bounding box center [394, 176] width 167 height 38
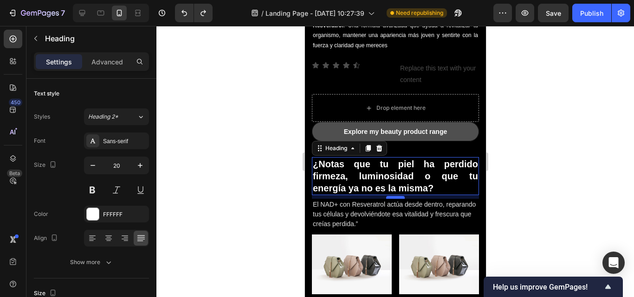
drag, startPoint x: 386, startPoint y: 186, endPoint x: 826, endPoint y: 200, distance: 440.6
click at [386, 196] on div at bounding box center [395, 197] width 19 height 3
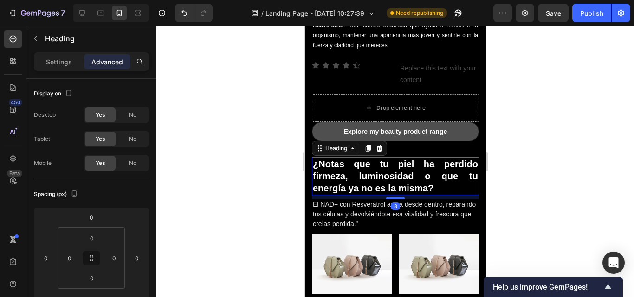
click at [523, 174] on div at bounding box center [395, 161] width 478 height 271
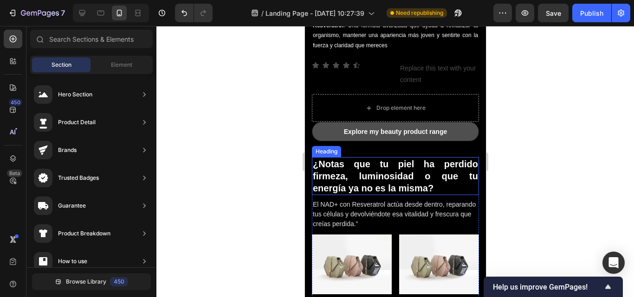
click at [381, 165] on h2 "¿Notas que tu piel ha perdido firmeza, luminosidad o que tu energía ya no es la…" at bounding box center [394, 176] width 167 height 38
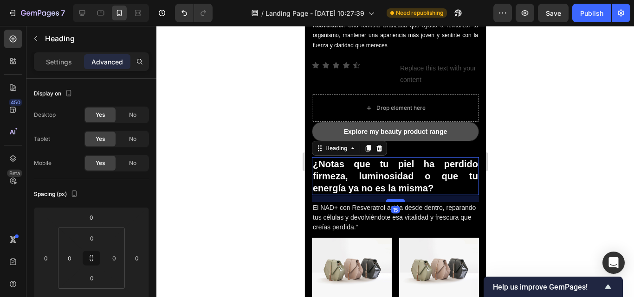
click at [392, 200] on div at bounding box center [395, 201] width 19 height 3
type input "15"
click at [524, 176] on div at bounding box center [395, 161] width 478 height 271
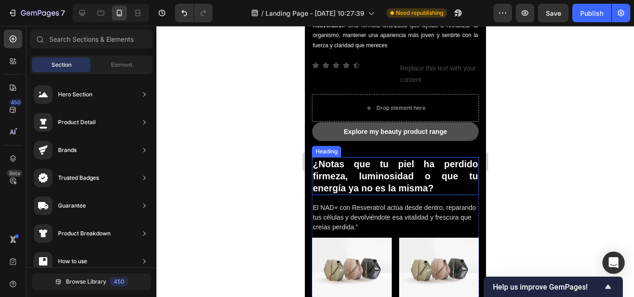
click at [396, 170] on h2 "¿Notas que tu piel ha perdido firmeza, luminosidad o que tu energía ya no es la…" at bounding box center [394, 176] width 167 height 38
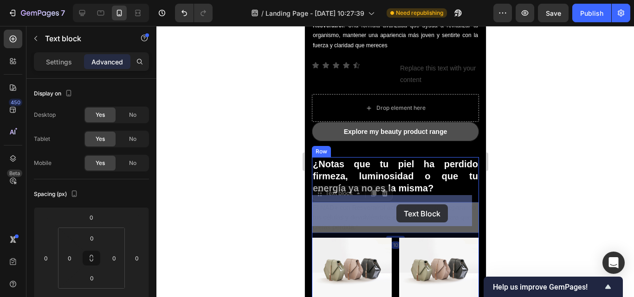
drag, startPoint x: 393, startPoint y: 197, endPoint x: 396, endPoint y: 205, distance: 7.9
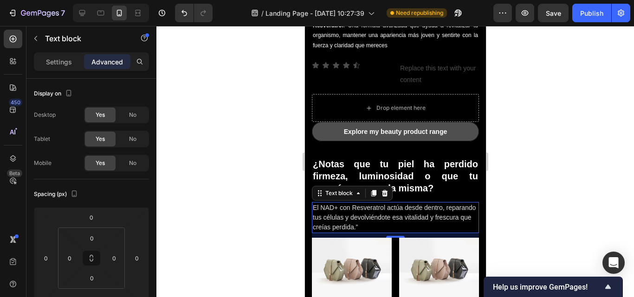
click at [509, 187] on div at bounding box center [395, 161] width 478 height 271
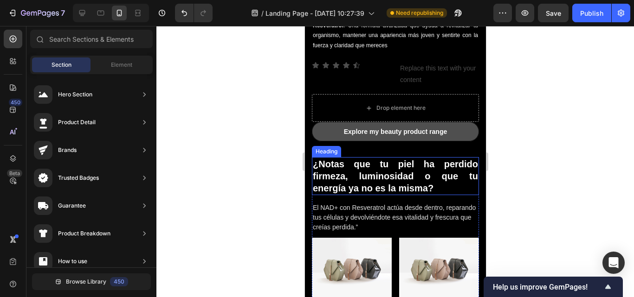
click at [400, 185] on h2 "¿Notas que tu piel ha perdido firmeza, luminosidad o que tu energía ya no es la…" at bounding box center [394, 176] width 167 height 38
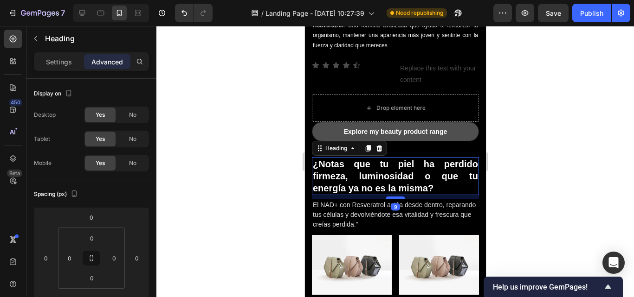
click at [390, 197] on div at bounding box center [395, 198] width 19 height 3
type input "9"
click at [501, 178] on div at bounding box center [395, 161] width 478 height 271
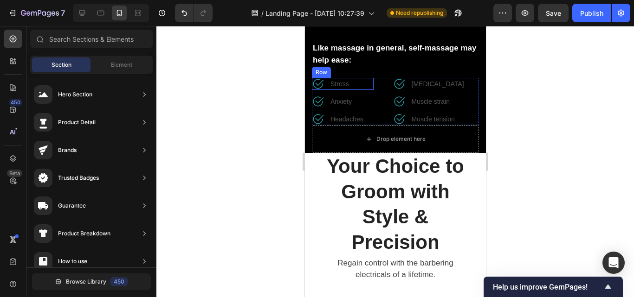
scroll to position [557, 0]
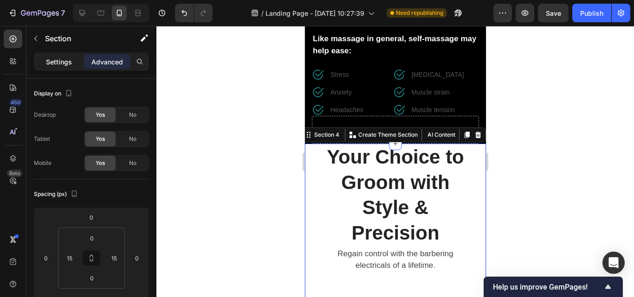
click at [67, 60] on p "Settings" at bounding box center [59, 62] width 26 height 10
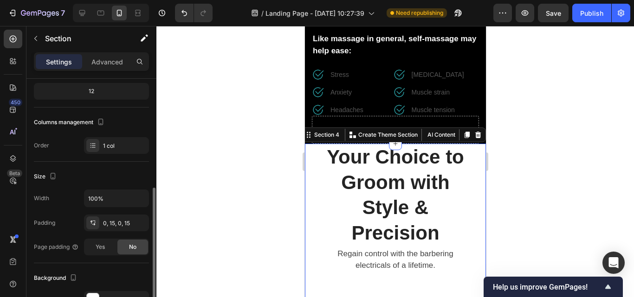
scroll to position [139, 0]
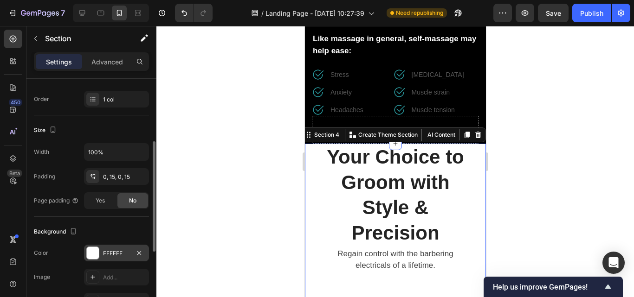
click at [94, 255] on div at bounding box center [93, 253] width 12 height 12
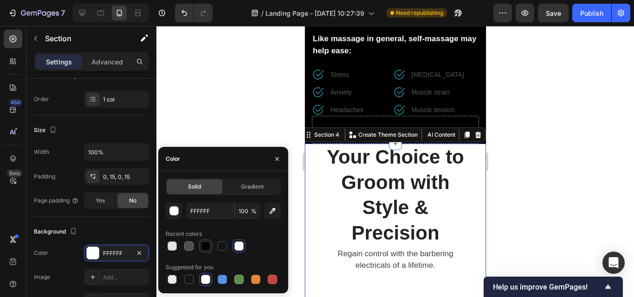
click at [203, 248] on div at bounding box center [205, 246] width 9 height 9
type input "000000"
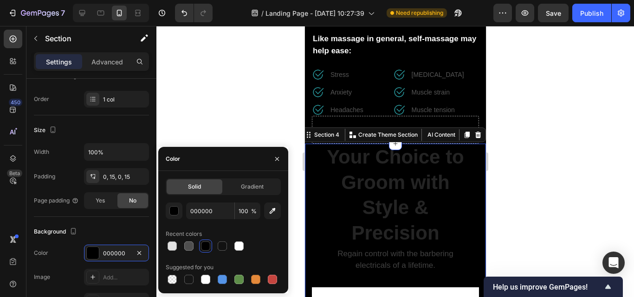
click at [542, 150] on div at bounding box center [395, 161] width 478 height 271
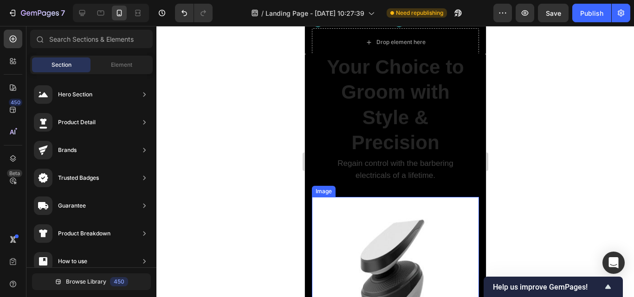
scroll to position [557, 0]
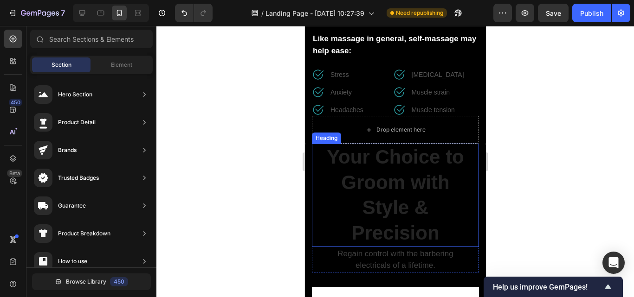
click at [388, 169] on p "Your Choice to Groom with Style & Precision" at bounding box center [395, 195] width 150 height 101
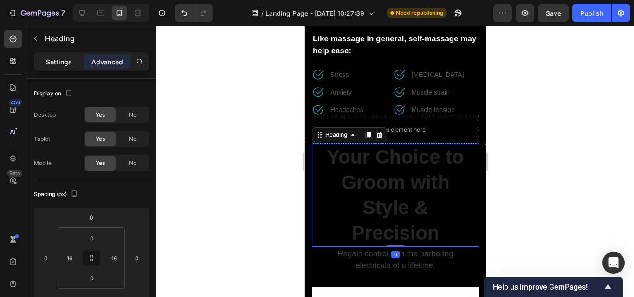
click at [55, 64] on p "Settings" at bounding box center [59, 62] width 26 height 10
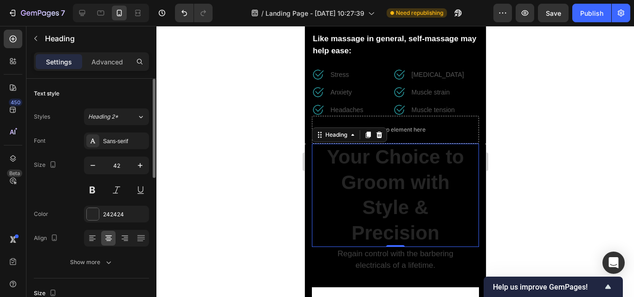
scroll to position [46, 0]
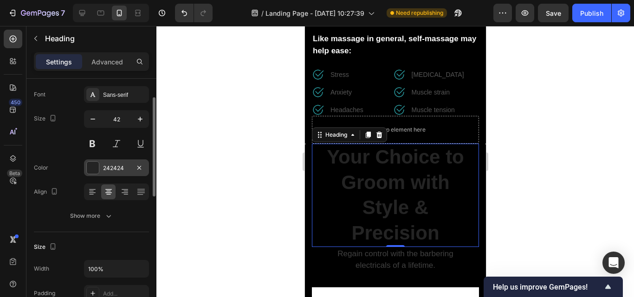
click at [94, 164] on div at bounding box center [93, 168] width 12 height 12
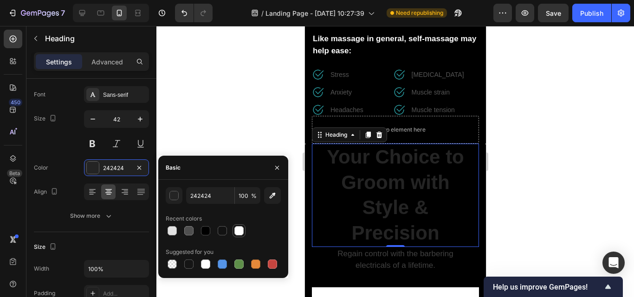
click at [239, 226] on div at bounding box center [238, 231] width 11 height 11
type input "FFFFFF"
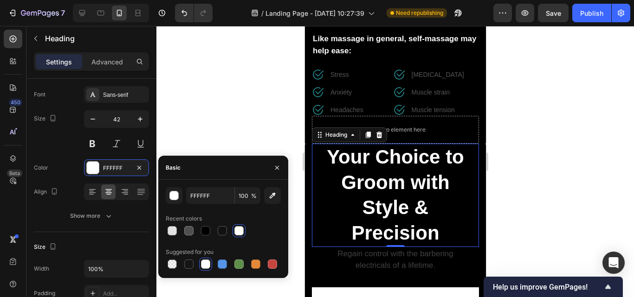
click at [537, 158] on div at bounding box center [395, 161] width 478 height 271
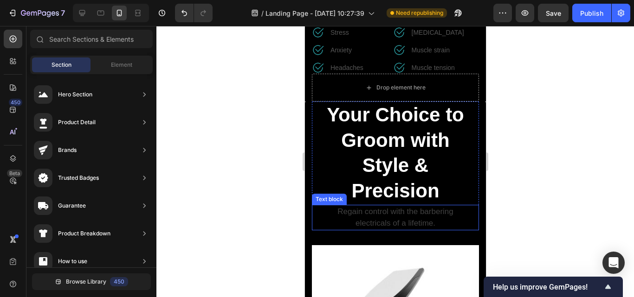
scroll to position [650, 0]
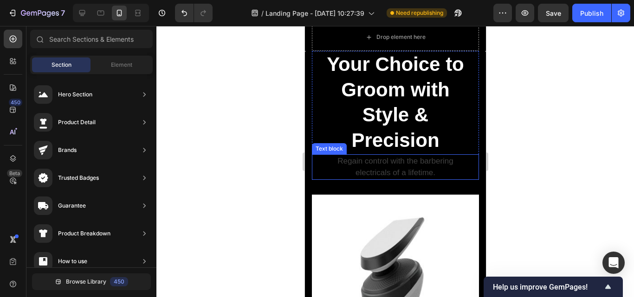
drag, startPoint x: 304, startPoint y: 247, endPoint x: 353, endPoint y: 176, distance: 85.7
click at [387, 167] on p "Regain control with the barbering electricals of a lifetime." at bounding box center [395, 167] width 150 height 24
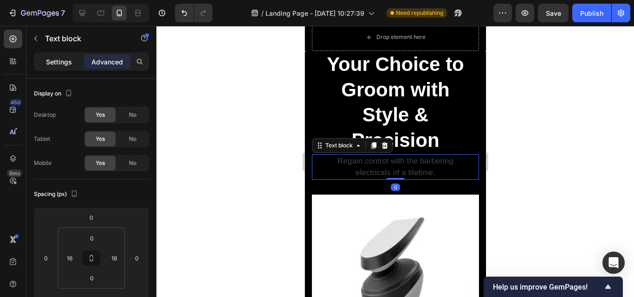
click at [60, 60] on p "Settings" at bounding box center [59, 62] width 26 height 10
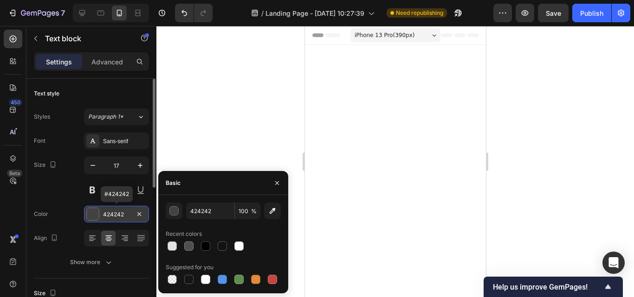
scroll to position [650, 0]
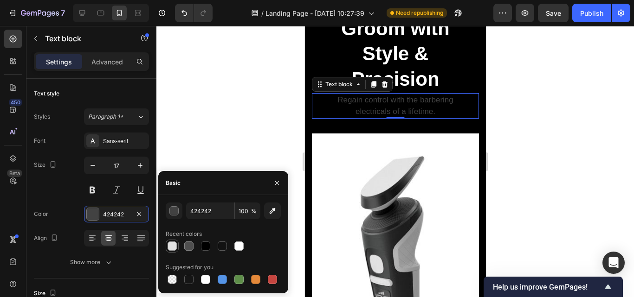
click at [174, 245] on div at bounding box center [172, 246] width 9 height 9
type input "E2E2E2"
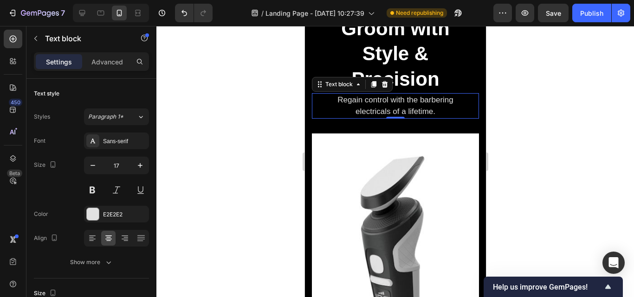
click at [510, 179] on div at bounding box center [395, 161] width 478 height 271
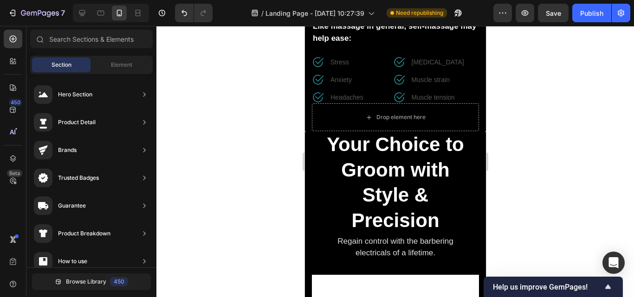
scroll to position [557, 0]
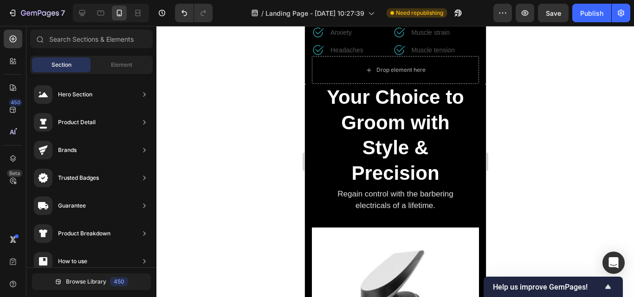
click at [345, 20] on p "Stress" at bounding box center [339, 15] width 19 height 10
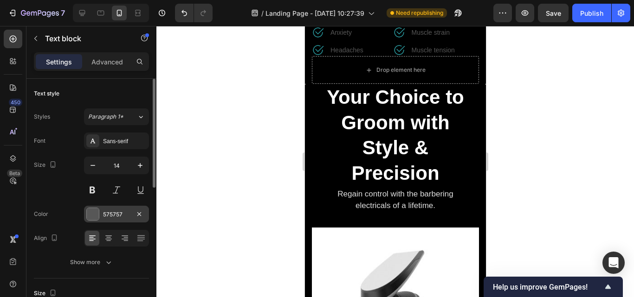
click at [96, 214] on div at bounding box center [93, 214] width 12 height 12
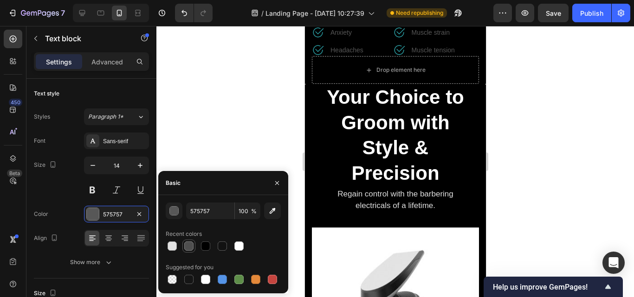
click at [189, 246] on div at bounding box center [188, 246] width 9 height 9
click at [173, 249] on div at bounding box center [172, 246] width 9 height 9
type input "E2E2E2"
click at [345, 38] on p "Anxiety" at bounding box center [340, 33] width 21 height 10
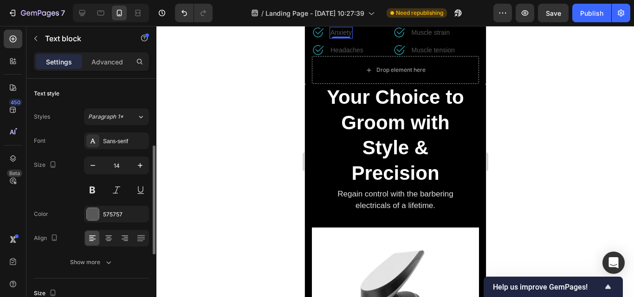
scroll to position [46, 0]
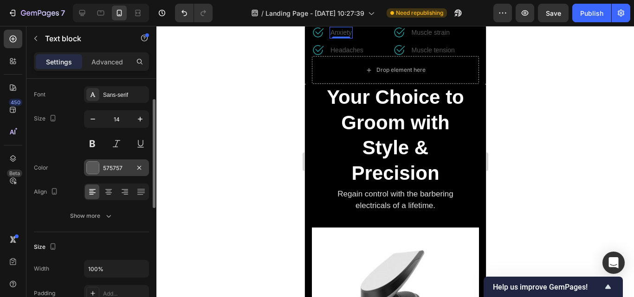
click at [96, 169] on div at bounding box center [93, 168] width 12 height 12
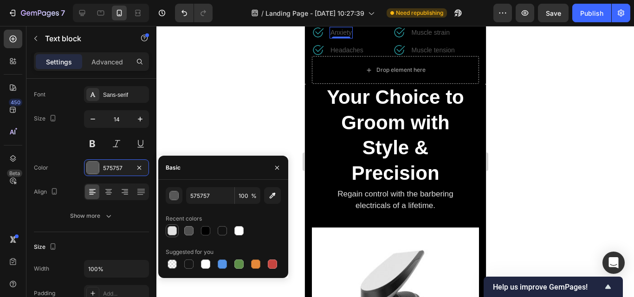
click at [177, 232] on div at bounding box center [172, 231] width 11 height 11
type input "E2E2E2"
click at [428, 20] on p "[MEDICAL_DATA]" at bounding box center [437, 15] width 52 height 10
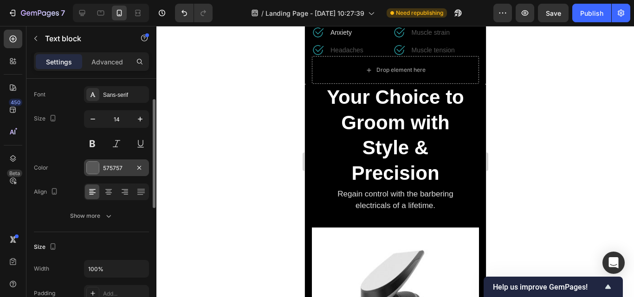
click at [97, 166] on div at bounding box center [93, 168] width 12 height 12
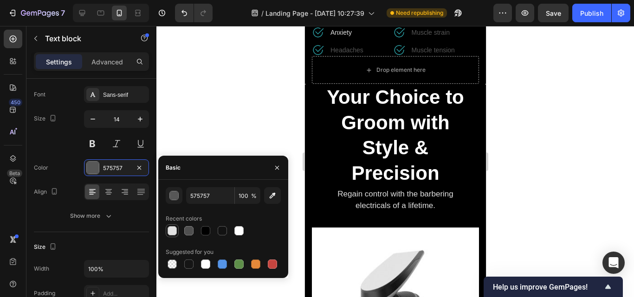
click at [176, 229] on div at bounding box center [172, 230] width 9 height 9
type input "E2E2E2"
click at [419, 38] on p "Muscle strain" at bounding box center [430, 33] width 38 height 10
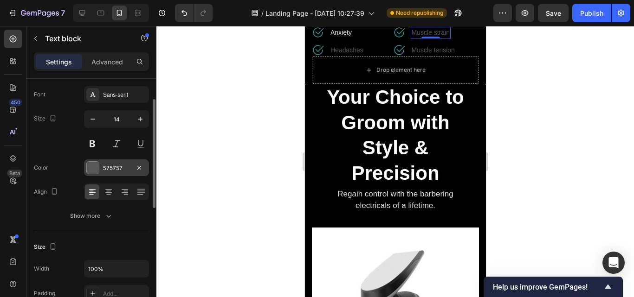
click at [90, 173] on div at bounding box center [93, 168] width 12 height 12
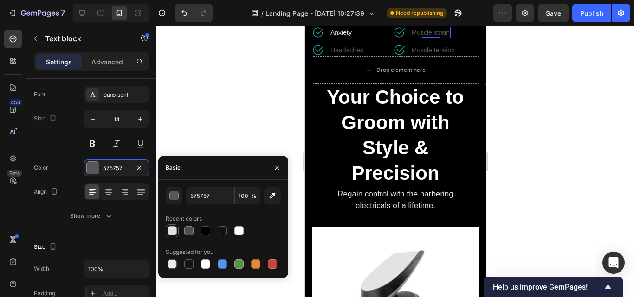
click at [171, 234] on div at bounding box center [172, 230] width 9 height 9
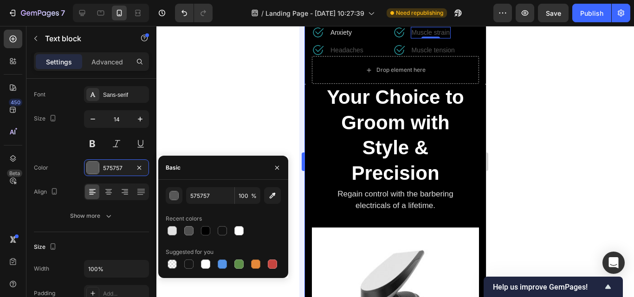
type input "E2E2E2"
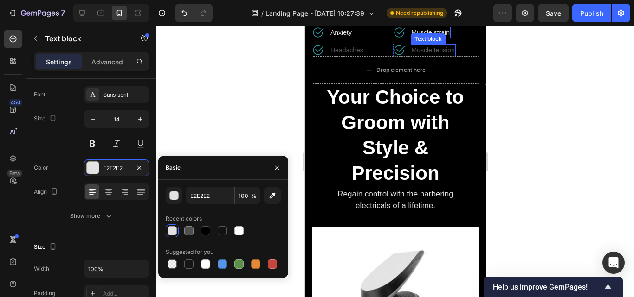
click at [422, 55] on p "Muscle tension" at bounding box center [432, 50] width 43 height 10
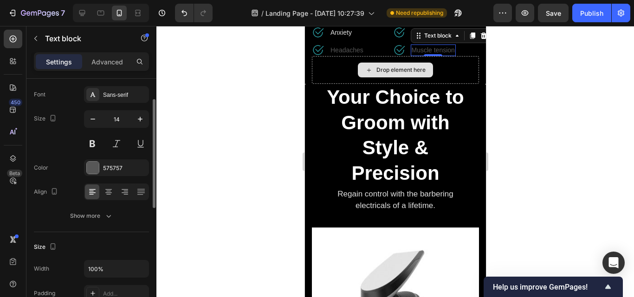
click at [90, 159] on div "Font Sans-serif Size 14 Color 575757 Align Show more" at bounding box center [91, 155] width 115 height 138
click at [94, 165] on div at bounding box center [93, 168] width 12 height 12
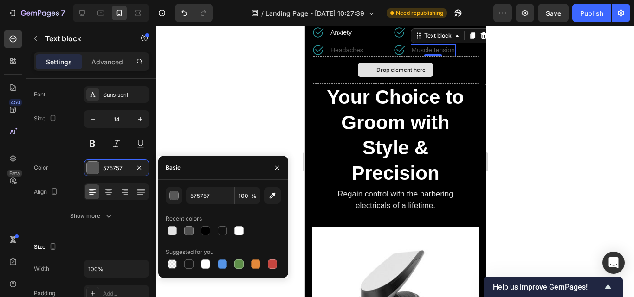
click at [168, 224] on div "Recent colors" at bounding box center [223, 219] width 115 height 15
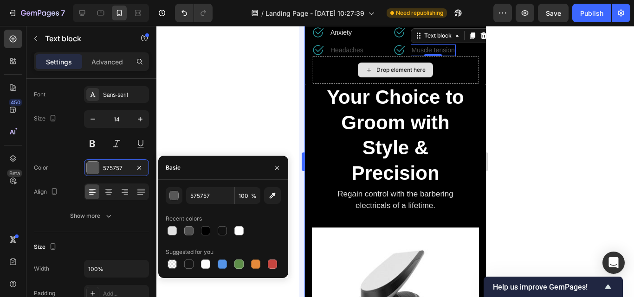
drag, startPoint x: 174, startPoint y: 229, endPoint x: 304, endPoint y: 122, distance: 168.8
click at [174, 229] on div at bounding box center [172, 230] width 9 height 9
type input "E2E2E2"
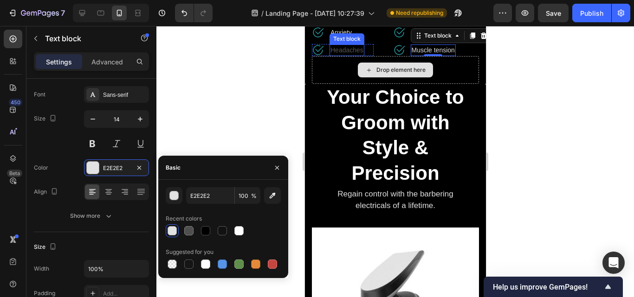
click at [343, 55] on p "Headaches" at bounding box center [346, 50] width 33 height 10
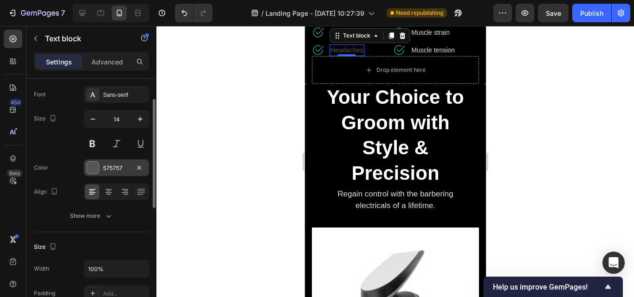
click at [93, 166] on div at bounding box center [93, 168] width 12 height 12
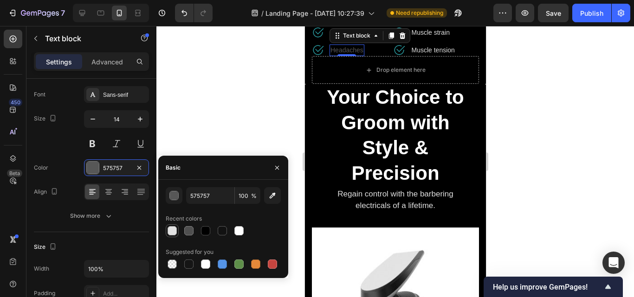
drag, startPoint x: 175, startPoint y: 229, endPoint x: 128, endPoint y: 112, distance: 126.6
click at [175, 229] on div at bounding box center [172, 230] width 9 height 9
type input "E2E2E2"
click at [530, 116] on div at bounding box center [395, 161] width 478 height 271
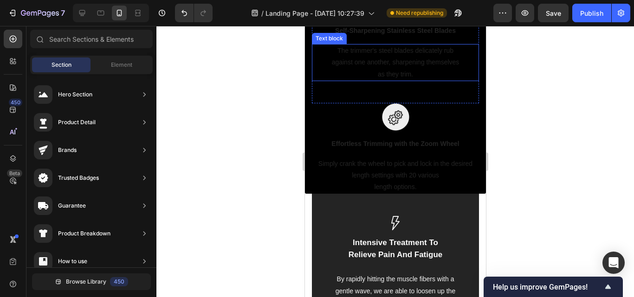
scroll to position [1485, 0]
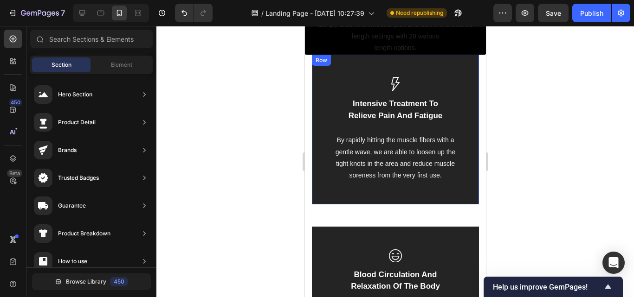
click at [324, 75] on div "Image Intensive Treatment To Relieve Pain And Fatigue Text block By rapidly hit…" at bounding box center [394, 130] width 167 height 150
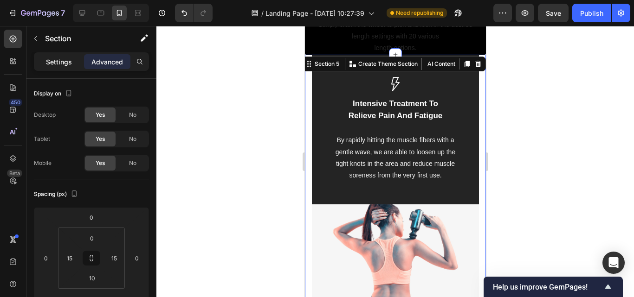
click at [50, 65] on p "Settings" at bounding box center [59, 62] width 26 height 10
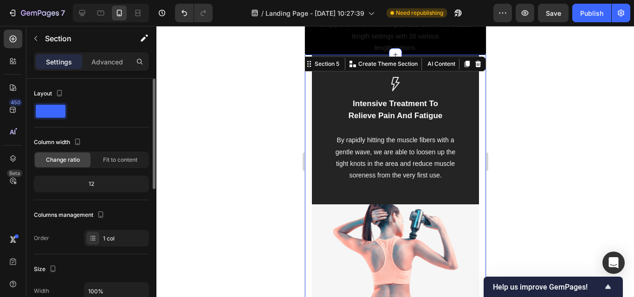
scroll to position [139, 0]
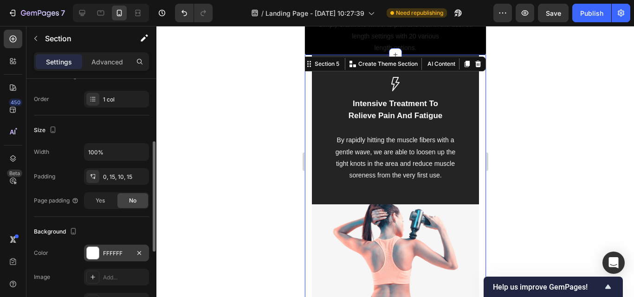
click at [92, 251] on div at bounding box center [93, 253] width 12 height 12
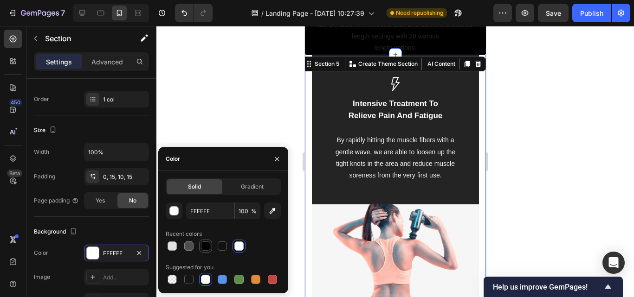
click at [204, 248] on div at bounding box center [205, 246] width 9 height 9
type input "000000"
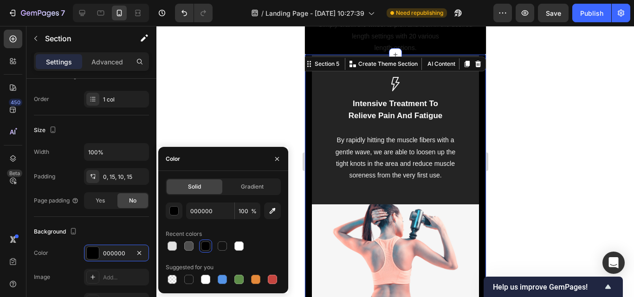
click at [566, 135] on div at bounding box center [395, 161] width 478 height 271
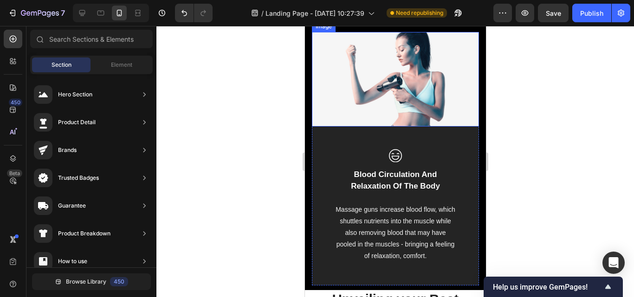
scroll to position [1949, 0]
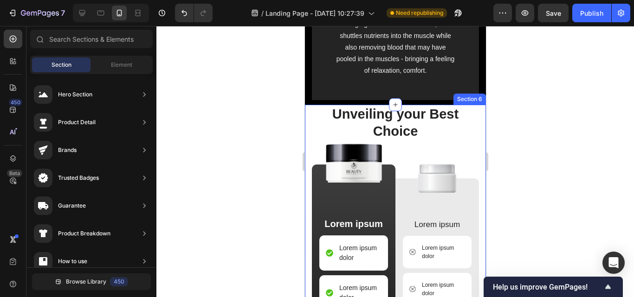
click at [307, 123] on div "Image Unveiling your Best Choice Heading Image Lorem ipsum Text Block Lorem ips…" at bounding box center [394, 293] width 181 height 376
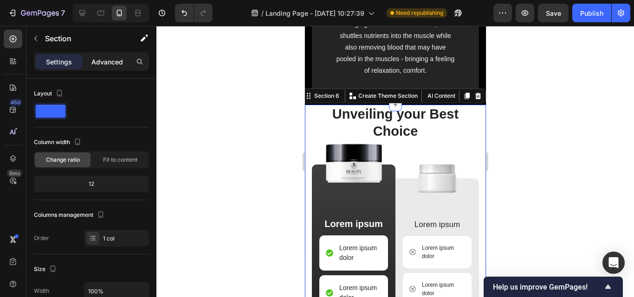
click at [98, 63] on p "Advanced" at bounding box center [107, 62] width 32 height 10
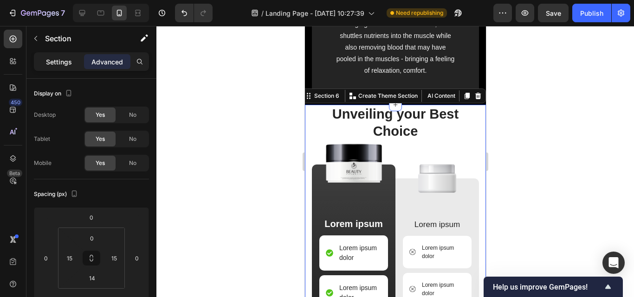
click at [56, 58] on p "Settings" at bounding box center [59, 62] width 26 height 10
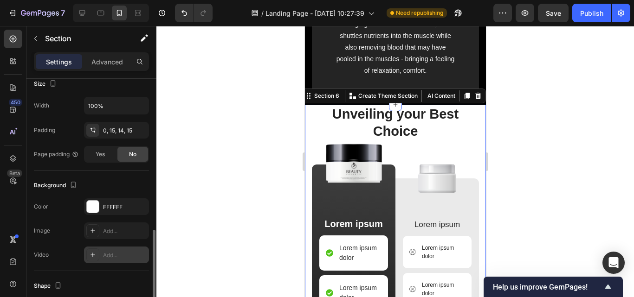
scroll to position [232, 0]
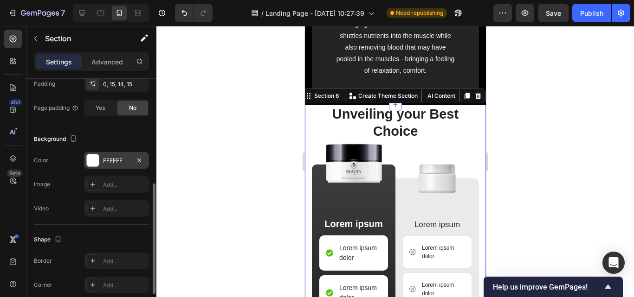
click at [94, 155] on div at bounding box center [93, 161] width 12 height 12
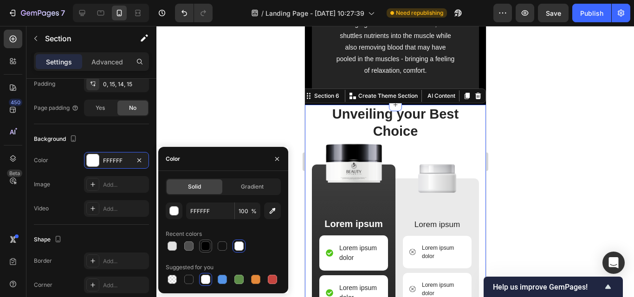
click at [207, 247] on div at bounding box center [205, 246] width 9 height 9
type input "000000"
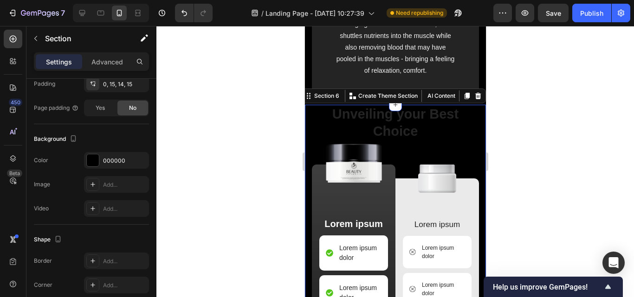
click at [541, 107] on div at bounding box center [395, 161] width 478 height 271
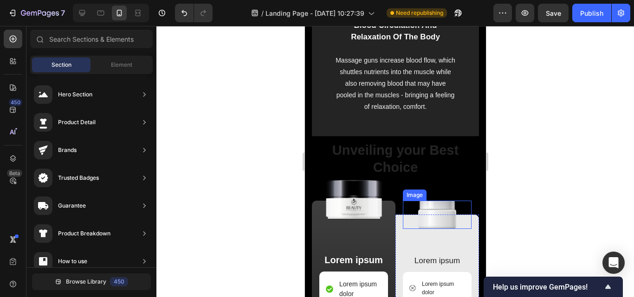
scroll to position [1903, 0]
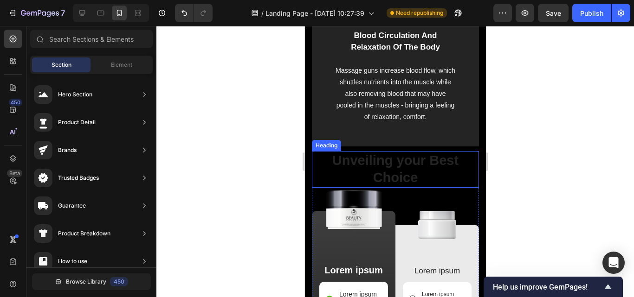
click at [407, 170] on h2 "Unveiling your Best Choice" at bounding box center [394, 169] width 167 height 37
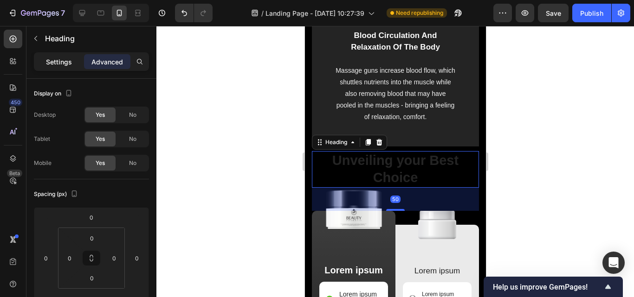
click at [60, 66] on p "Settings" at bounding box center [59, 62] width 26 height 10
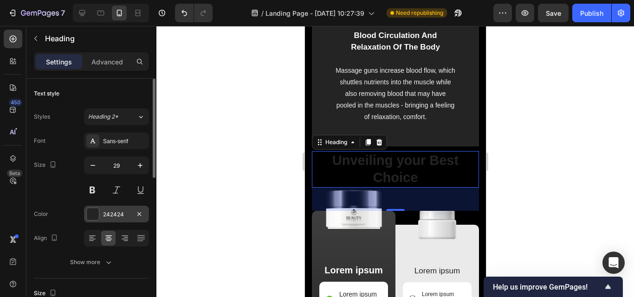
click at [97, 209] on div at bounding box center [93, 214] width 12 height 12
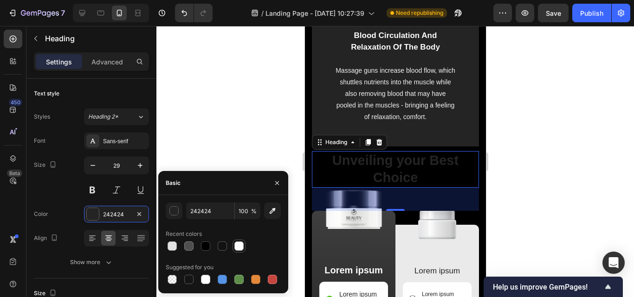
click at [243, 246] on div at bounding box center [238, 246] width 9 height 9
type input "FFFFFF"
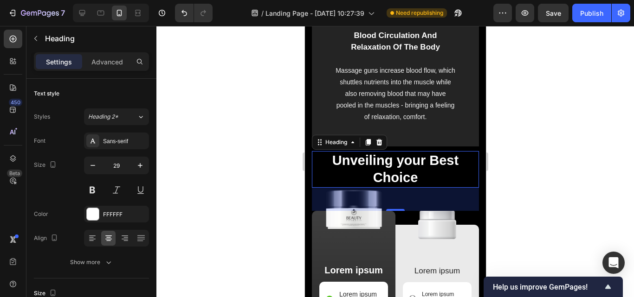
click at [250, 137] on div at bounding box center [395, 161] width 478 height 271
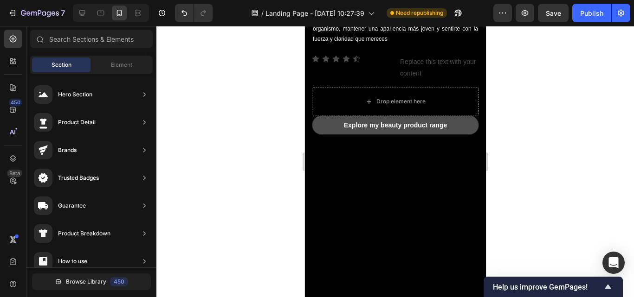
scroll to position [0, 0]
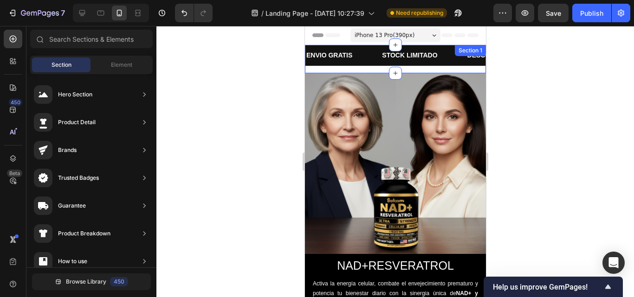
click at [361, 69] on div "ENVIO GRATIS Text Block STOCK LIMITADO Text Block DESCUENTO SOLO POR HOY Text B…" at bounding box center [394, 59] width 181 height 28
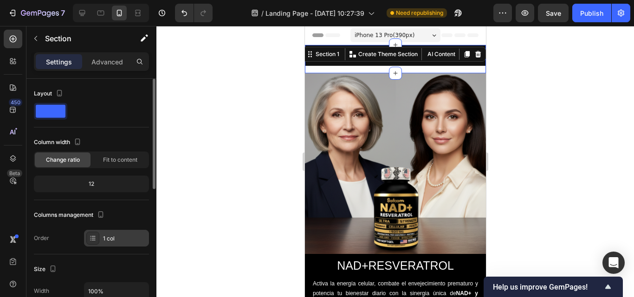
scroll to position [139, 0]
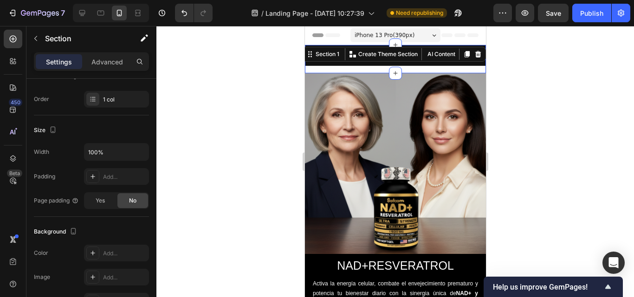
click at [552, 110] on div at bounding box center [395, 161] width 478 height 271
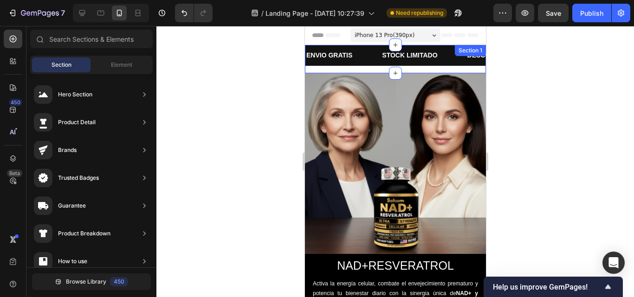
click at [433, 71] on div "ENVIO GRATIS Text Block STOCK LIMITADO Text Block DESCUENTO SOLO POR HOY Text B…" at bounding box center [394, 59] width 181 height 28
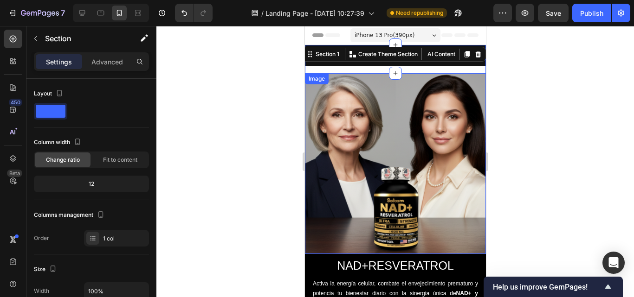
click at [391, 87] on img at bounding box center [394, 163] width 181 height 181
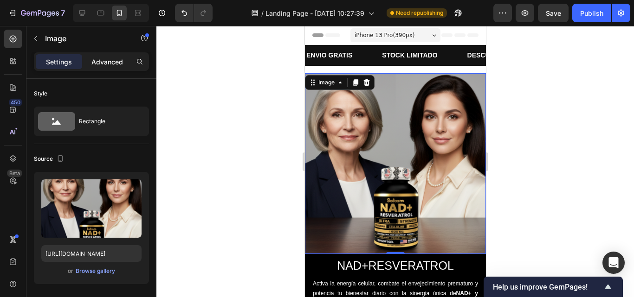
click at [102, 60] on p "Advanced" at bounding box center [107, 62] width 32 height 10
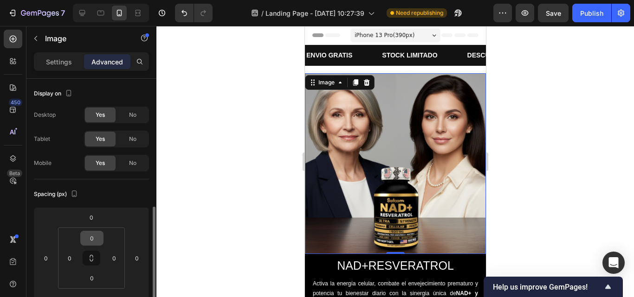
scroll to position [93, 0]
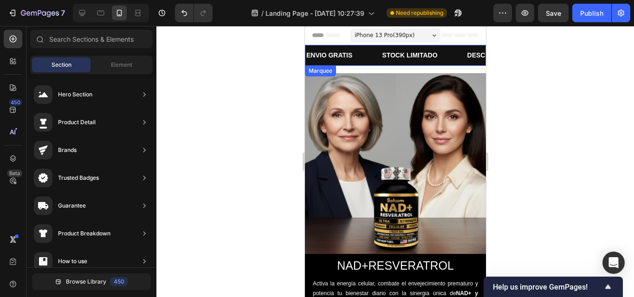
click at [439, 46] on div "ENVIO GRATIS Text Block STOCK LIMITADO Text Block DESCUENTO SOLO POR HOY Text B…" at bounding box center [478, 55] width 347 height 21
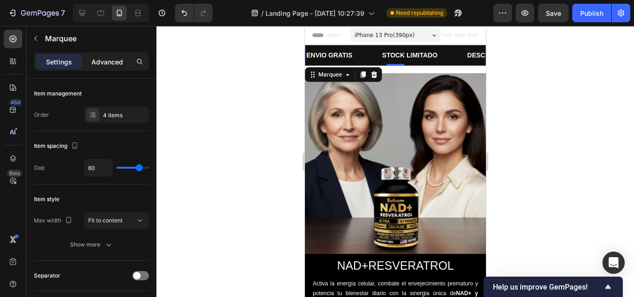
click at [116, 59] on p "Advanced" at bounding box center [107, 62] width 32 height 10
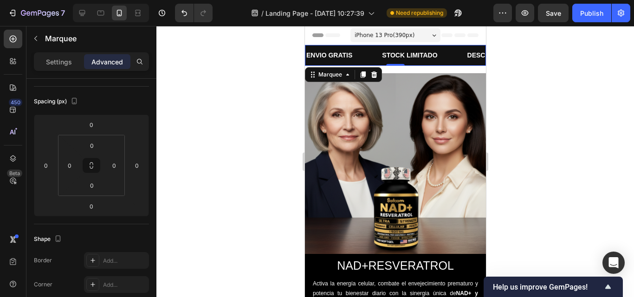
click at [605, 84] on div at bounding box center [395, 161] width 478 height 271
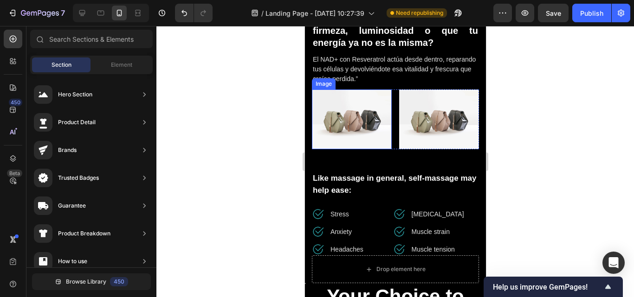
scroll to position [418, 0]
click at [356, 105] on img at bounding box center [351, 119] width 80 height 60
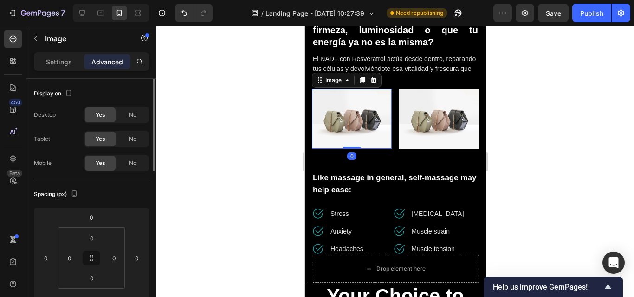
click at [51, 58] on p "Settings" at bounding box center [59, 62] width 26 height 10
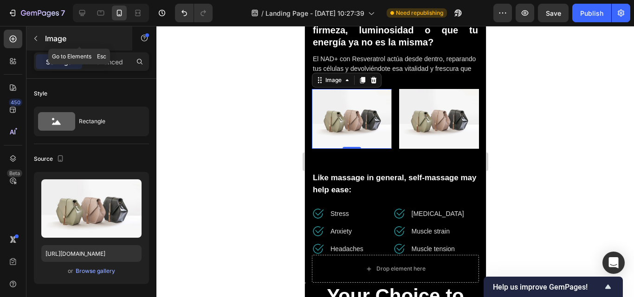
click at [38, 36] on icon "button" at bounding box center [35, 38] width 7 height 7
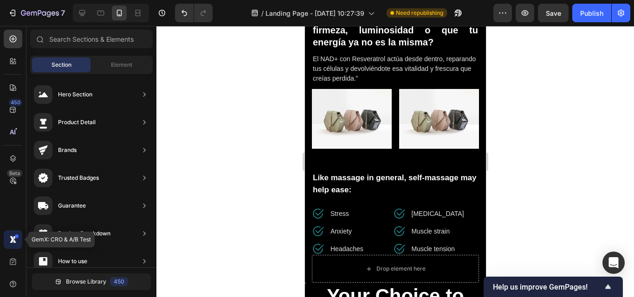
click at [8, 242] on icon at bounding box center [12, 239] width 9 height 9
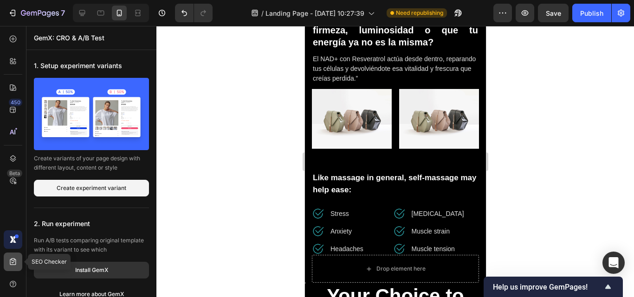
click at [15, 264] on icon at bounding box center [12, 262] width 9 height 9
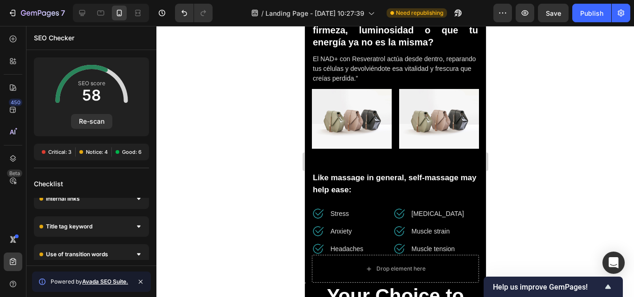
scroll to position [139, 0]
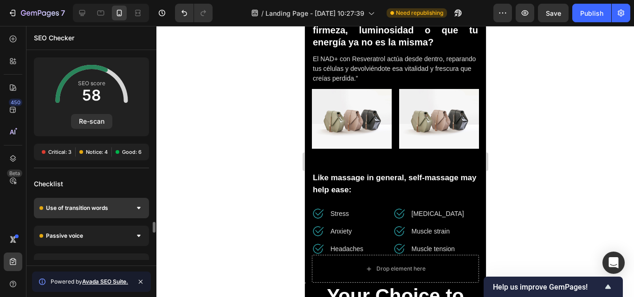
click at [129, 209] on div "Use of transition words" at bounding box center [91, 208] width 115 height 20
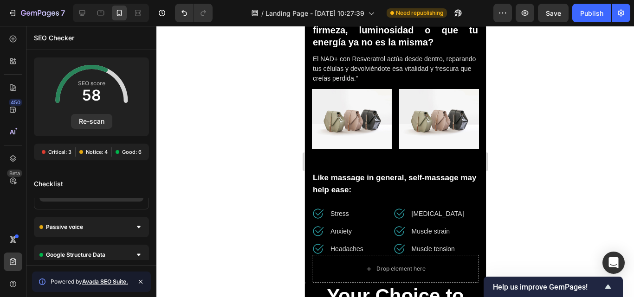
scroll to position [278, 0]
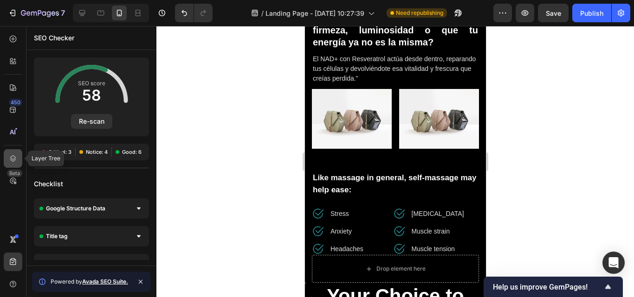
click at [13, 159] on icon at bounding box center [12, 158] width 9 height 9
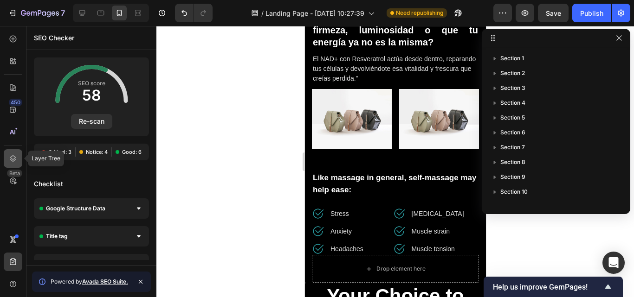
click at [13, 159] on icon at bounding box center [12, 158] width 9 height 9
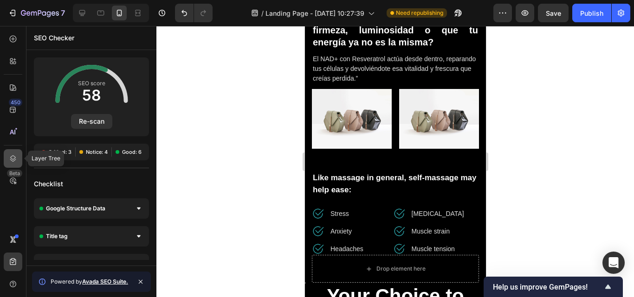
click at [13, 159] on icon at bounding box center [12, 158] width 9 height 9
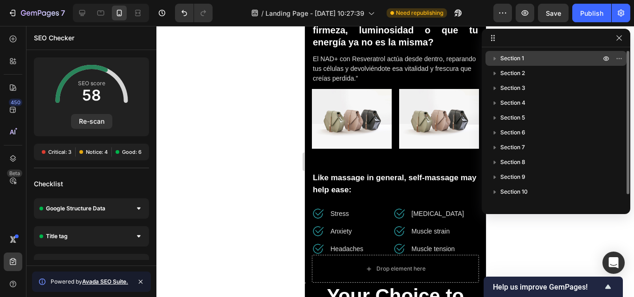
click at [491, 59] on icon "button" at bounding box center [494, 58] width 9 height 9
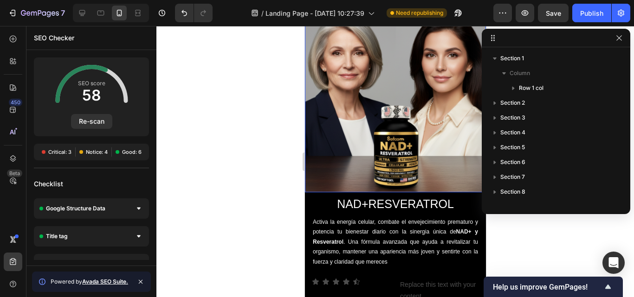
scroll to position [0, 0]
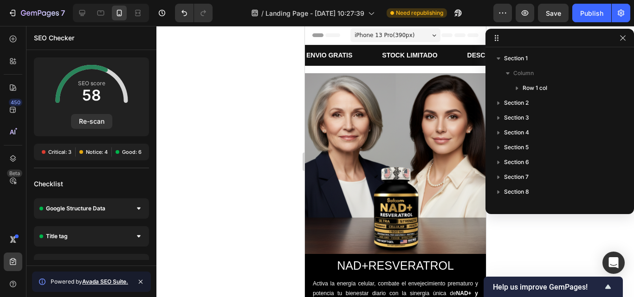
drag, startPoint x: 495, startPoint y: 39, endPoint x: 606, endPoint y: 29, distance: 111.3
click at [10, 129] on icon at bounding box center [12, 132] width 9 height 9
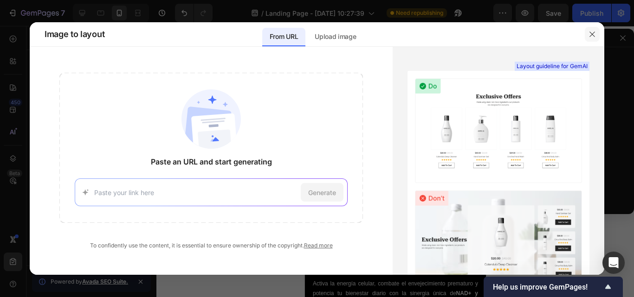
click at [594, 35] on icon "button" at bounding box center [591, 34] width 7 height 7
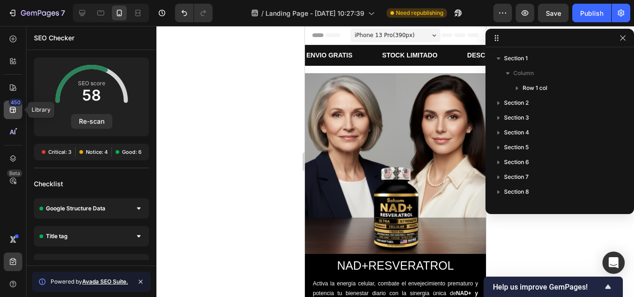
click at [9, 110] on icon at bounding box center [12, 109] width 9 height 9
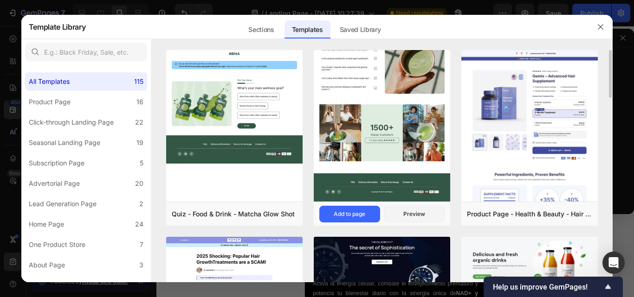
scroll to position [46, 0]
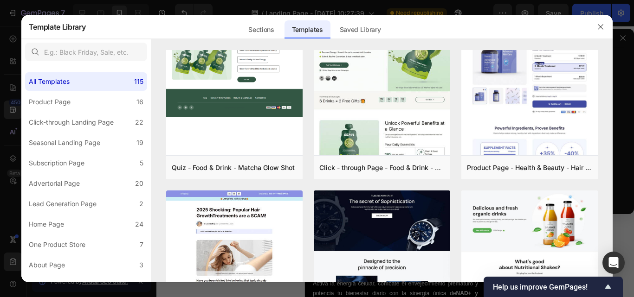
drag, startPoint x: 603, startPoint y: 23, endPoint x: 594, endPoint y: 26, distance: 10.4
click at [603, 23] on icon "button" at bounding box center [600, 26] width 7 height 7
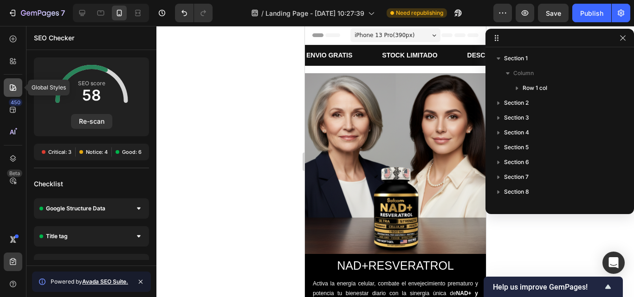
click at [10, 86] on icon at bounding box center [13, 87] width 6 height 6
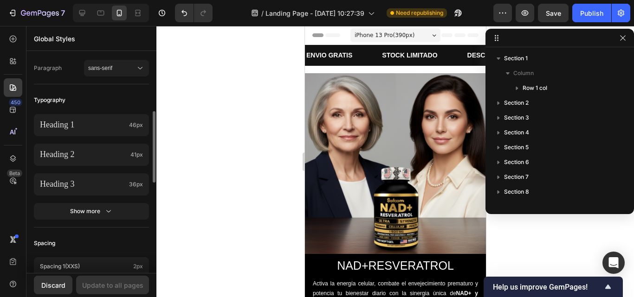
scroll to position [0, 0]
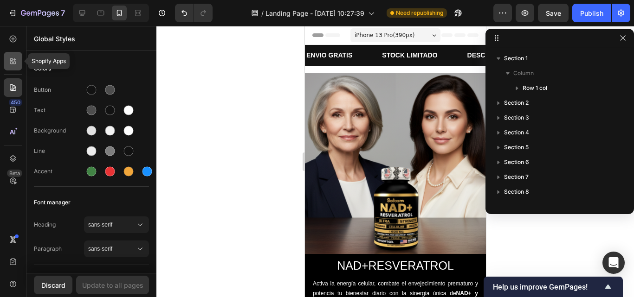
click at [11, 61] on icon at bounding box center [11, 59] width 3 height 3
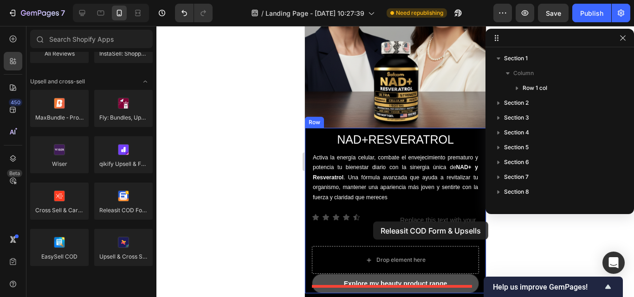
scroll to position [186, 0]
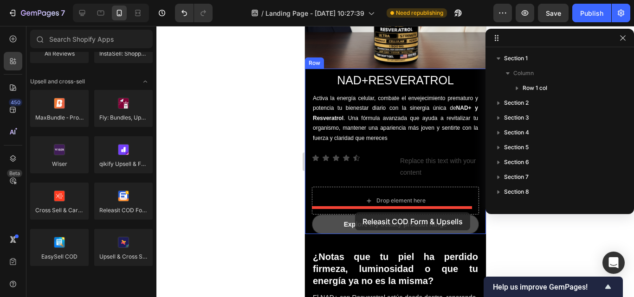
drag, startPoint x: 418, startPoint y: 226, endPoint x: 355, endPoint y: 213, distance: 64.9
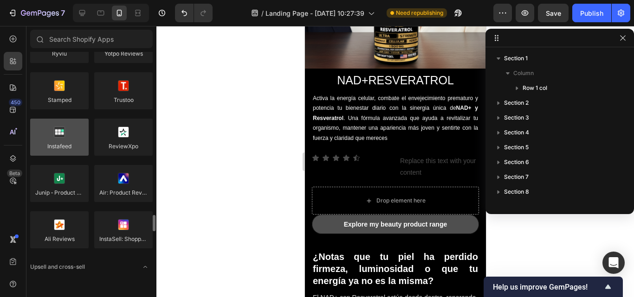
scroll to position [139, 0]
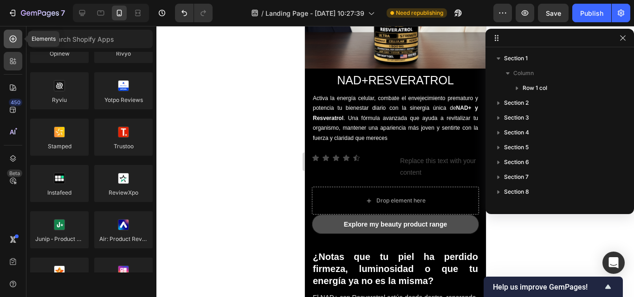
click at [12, 40] on icon at bounding box center [12, 38] width 9 height 9
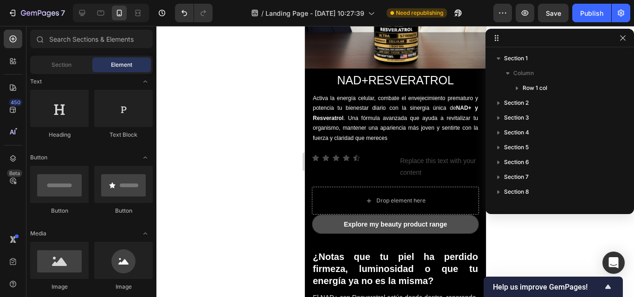
click at [512, 260] on div at bounding box center [395, 161] width 478 height 271
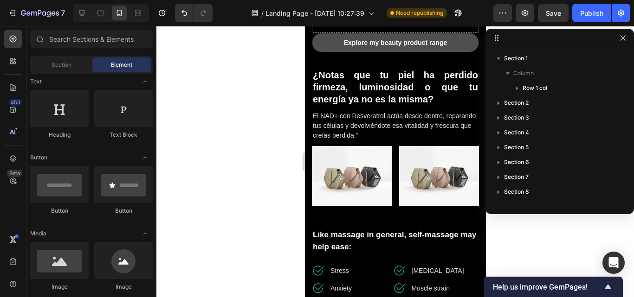
scroll to position [371, 0]
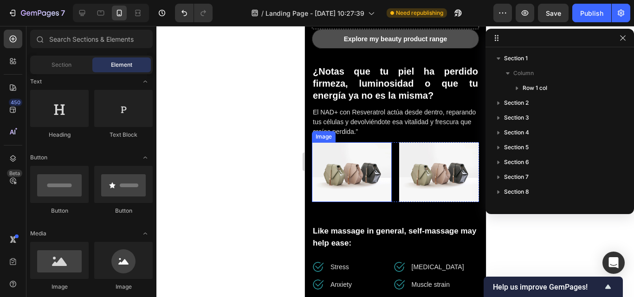
click at [348, 154] on img at bounding box center [351, 172] width 80 height 60
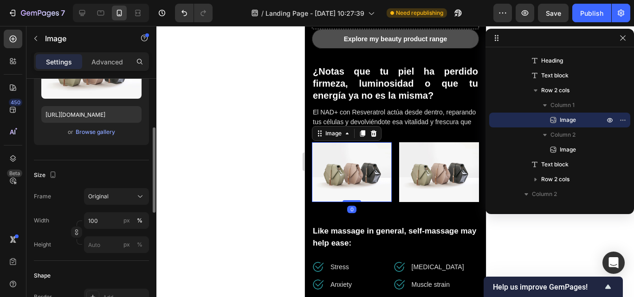
scroll to position [186, 0]
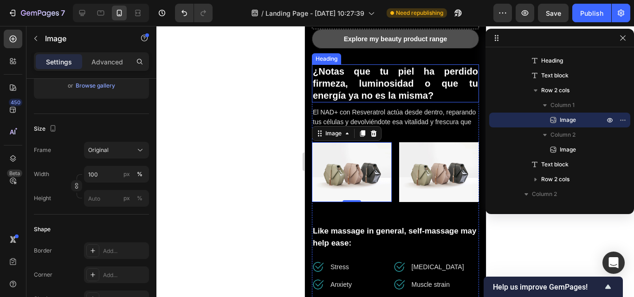
click at [383, 80] on h2 "¿Notas que tu piel ha perdido firmeza, luminosidad o que tu energía ya no es la…" at bounding box center [394, 84] width 167 height 38
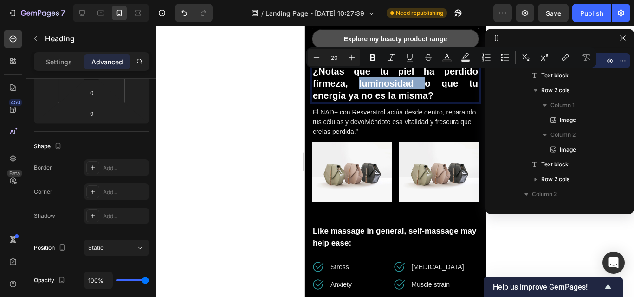
scroll to position [0, 0]
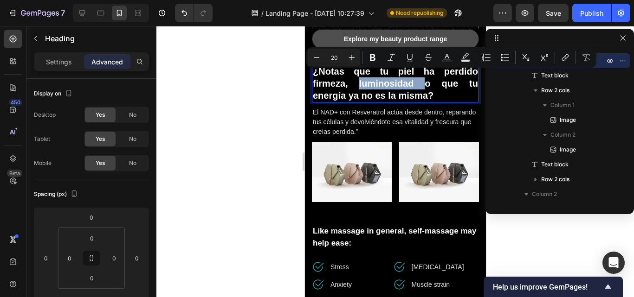
click at [436, 88] on p "¿Notas que tu piel ha perdido firmeza, luminosidad o que tu energía ya no es la…" at bounding box center [394, 83] width 165 height 36
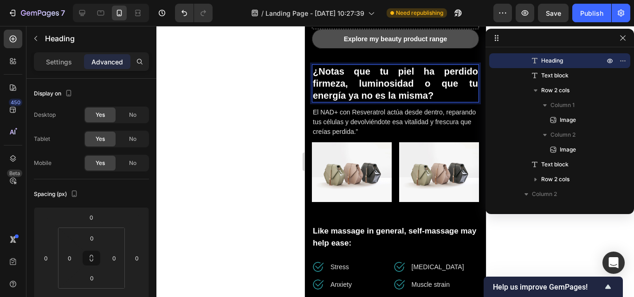
click at [436, 88] on p "¿Notas que tu piel ha perdido firmeza, luminosidad o que tu energía ya no es la…" at bounding box center [394, 83] width 165 height 36
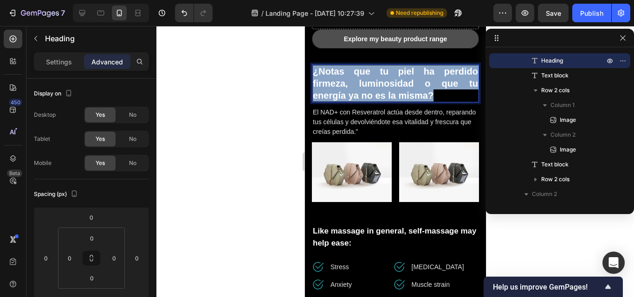
click at [436, 88] on p "¿Notas que tu piel ha perdido firmeza, luminosidad o que tu energía ya no es la…" at bounding box center [394, 83] width 165 height 36
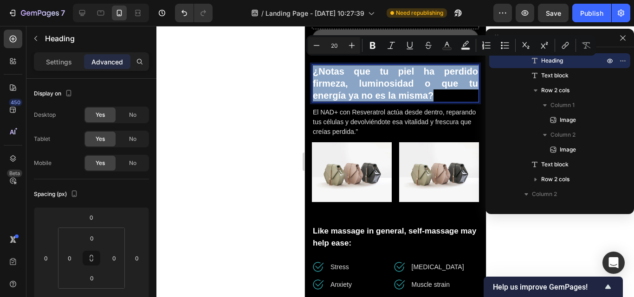
copy p "¿Notas que tu piel ha perdido firmeza, luminosidad o que tu energía ya no es la…"
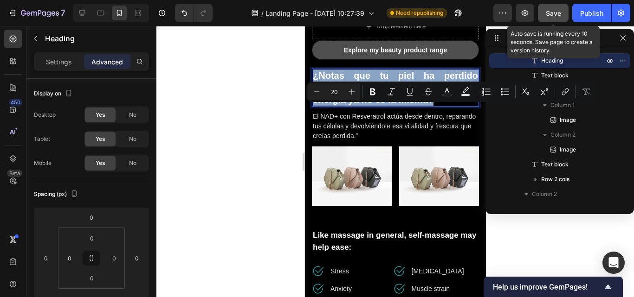
scroll to position [139, 0]
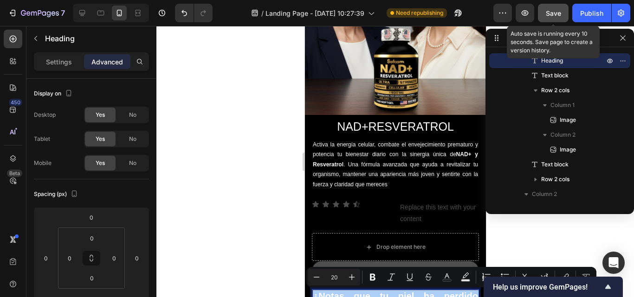
click at [562, 16] on button "Save" at bounding box center [553, 13] width 31 height 19
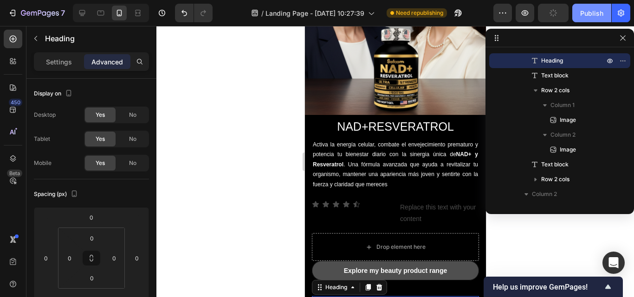
click at [590, 8] on div "Publish" at bounding box center [591, 13] width 23 height 10
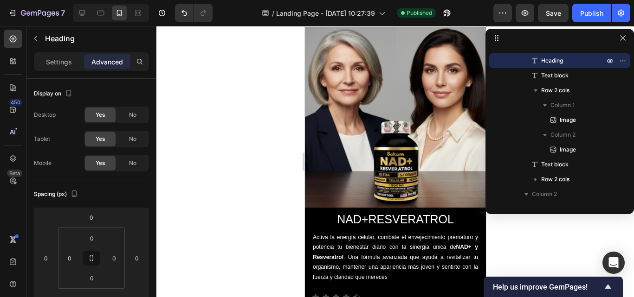
scroll to position [232, 0]
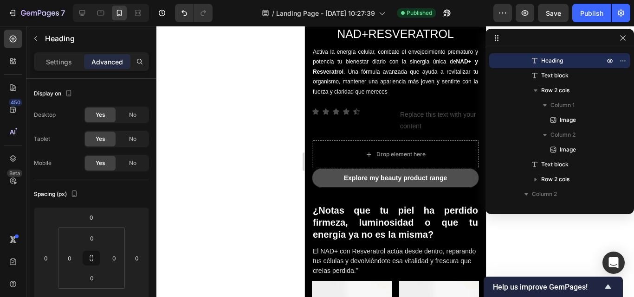
click at [537, 215] on div at bounding box center [395, 161] width 478 height 271
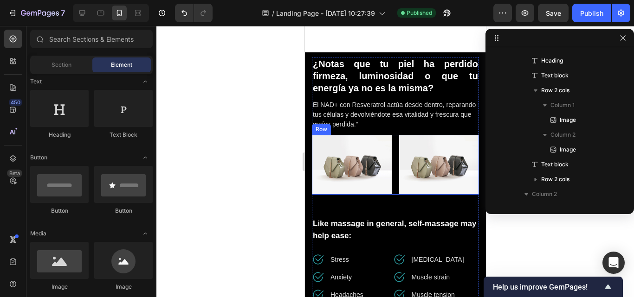
scroll to position [418, 0]
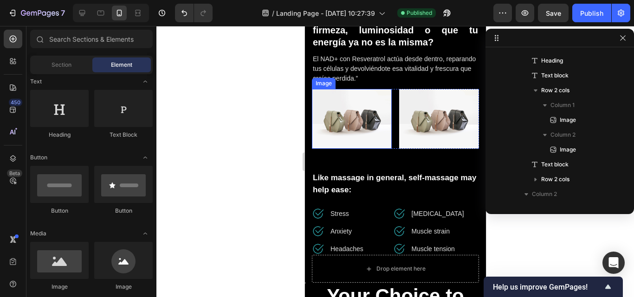
click at [370, 123] on img at bounding box center [351, 119] width 80 height 60
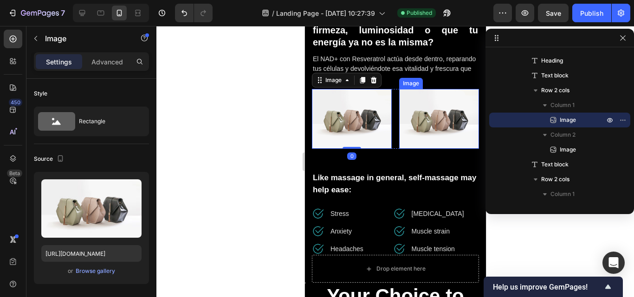
click at [422, 103] on img at bounding box center [439, 119] width 80 height 60
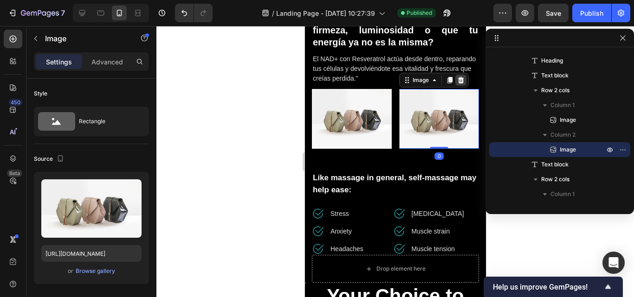
click at [459, 80] on icon at bounding box center [461, 80] width 6 height 6
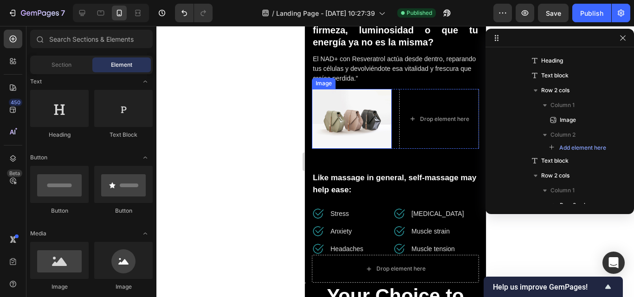
click at [374, 104] on img at bounding box center [351, 119] width 80 height 60
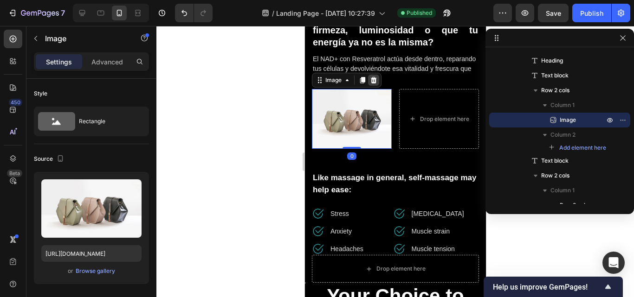
click at [376, 83] on icon at bounding box center [372, 80] width 7 height 7
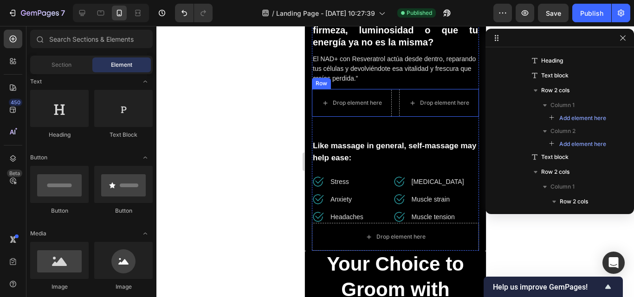
click at [389, 101] on div "Drop element here Drop element here Row" at bounding box center [394, 103] width 167 height 28
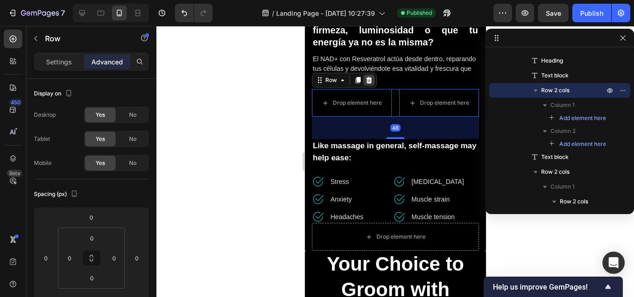
click at [369, 81] on icon at bounding box center [369, 80] width 6 height 6
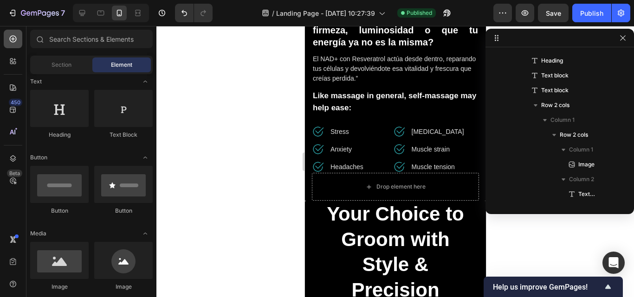
click at [14, 40] on icon at bounding box center [12, 38] width 9 height 9
click at [58, 72] on div "Section" at bounding box center [61, 65] width 58 height 15
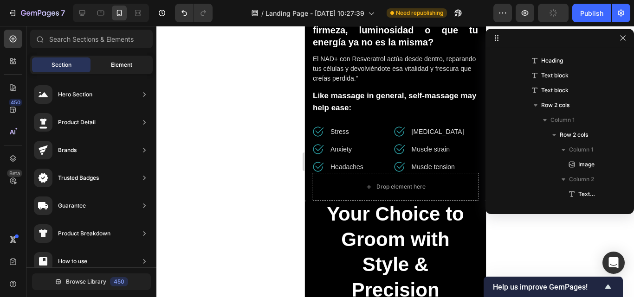
click at [116, 65] on span "Element" at bounding box center [121, 65] width 21 height 8
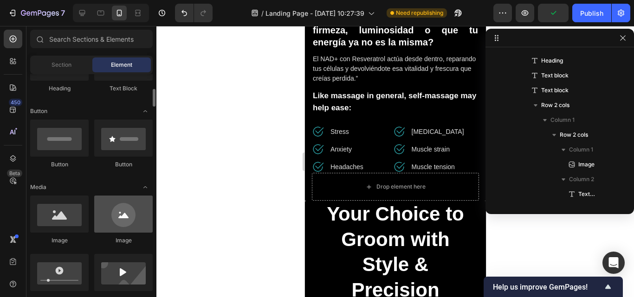
scroll to position [232, 0]
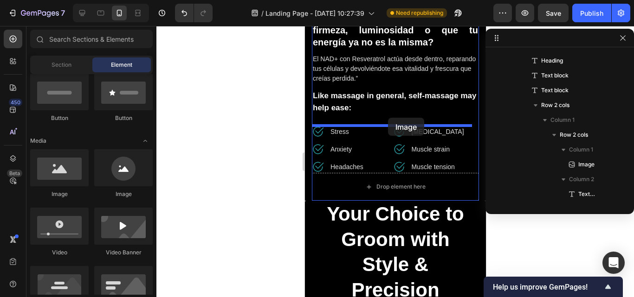
drag, startPoint x: 371, startPoint y: 200, endPoint x: 388, endPoint y: 118, distance: 83.3
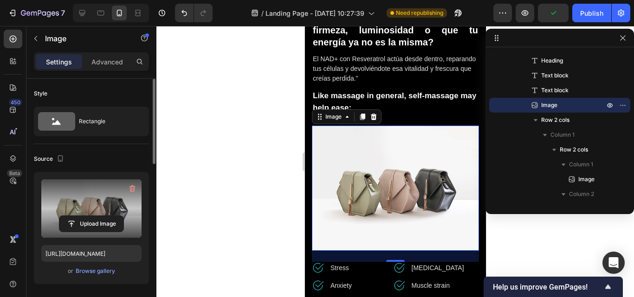
click at [87, 198] on label at bounding box center [91, 209] width 100 height 58
click at [87, 216] on input "file" at bounding box center [91, 224] width 64 height 16
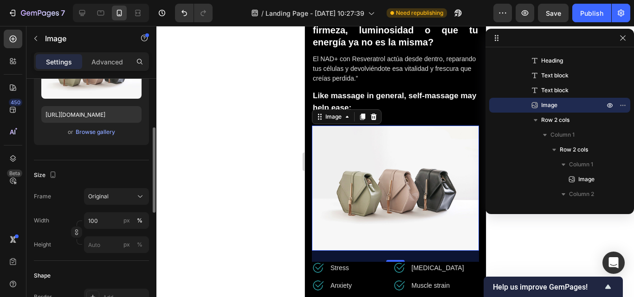
click at [88, 163] on div "Size Frame Original Width 100 px % Height px %" at bounding box center [91, 211] width 115 height 101
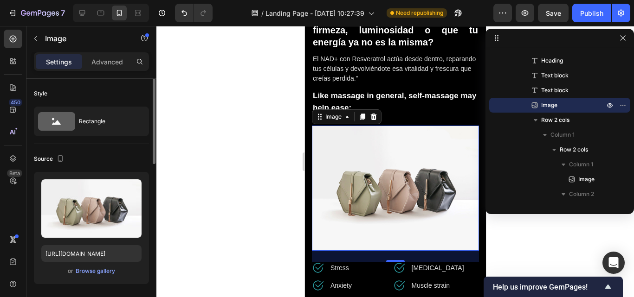
scroll to position [46, 0]
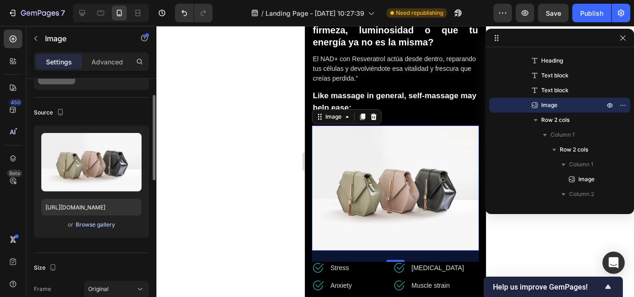
click at [90, 227] on div "Browse gallery" at bounding box center [95, 225] width 39 height 8
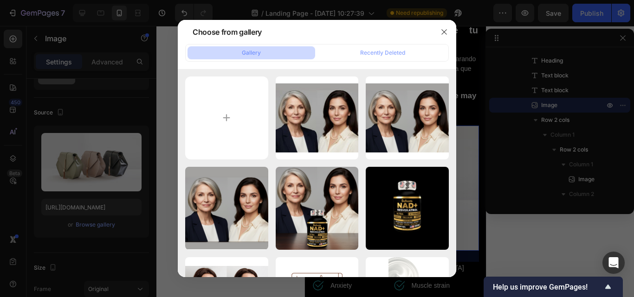
scroll to position [397, 0]
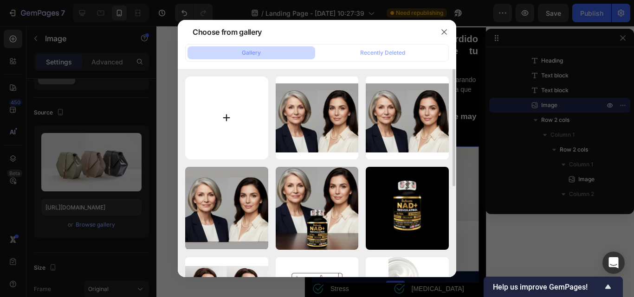
type input "C:\fakepath\CARACTERISTICAS DEL PRODUCTO (18).png"
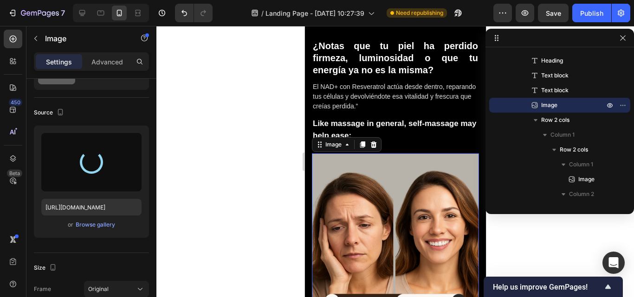
type input "https://cdn.shopify.com/s/files/1/0661/3719/4579/files/gempages_586285181510353…"
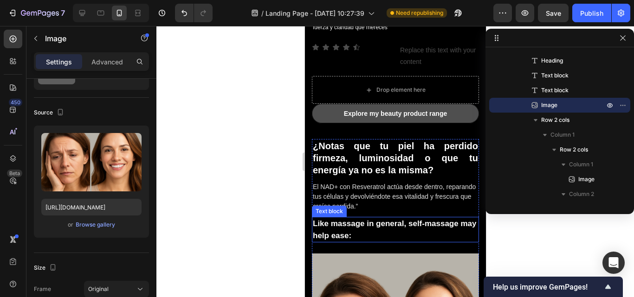
scroll to position [278, 0]
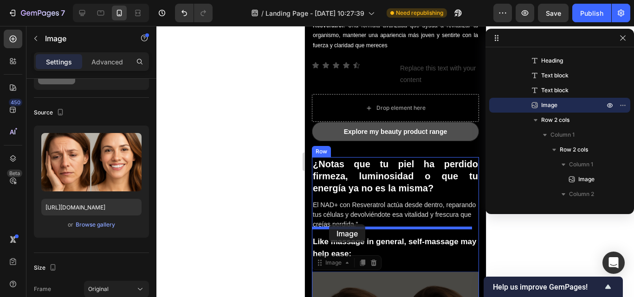
drag, startPoint x: 323, startPoint y: 257, endPoint x: 329, endPoint y: 225, distance: 32.4
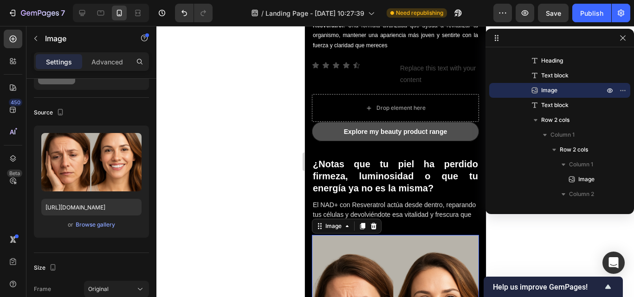
click at [285, 190] on div at bounding box center [395, 161] width 478 height 271
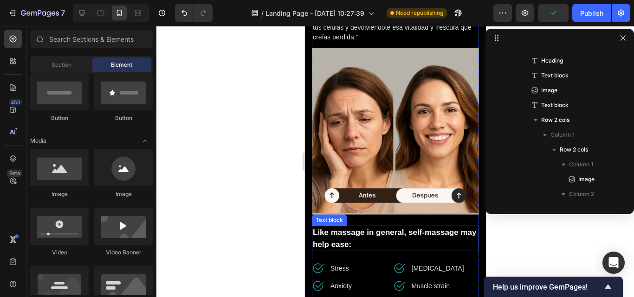
scroll to position [510, 0]
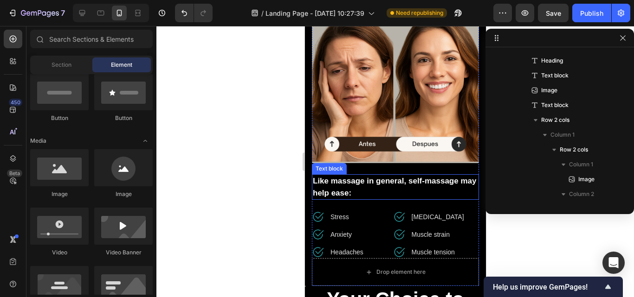
click at [365, 176] on p "Like massage in general, self-massage may help ease:" at bounding box center [394, 187] width 165 height 24
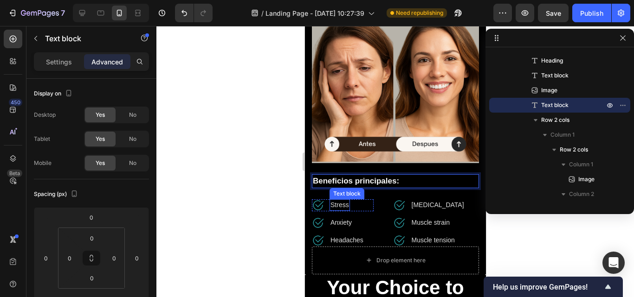
click at [337, 200] on p "Stress" at bounding box center [339, 205] width 19 height 10
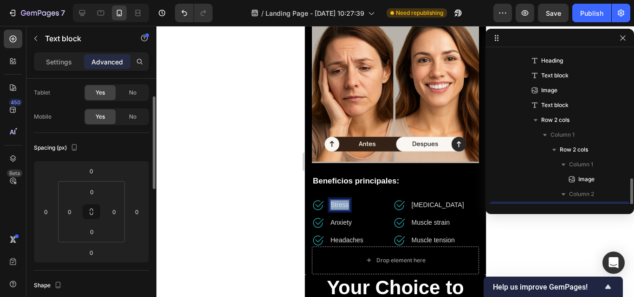
scroll to position [206, 0]
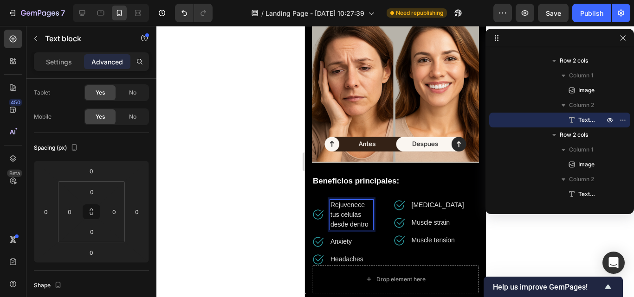
click at [338, 200] on p "Rejuvenece tus células desde dentro" at bounding box center [351, 214] width 42 height 29
click at [62, 62] on p "Settings" at bounding box center [59, 62] width 26 height 10
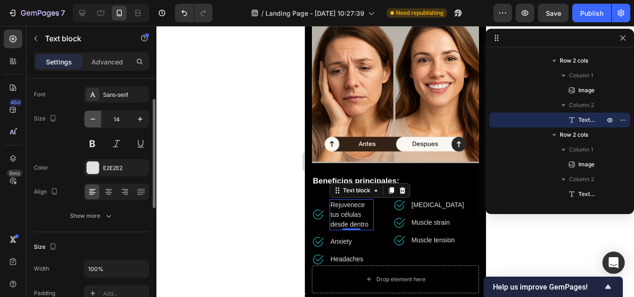
click at [91, 121] on icon "button" at bounding box center [92, 119] width 9 height 9
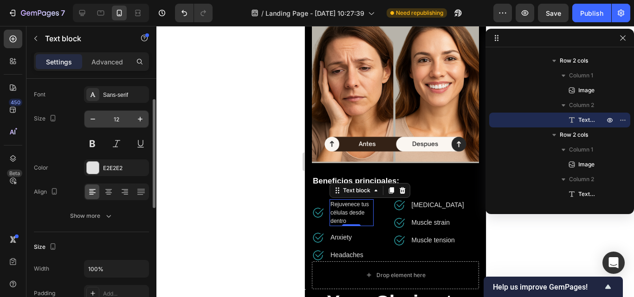
click at [116, 120] on input "12" at bounding box center [116, 119] width 31 height 17
type input "5"
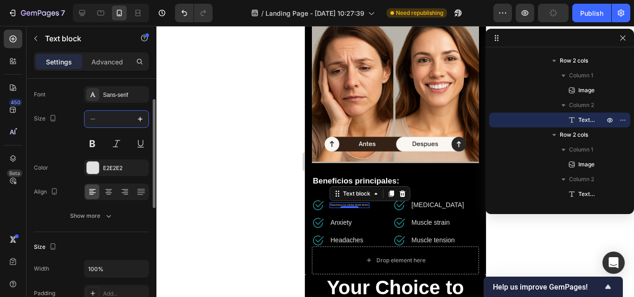
type input "8"
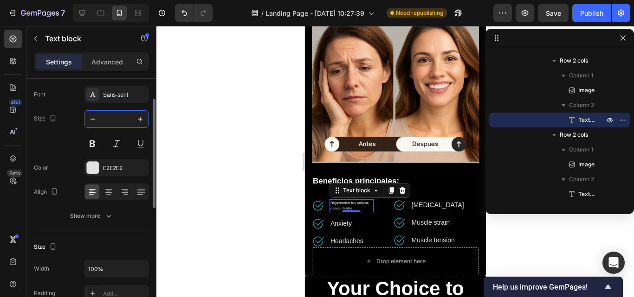
type input "9"
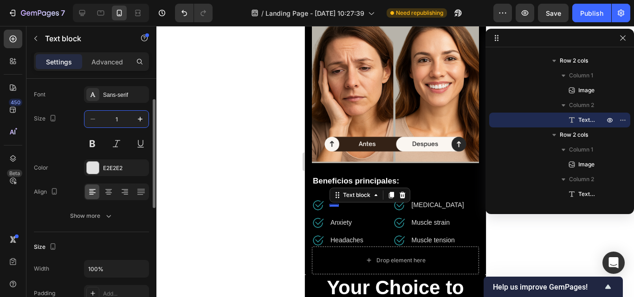
type input "12"
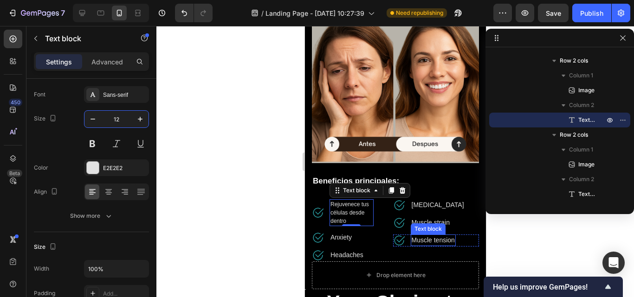
click at [411, 236] on p "Muscle tension" at bounding box center [432, 241] width 43 height 10
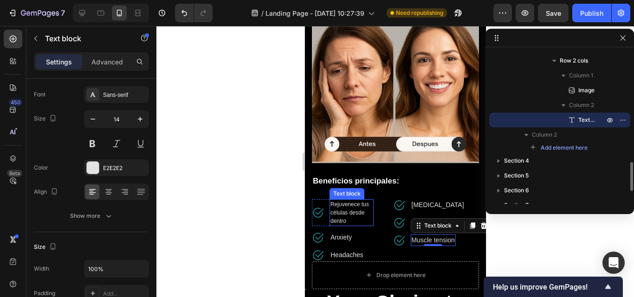
click at [363, 208] on p "Rejuvenece tus células desde dentro" at bounding box center [351, 212] width 42 height 25
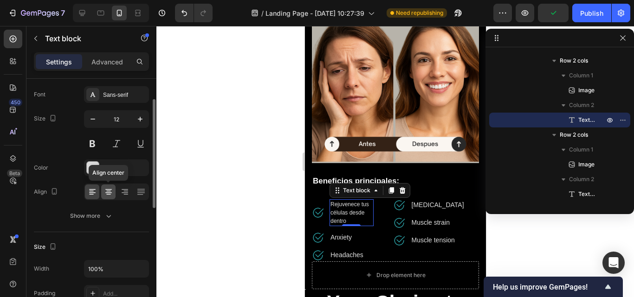
click at [105, 196] on icon at bounding box center [108, 191] width 9 height 9
click at [140, 197] on div at bounding box center [141, 192] width 14 height 15
click at [126, 194] on icon at bounding box center [124, 191] width 9 height 9
click at [107, 191] on icon at bounding box center [108, 191] width 5 height 1
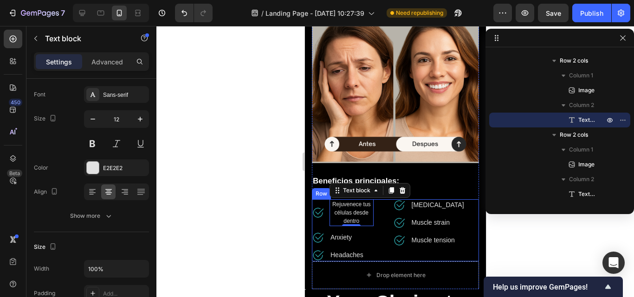
click at [395, 217] on img at bounding box center [399, 223] width 12 height 12
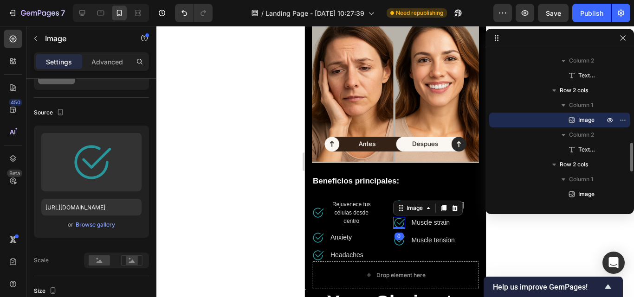
scroll to position [0, 0]
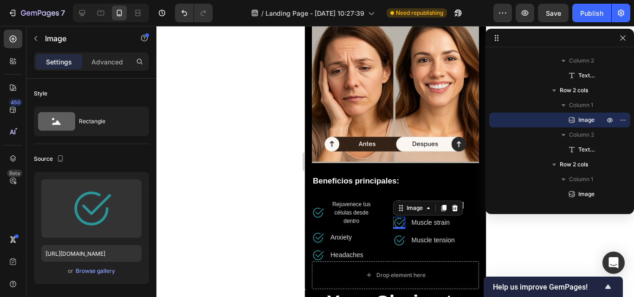
click at [292, 196] on div at bounding box center [395, 161] width 478 height 271
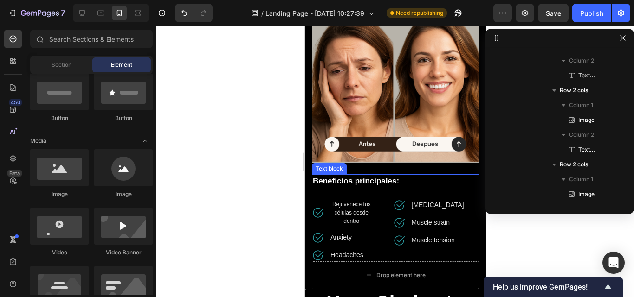
click at [370, 178] on p "Beneficios principales:" at bounding box center [394, 181] width 165 height 12
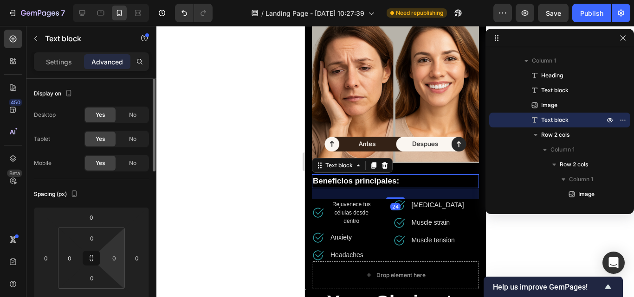
scroll to position [46, 0]
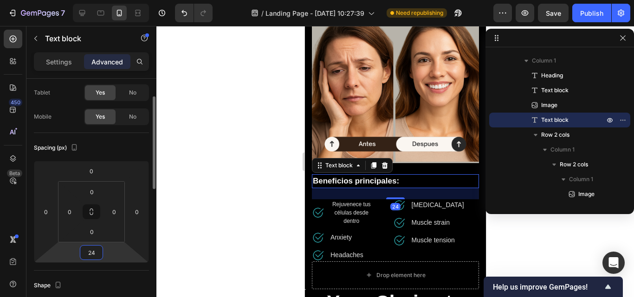
click at [100, 253] on input "24" at bounding box center [91, 253] width 19 height 14
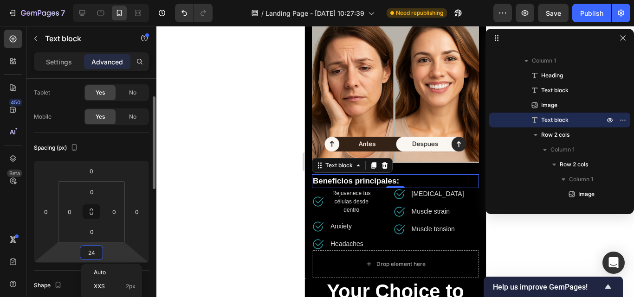
type input "0"
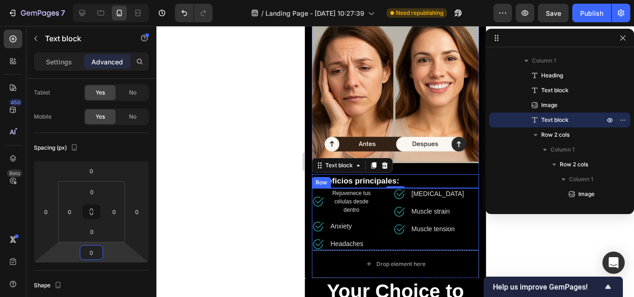
click at [381, 195] on div "Image Rejuvenece tus células desde dentro Text block Row Image Anxiety Text blo…" at bounding box center [394, 219] width 167 height 62
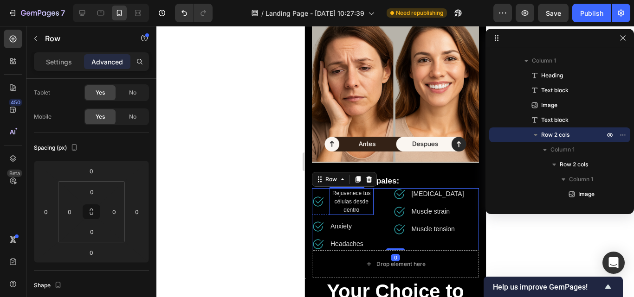
scroll to position [0, 0]
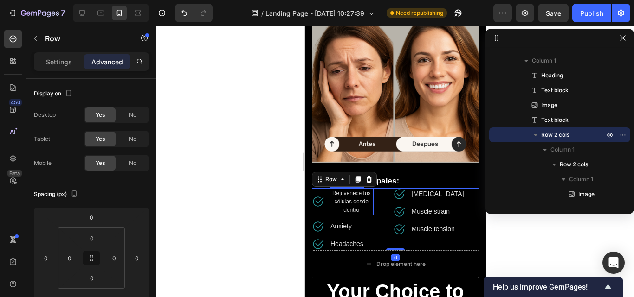
click at [365, 191] on p "Rejuvenece tus células desde dentro" at bounding box center [351, 201] width 42 height 25
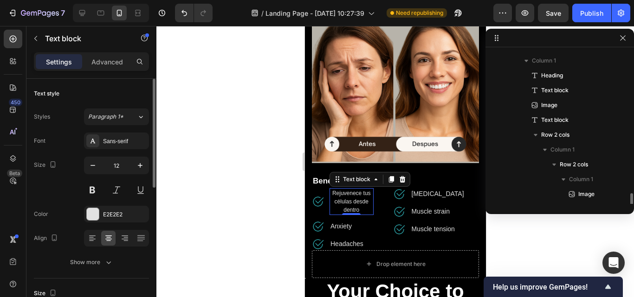
scroll to position [206, 0]
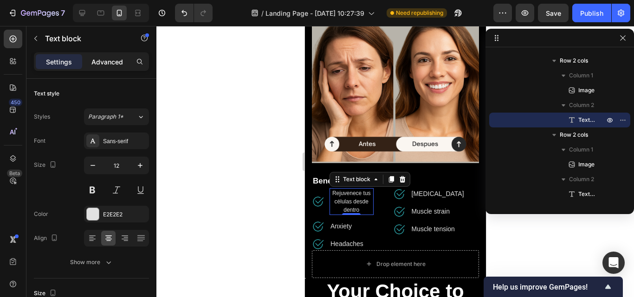
click at [113, 65] on p "Advanced" at bounding box center [107, 62] width 32 height 10
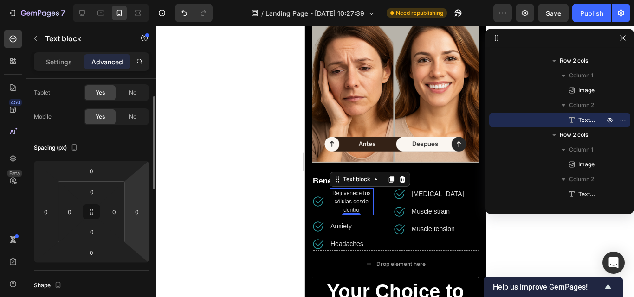
scroll to position [0, 0]
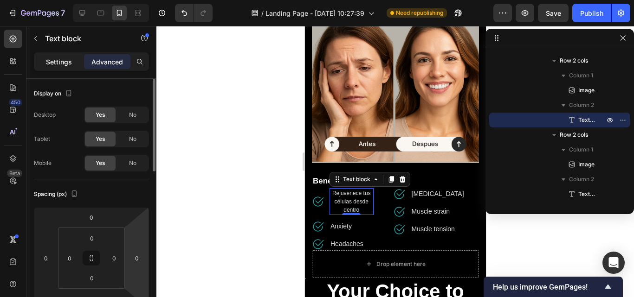
click at [64, 58] on p "Settings" at bounding box center [59, 62] width 26 height 10
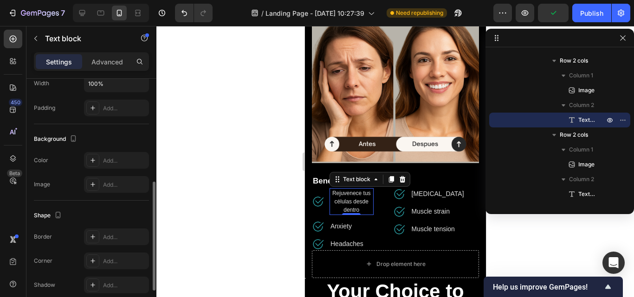
scroll to position [305, 0]
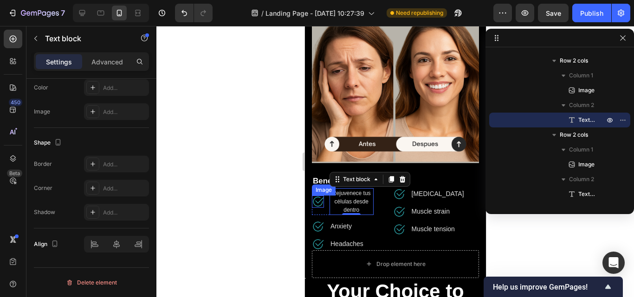
click at [317, 196] on img at bounding box center [317, 202] width 12 height 12
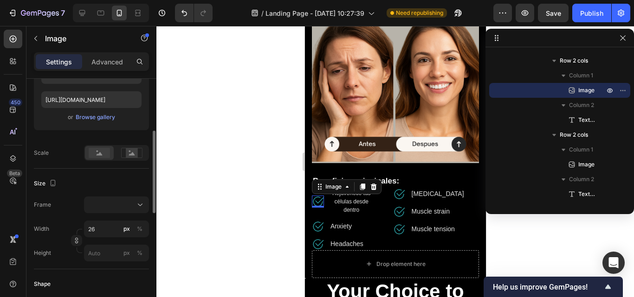
scroll to position [0, 0]
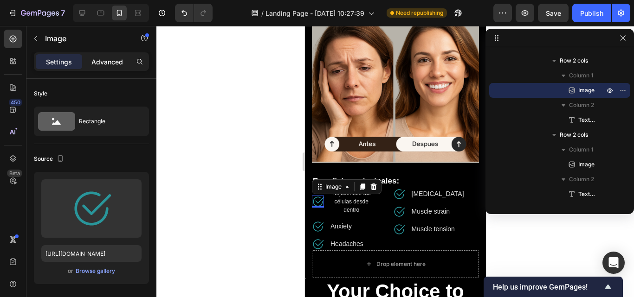
click at [102, 62] on p "Advanced" at bounding box center [107, 62] width 32 height 10
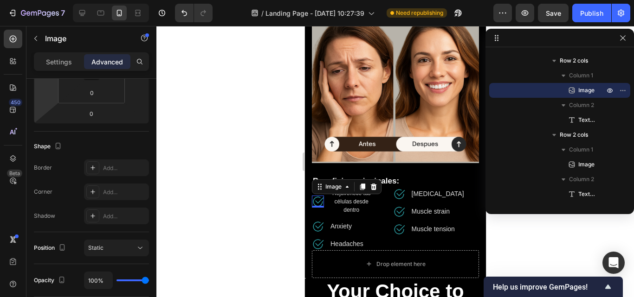
scroll to position [371, 0]
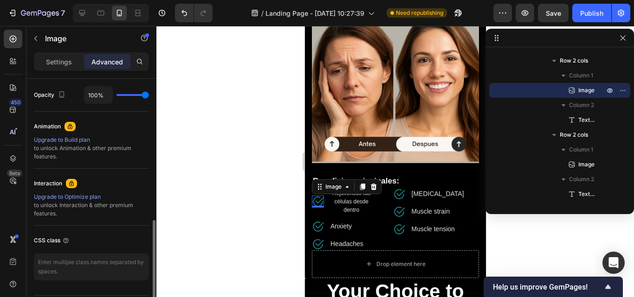
click at [49, 65] on p "Settings" at bounding box center [59, 62] width 26 height 10
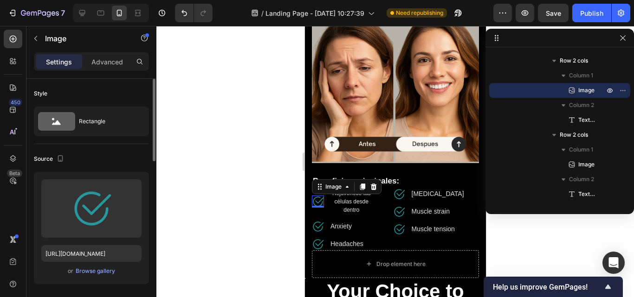
scroll to position [46, 0]
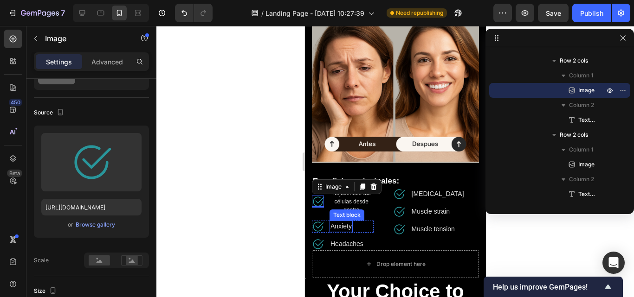
click at [337, 222] on p "Anxiety" at bounding box center [340, 227] width 21 height 10
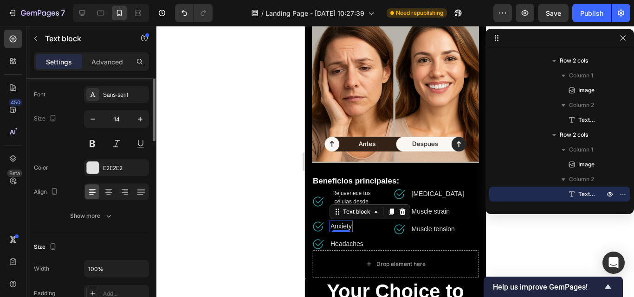
scroll to position [0, 0]
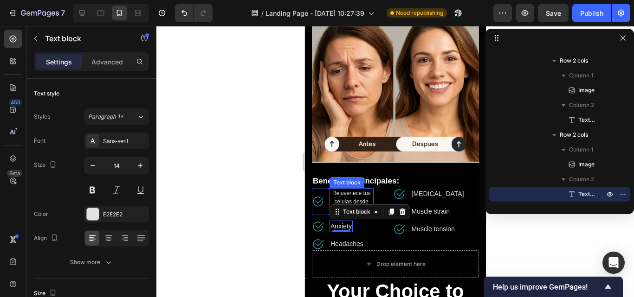
click at [348, 189] on p "Rejuvenece tus células desde dentro" at bounding box center [351, 201] width 42 height 25
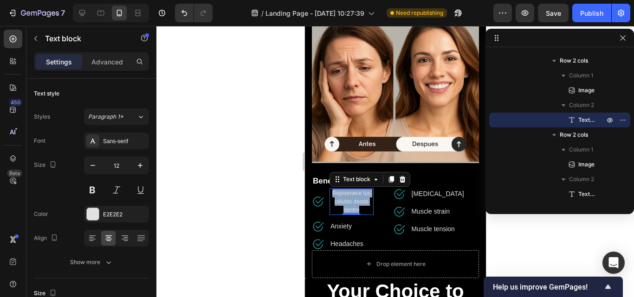
click at [355, 196] on p "Rejuvenece tus células desde dentro" at bounding box center [351, 201] width 42 height 25
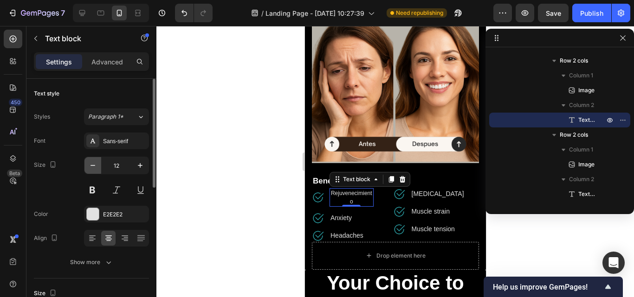
click at [96, 167] on icon "button" at bounding box center [92, 165] width 9 height 9
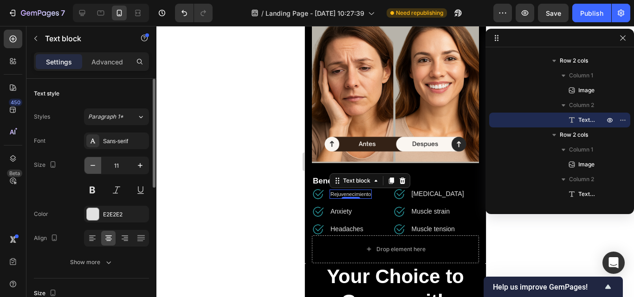
click at [96, 167] on icon "button" at bounding box center [92, 165] width 9 height 9
click at [142, 168] on icon "button" at bounding box center [140, 165] width 9 height 9
type input "11"
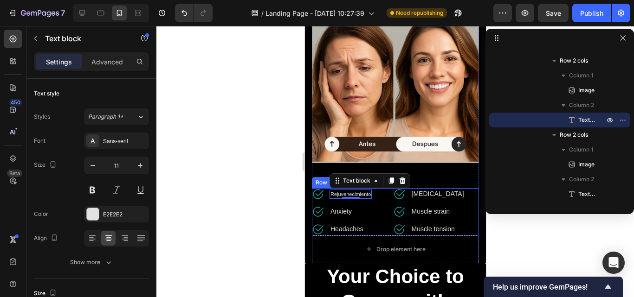
click at [381, 205] on div "Image Rejuvenecimiento Text block 0 Row Image Anxiety Text block Row Image Head…" at bounding box center [394, 211] width 167 height 47
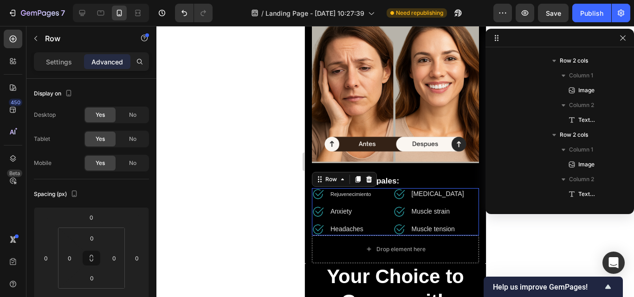
scroll to position [116, 0]
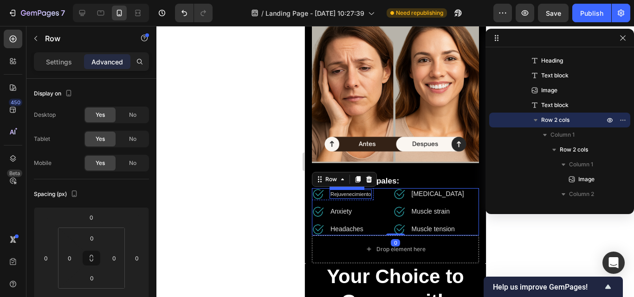
click at [358, 191] on p "Rejuvenecimiento" at bounding box center [350, 195] width 40 height 8
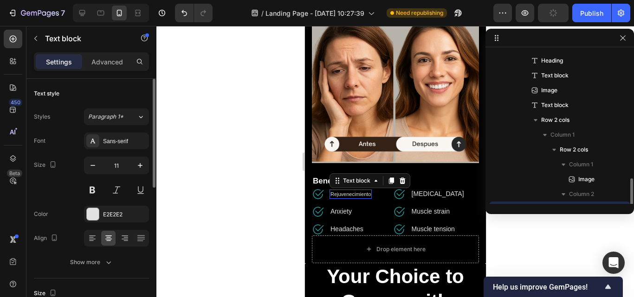
scroll to position [206, 0]
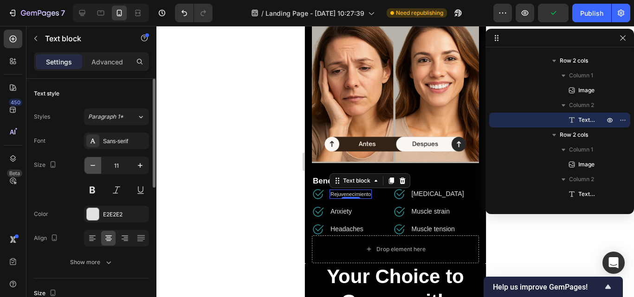
click at [99, 171] on button "button" at bounding box center [92, 165] width 17 height 17
type input "10"
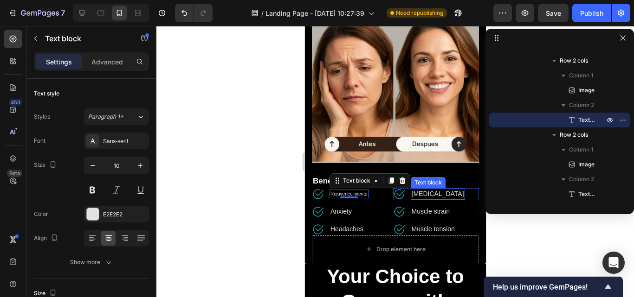
click at [441, 192] on p "[MEDICAL_DATA]" at bounding box center [437, 194] width 52 height 10
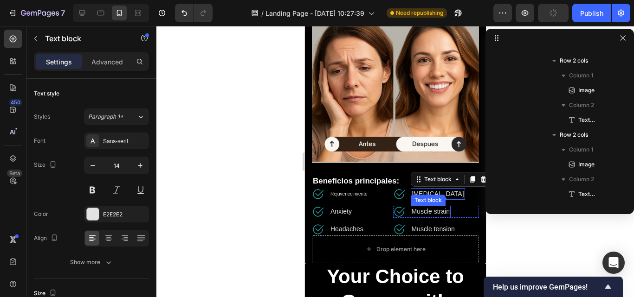
scroll to position [443, 0]
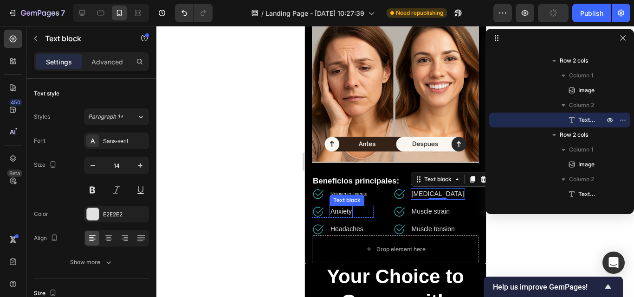
click at [346, 207] on p "Anxiety" at bounding box center [340, 212] width 21 height 10
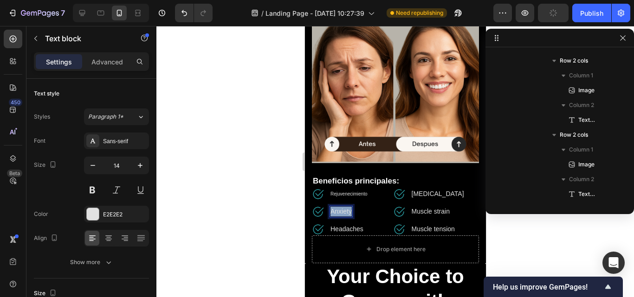
scroll to position [280, 0]
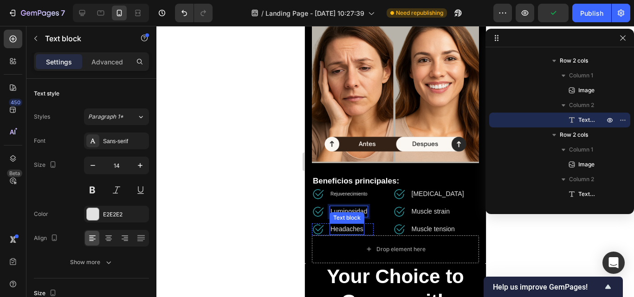
click at [352, 225] on p "Headaches" at bounding box center [346, 230] width 33 height 10
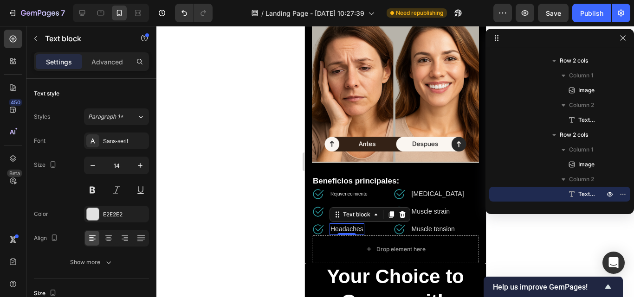
click at [351, 225] on p "Headaches" at bounding box center [346, 230] width 33 height 10
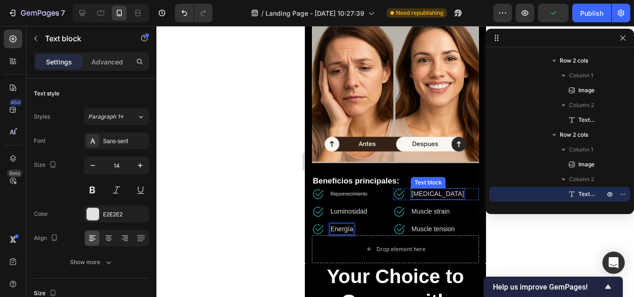
click at [440, 190] on p "[MEDICAL_DATA]" at bounding box center [437, 194] width 52 height 10
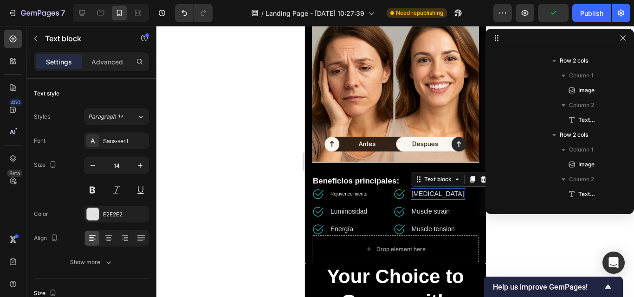
scroll to position [443, 0]
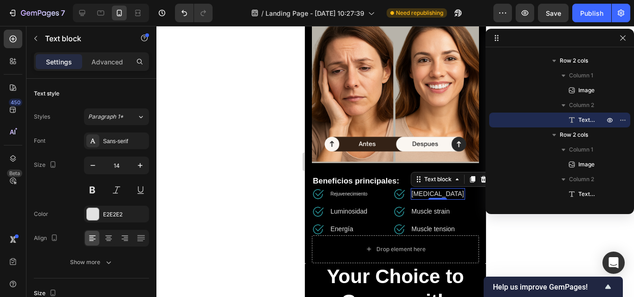
click at [440, 189] on p "[MEDICAL_DATA]" at bounding box center [437, 194] width 52 height 10
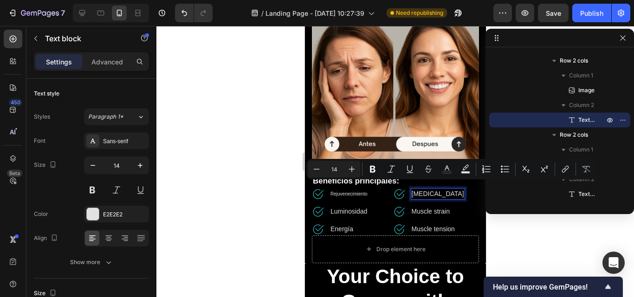
click at [426, 189] on p "[MEDICAL_DATA]" at bounding box center [437, 194] width 52 height 10
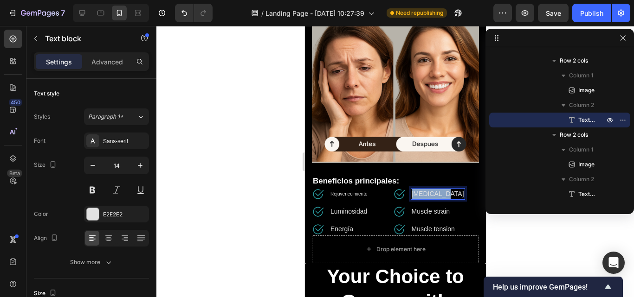
click at [426, 189] on p "[MEDICAL_DATA]" at bounding box center [437, 194] width 52 height 10
click at [413, 207] on p "Muscle strain" at bounding box center [430, 212] width 38 height 10
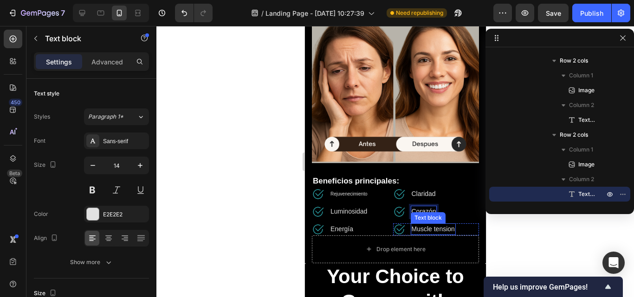
click at [432, 225] on p "Muscle tension" at bounding box center [432, 230] width 43 height 10
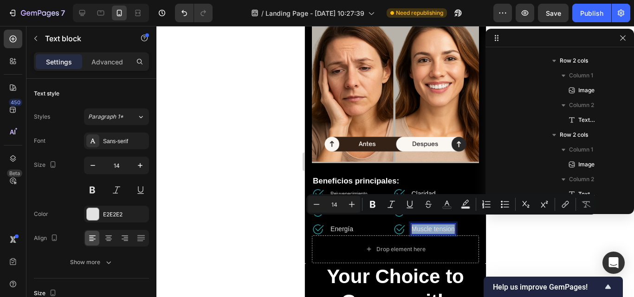
scroll to position [592, 0]
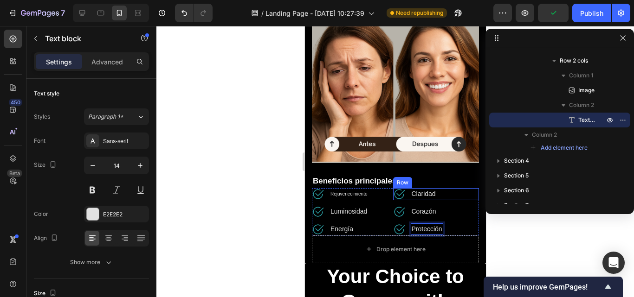
click at [462, 188] on div "Image Claridad Text block Row" at bounding box center [436, 194] width 86 height 12
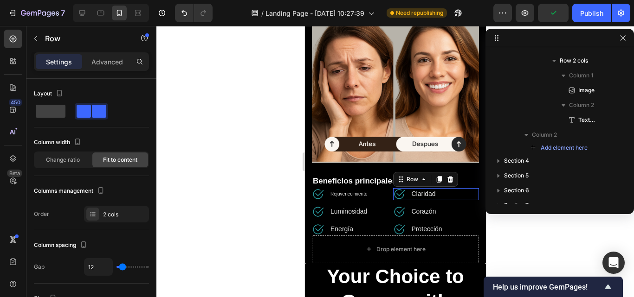
scroll to position [384, 0]
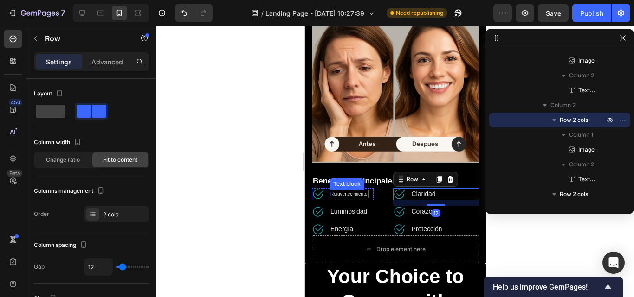
click at [346, 191] on p "Rejuvenecimiento" at bounding box center [348, 194] width 37 height 7
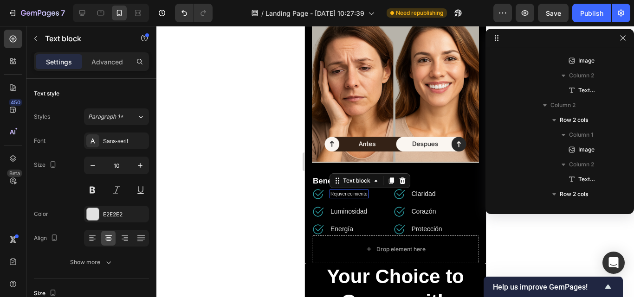
scroll to position [206, 0]
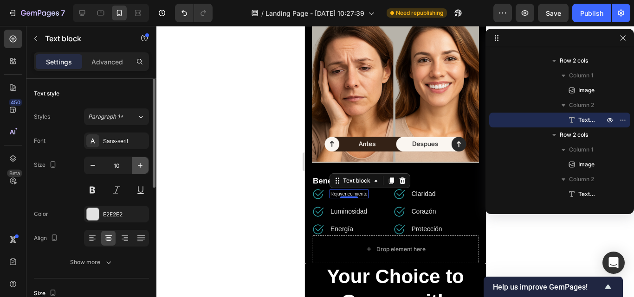
click at [145, 167] on button "button" at bounding box center [140, 165] width 17 height 17
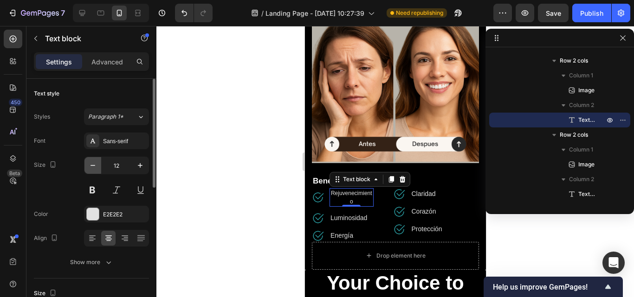
click at [90, 164] on icon "button" at bounding box center [92, 165] width 9 height 9
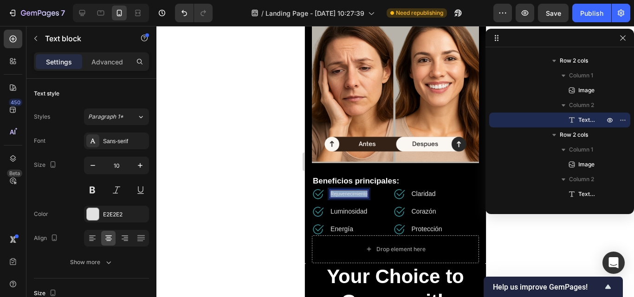
click at [360, 191] on p "Rejuvenecimiento" at bounding box center [348, 194] width 37 height 7
click at [138, 166] on icon "button" at bounding box center [140, 165] width 9 height 9
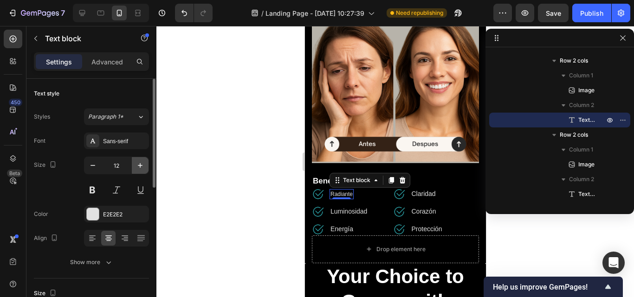
click at [139, 167] on icon "button" at bounding box center [140, 165] width 9 height 9
type input "13"
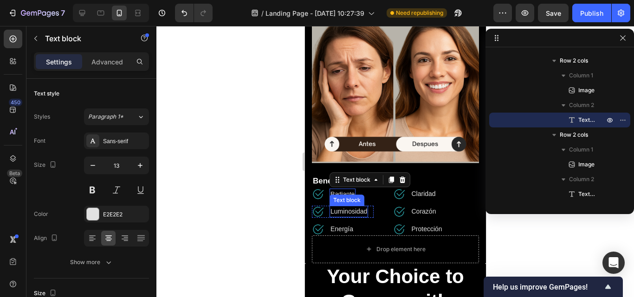
click at [359, 207] on p "Luminosidad" at bounding box center [348, 212] width 37 height 10
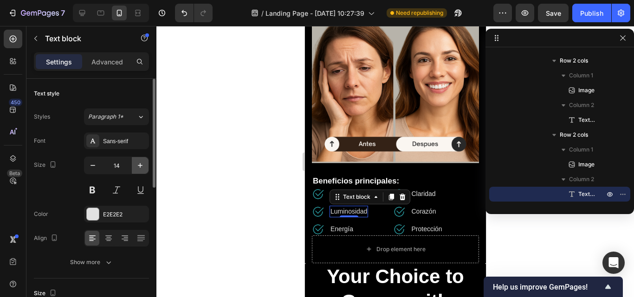
click at [145, 163] on button "button" at bounding box center [140, 165] width 17 height 17
click at [93, 163] on icon "button" at bounding box center [92, 165] width 9 height 9
type input "14"
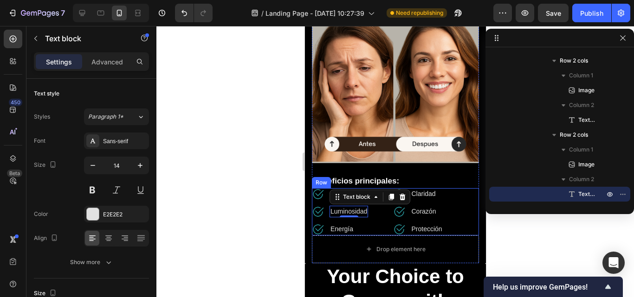
click at [380, 208] on div "Image Radiante Text block Row Image Luminosidad Text block 0 Row Image Energía …" at bounding box center [394, 211] width 167 height 47
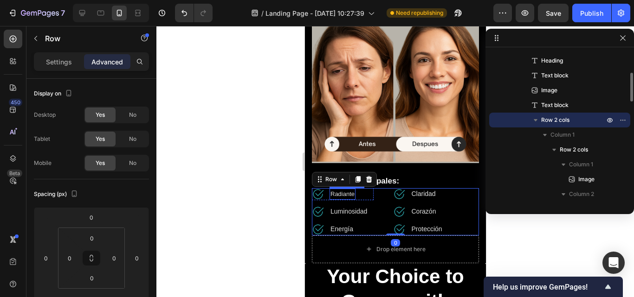
click at [348, 190] on p "Radiante" at bounding box center [342, 194] width 24 height 9
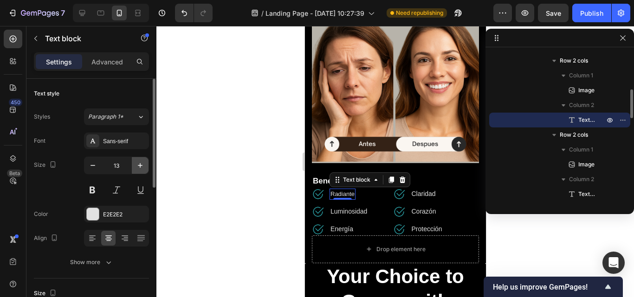
click at [136, 164] on icon "button" at bounding box center [140, 165] width 9 height 9
type input "14"
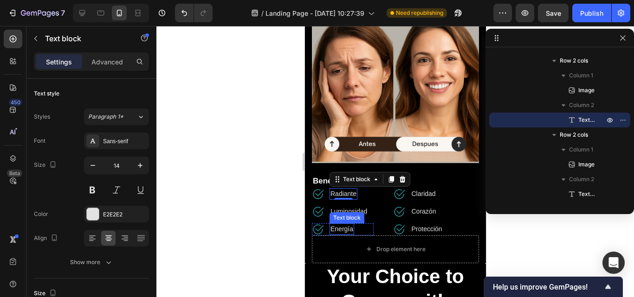
click at [341, 225] on p "Energía" at bounding box center [341, 230] width 23 height 10
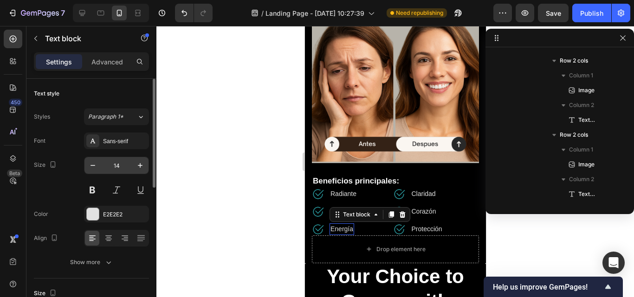
scroll to position [354, 0]
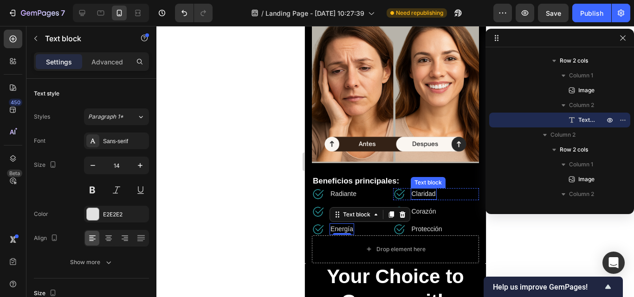
click at [425, 189] on p "Claridad" at bounding box center [423, 194] width 24 height 10
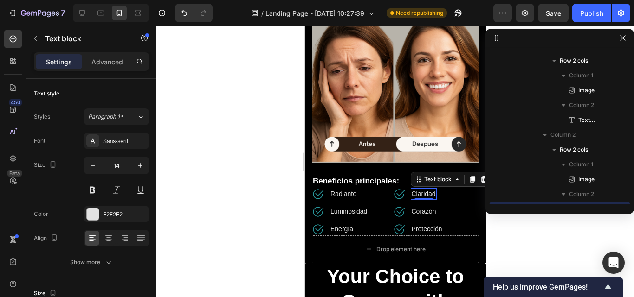
scroll to position [443, 0]
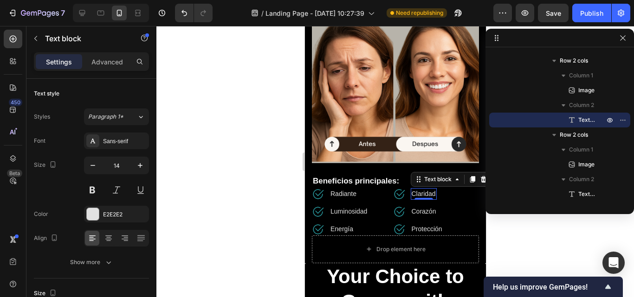
click at [272, 172] on div at bounding box center [395, 161] width 478 height 271
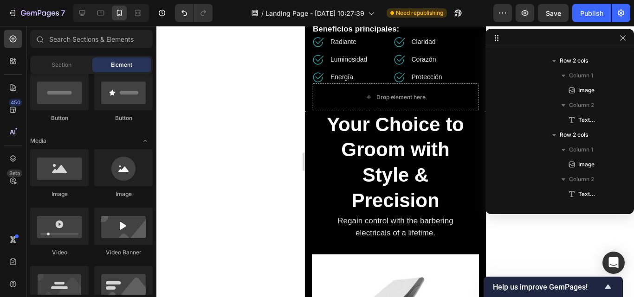
scroll to position [696, 0]
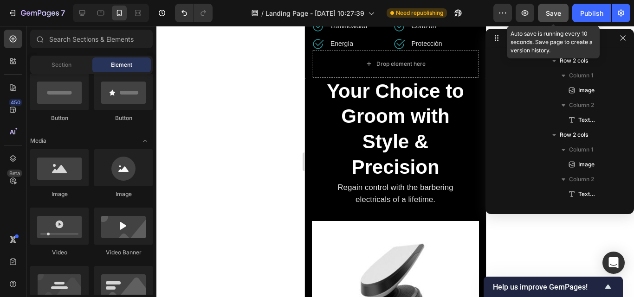
click at [556, 11] on span "Save" at bounding box center [553, 13] width 15 height 8
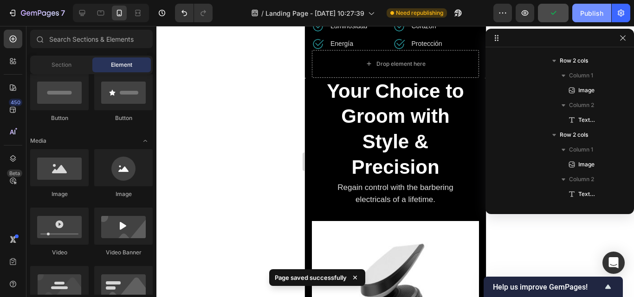
click at [583, 8] on div "Publish" at bounding box center [591, 13] width 23 height 10
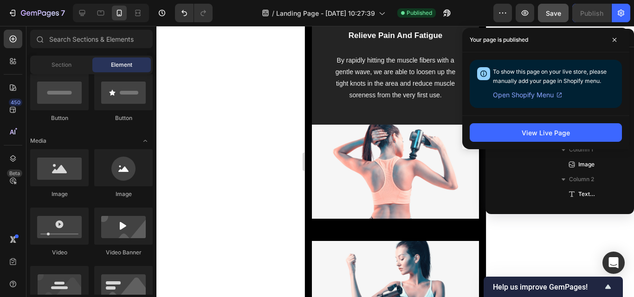
scroll to position [1624, 0]
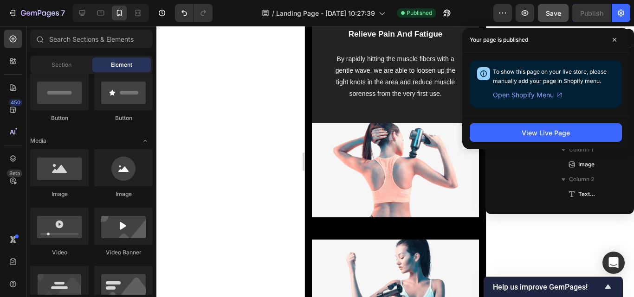
click at [287, 90] on div at bounding box center [395, 161] width 478 height 271
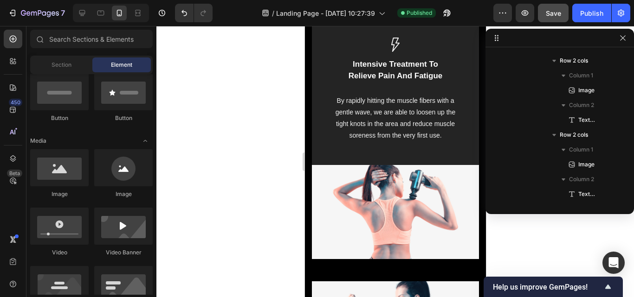
scroll to position [1531, 0]
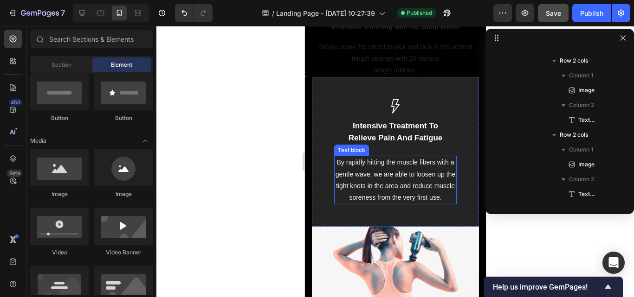
click at [387, 166] on p "By rapidly hitting the muscle fibers with a gentle wave, we are able to loosen …" at bounding box center [395, 180] width 121 height 47
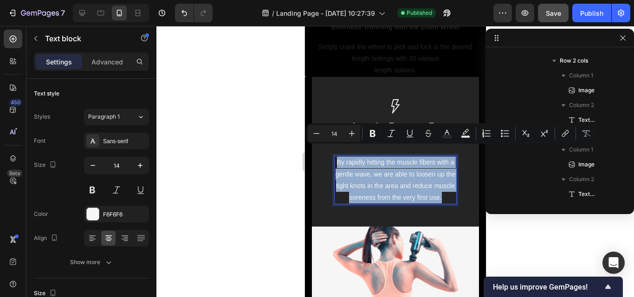
scroll to position [766, 0]
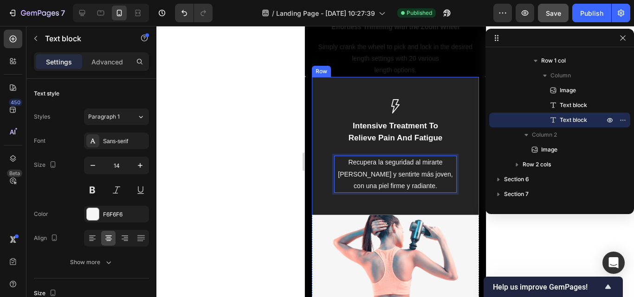
click at [270, 170] on div at bounding box center [395, 161] width 478 height 271
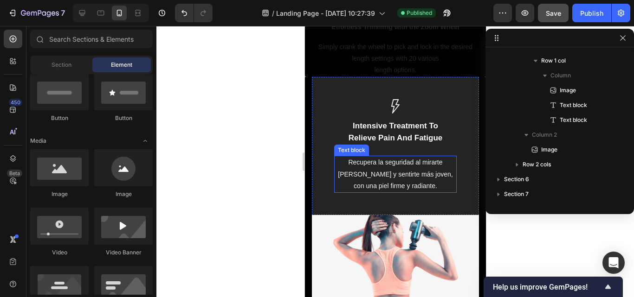
click at [388, 168] on p "Recupera la seguridad al mirarte al espejo y sentirte más joven, con una piel f…" at bounding box center [395, 174] width 121 height 35
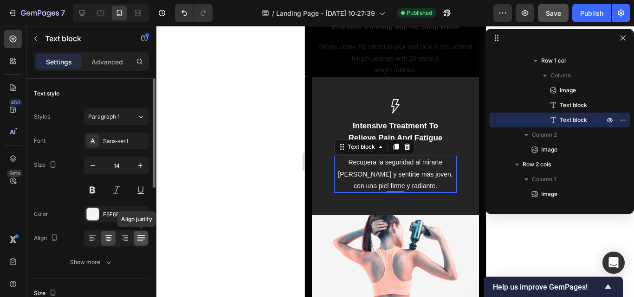
click at [140, 239] on icon at bounding box center [140, 238] width 9 height 9
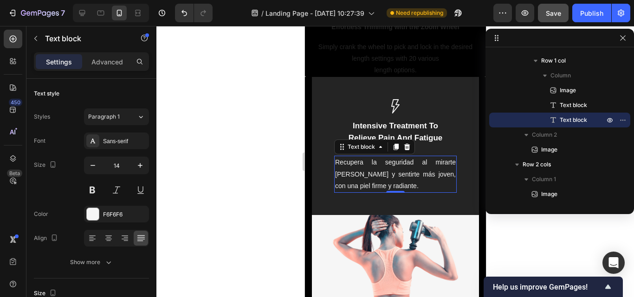
click at [273, 137] on div at bounding box center [395, 161] width 478 height 271
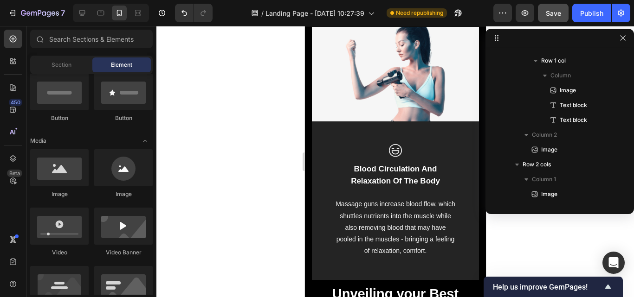
scroll to position [1856, 0]
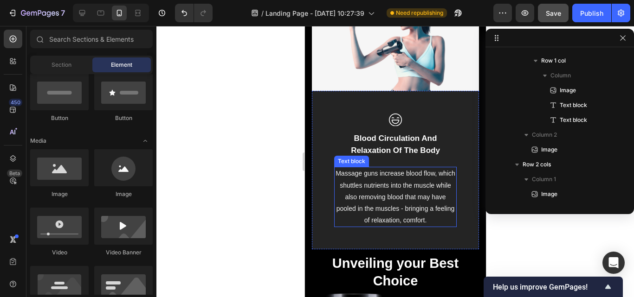
click at [392, 190] on p "Massage guns increase blood flow, which shuttles nutrients into the muscle whil…" at bounding box center [395, 197] width 121 height 58
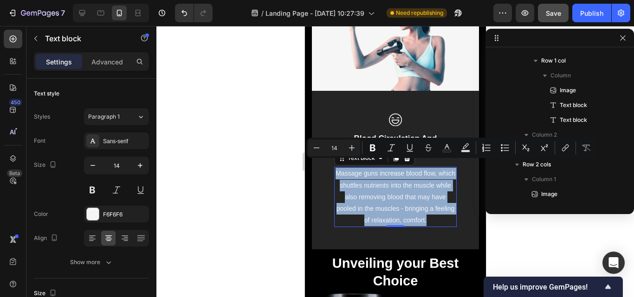
scroll to position [930, 0]
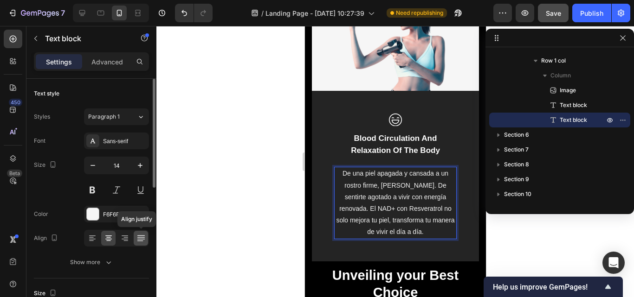
click at [142, 236] on icon at bounding box center [140, 236] width 7 height 0
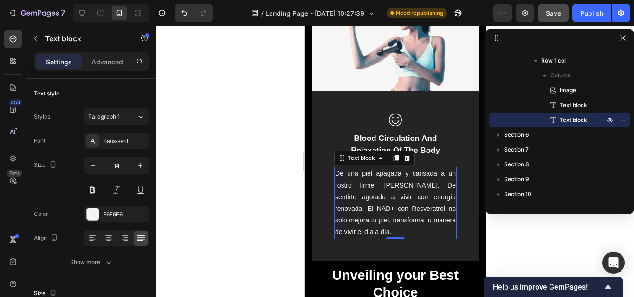
click at [241, 144] on div at bounding box center [395, 161] width 478 height 271
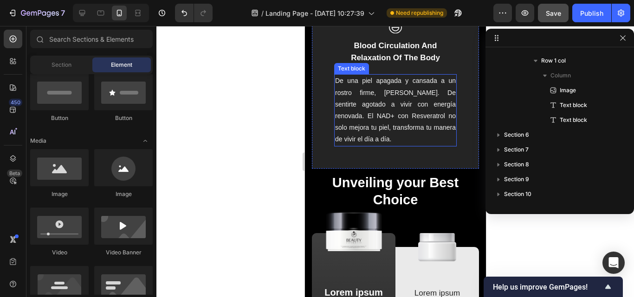
scroll to position [1996, 0]
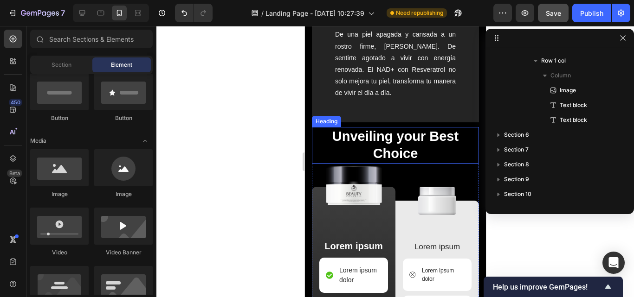
click at [384, 138] on h2 "Unveiling your Best Choice" at bounding box center [394, 145] width 167 height 37
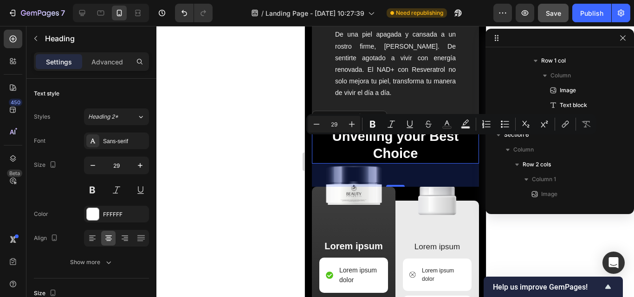
scroll to position [1034, 0]
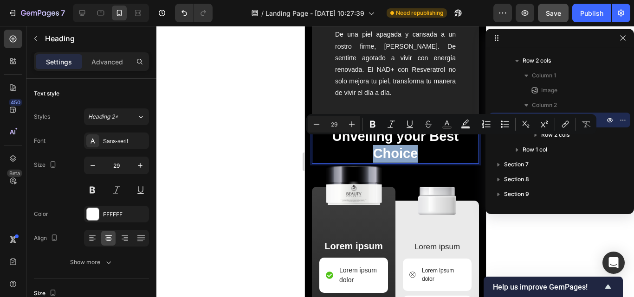
click at [408, 152] on p "Unveiling your Best Choice" at bounding box center [394, 145] width 165 height 35
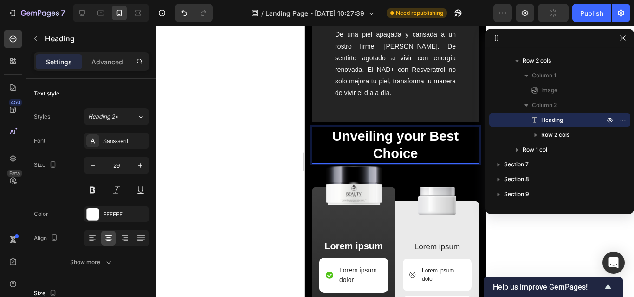
click at [413, 142] on p "Unveiling your Best Choice" at bounding box center [394, 145] width 165 height 35
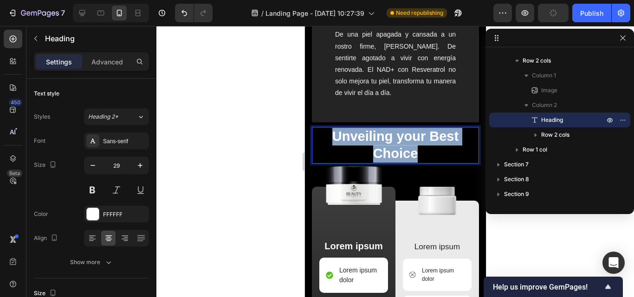
click at [413, 142] on p "Unveiling your Best Choice" at bounding box center [394, 145] width 165 height 35
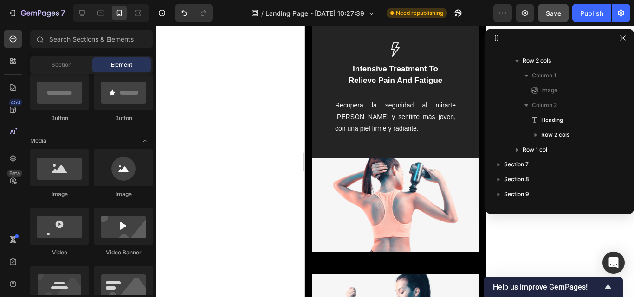
scroll to position [1531, 0]
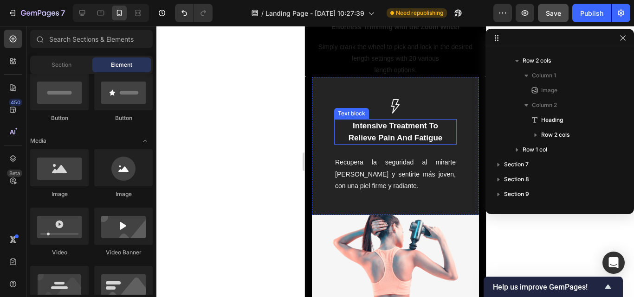
click at [388, 120] on p "Intensive Treatment To Relieve Pain And Fatigue" at bounding box center [395, 132] width 121 height 24
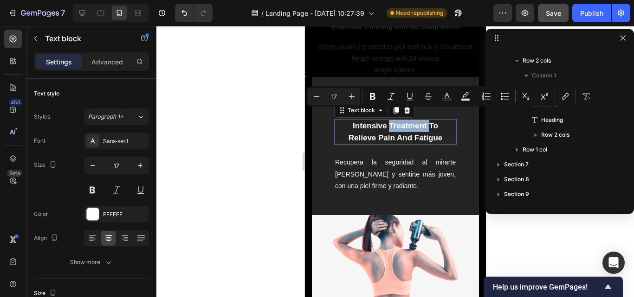
scroll to position [751, 0]
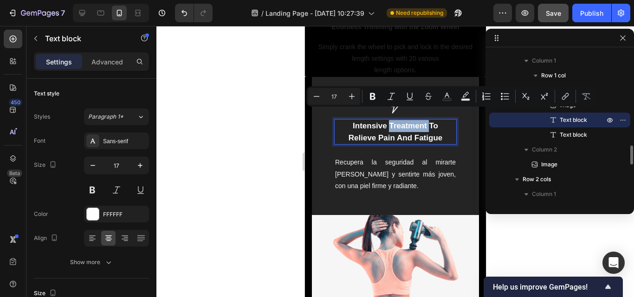
click at [388, 120] on p "Intensive Treatment To Relieve Pain And Fatigue" at bounding box center [395, 132] width 121 height 24
click at [373, 120] on p "Intensive Treatment To Relieve Pain And Fatigue" at bounding box center [395, 132] width 121 height 24
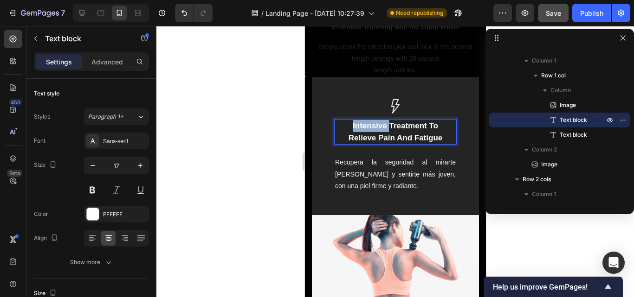
click at [373, 120] on p "Intensive Treatment To Relieve Pain And Fatigue" at bounding box center [395, 132] width 121 height 24
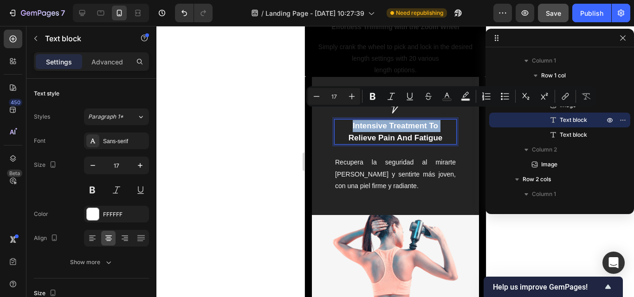
click at [373, 120] on p "Intensive Treatment To Relieve Pain And Fatigue" at bounding box center [395, 132] width 121 height 24
click at [389, 127] on p "Intensive Treatment To Relieve Pain And Fatigue" at bounding box center [395, 132] width 121 height 24
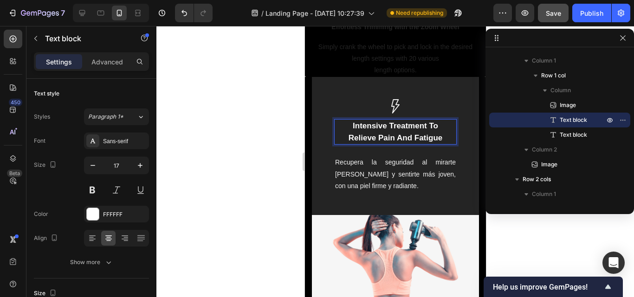
click at [388, 125] on p "Intensive Treatment To Relieve Pain And Fatigue" at bounding box center [395, 132] width 121 height 24
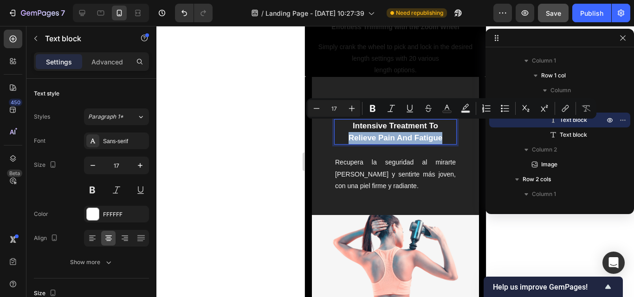
click at [397, 124] on p "Intensive Treatment To Relieve Pain And Fatigue" at bounding box center [395, 132] width 121 height 24
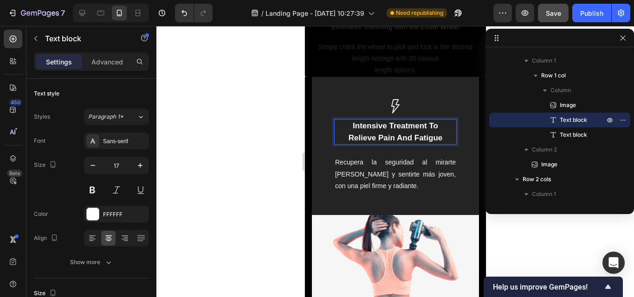
click at [440, 124] on p "Intensive Treatment To Relieve Pain And Fatigue" at bounding box center [395, 132] width 121 height 24
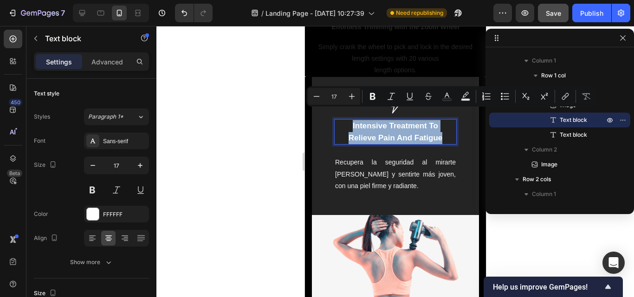
drag, startPoint x: 439, startPoint y: 124, endPoint x: 344, endPoint y: 116, distance: 95.0
click at [344, 120] on p "Intensive Treatment To Relieve Pain And Fatigue" at bounding box center [395, 132] width 121 height 24
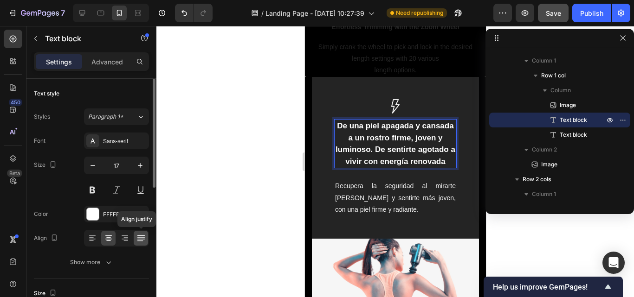
click at [141, 238] on icon at bounding box center [140, 238] width 9 height 9
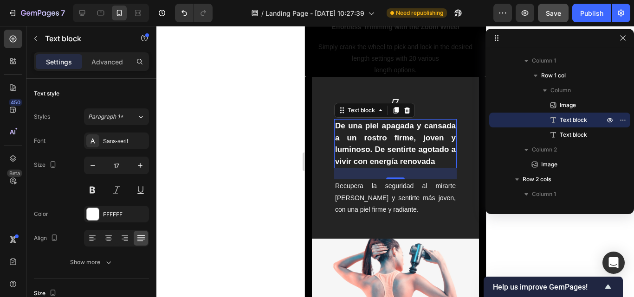
click at [454, 163] on div "Image De una piel apagada y cansada a un rostro firme, joven y luminoso. De sen…" at bounding box center [394, 158] width 167 height 162
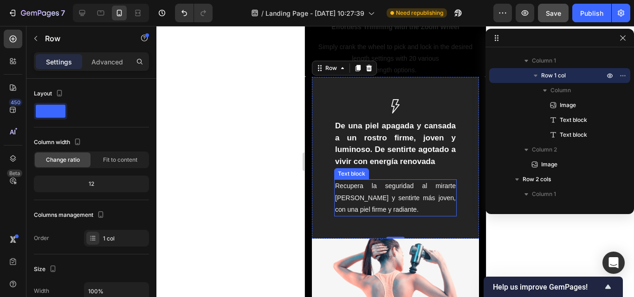
click at [399, 199] on p "Recupera la seguridad al mirarte al espejo y sentirte más joven, con una piel f…" at bounding box center [395, 198] width 121 height 35
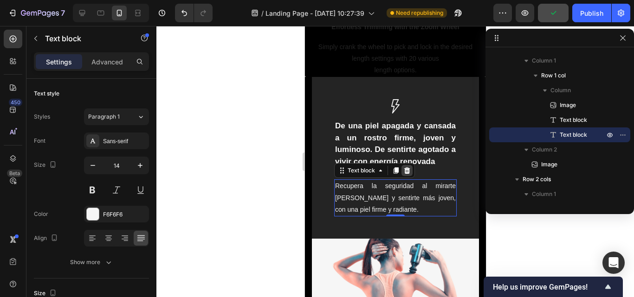
click at [408, 173] on icon at bounding box center [407, 171] width 6 height 6
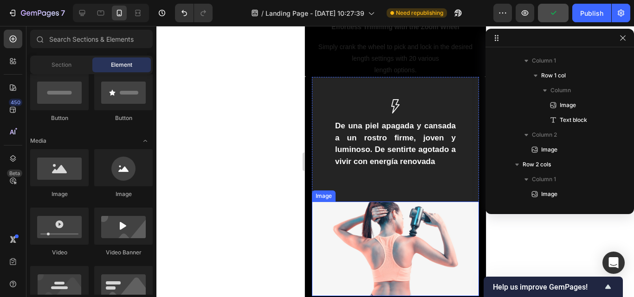
click at [391, 204] on img at bounding box center [394, 249] width 167 height 95
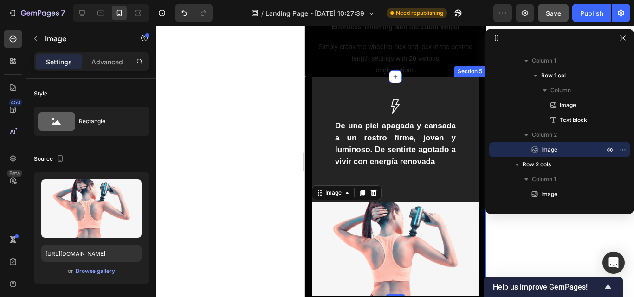
click at [99, 71] on div "Settings Advanced" at bounding box center [91, 61] width 115 height 19
click at [99, 65] on p "Advanced" at bounding box center [107, 62] width 32 height 10
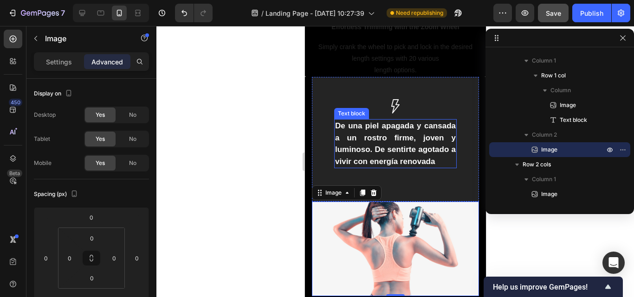
click at [355, 150] on p "De una piel apagada y cansada a un rostro firme, joven y luminoso. De sentirte …" at bounding box center [395, 143] width 121 height 47
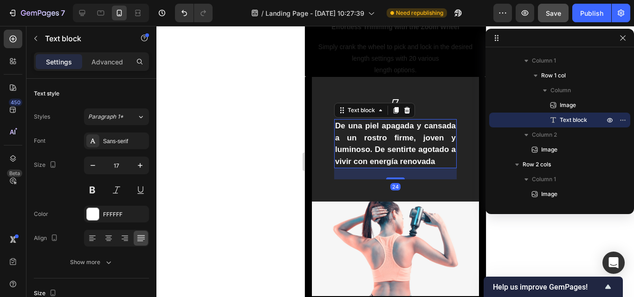
click at [104, 52] on div "Settings Advanced" at bounding box center [91, 61] width 115 height 19
click at [104, 58] on p "Advanced" at bounding box center [107, 62] width 32 height 10
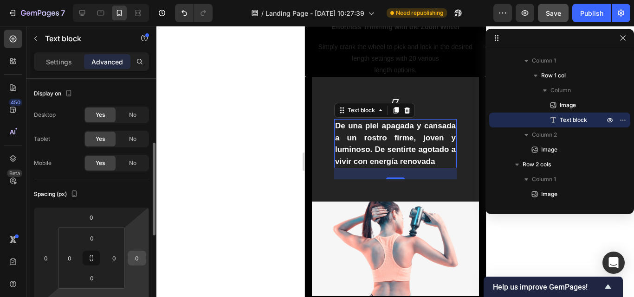
scroll to position [46, 0]
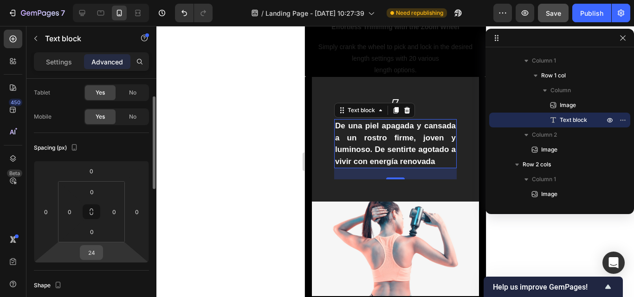
click at [89, 253] on input "24" at bounding box center [91, 253] width 19 height 14
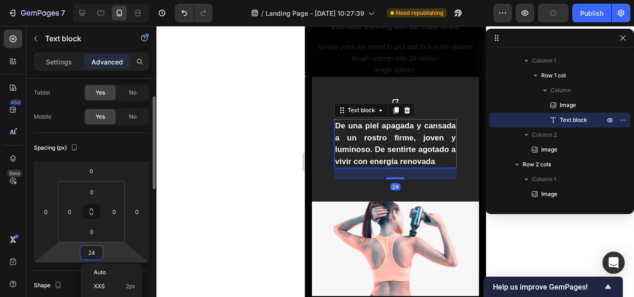
type input "0"
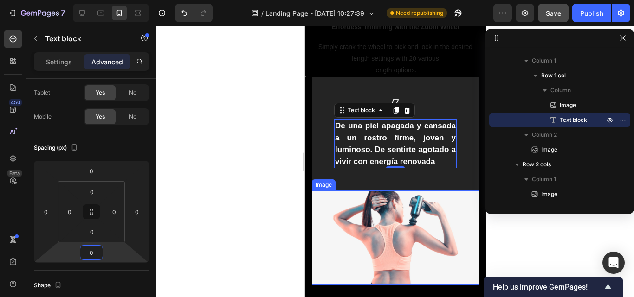
click at [439, 208] on img at bounding box center [394, 238] width 167 height 95
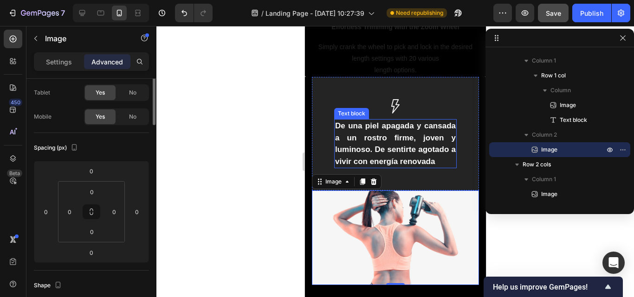
scroll to position [0, 0]
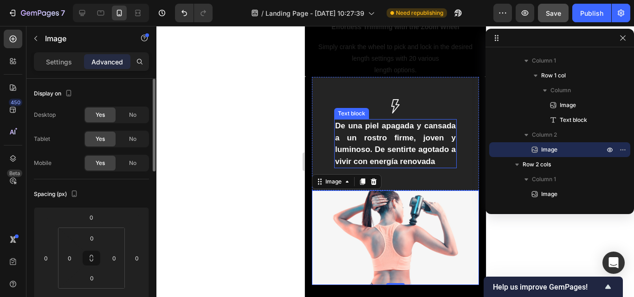
click at [394, 138] on p "De una piel apagada y cansada a un rostro firme, joven y luminoso. De sentirte …" at bounding box center [395, 143] width 121 height 47
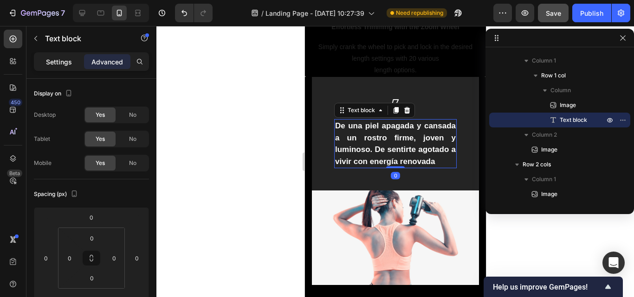
click at [47, 59] on p "Settings" at bounding box center [59, 62] width 26 height 10
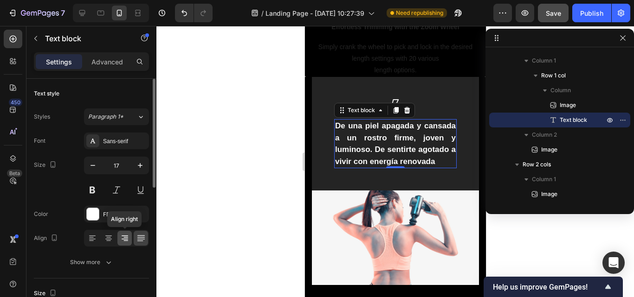
click at [126, 237] on icon at bounding box center [124, 238] width 9 height 9
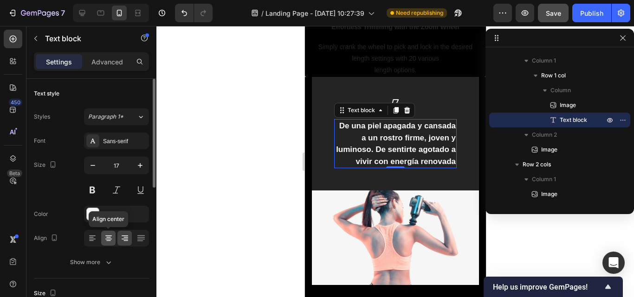
click at [110, 238] on icon at bounding box center [108, 238] width 5 height 1
click at [86, 238] on div at bounding box center [92, 238] width 14 height 15
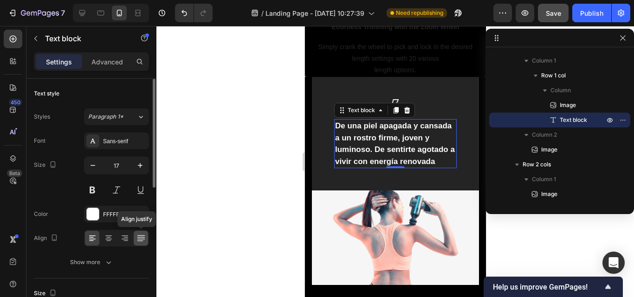
click at [140, 245] on div at bounding box center [141, 238] width 14 height 15
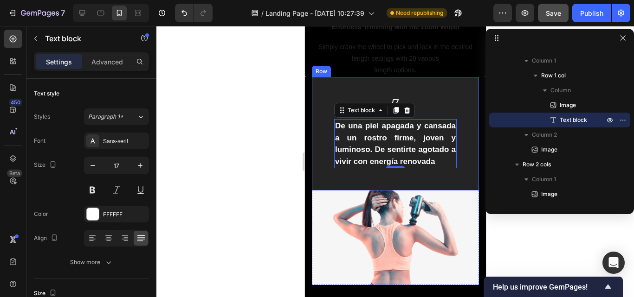
click at [426, 80] on div "Image De una piel apagada y cansada a un rostro firme, joven y luminoso. De sen…" at bounding box center [394, 134] width 167 height 114
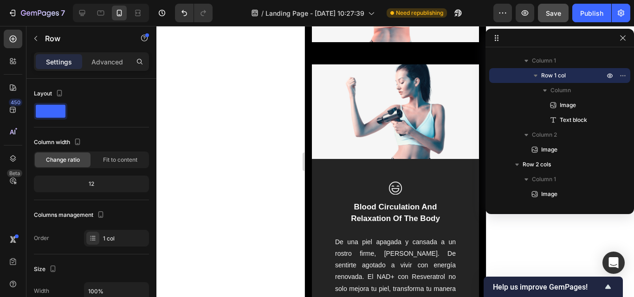
scroll to position [1800, 0]
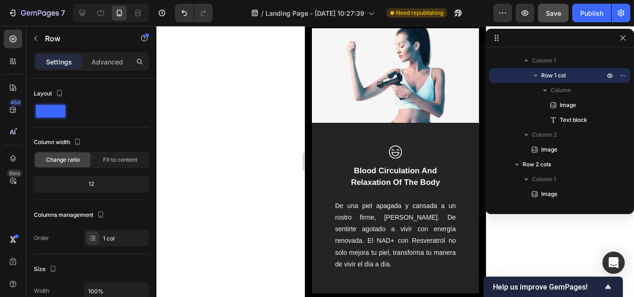
click at [371, 229] on p "De una piel apagada y cansada a un rostro firme, joven y luminoso. De sentirte …" at bounding box center [395, 235] width 121 height 70
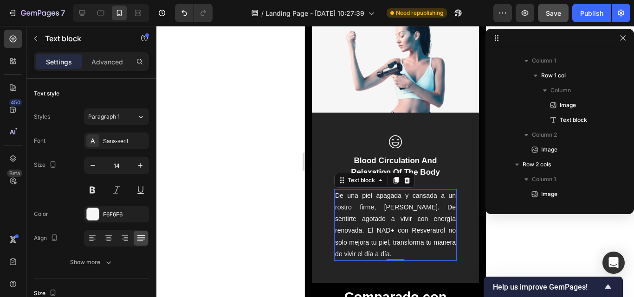
scroll to position [915, 0]
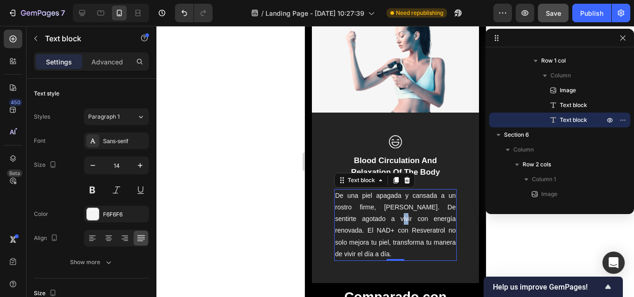
click at [388, 220] on p "De una piel apagada y cansada a un rostro firme, joven y luminoso. De sentirte …" at bounding box center [395, 225] width 121 height 70
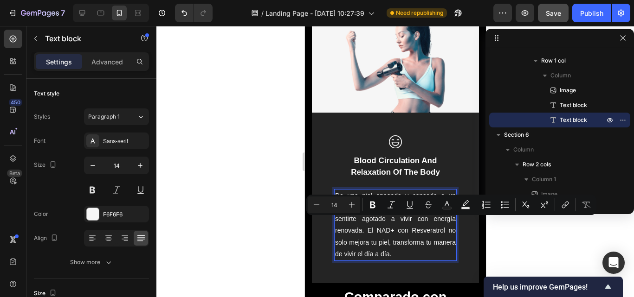
click at [411, 231] on p "De una piel apagada y cansada a un rostro firme, joven y luminoso. De sentirte …" at bounding box center [395, 225] width 121 height 70
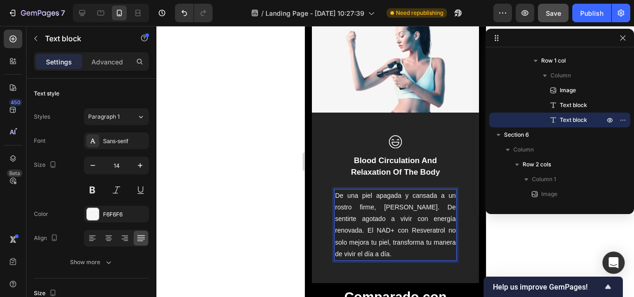
click at [355, 232] on p "De una piel apagada y cansada a un rostro firme, joven y luminoso. De sentirte …" at bounding box center [395, 225] width 121 height 70
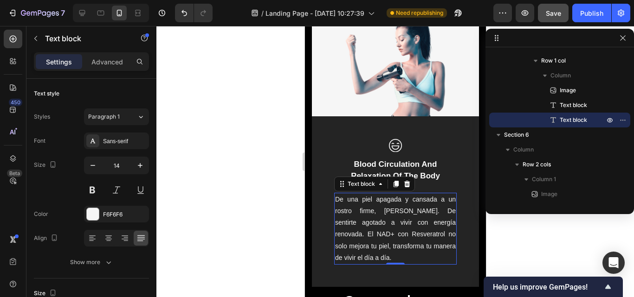
scroll to position [1810, 0]
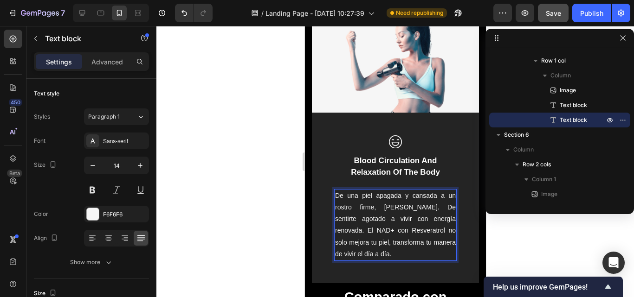
click at [407, 221] on p "De una piel apagada y cansada a un rostro firme, joven y luminoso. De sentirte …" at bounding box center [395, 225] width 121 height 70
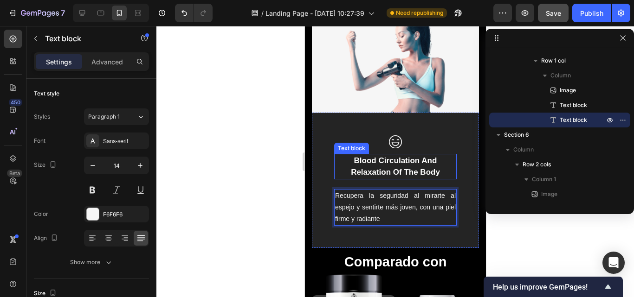
click at [387, 172] on p "Blood Circulation And Relaxation Of The Body" at bounding box center [395, 167] width 121 height 24
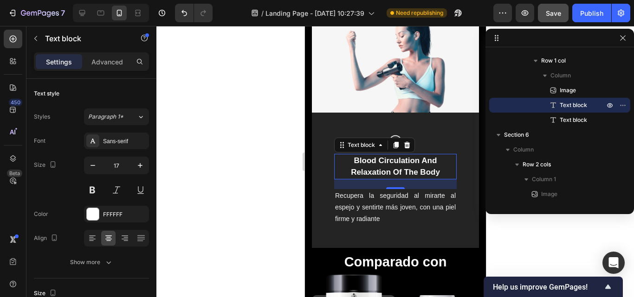
click at [387, 172] on p "Blood Circulation And Relaxation Of The Body" at bounding box center [395, 167] width 121 height 24
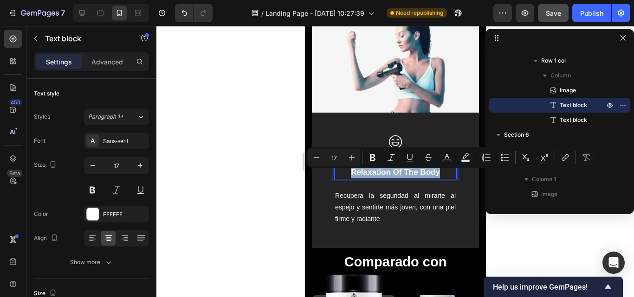
click at [354, 168] on p "Blood Circulation And Relaxation Of The Body" at bounding box center [395, 167] width 121 height 24
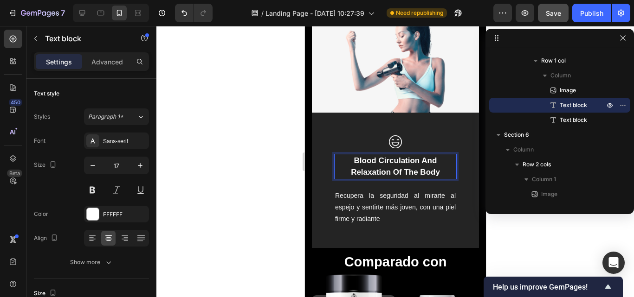
click at [355, 173] on p "Blood Circulation And Relaxation Of The Body" at bounding box center [395, 167] width 121 height 24
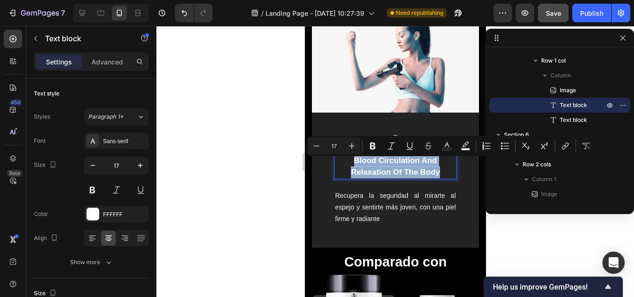
drag, startPoint x: 348, startPoint y: 162, endPoint x: 439, endPoint y: 174, distance: 91.2
click at [439, 174] on p "Blood Circulation And Relaxation Of The Body" at bounding box center [395, 167] width 121 height 24
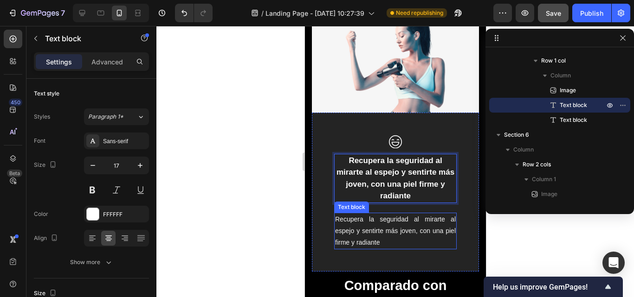
click at [398, 233] on p "Recupera la seguridad al mirarte al espejo y sentirte más joven, con una piel f…" at bounding box center [395, 231] width 121 height 35
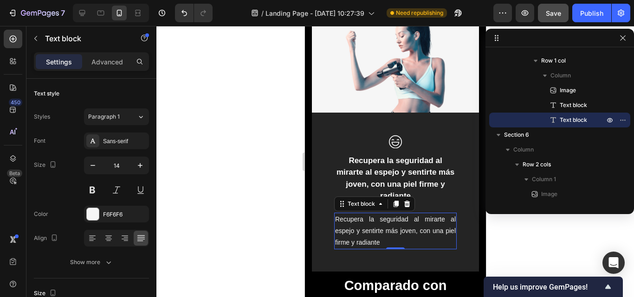
click at [406, 201] on div "Text block" at bounding box center [374, 204] width 81 height 15
click at [407, 206] on icon at bounding box center [406, 203] width 7 height 7
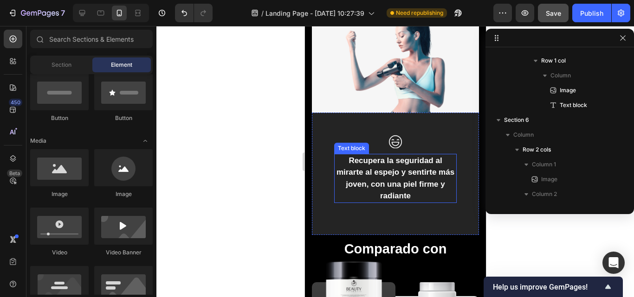
click at [391, 193] on p "Recupera la seguridad al mirarte al espejo y sentirte más joven, con una piel f…" at bounding box center [395, 178] width 121 height 47
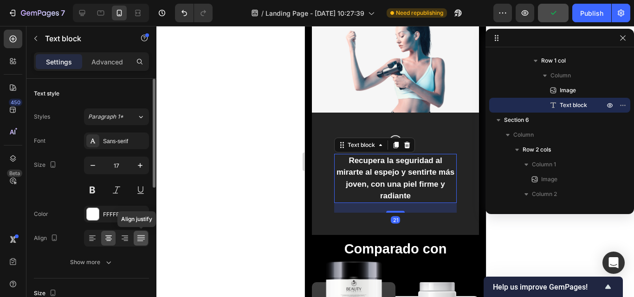
click at [142, 233] on div at bounding box center [141, 238] width 14 height 15
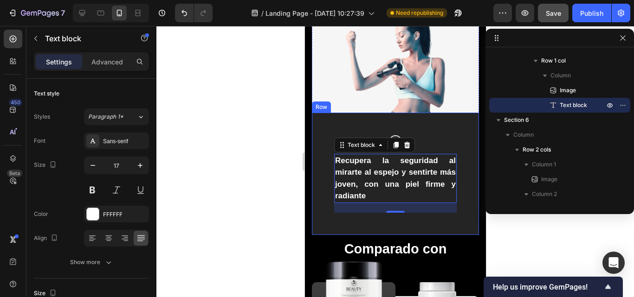
click at [360, 231] on div "Image Recupera la seguridad al mirarte al espejo y sentirte más joven, con una …" at bounding box center [394, 174] width 167 height 123
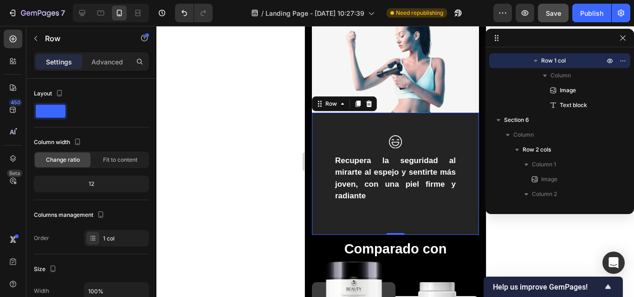
click at [392, 239] on div "0" at bounding box center [394, 235] width 9 height 7
drag, startPoint x: 391, startPoint y: 238, endPoint x: 422, endPoint y: 184, distance: 62.2
click at [388, 213] on div "Image Recupera la seguridad al mirarte al espejo y sentirte más joven, con una …" at bounding box center [394, 174] width 167 height 123
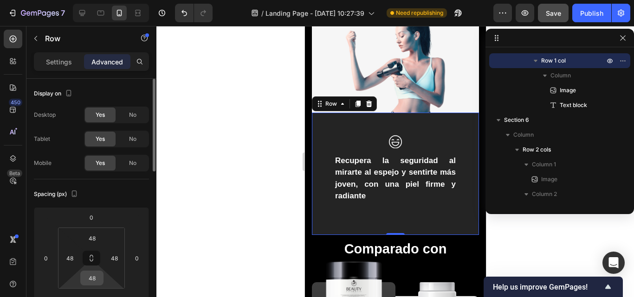
click at [91, 281] on input "48" at bounding box center [92, 278] width 19 height 14
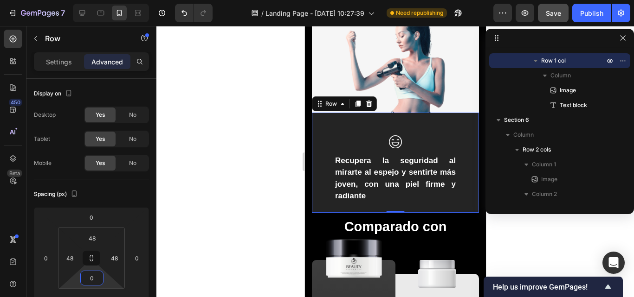
type input "0"
click at [403, 136] on div "Image Recupera la seguridad al mirarte al espejo y sentirte más joven, con una …" at bounding box center [394, 163] width 167 height 100
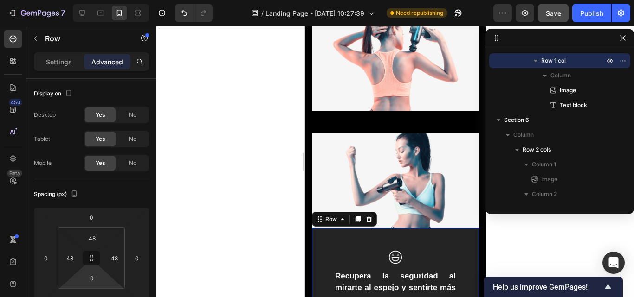
scroll to position [1717, 0]
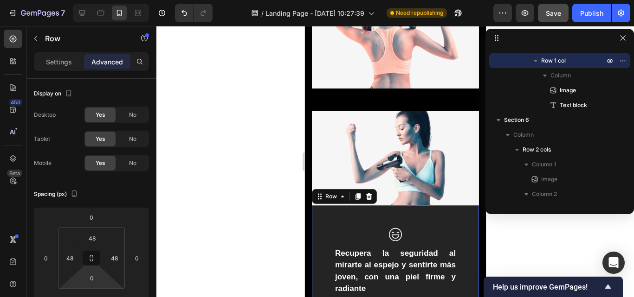
click at [258, 130] on div at bounding box center [395, 161] width 478 height 271
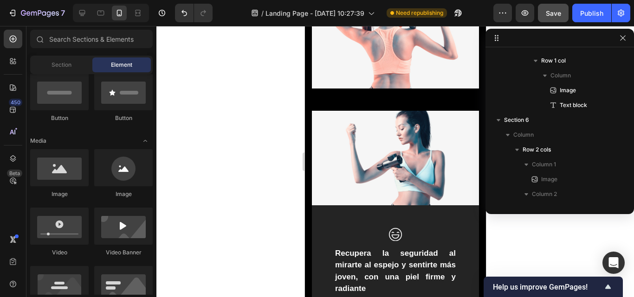
scroll to position [1810, 0]
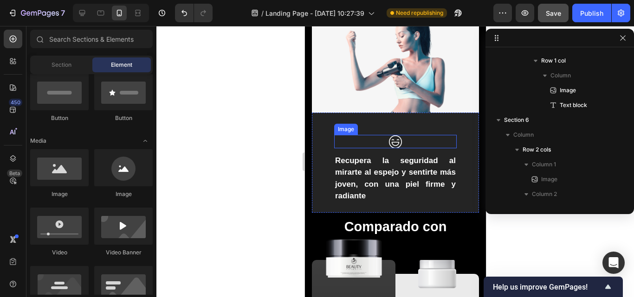
click at [390, 143] on img at bounding box center [394, 141] width 13 height 13
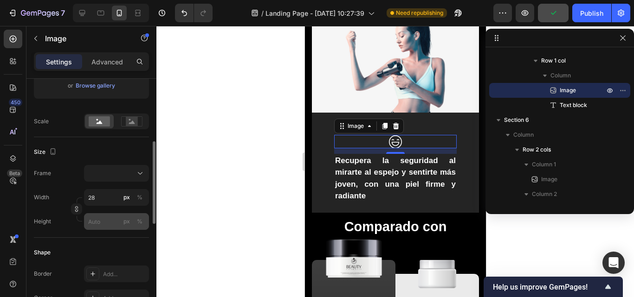
scroll to position [232, 0]
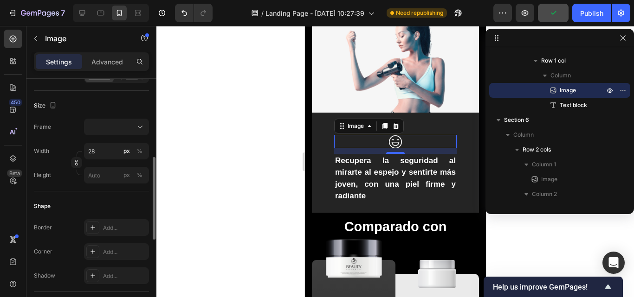
click at [264, 133] on div at bounding box center [395, 161] width 478 height 271
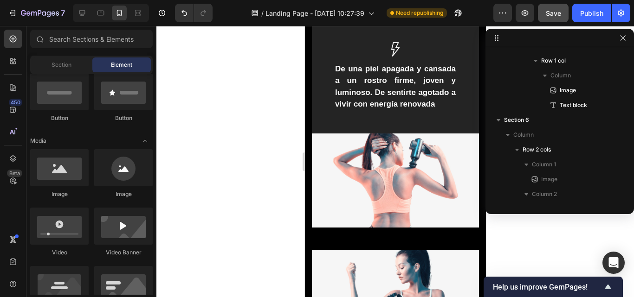
scroll to position [1485, 0]
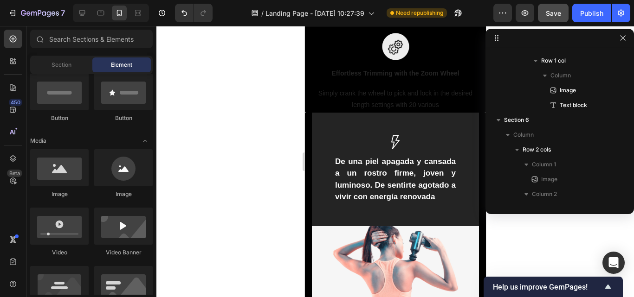
click at [246, 124] on div at bounding box center [395, 161] width 478 height 271
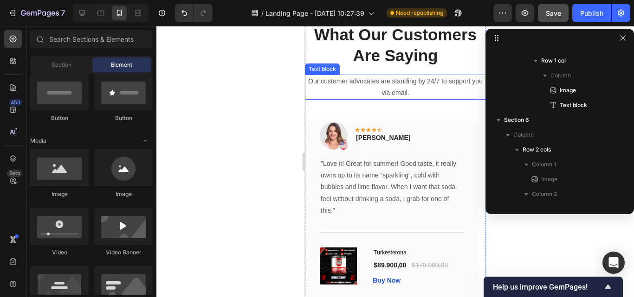
scroll to position [2228, 0]
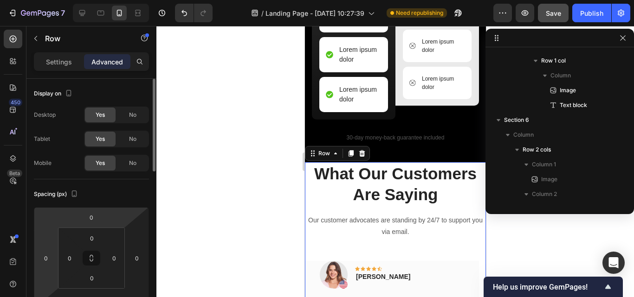
scroll to position [1061, 0]
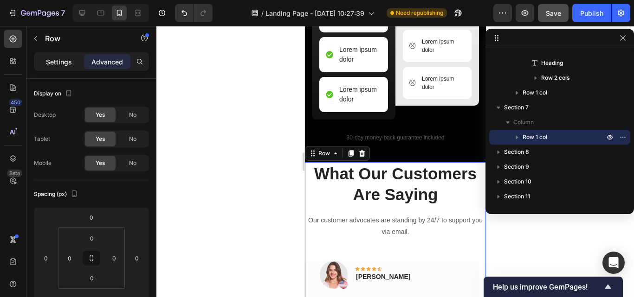
click at [55, 67] on div "Settings" at bounding box center [59, 61] width 46 height 15
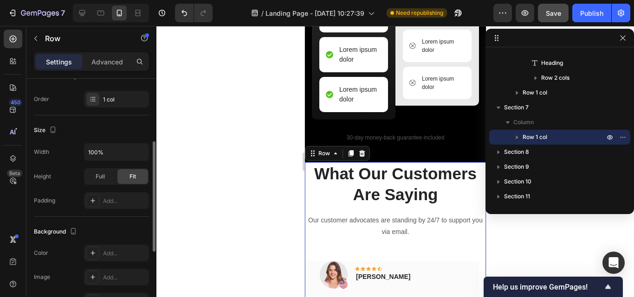
scroll to position [232, 0]
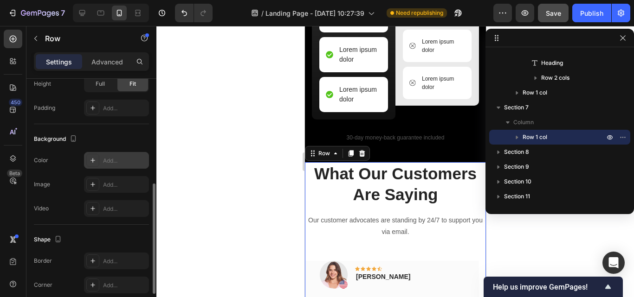
click at [93, 160] on icon at bounding box center [92, 160] width 7 height 7
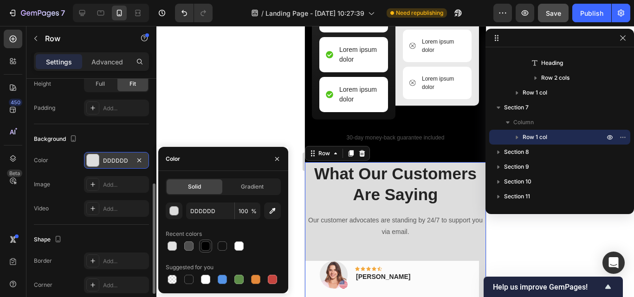
click at [207, 247] on div at bounding box center [205, 246] width 9 height 9
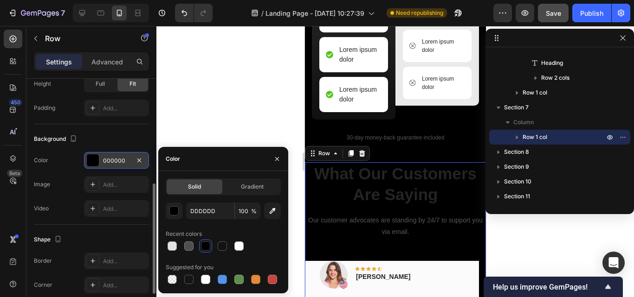
type input "000000"
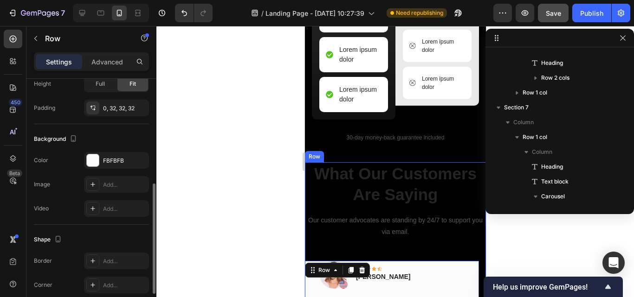
scroll to position [1167, 0]
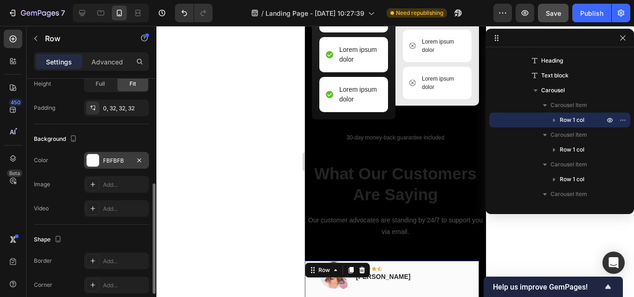
click at [94, 160] on div at bounding box center [93, 161] width 12 height 12
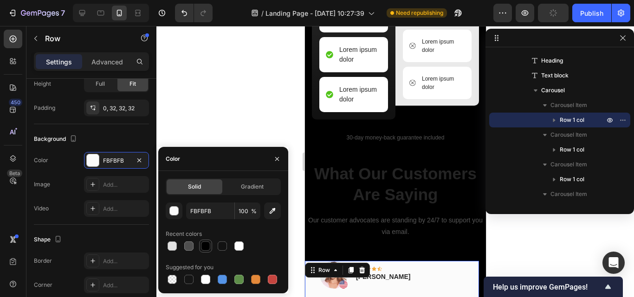
click at [207, 252] on div at bounding box center [205, 246] width 11 height 11
type input "000000"
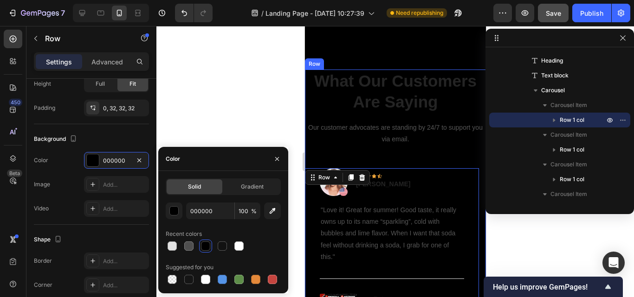
scroll to position [2413, 0]
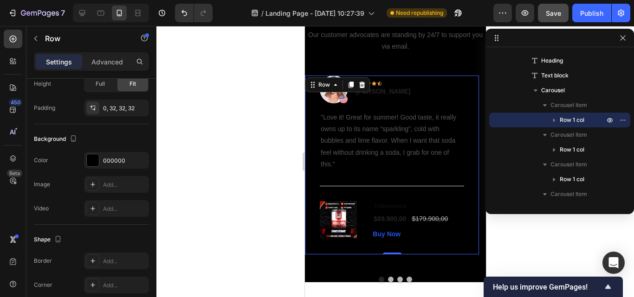
click at [498, 250] on div at bounding box center [395, 161] width 478 height 271
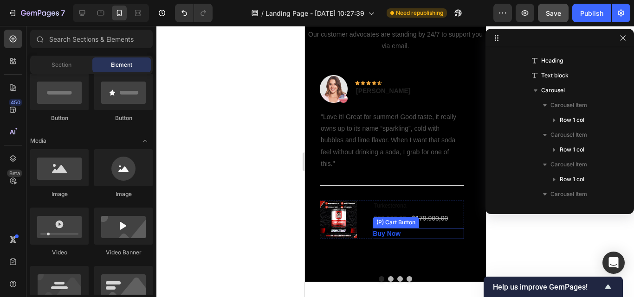
scroll to position [2506, 0]
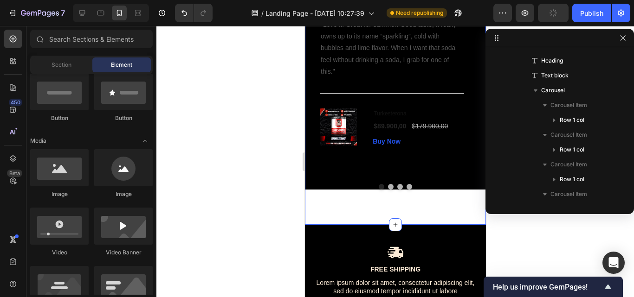
click at [441, 208] on div "What Our Customers Are Saying Heading Our customer advocates are standing by 24…" at bounding box center [394, 54] width 181 height 341
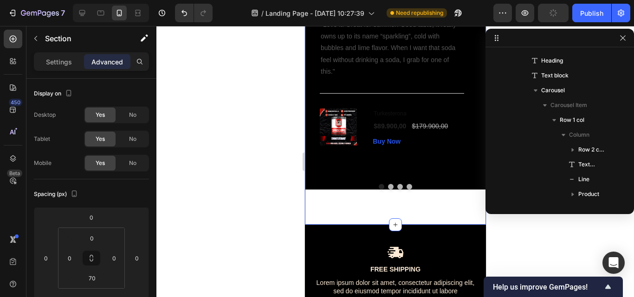
scroll to position [1048, 0]
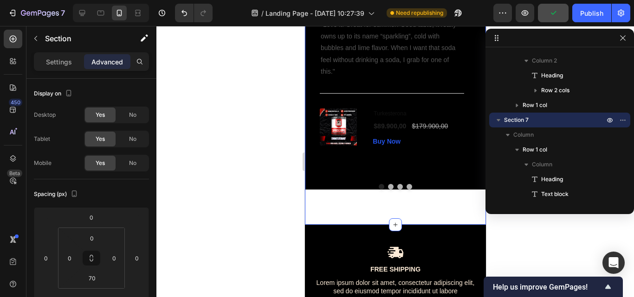
click at [447, 211] on div "What Our Customers Are Saying Heading Our customer advocates are standing by 24…" at bounding box center [394, 54] width 181 height 341
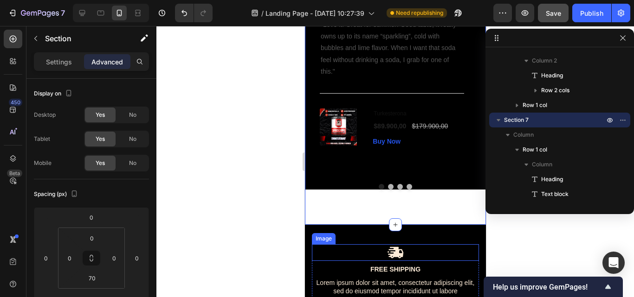
click at [421, 250] on div at bounding box center [394, 253] width 167 height 17
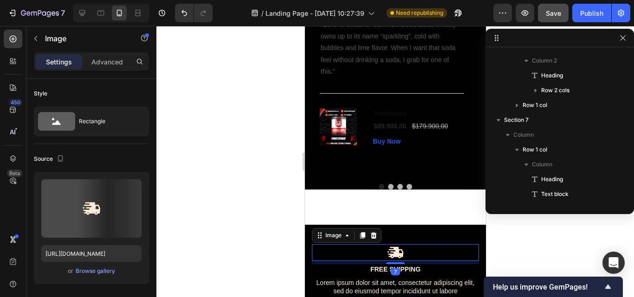
scroll to position [1628, 0]
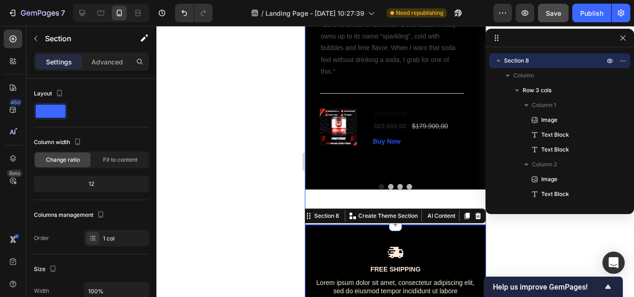
click at [426, 194] on div "What Our Customers Are Saying Heading Our customer advocates are standing by 24…" at bounding box center [394, 54] width 181 height 341
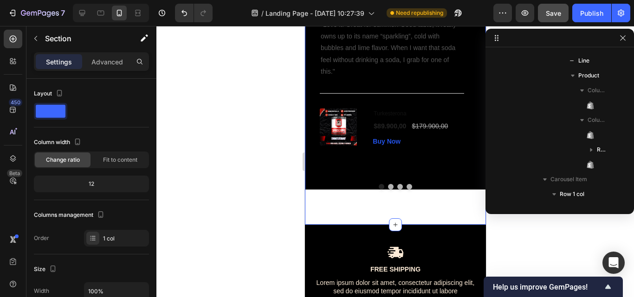
scroll to position [1048, 0]
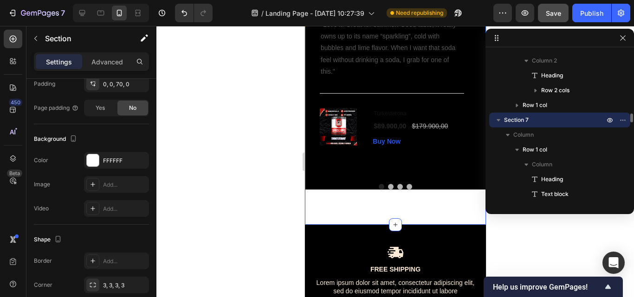
click at [497, 121] on icon "button" at bounding box center [498, 120] width 9 height 9
click at [497, 121] on icon "button" at bounding box center [498, 121] width 2 height 4
click at [627, 119] on button "button" at bounding box center [622, 120] width 11 height 11
click at [439, 208] on div "What Our Customers Are Saying Heading Our customer advocates are standing by 24…" at bounding box center [394, 54] width 181 height 341
click at [383, 206] on div "What Our Customers Are Saying Heading Our customer advocates are standing by 24…" at bounding box center [394, 54] width 181 height 341
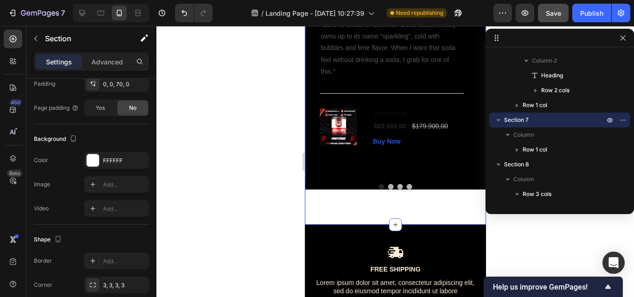
click at [393, 203] on div "What Our Customers Are Saying Heading Our customer advocates are standing by 24…" at bounding box center [394, 54] width 181 height 341
click at [457, 200] on div "What Our Customers Are Saying Heading Our customer advocates are standing by 24…" at bounding box center [394, 54] width 181 height 341
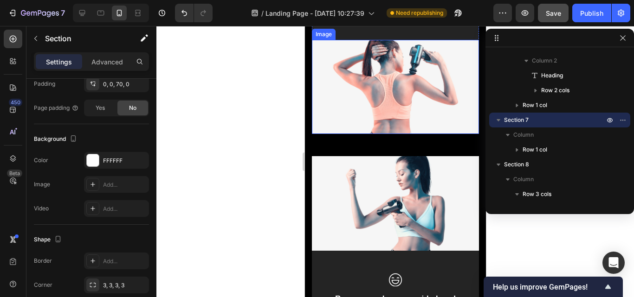
scroll to position [1717, 0]
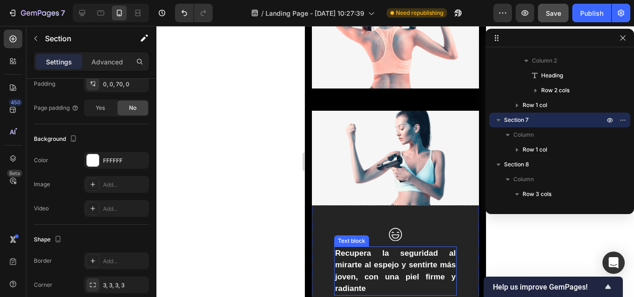
click at [371, 276] on p "Recupera la seguridad al mirarte al espejo y sentirte más joven, con una piel f…" at bounding box center [395, 271] width 121 height 47
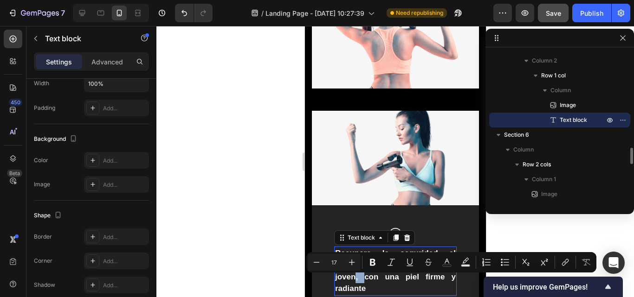
scroll to position [0, 0]
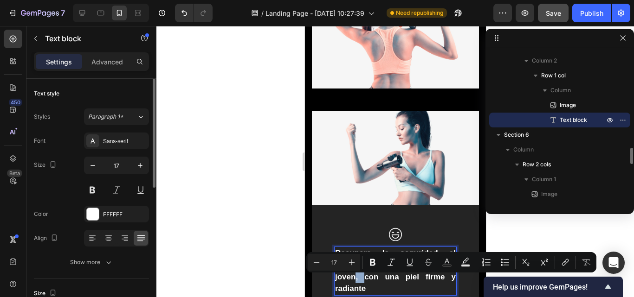
click at [372, 282] on p "Recupera la seguridad al mirarte al espejo y sentirte más joven, con una piel f…" at bounding box center [395, 271] width 121 height 47
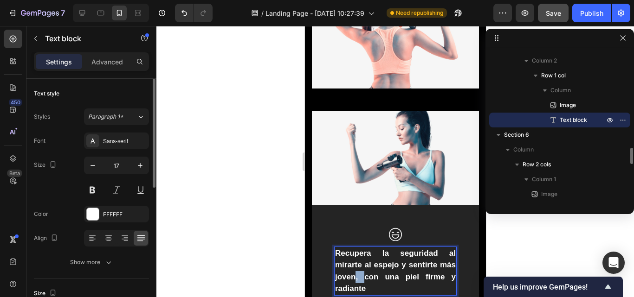
click at [372, 282] on p "Recupera la seguridad al mirarte al espejo y sentirte más joven, con una piel f…" at bounding box center [395, 271] width 121 height 47
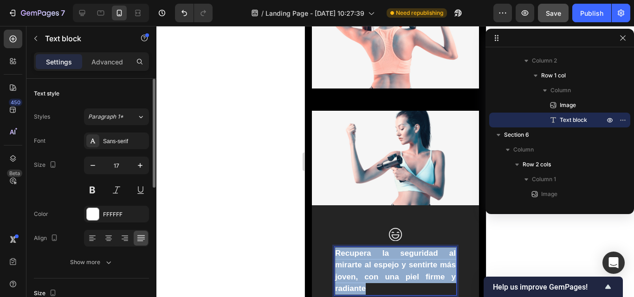
click at [372, 282] on p "Recupera la seguridad al mirarte al espejo y sentirte más joven, con una piel f…" at bounding box center [395, 271] width 121 height 47
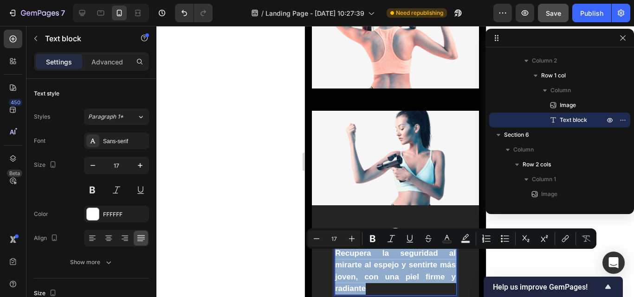
copy p "Recupera la seguridad al mirarte al espejo y sentirte más joven, con una piel f…"
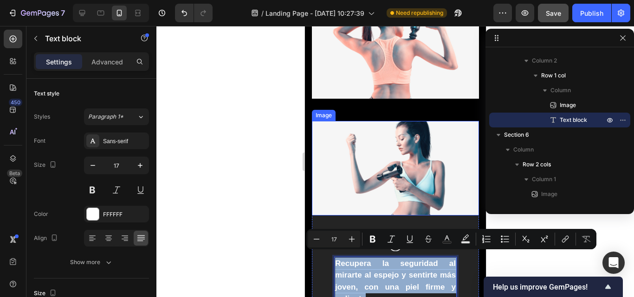
scroll to position [1717, 0]
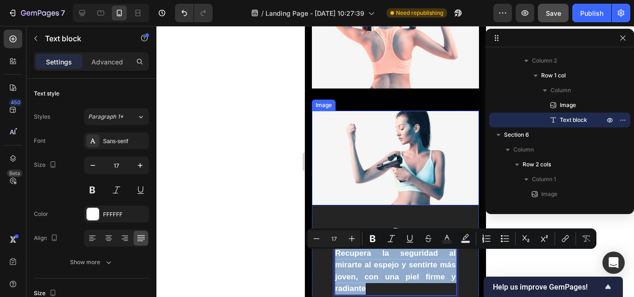
click at [371, 169] on img at bounding box center [394, 158] width 167 height 95
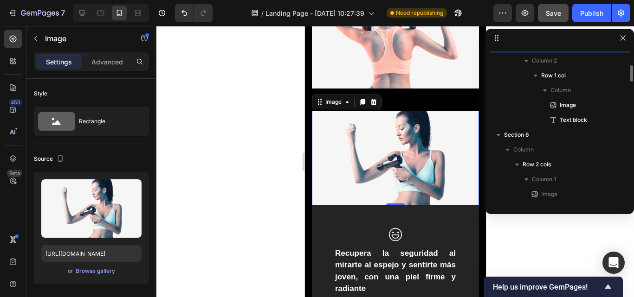
scroll to position [826, 0]
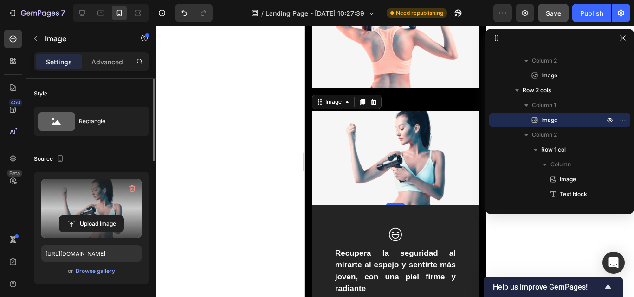
drag, startPoint x: 91, startPoint y: 219, endPoint x: 95, endPoint y: 204, distance: 15.3
click at [95, 204] on div "Upload Image" at bounding box center [91, 209] width 100 height 58
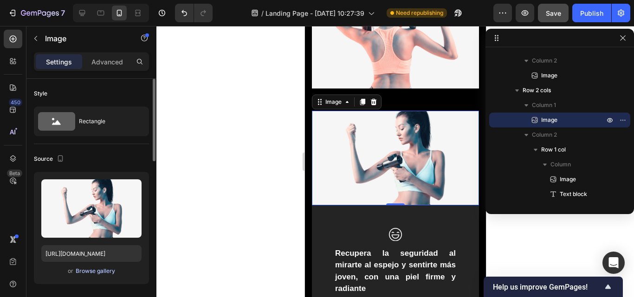
click at [89, 270] on div "Browse gallery" at bounding box center [95, 271] width 39 height 8
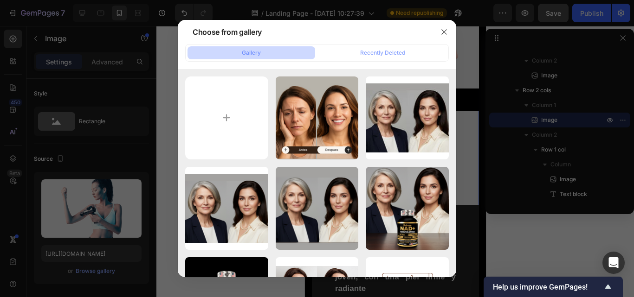
type input "C:\fakepath\CARACTERISTICAS DEL PRODUCTO (19).png"
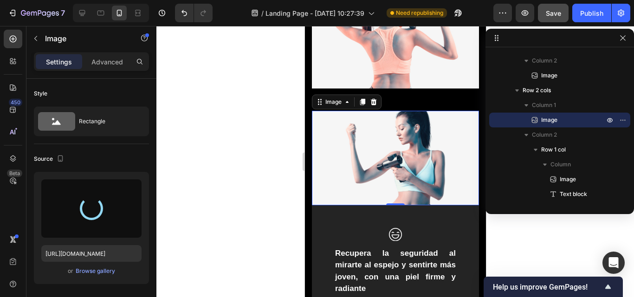
type input "https://cdn.shopify.com/s/files/1/0661/3719/4579/files/gempages_586285181510353…"
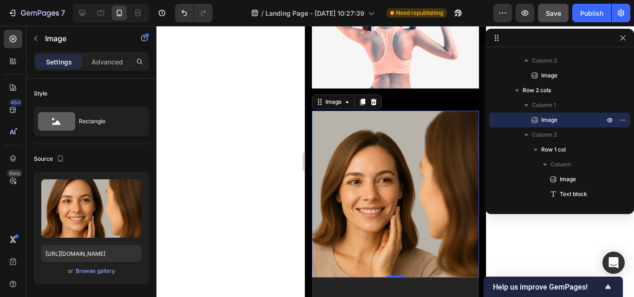
click at [259, 147] on div at bounding box center [395, 161] width 478 height 271
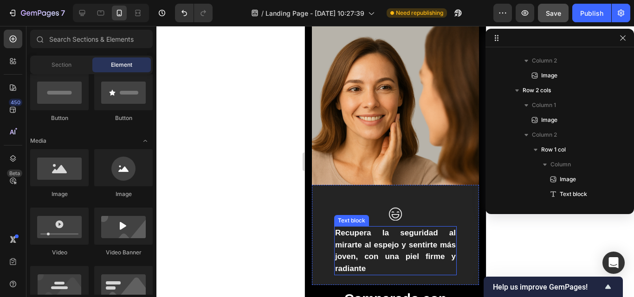
scroll to position [1856, 0]
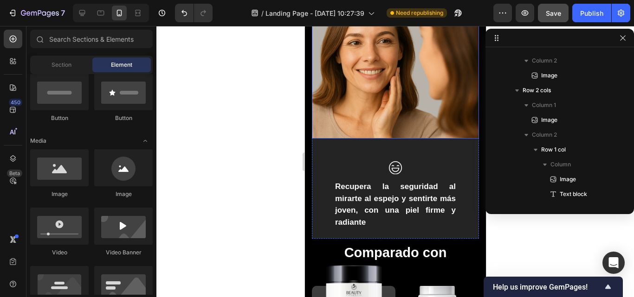
click at [390, 129] on img at bounding box center [394, 55] width 167 height 167
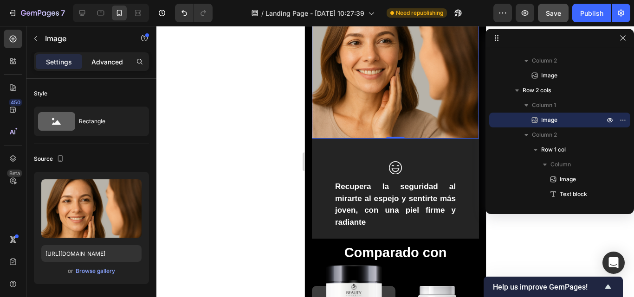
click at [103, 61] on p "Advanced" at bounding box center [107, 62] width 32 height 10
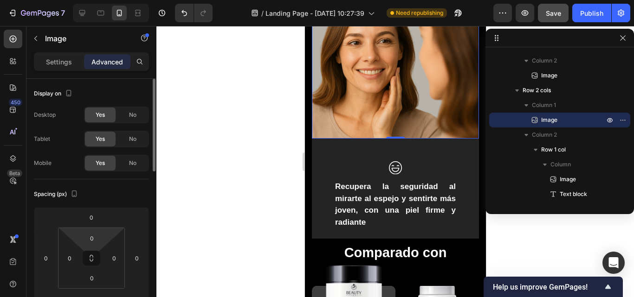
scroll to position [93, 0]
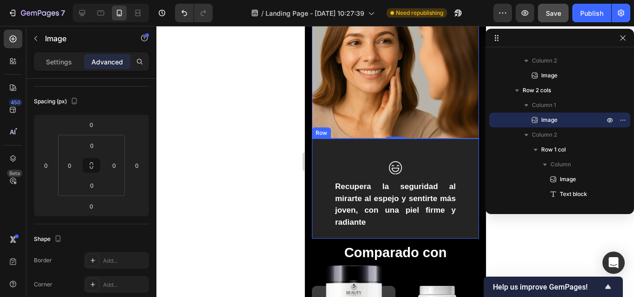
click at [411, 167] on div at bounding box center [395, 167] width 123 height 13
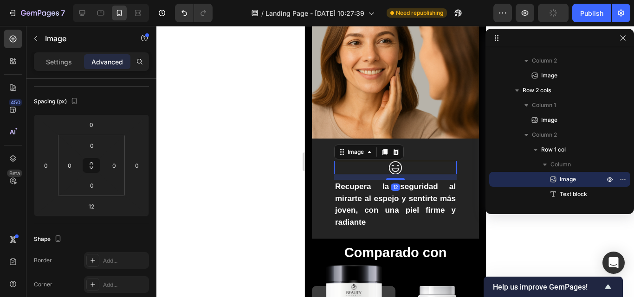
click at [399, 162] on div at bounding box center [395, 167] width 123 height 13
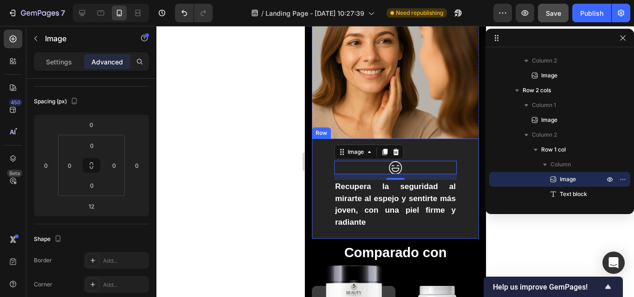
click at [418, 152] on div "Image 12 Recupera la seguridad al mirarte al espejo y sentirte más joven, con u…" at bounding box center [394, 189] width 167 height 100
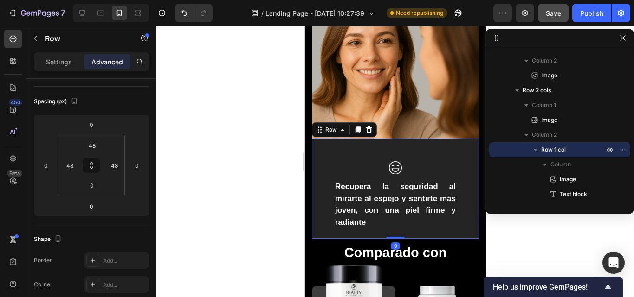
scroll to position [0, 0]
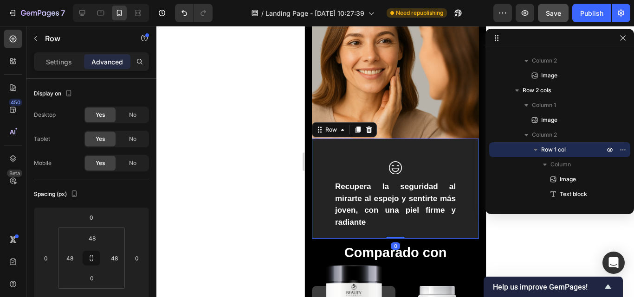
click at [255, 146] on div at bounding box center [395, 161] width 478 height 271
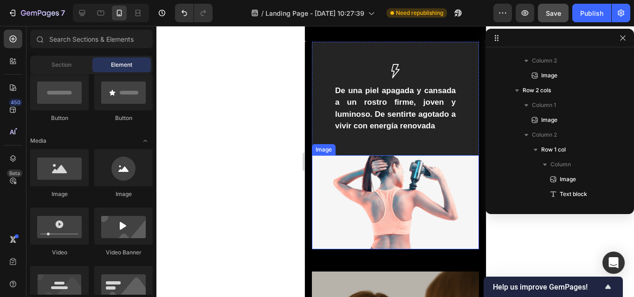
scroll to position [1578, 0]
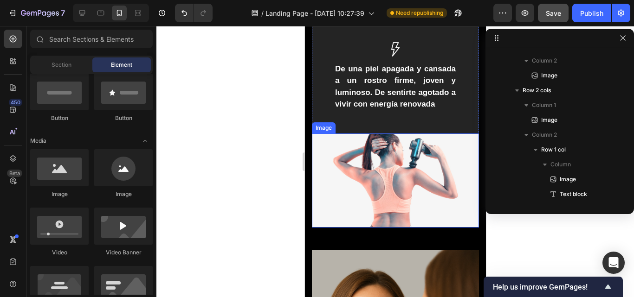
click at [370, 182] on img at bounding box center [394, 181] width 167 height 95
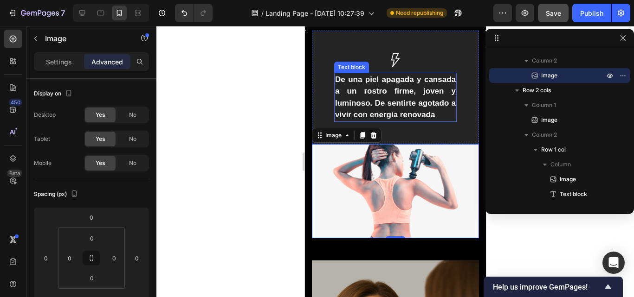
scroll to position [1531, 0]
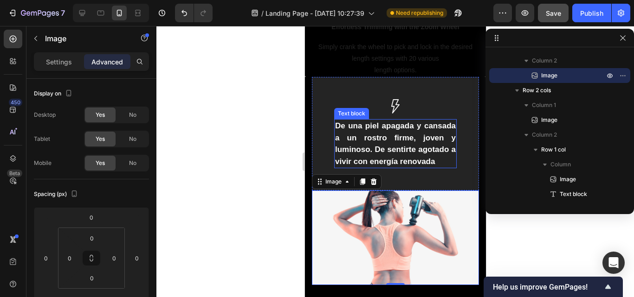
click at [370, 157] on p "De una piel apagada y cansada a un rostro firme, joven y luminoso. De sentirte …" at bounding box center [395, 143] width 121 height 47
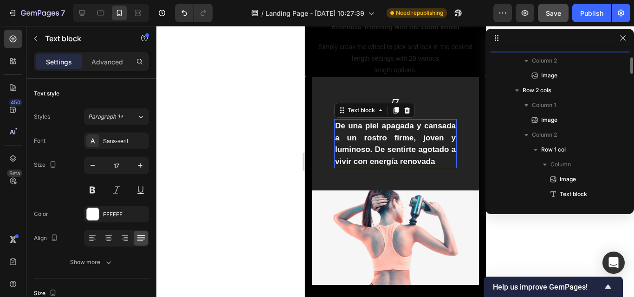
click at [370, 157] on p "De una piel apagada y cansada a un rostro firme, joven y luminoso. De sentirte …" at bounding box center [395, 143] width 121 height 47
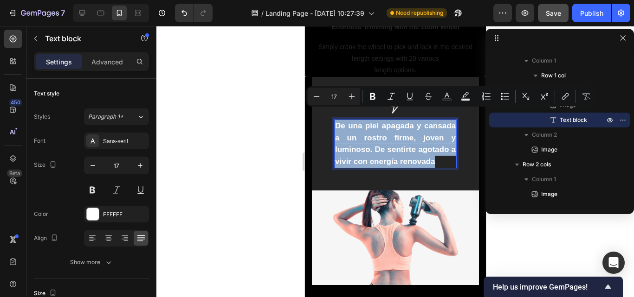
copy p "De una piel apagada y cansada a un rostro firme, joven y luminoso. De sentirte …"
